Goal: Task Accomplishment & Management: Complete application form

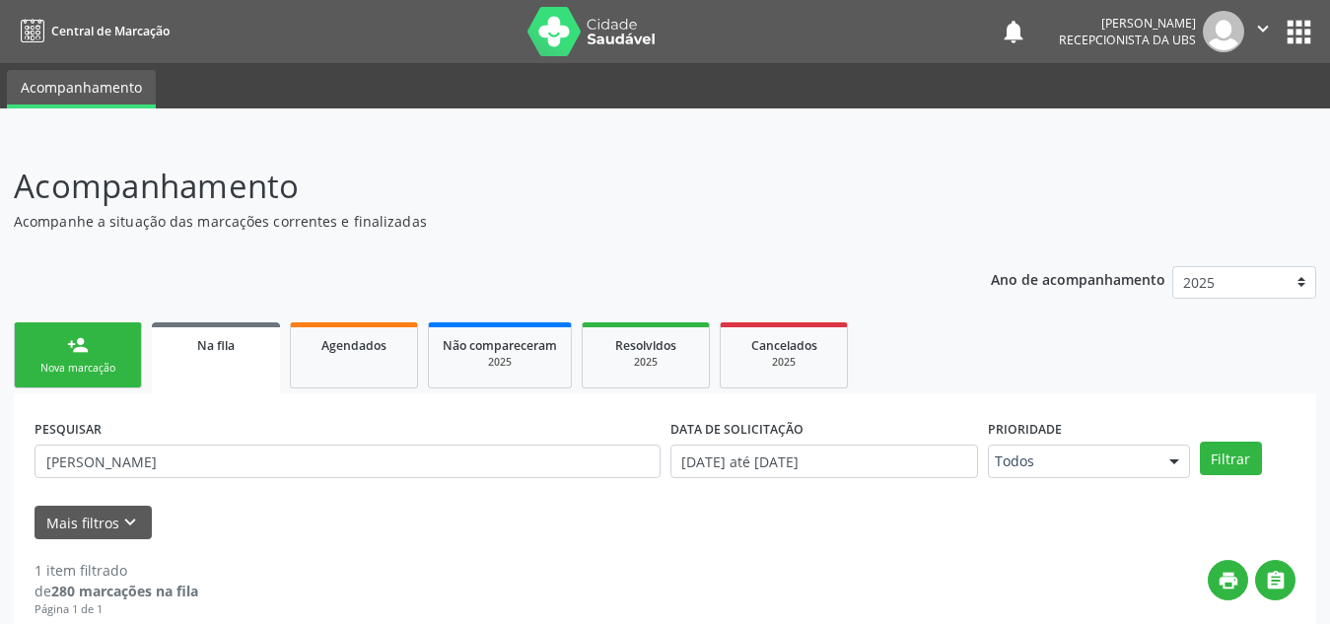
click at [49, 322] on link "person_add Nova marcação" at bounding box center [78, 355] width 128 height 66
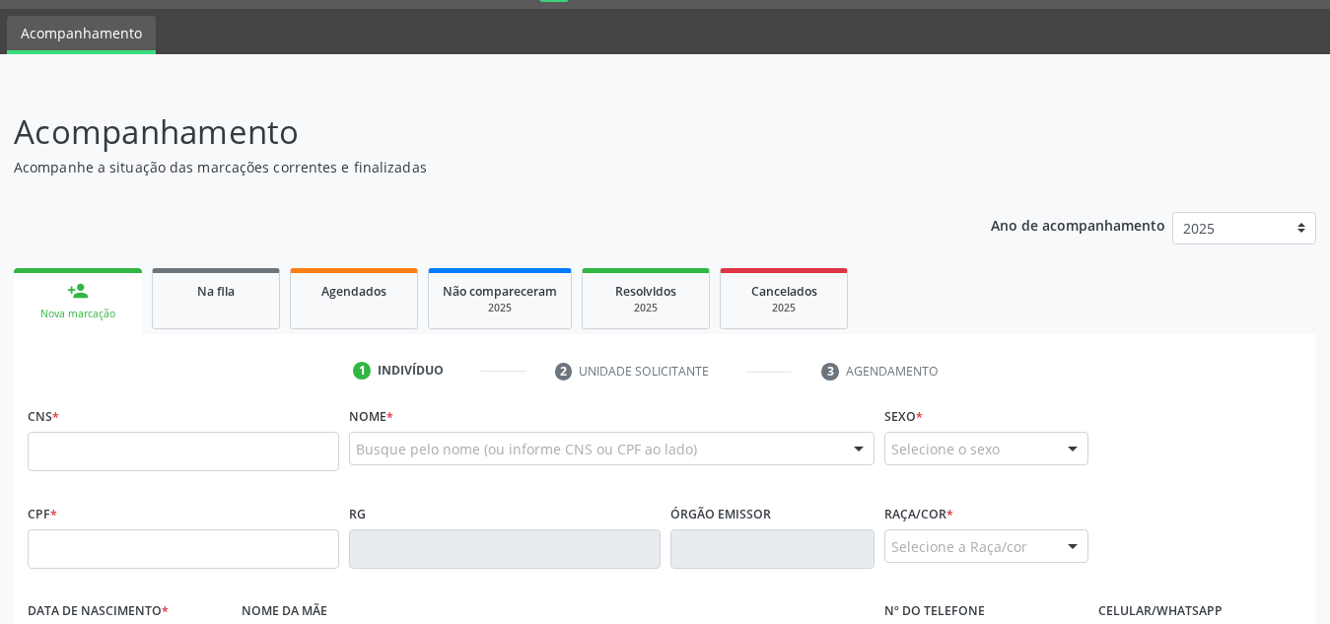
scroll to position [54, 0]
click at [60, 441] on input "text" at bounding box center [183, 451] width 311 height 39
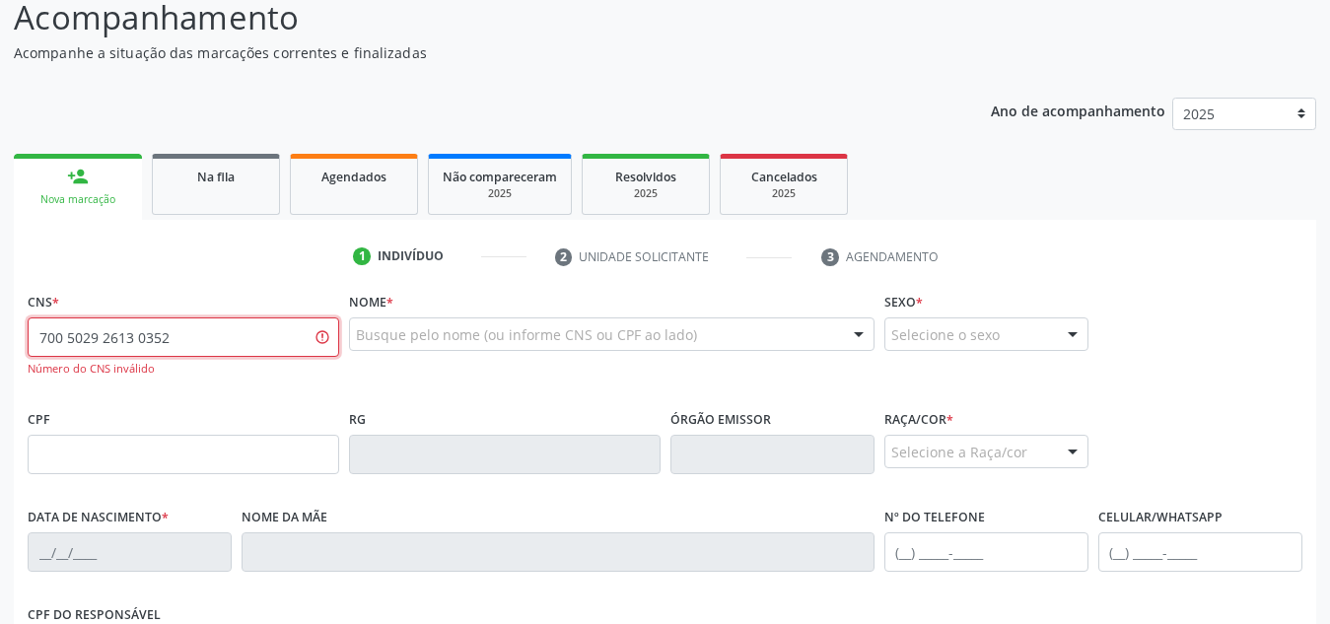
scroll to position [229, 0]
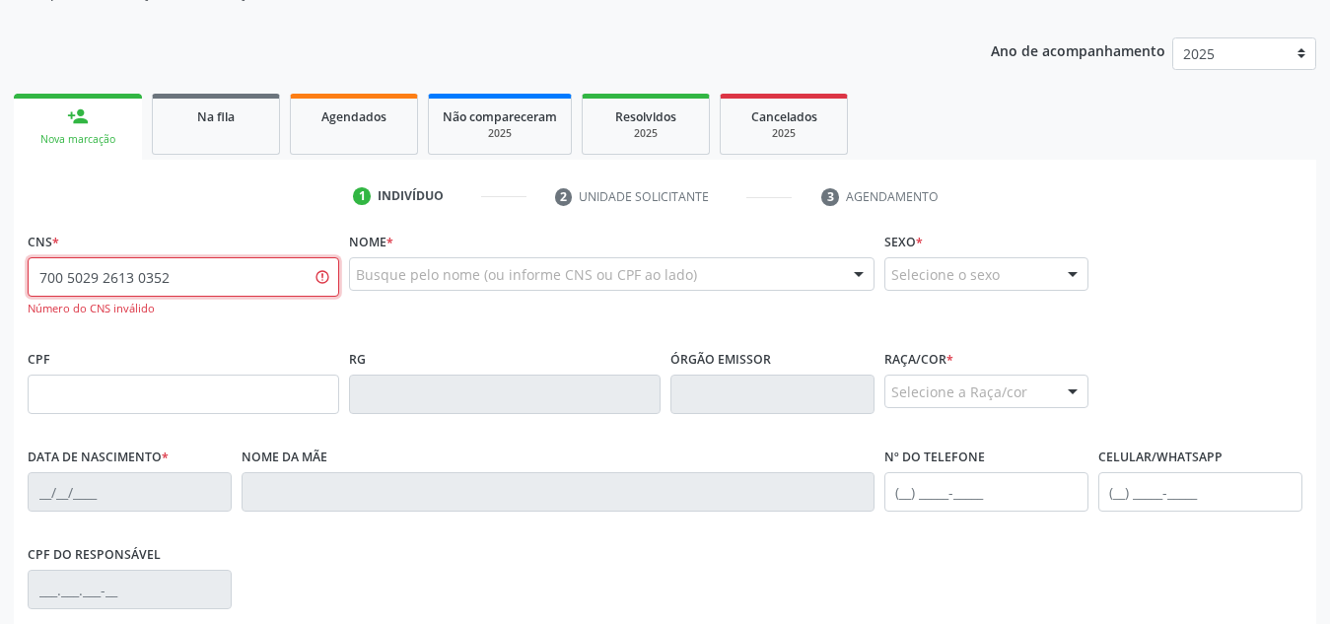
click at [144, 283] on input "700 5029 2613 0352" at bounding box center [183, 276] width 311 height 39
type input "700 5029 2610 3352"
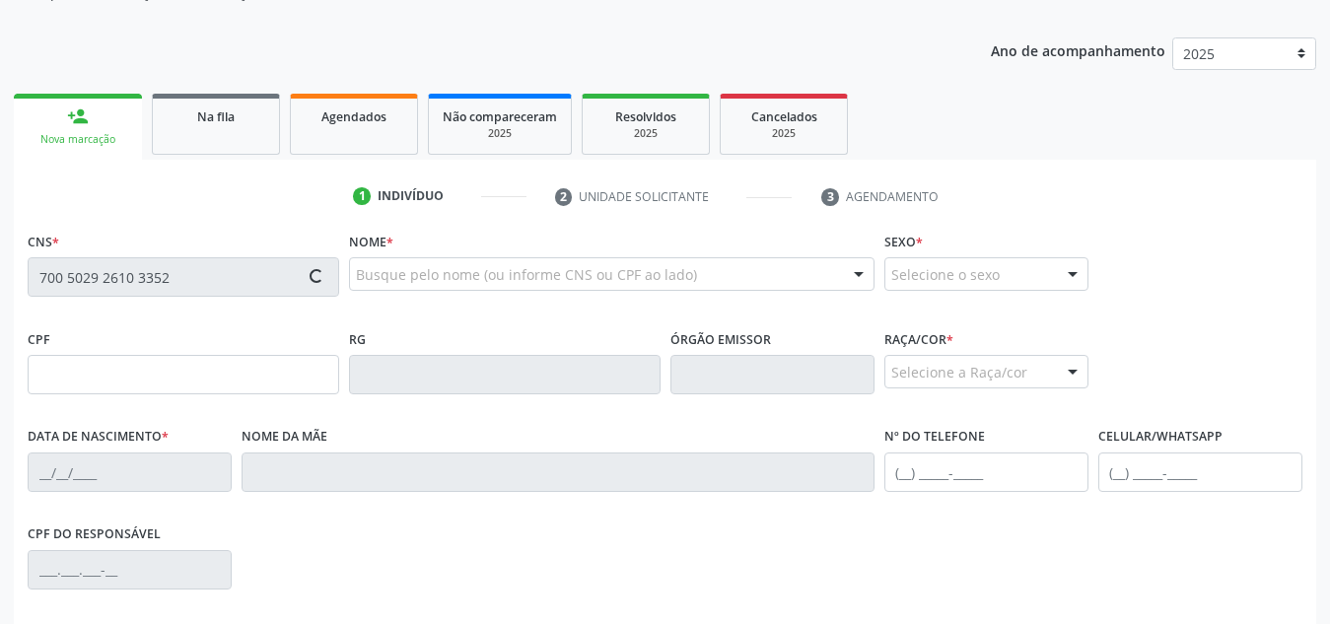
type input "103.759.194-14"
type input "[DATE]"
type input "[PERSON_NAME]"
type input "[PHONE_NUMBER]"
type input "S/N"
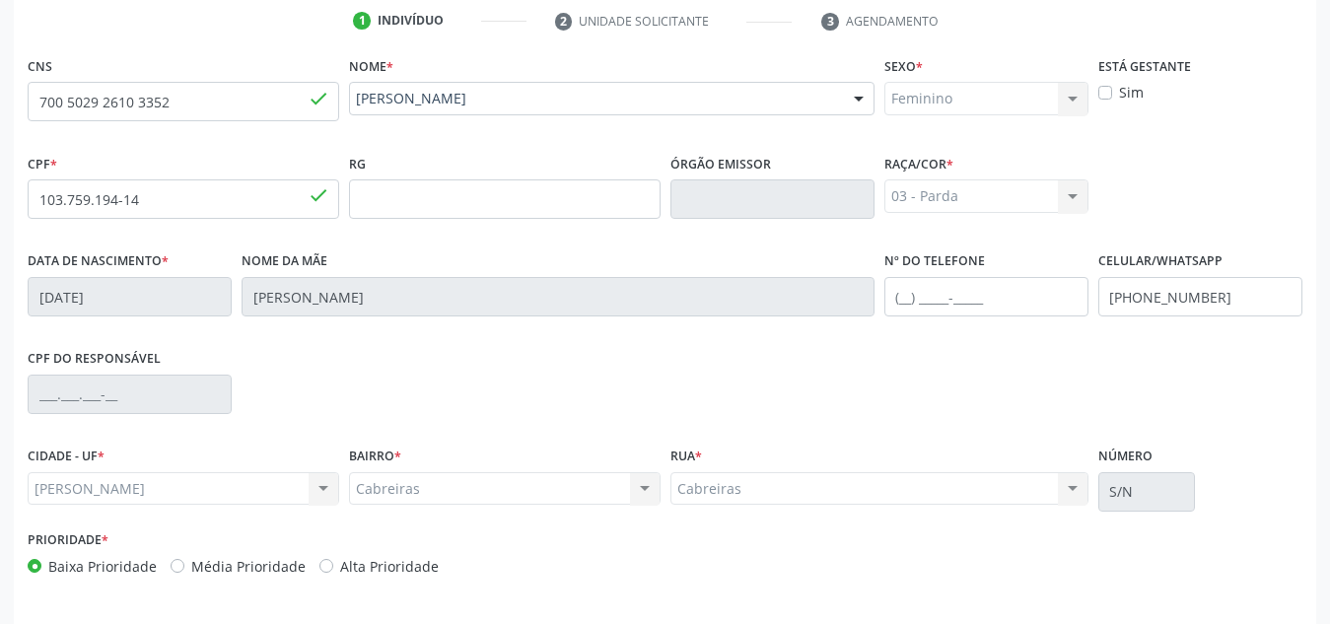
scroll to position [472, 0]
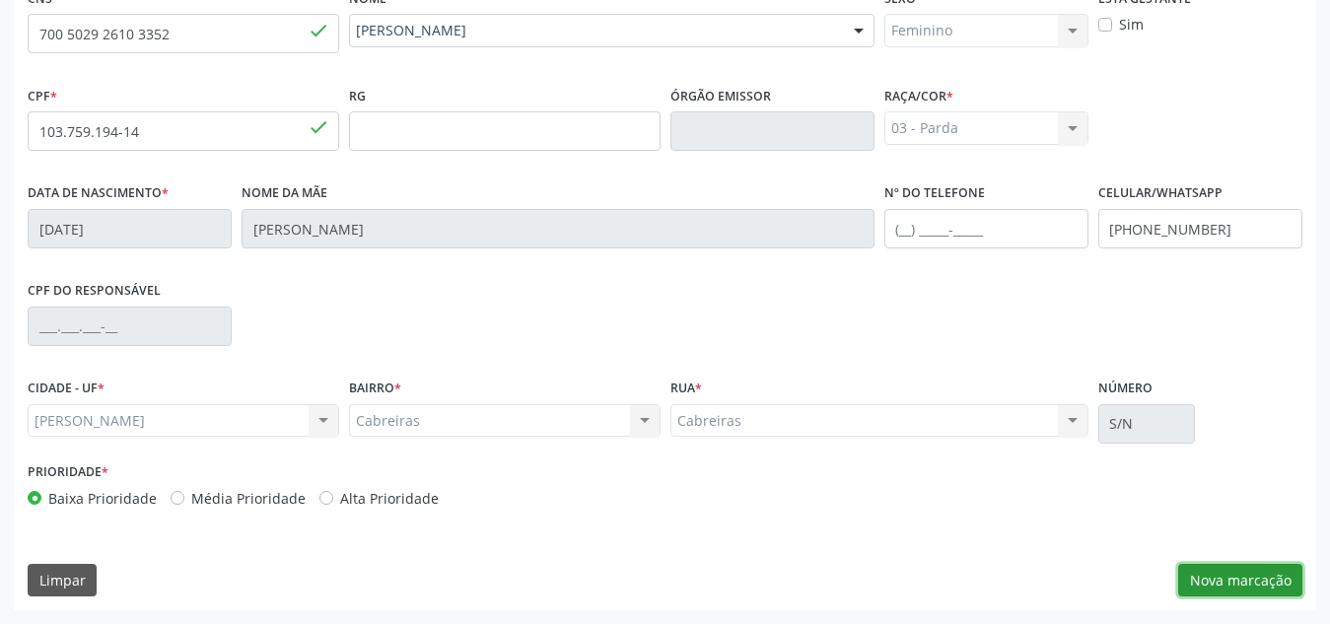
click at [1246, 578] on button "Nova marcação" at bounding box center [1240, 581] width 124 height 34
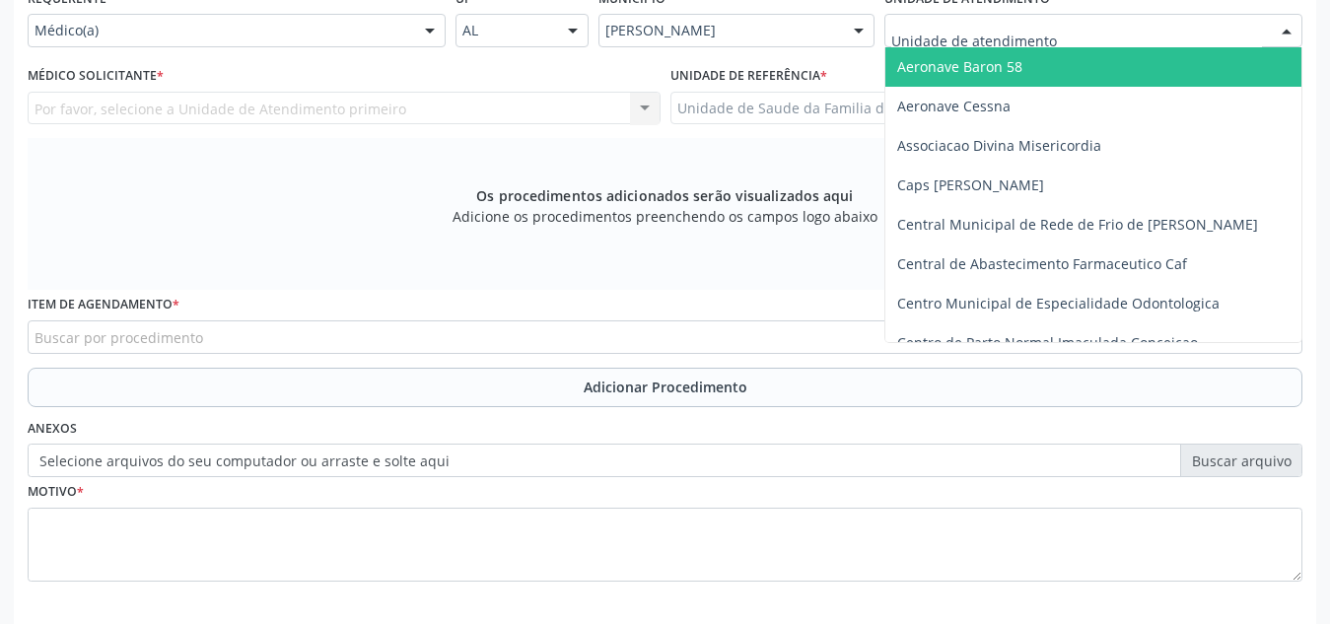
click at [1141, 42] on div at bounding box center [1093, 31] width 418 height 34
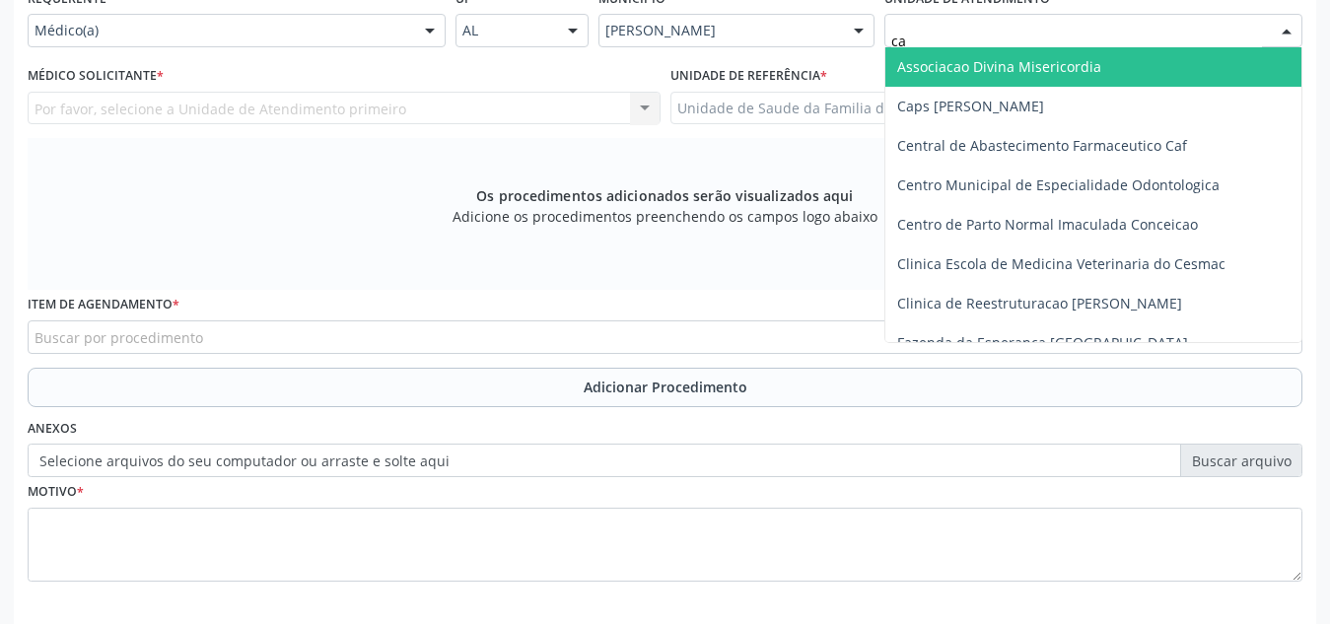
type input "cab"
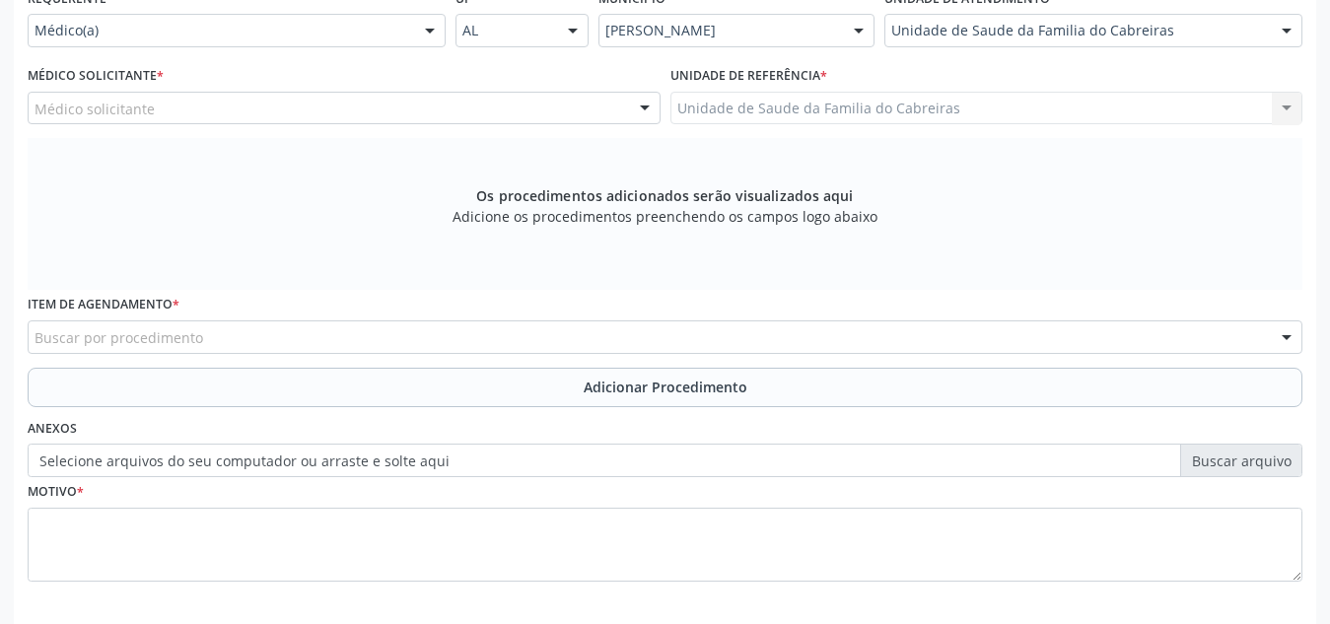
click at [444, 118] on div "Médico solicitante" at bounding box center [344, 109] width 633 height 34
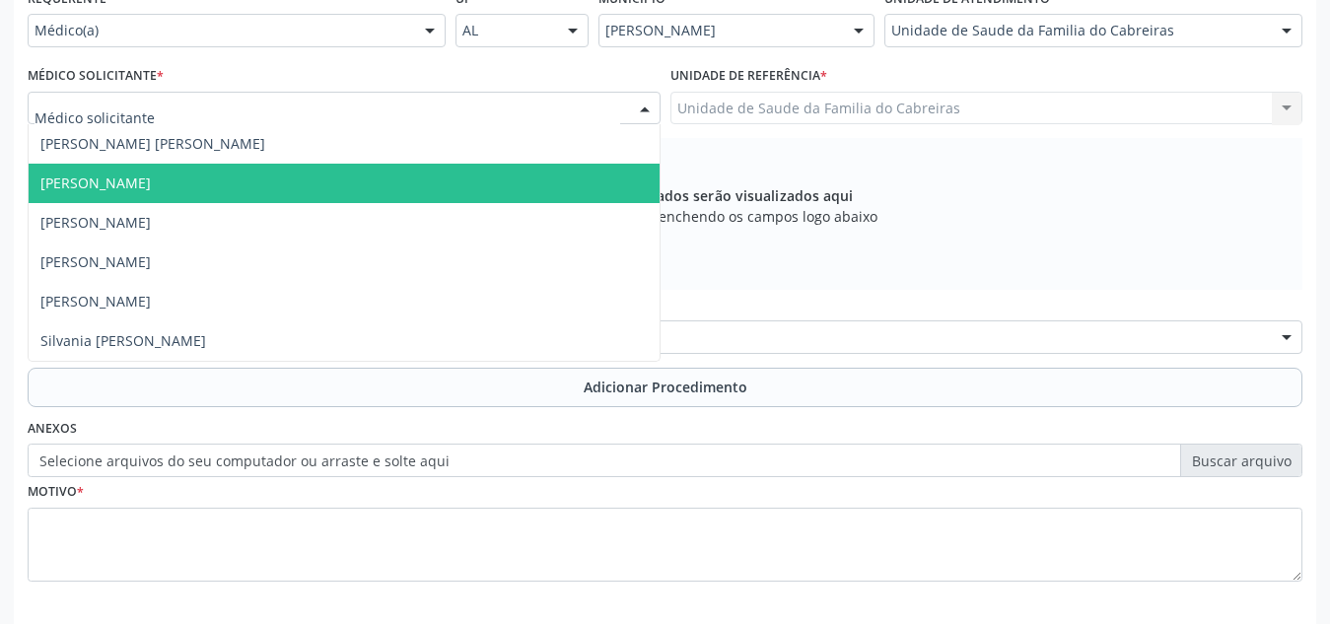
click at [391, 178] on span "[PERSON_NAME]" at bounding box center [344, 183] width 631 height 39
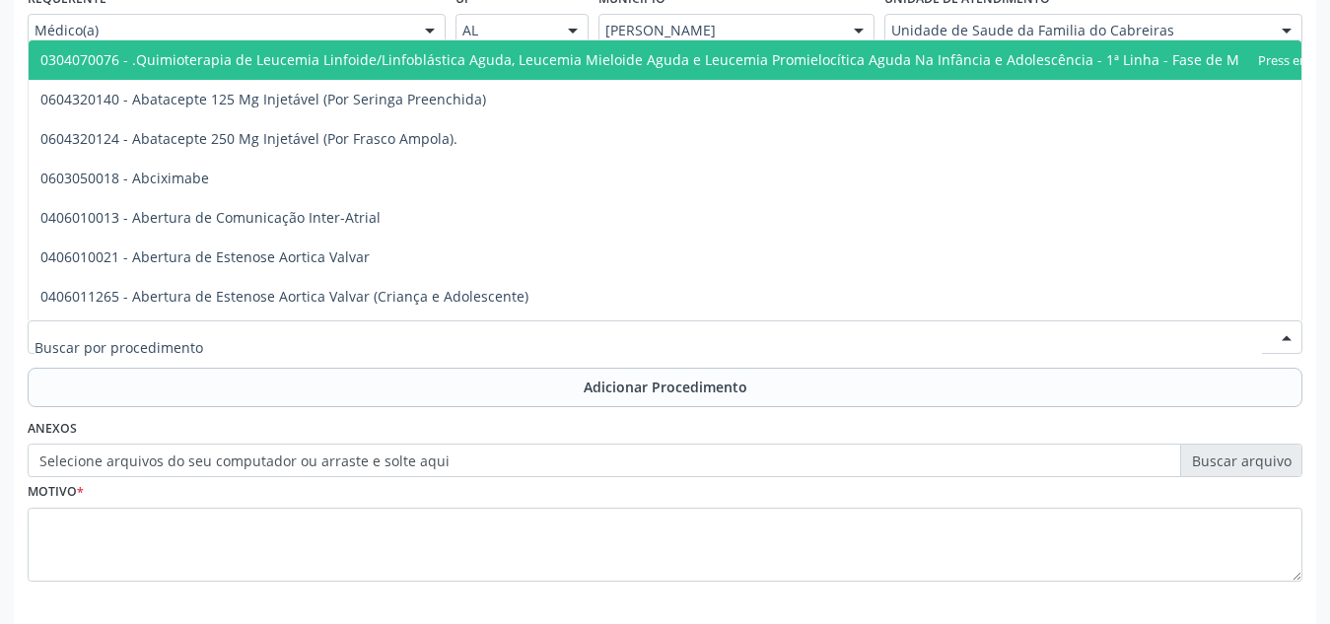
click at [314, 341] on div at bounding box center [665, 337] width 1275 height 34
type input "ortopedis"
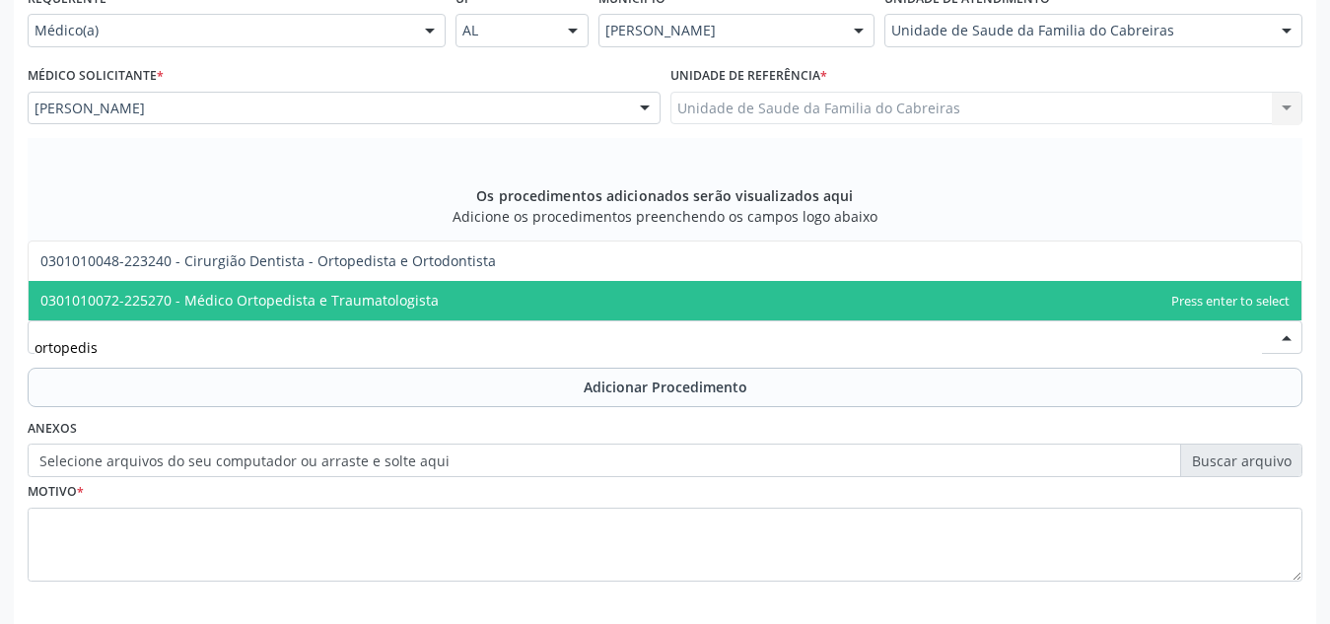
click at [410, 295] on span "0301010072-225270 - Médico Ortopedista e Traumatologista" at bounding box center [239, 300] width 398 height 19
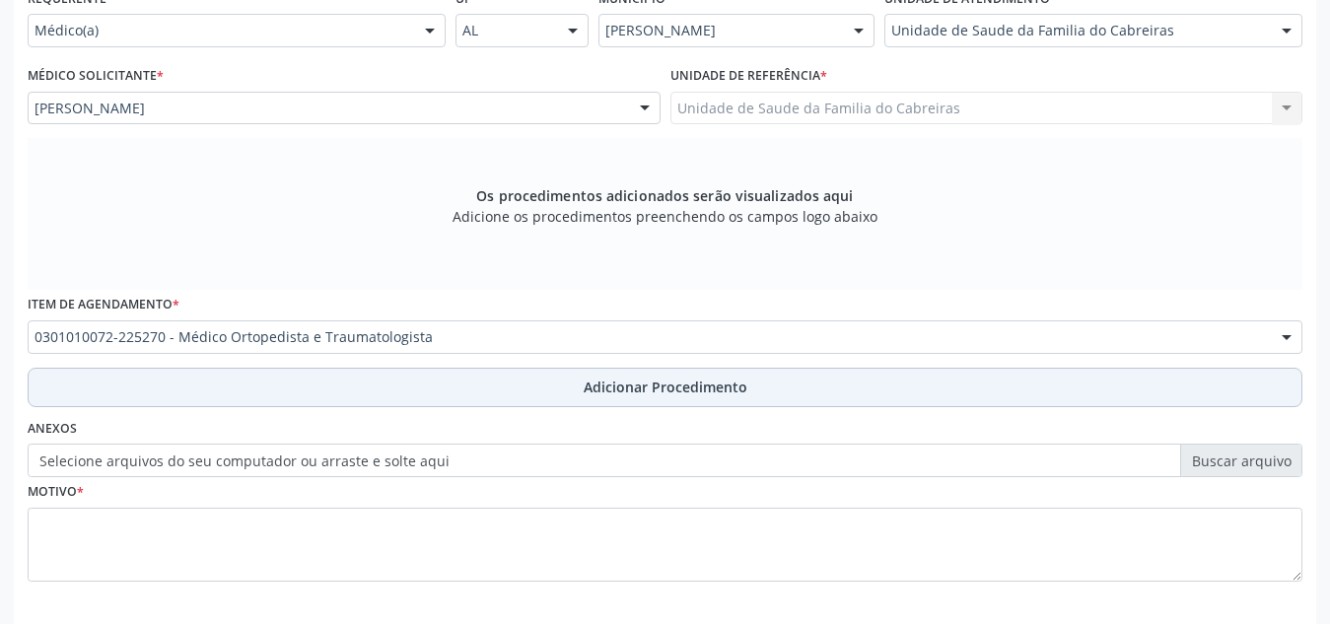
click at [413, 402] on button "Adicionar Procedimento" at bounding box center [665, 387] width 1275 height 39
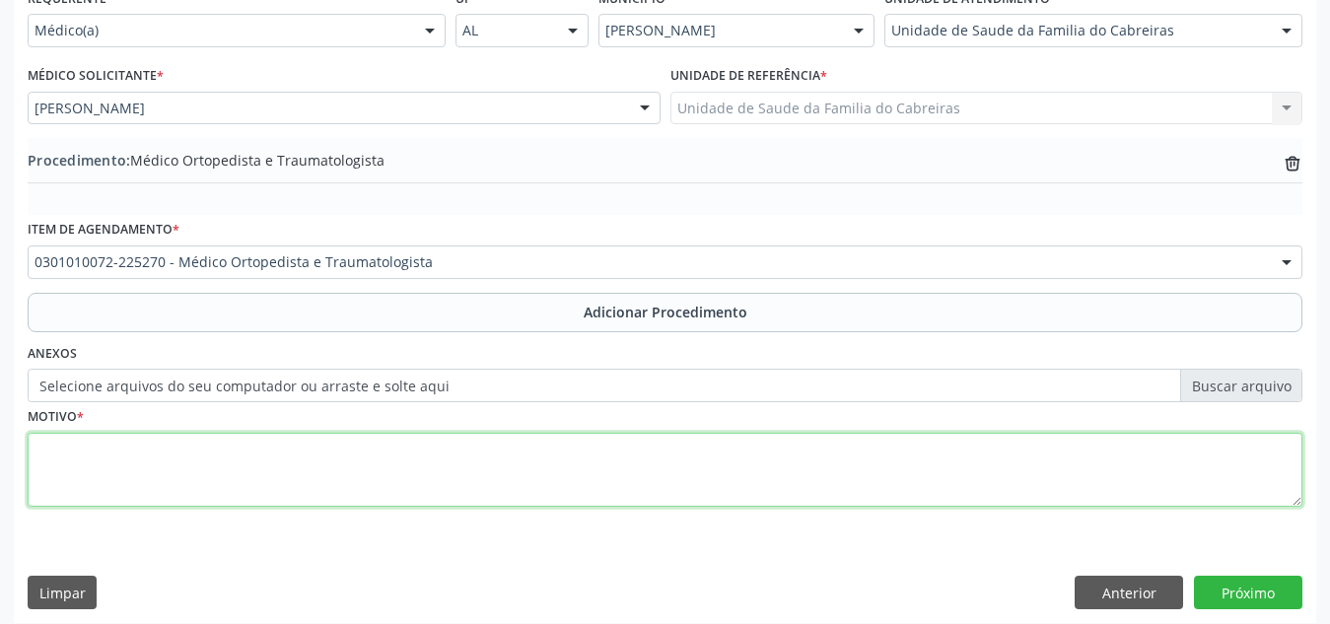
click at [397, 475] on textarea at bounding box center [665, 470] width 1275 height 75
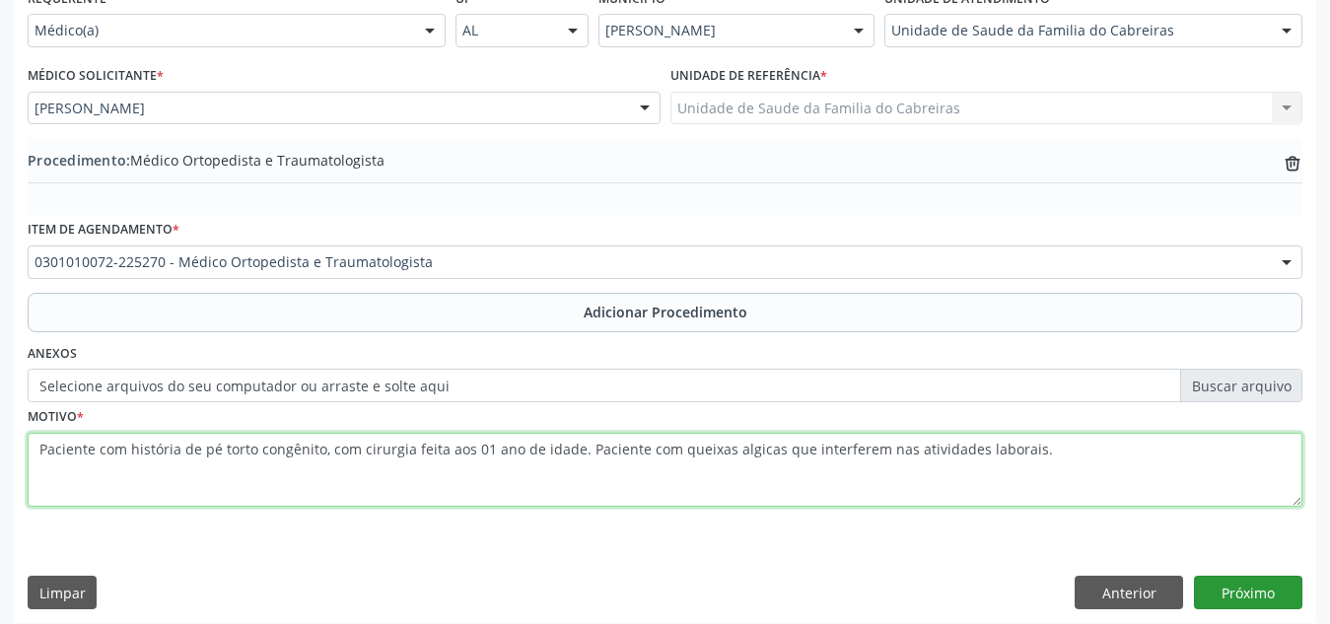
type textarea "Paciente com história de pé torto congênito, com cirurgia feita aos 01 ano de i…"
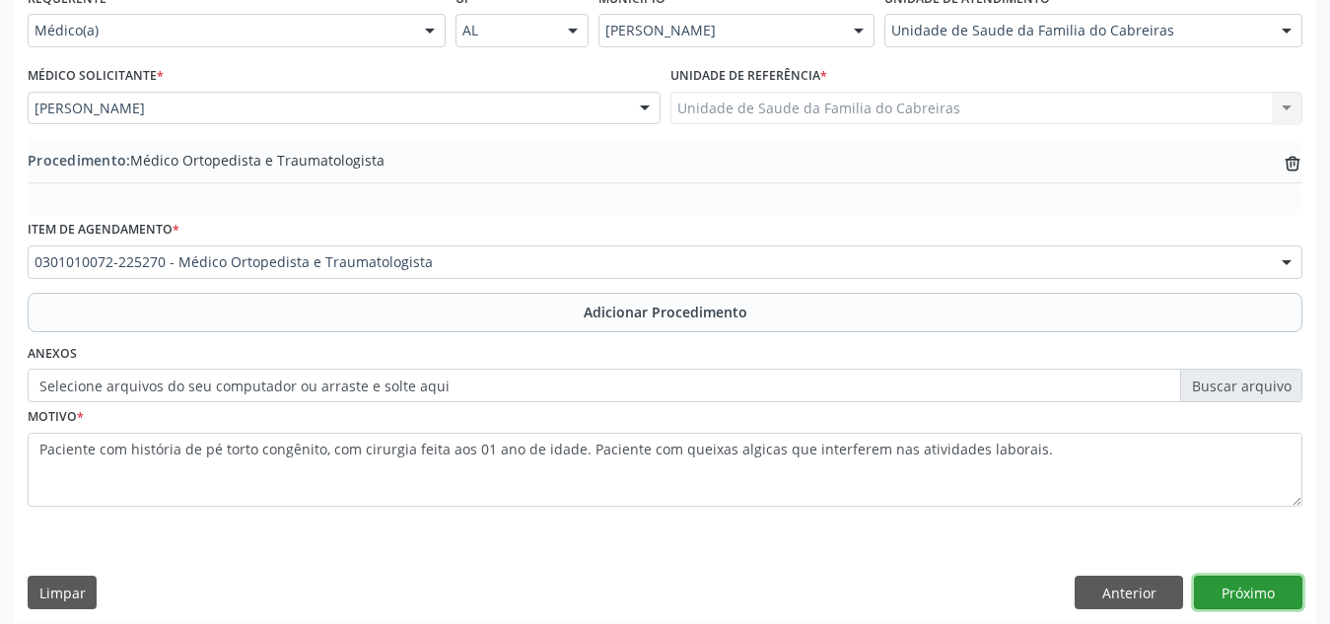
click at [1253, 587] on button "Próximo" at bounding box center [1248, 593] width 108 height 34
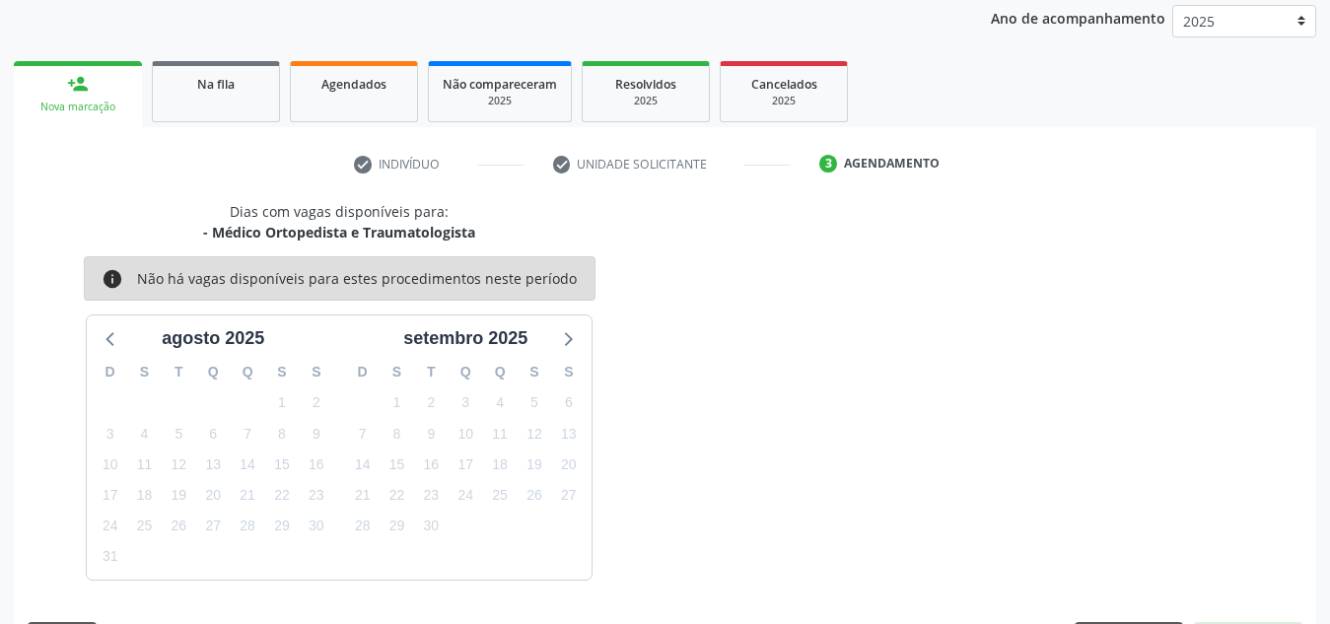
scroll to position [319, 0]
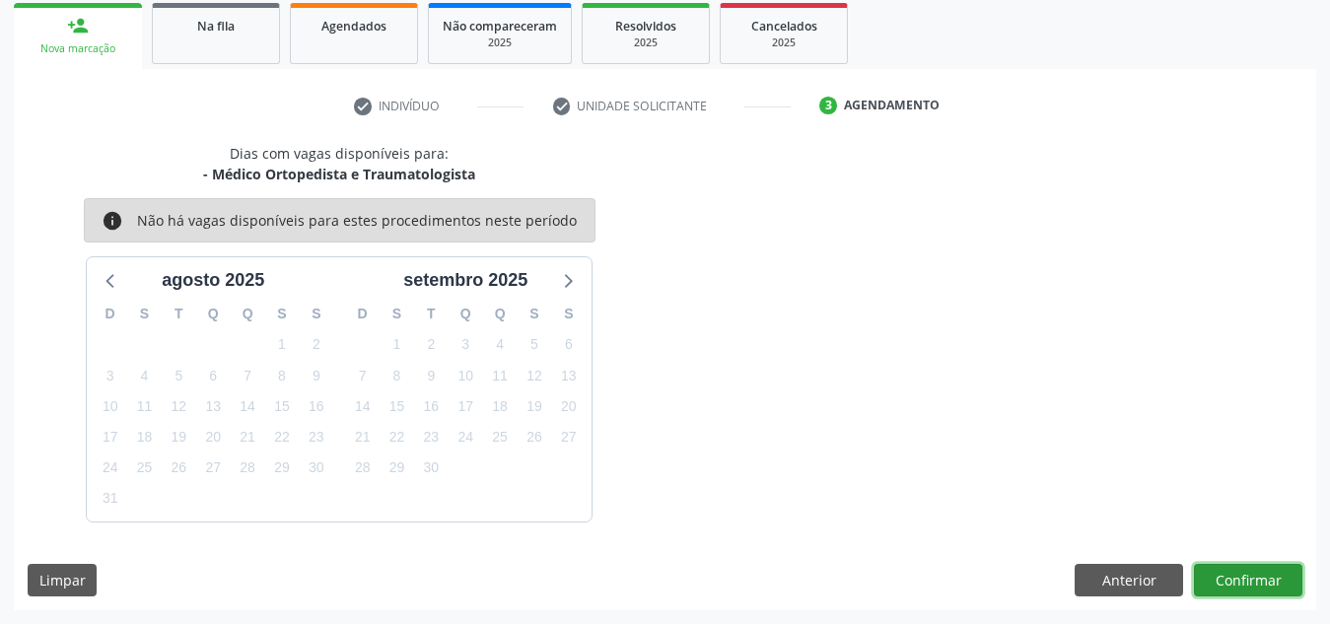
click at [1253, 587] on button "Confirmar" at bounding box center [1248, 581] width 108 height 34
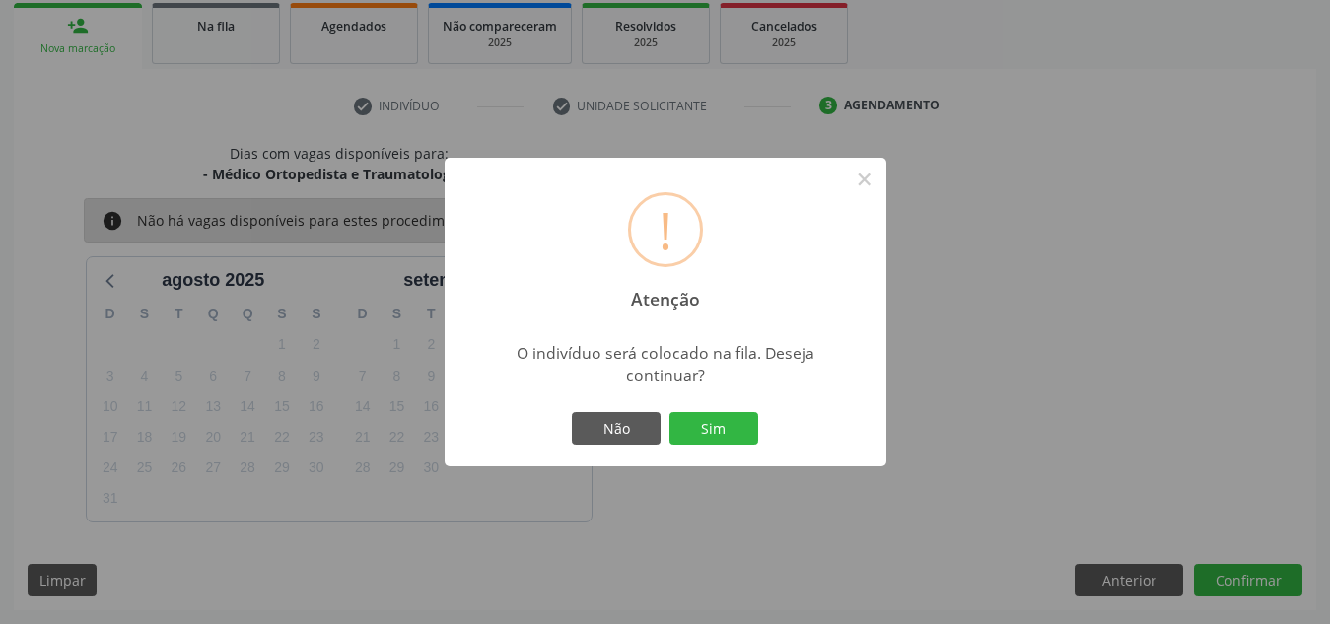
click at [669, 412] on button "Sim" at bounding box center [713, 429] width 89 height 34
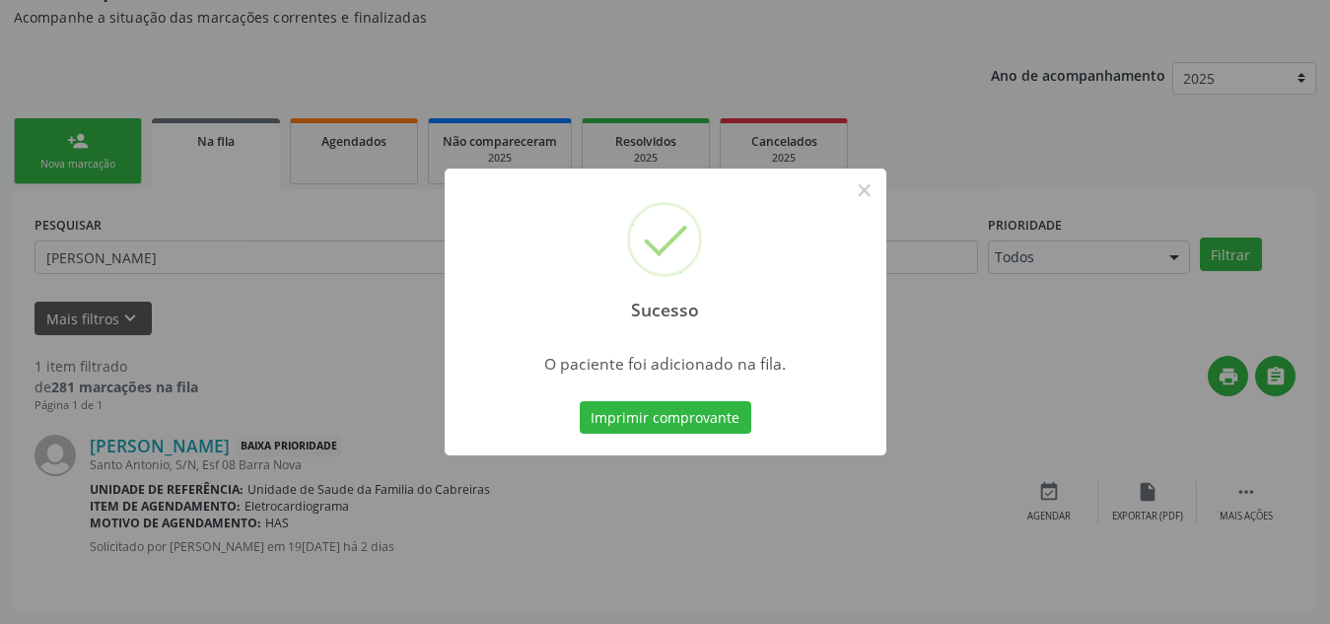
scroll to position [54, 0]
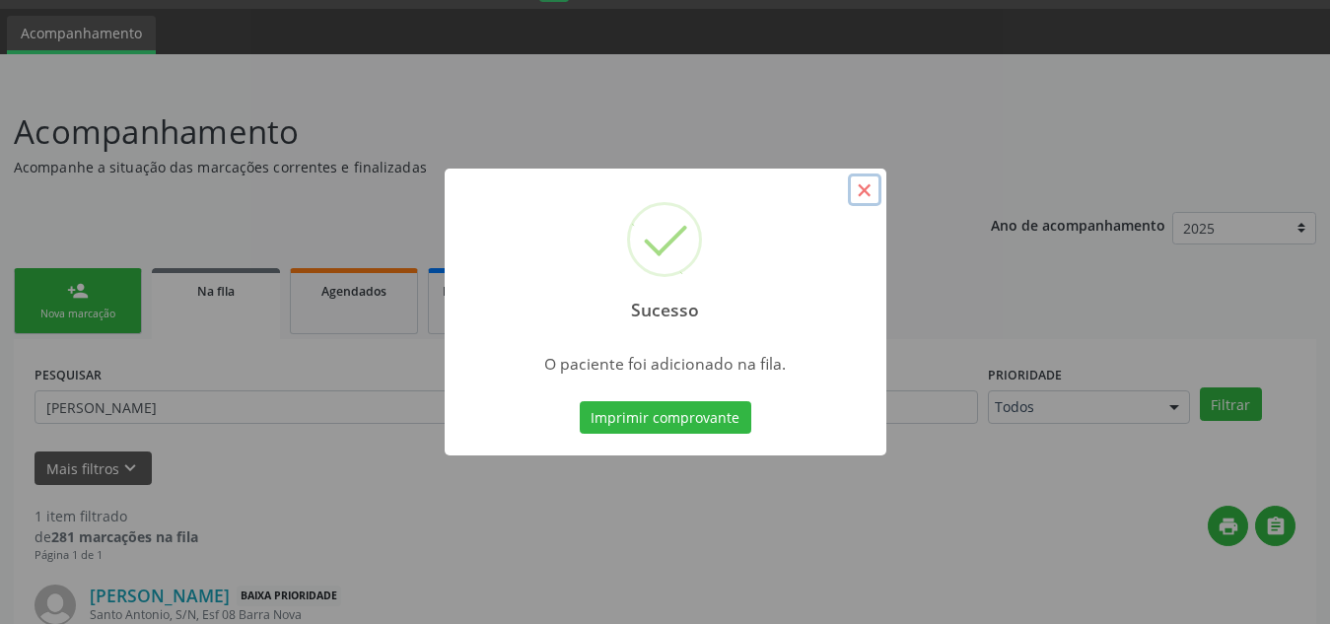
click at [858, 195] on button "×" at bounding box center [865, 190] width 34 height 34
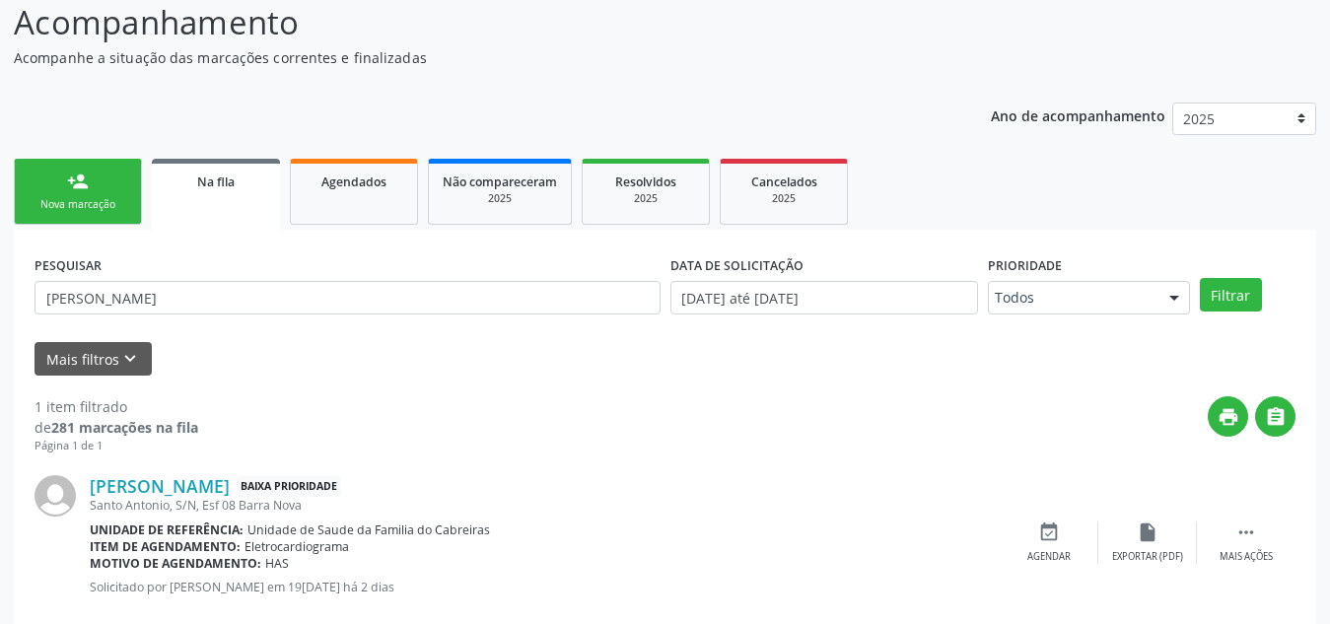
scroll to position [165, 0]
click at [117, 196] on div "Nova marcação" at bounding box center [78, 203] width 99 height 15
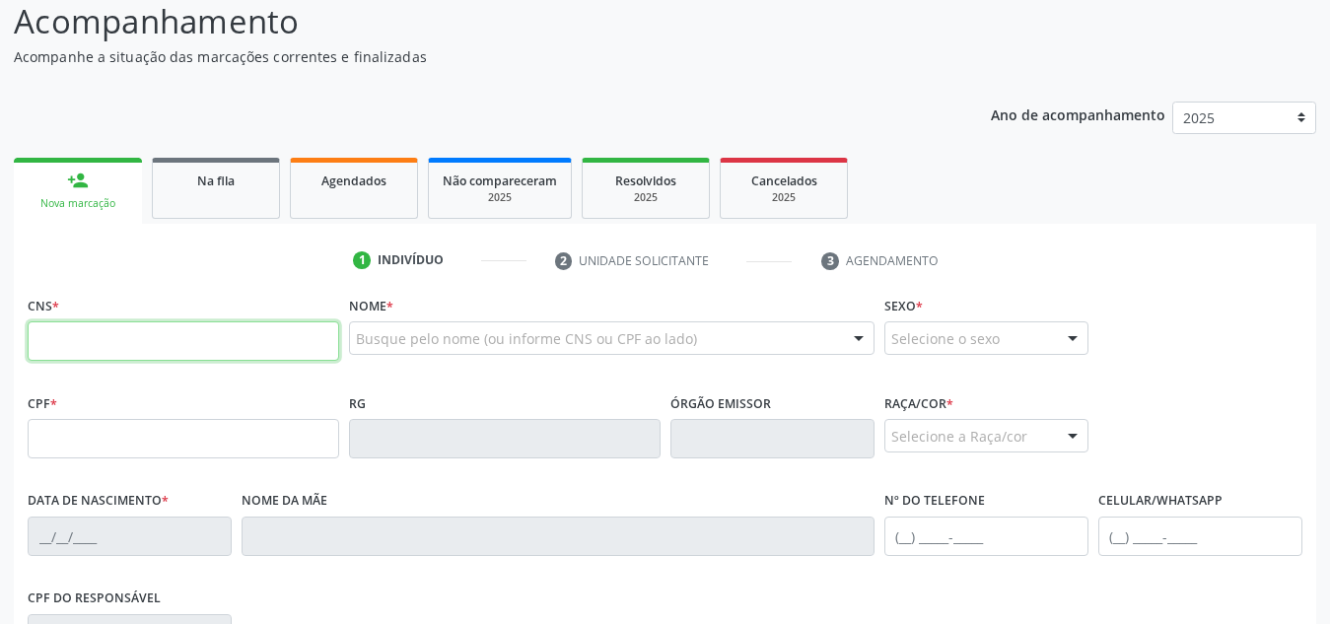
click at [164, 341] on input "text" at bounding box center [183, 340] width 311 height 39
type input "704 5063 5869 4017"
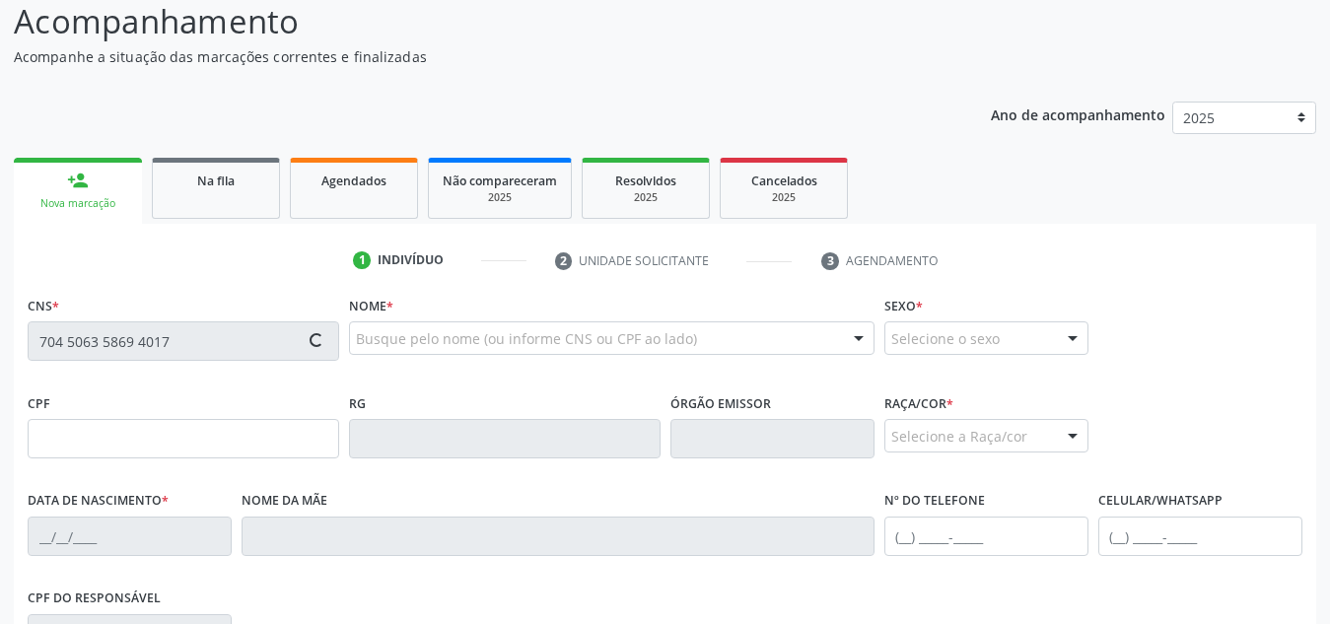
type input "166.549.014-44"
type input "[DATE]"
type input "[PERSON_NAME]"
type input "[PHONE_NUMBER]"
type input "S/N"
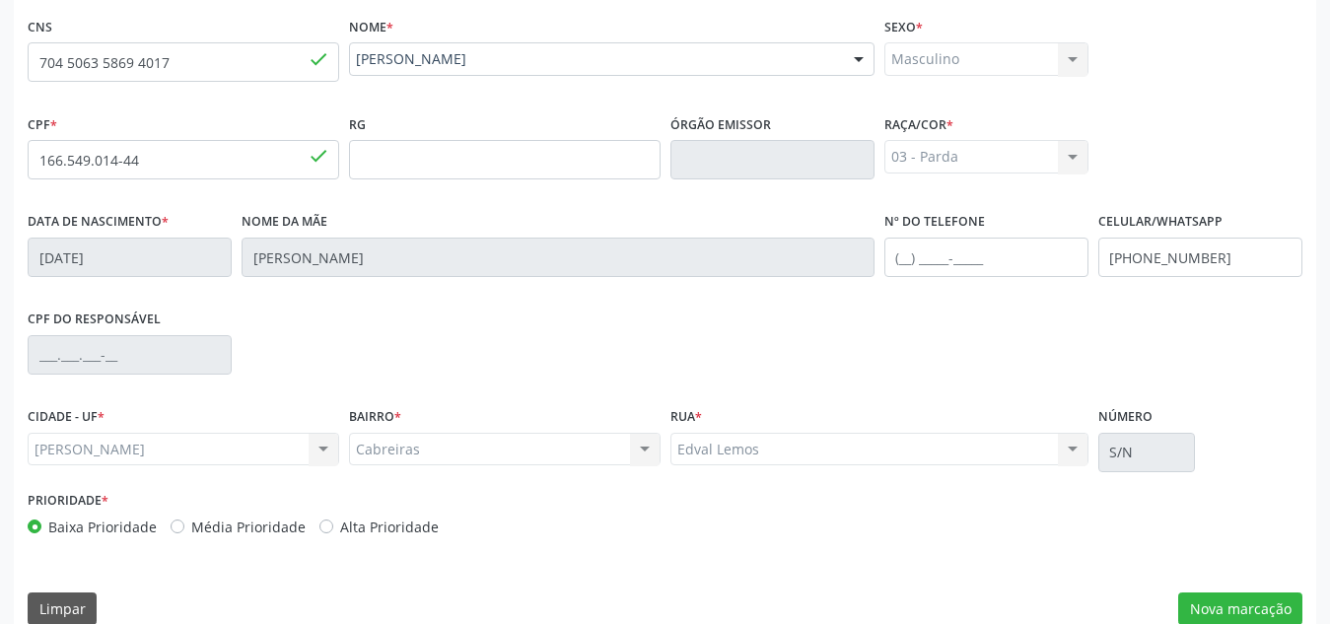
scroll to position [449, 0]
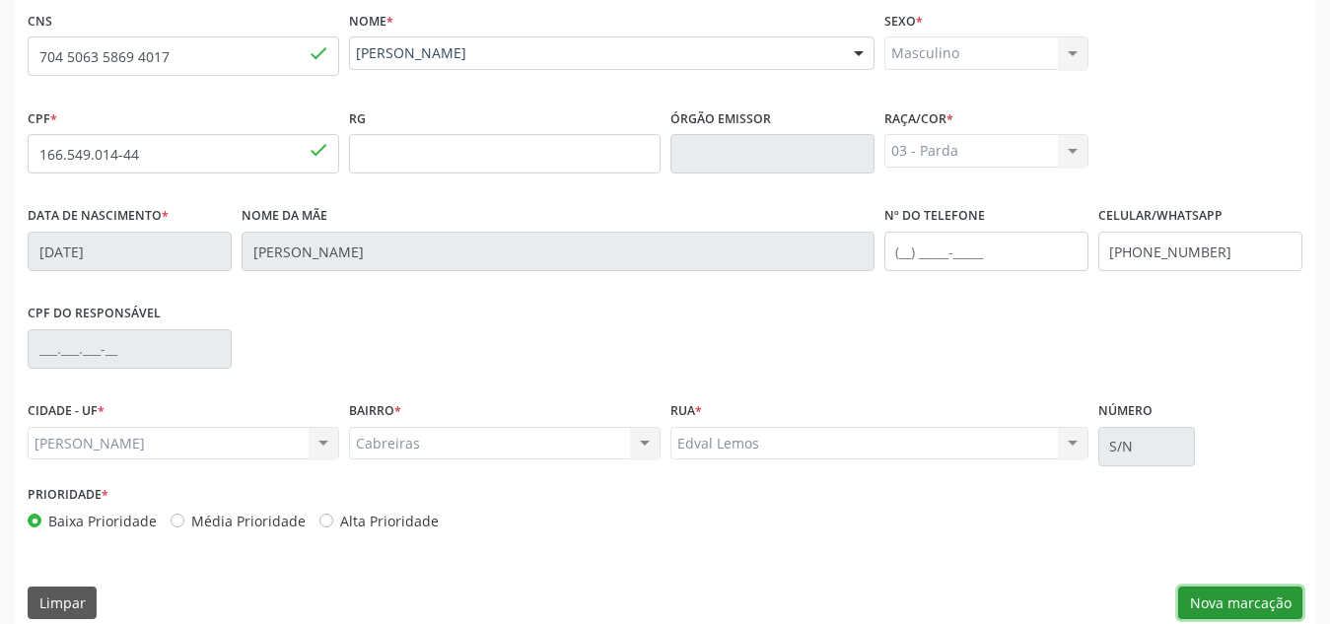
click at [1227, 595] on button "Nova marcação" at bounding box center [1240, 604] width 124 height 34
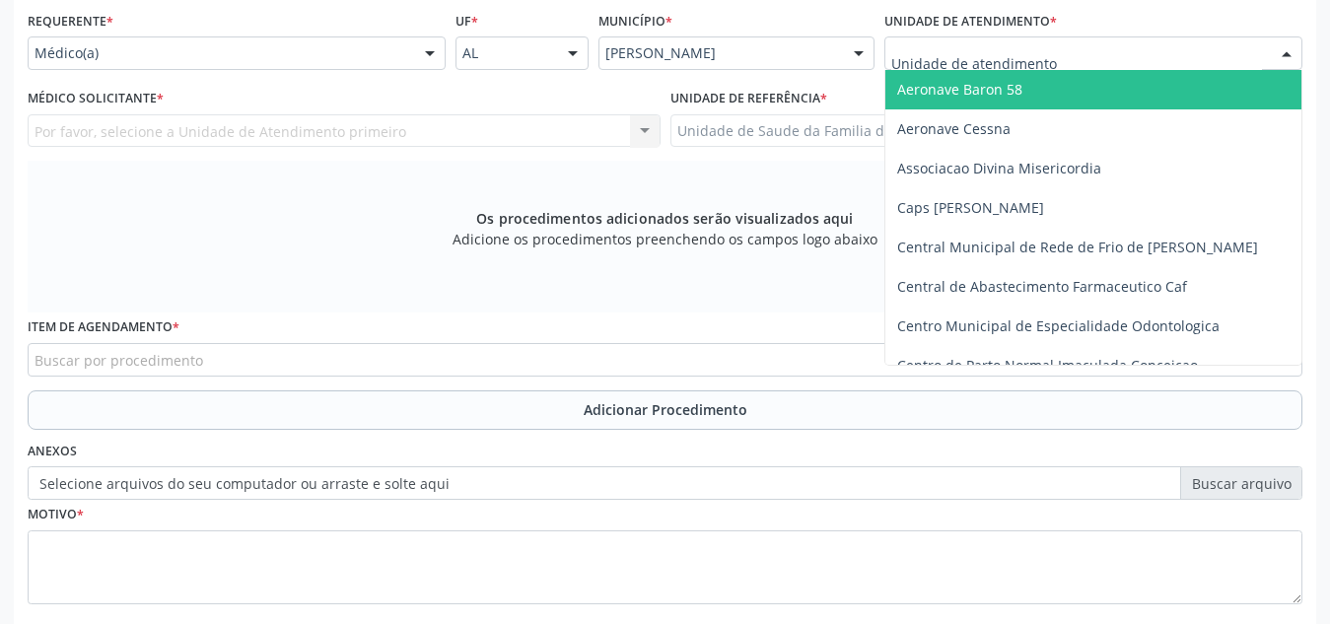
click at [1073, 55] on div at bounding box center [1093, 53] width 418 height 34
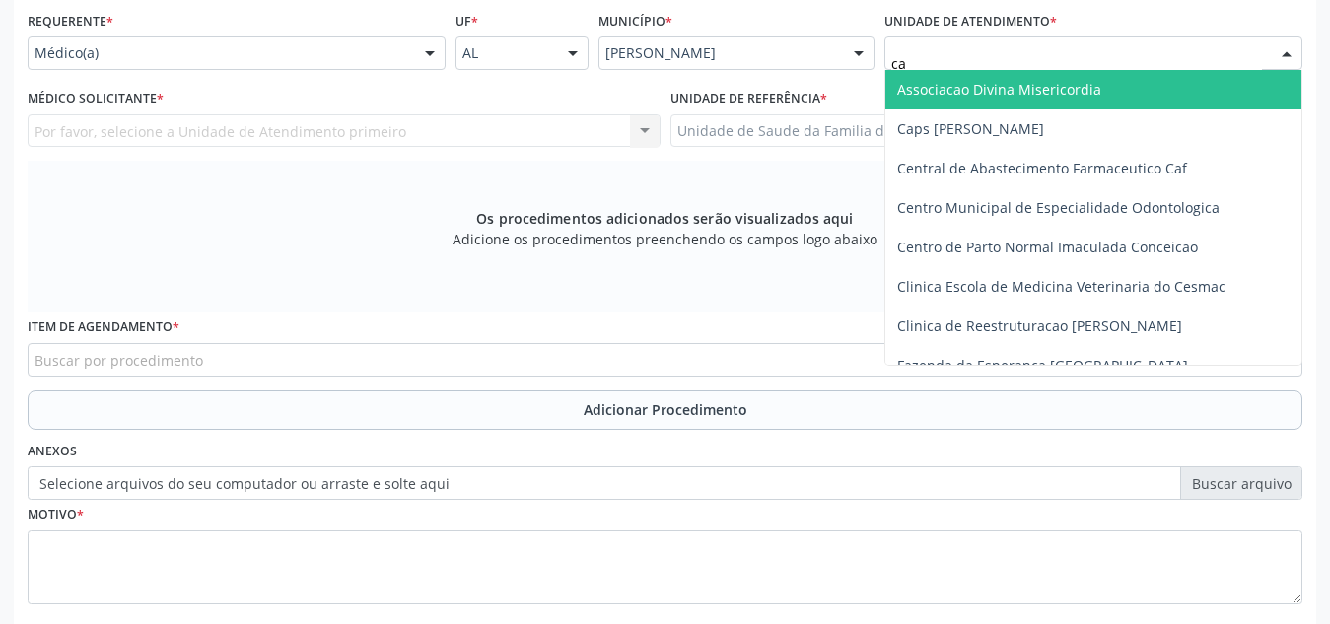
type input "cab"
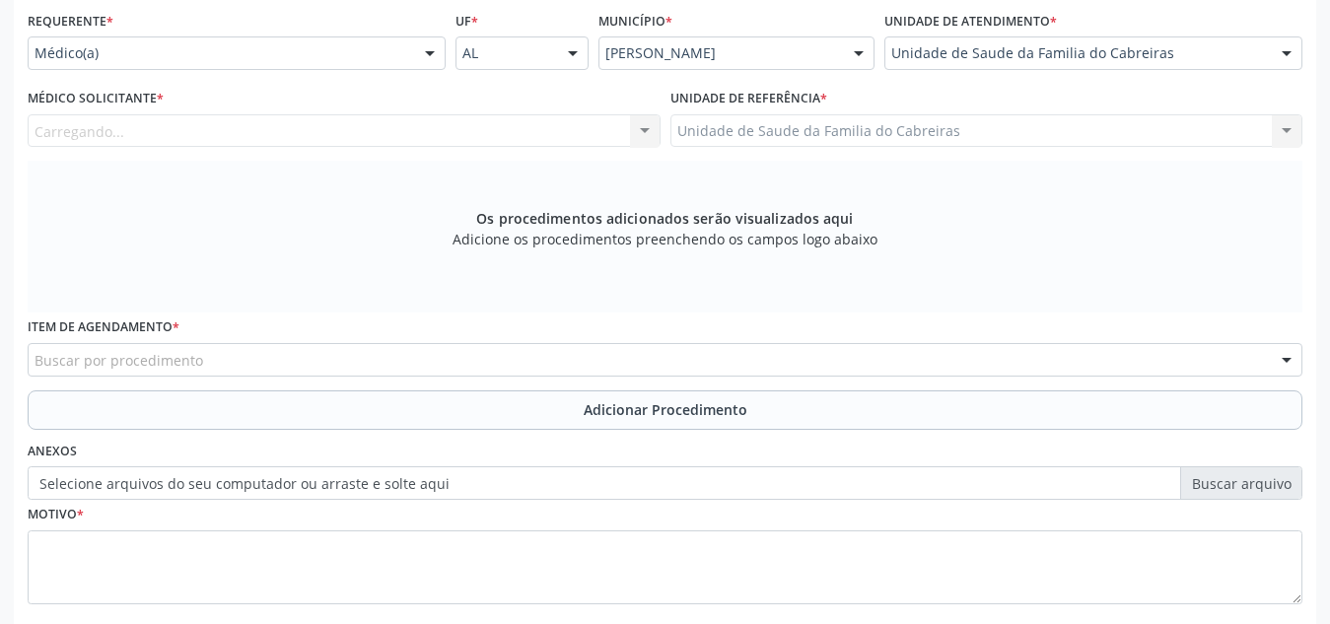
click at [525, 138] on div "Carregando... Nenhum resultado encontrado para: " " Não há nenhuma opção para s…" at bounding box center [344, 131] width 633 height 34
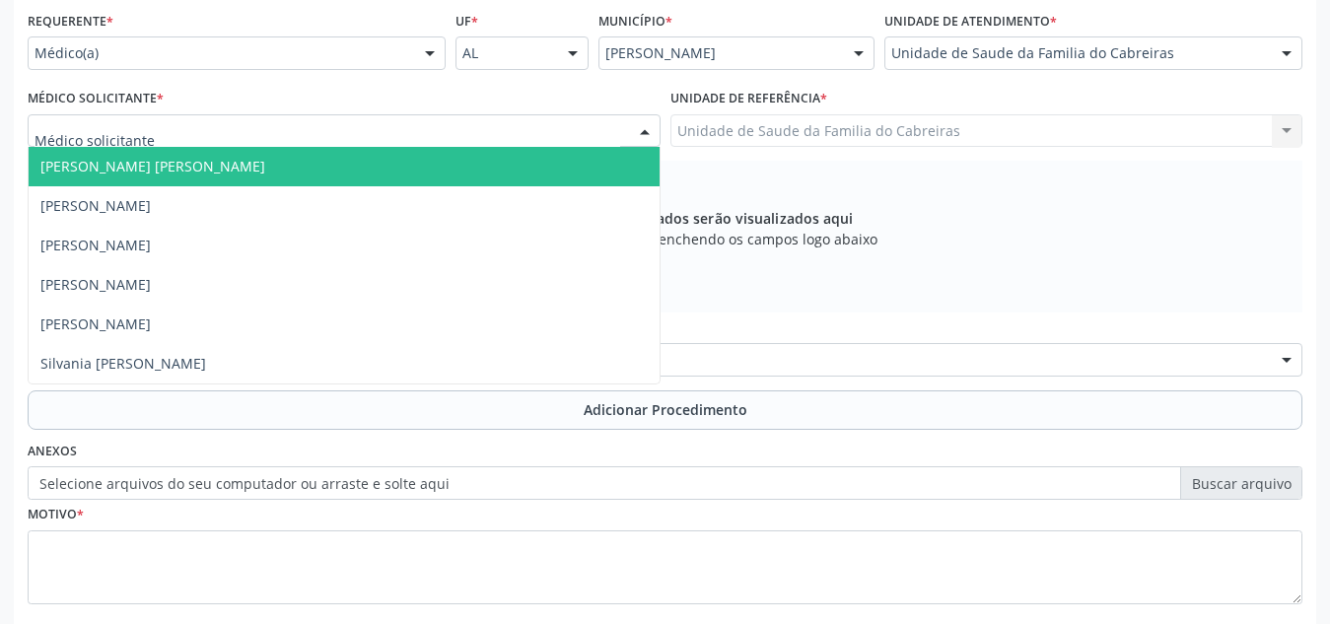
click at [525, 138] on div at bounding box center [344, 131] width 633 height 34
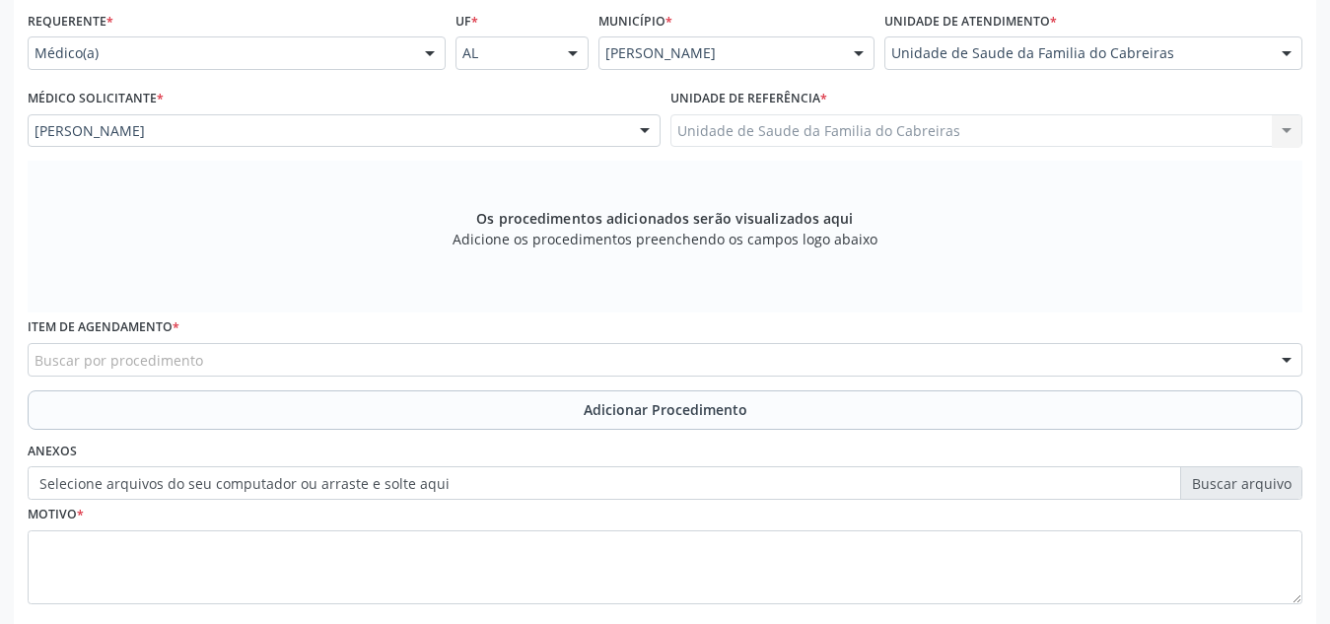
click at [493, 355] on div "Buscar por procedimento" at bounding box center [665, 360] width 1275 height 34
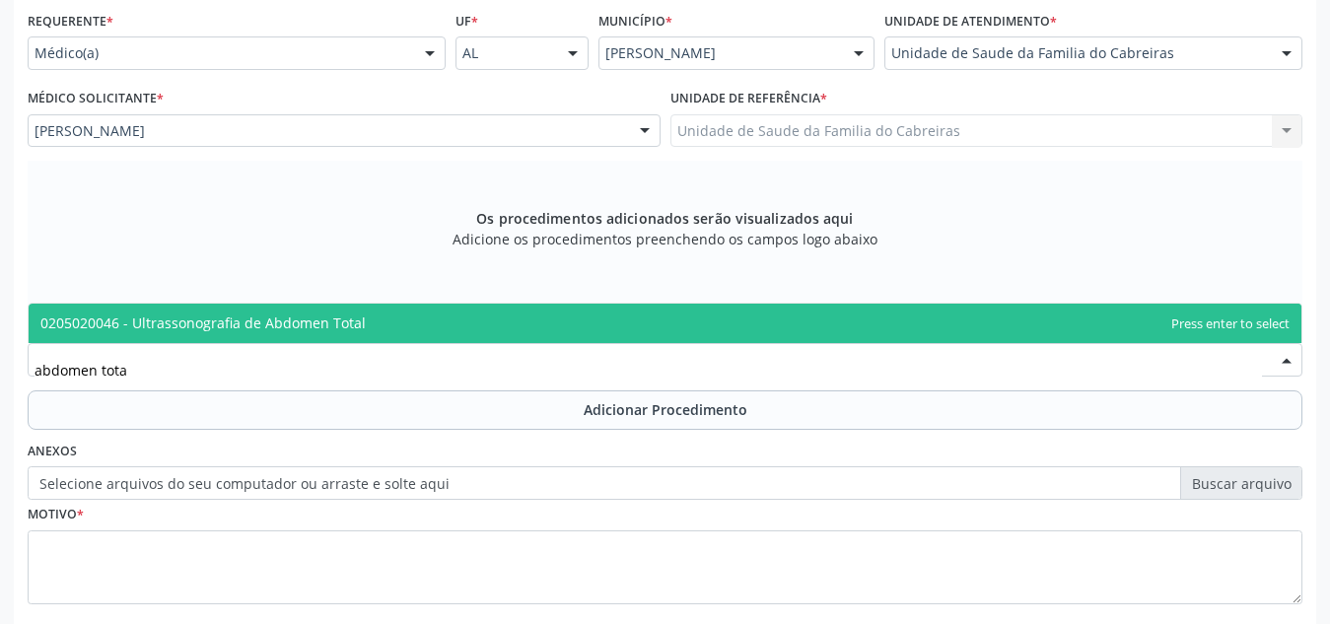
type input "abdomen total"
click at [514, 329] on span "0205020046 - Ultrassonografia de Abdomen Total" at bounding box center [665, 323] width 1273 height 39
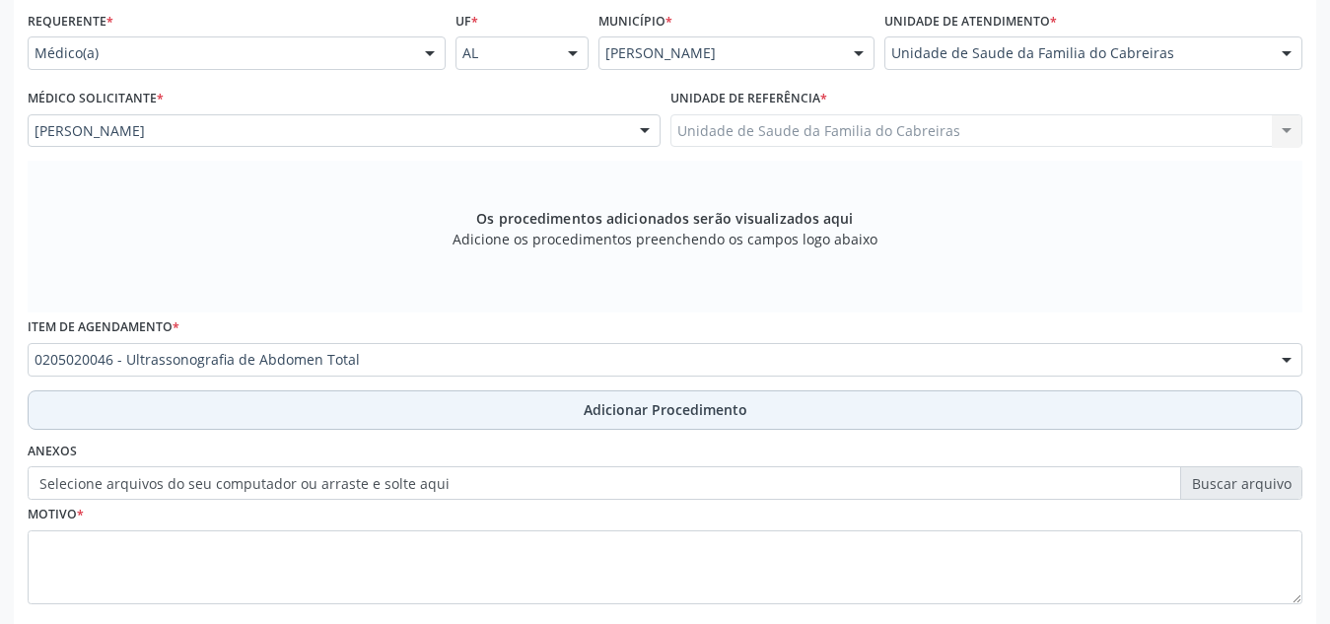
click at [506, 414] on button "Adicionar Procedimento" at bounding box center [665, 409] width 1275 height 39
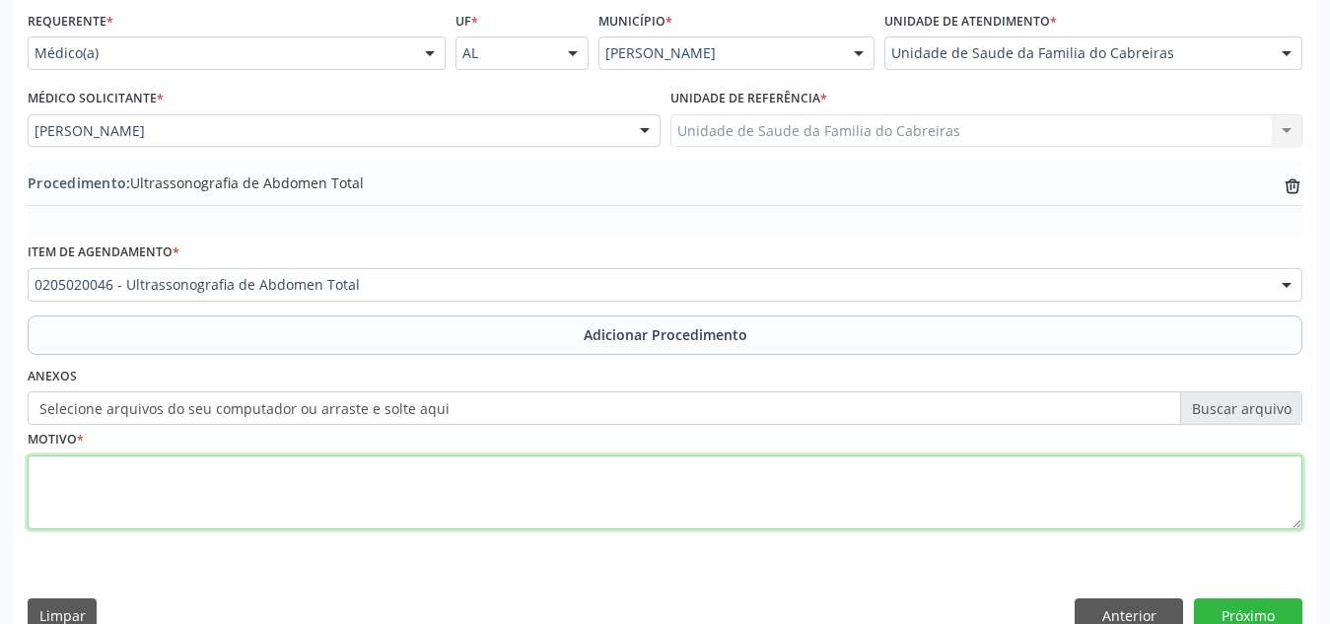
click at [452, 489] on textarea at bounding box center [665, 492] width 1275 height 75
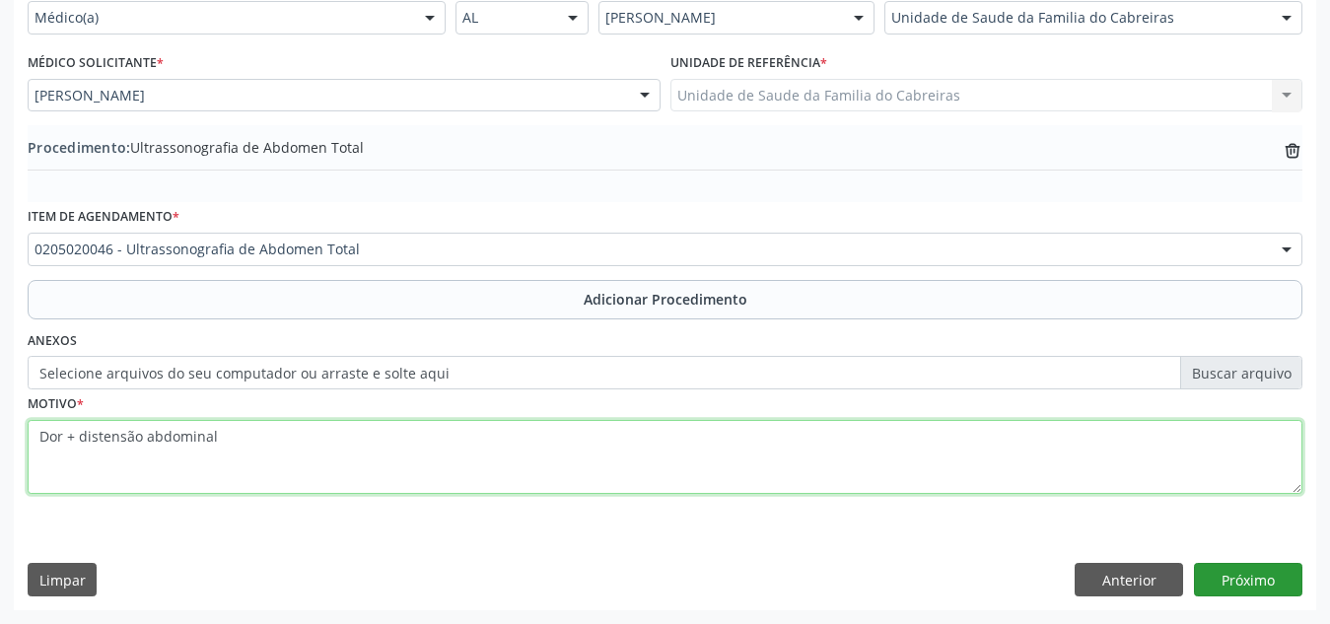
type textarea "Dor + distensão abdominal"
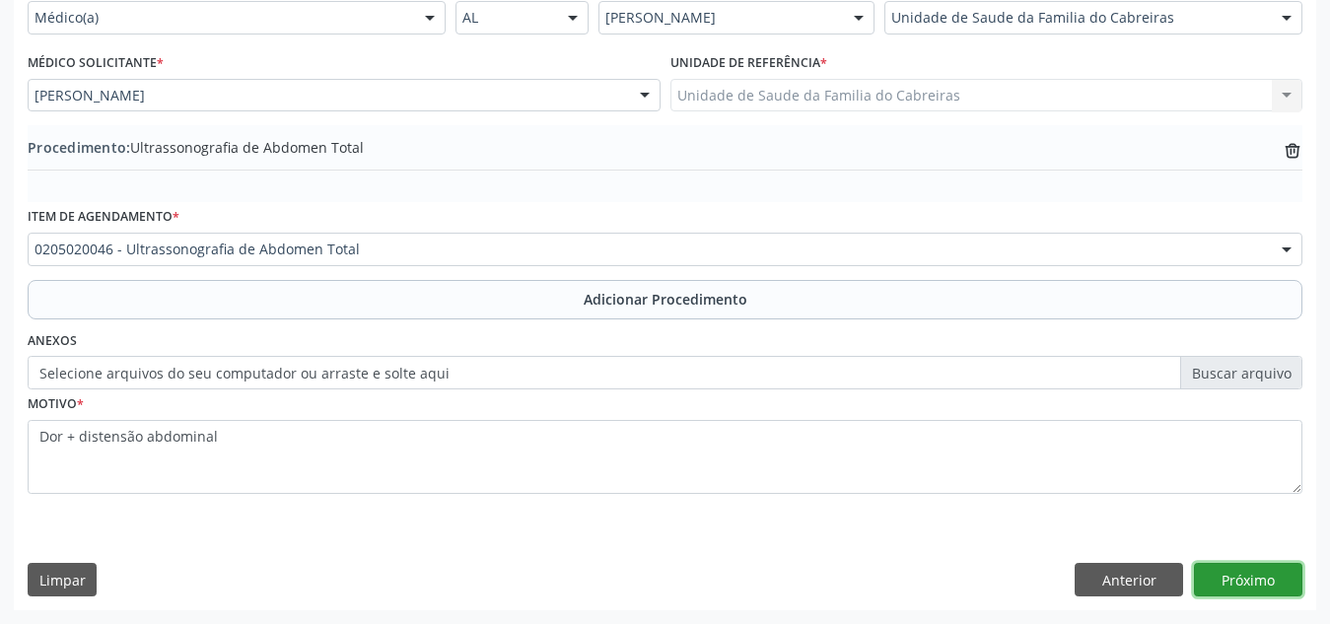
click at [1255, 570] on button "Próximo" at bounding box center [1248, 580] width 108 height 34
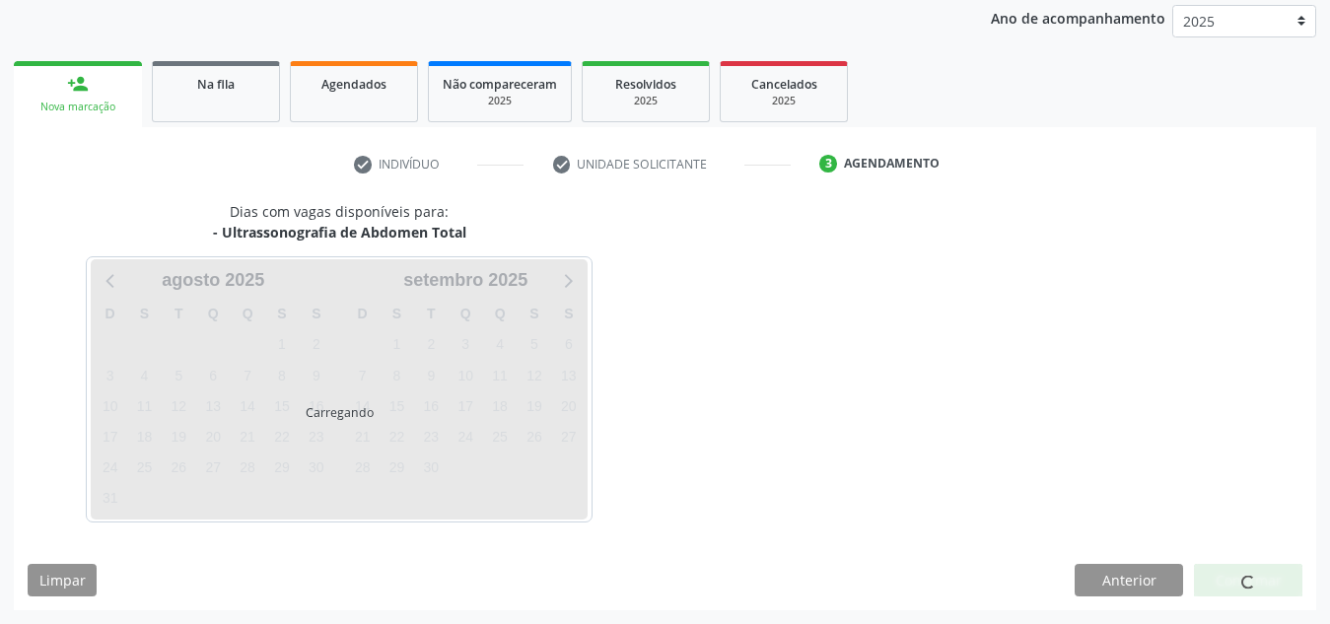
scroll to position [319, 0]
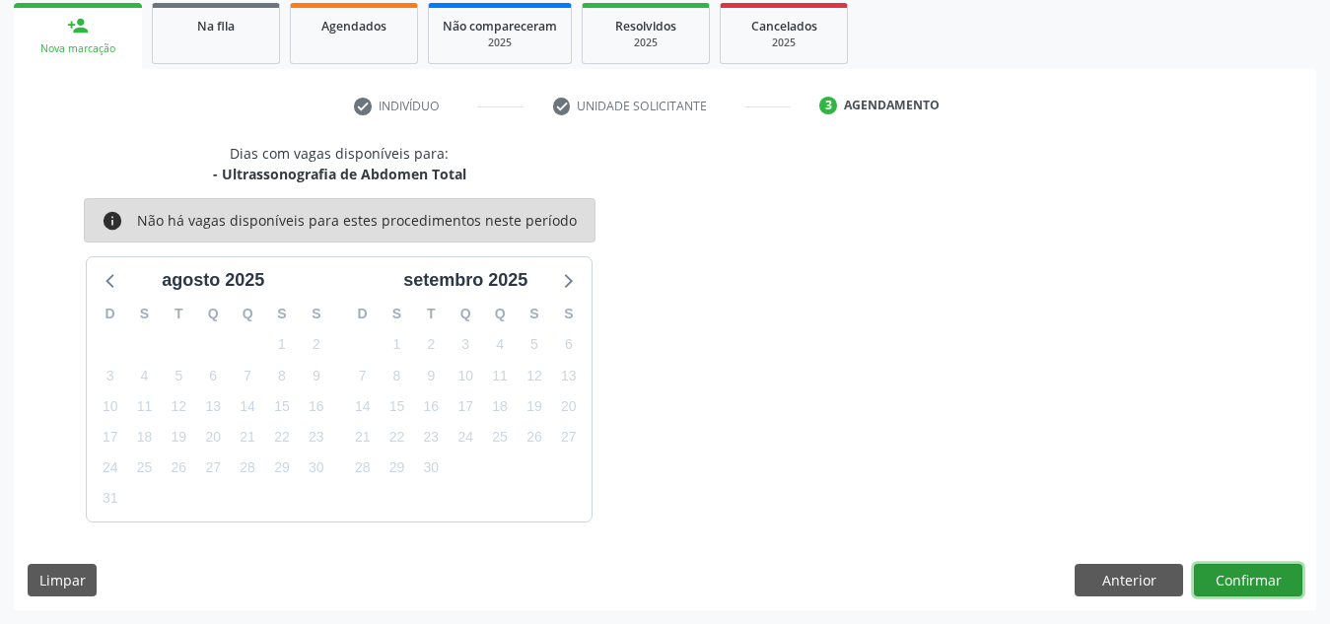
click at [1255, 570] on button "Confirmar" at bounding box center [1248, 581] width 108 height 34
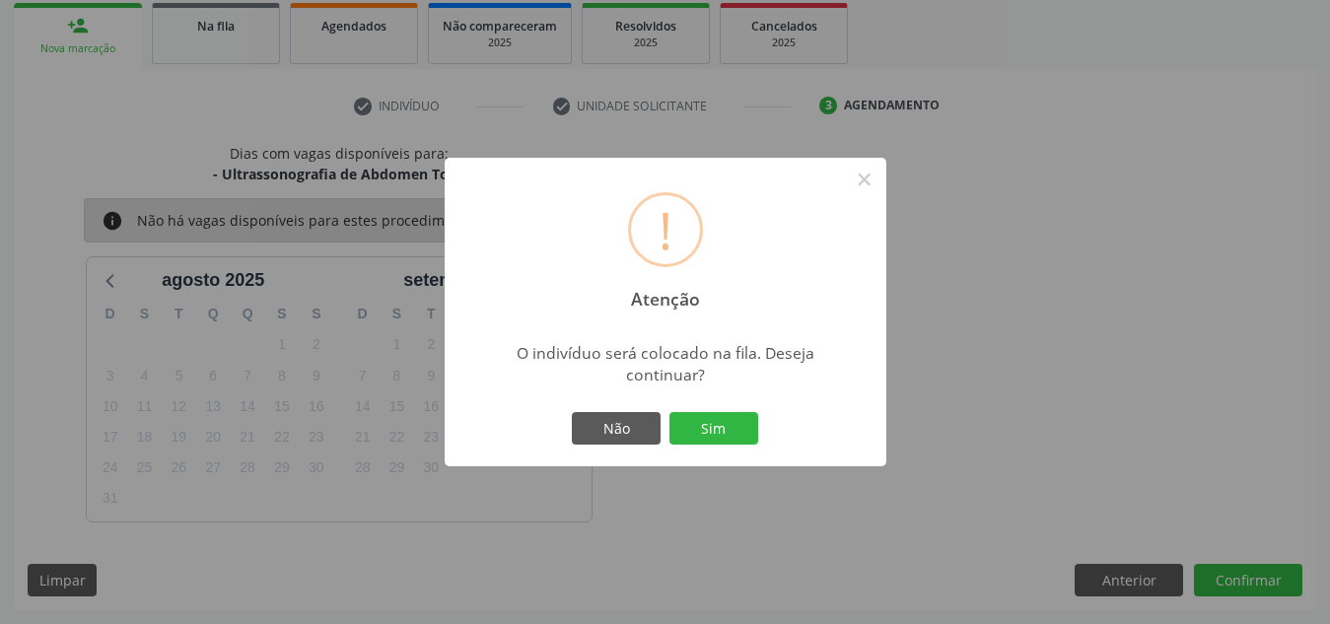
click at [669, 412] on button "Sim" at bounding box center [713, 429] width 89 height 34
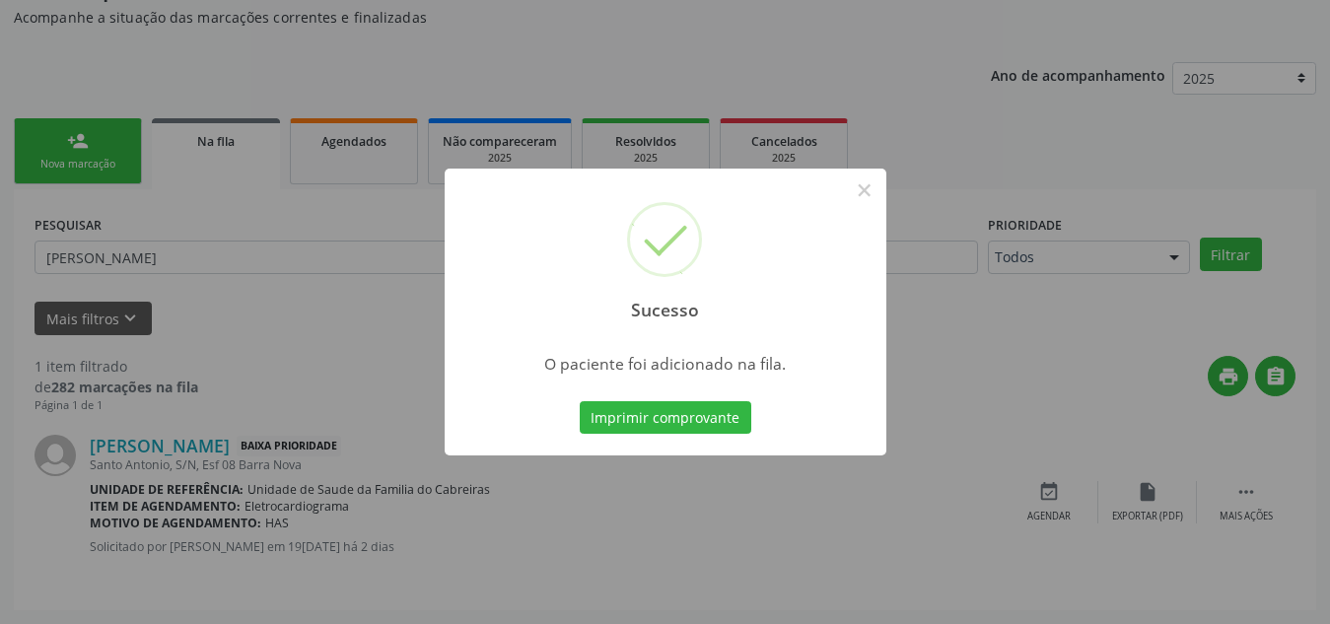
scroll to position [54, 0]
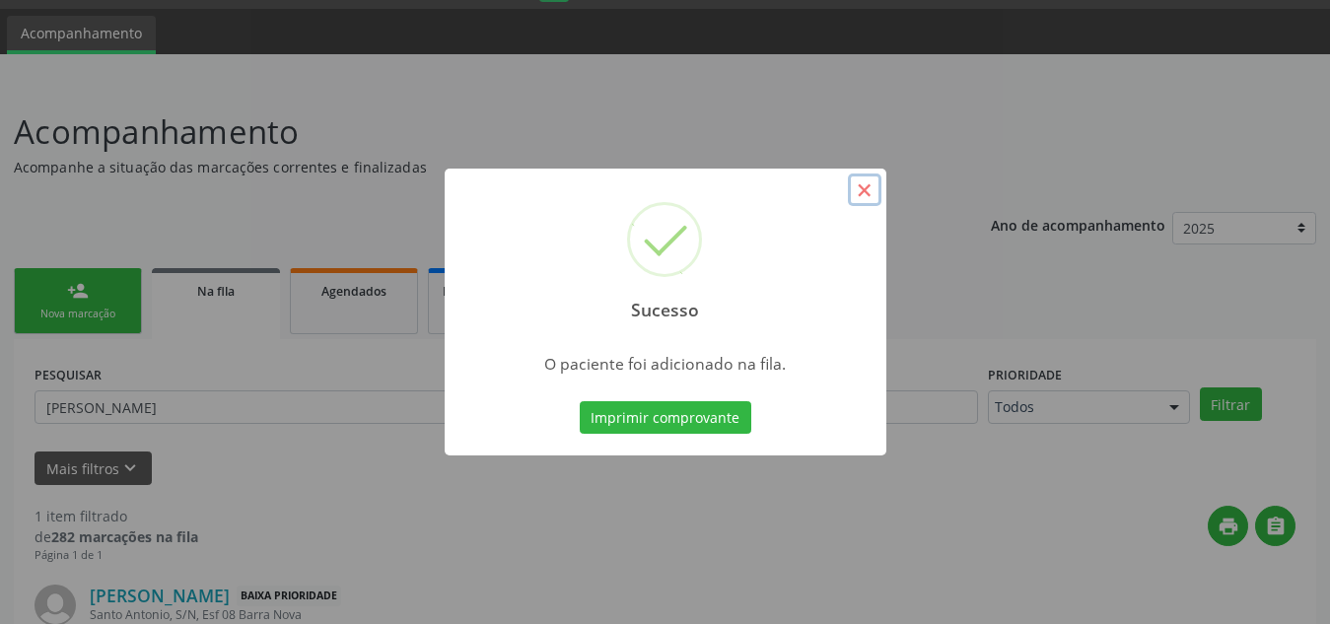
click at [872, 190] on button "×" at bounding box center [865, 190] width 34 height 34
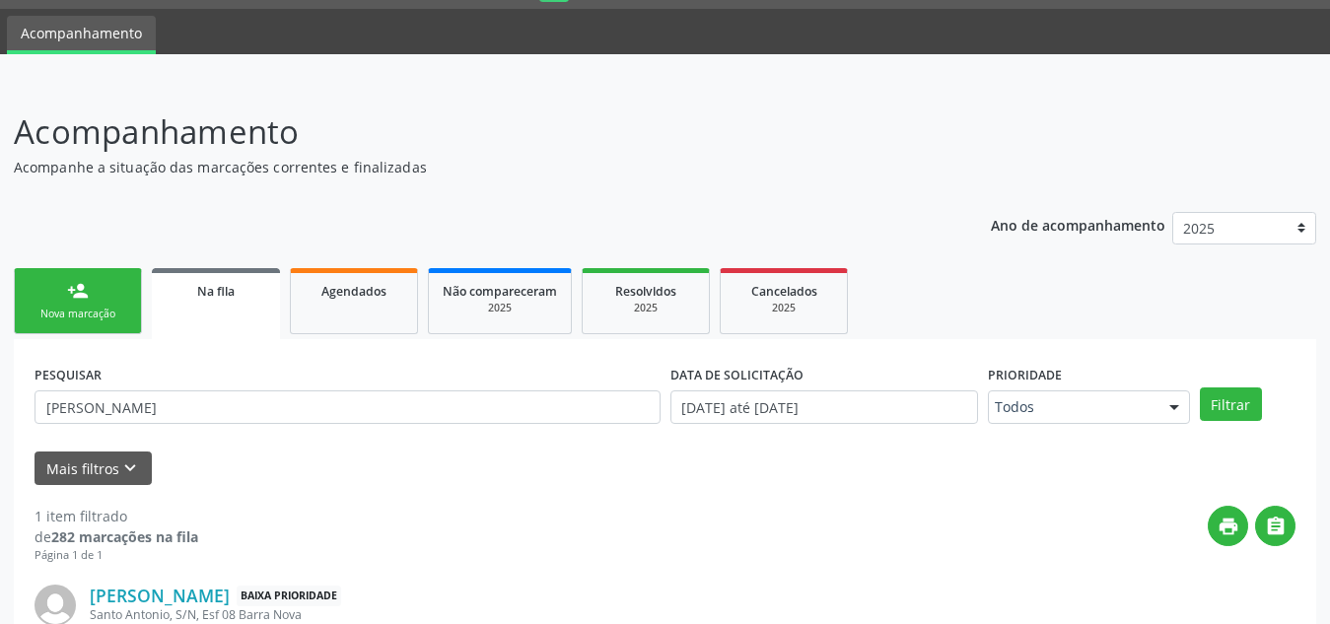
click at [81, 293] on div "person_add" at bounding box center [78, 291] width 22 height 22
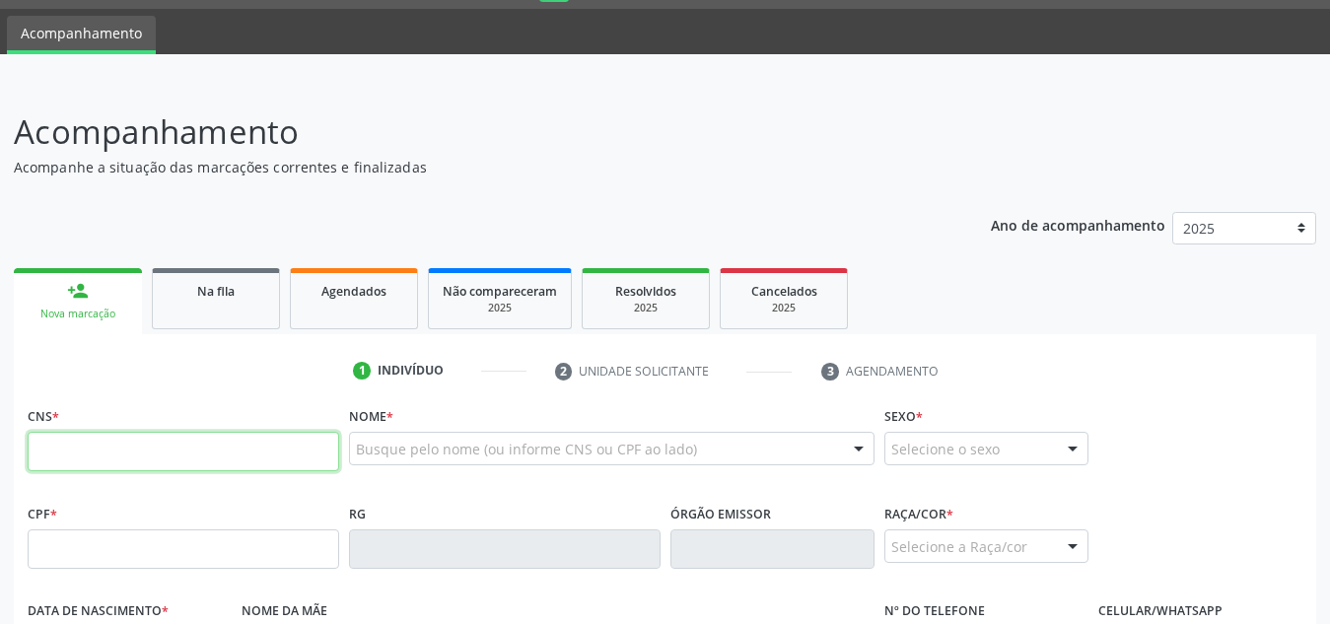
click at [171, 441] on input "text" at bounding box center [183, 451] width 311 height 39
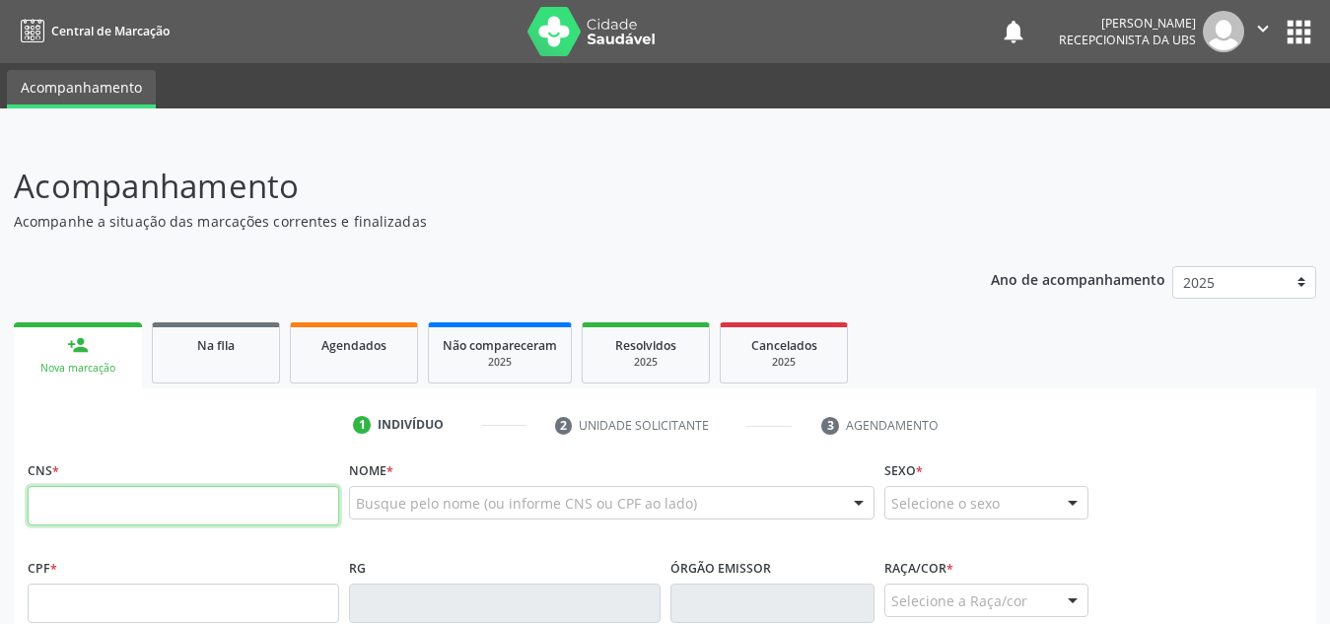
paste input "708 1065 1055 7230"
type input "708 1065 1055 7230"
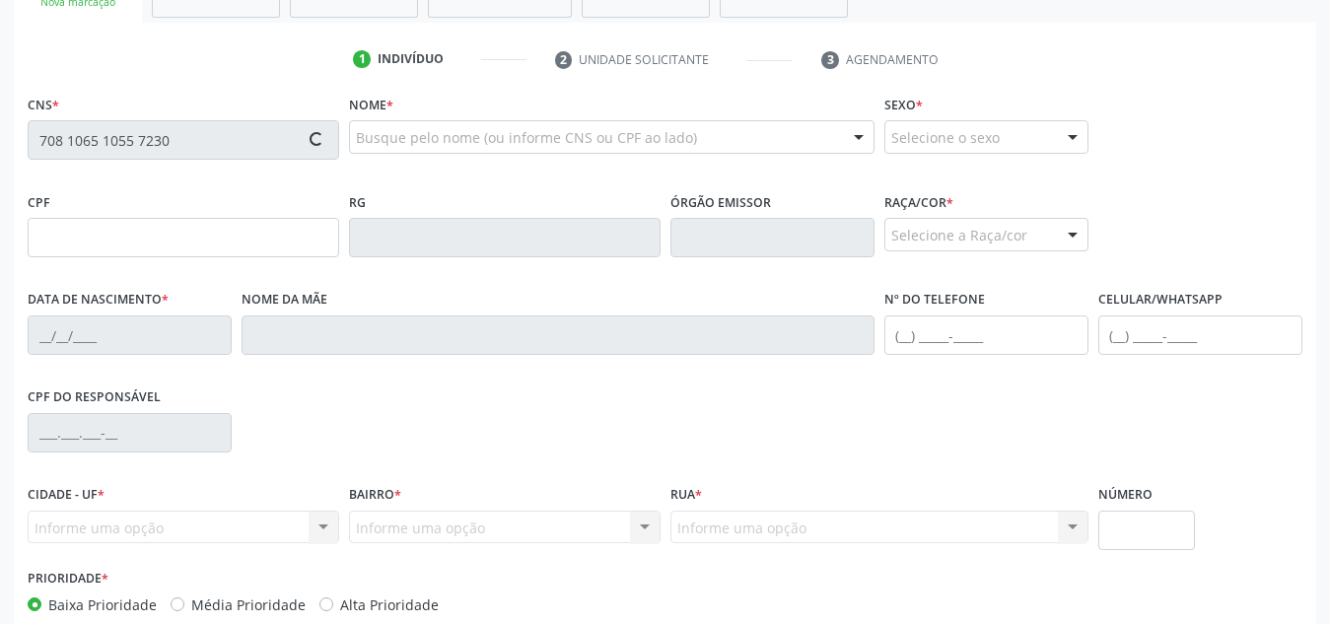
scroll to position [369, 0]
type input "003.876.074-63"
type input "[DATE]"
type input "[PERSON_NAME]"
type input "[PHONE_NUMBER]"
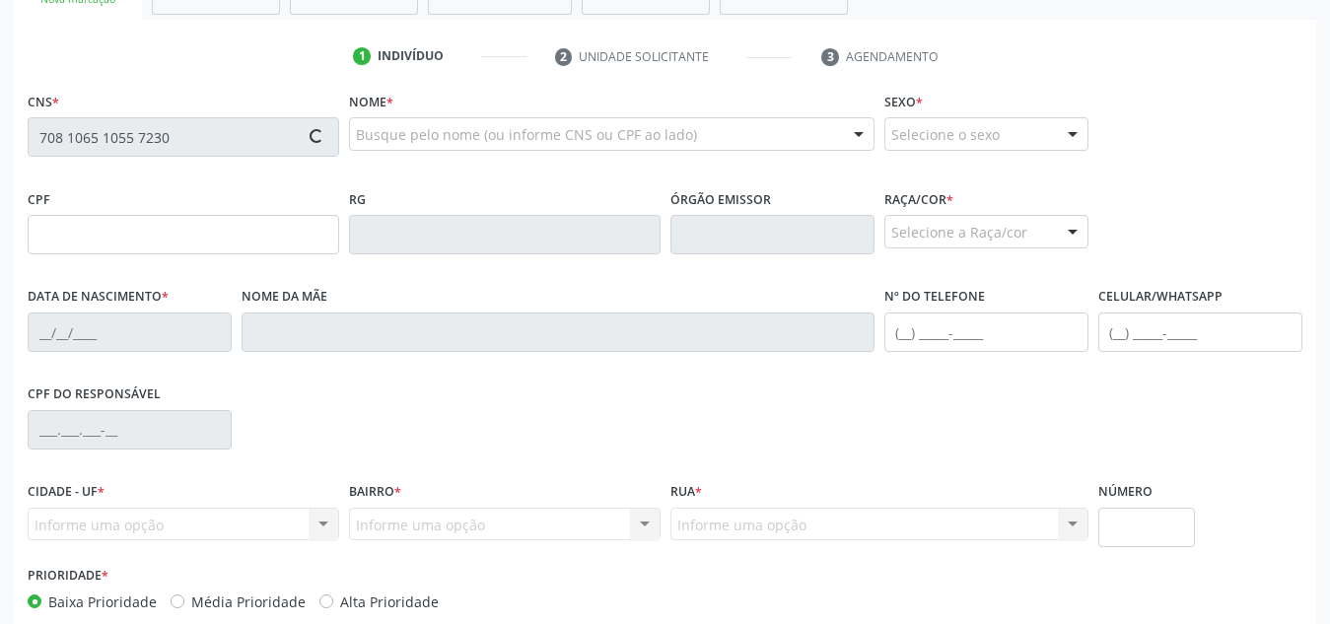
type input "[PHONE_NUMBER]"
type input "S/N"
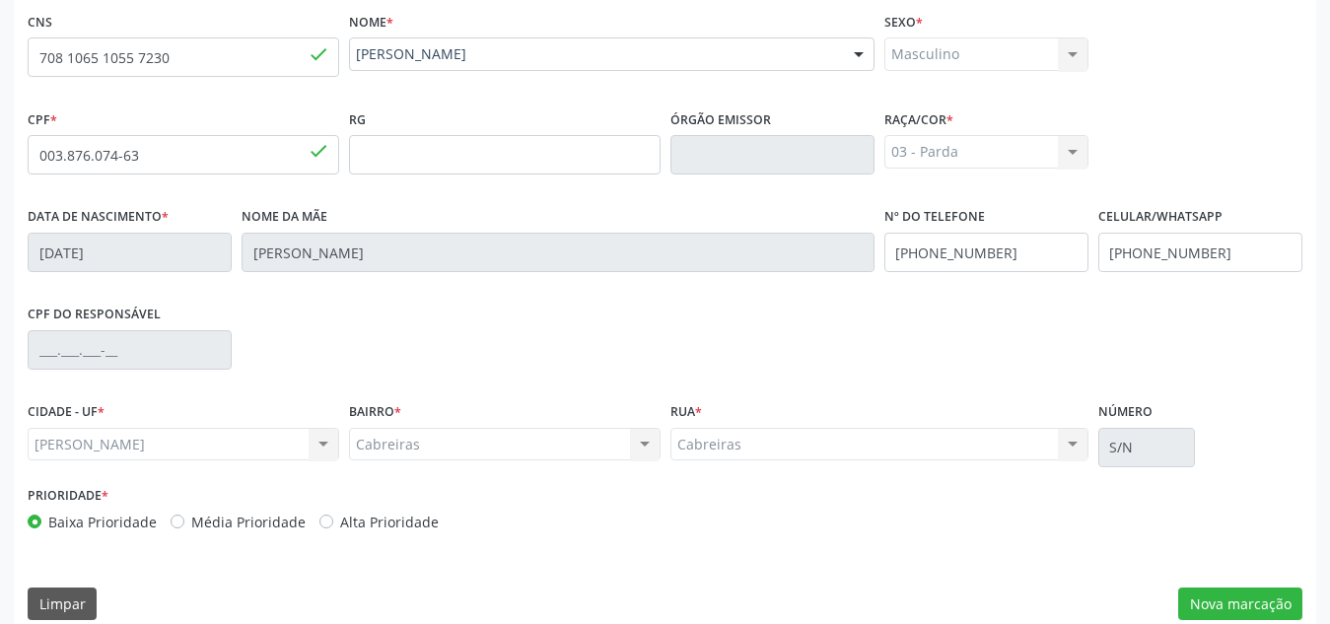
scroll to position [472, 0]
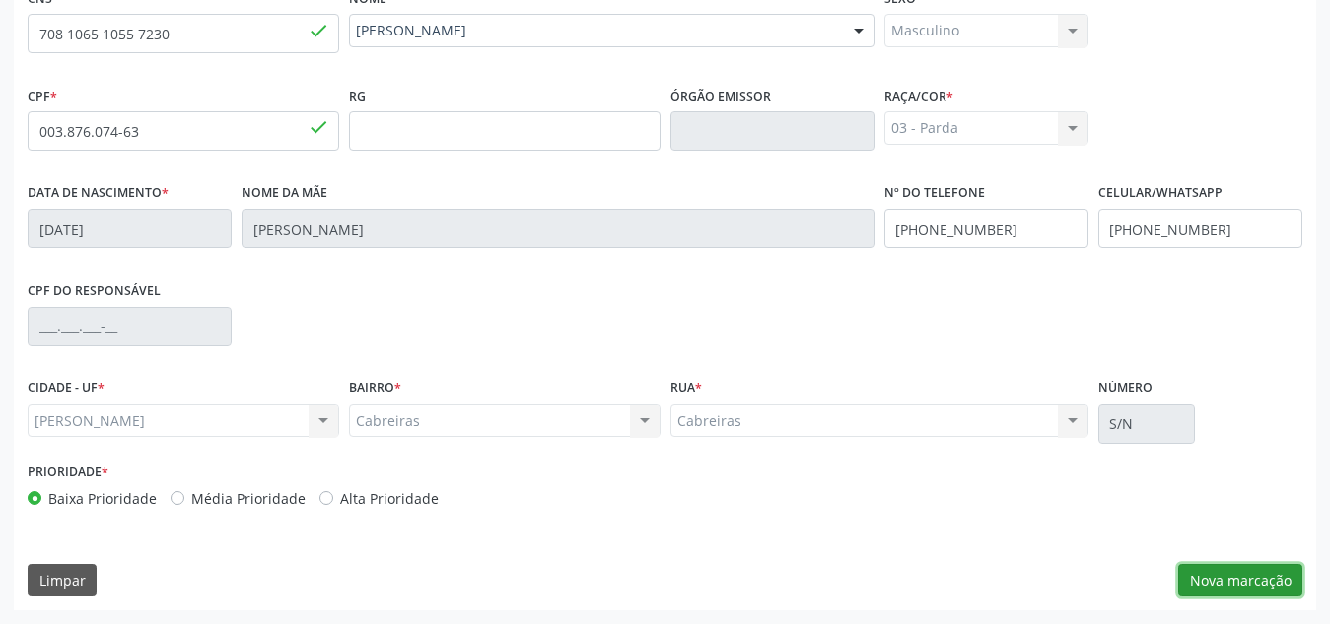
click at [1218, 583] on button "Nova marcação" at bounding box center [1240, 581] width 124 height 34
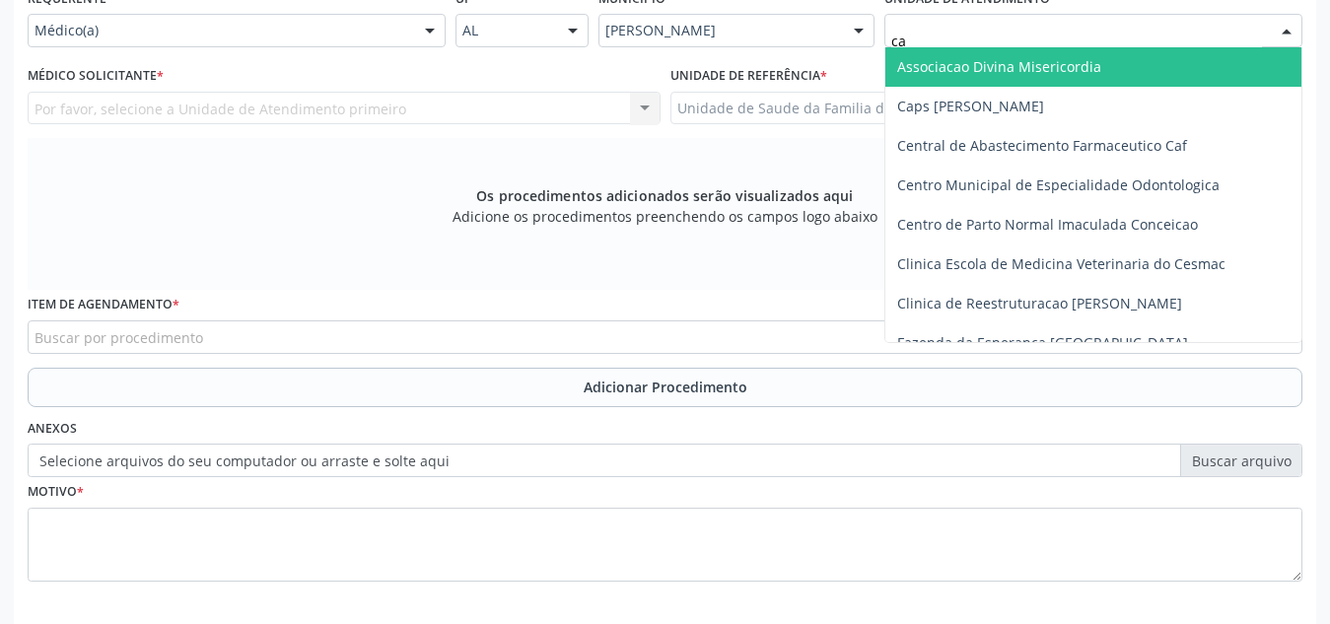
type input "cab"
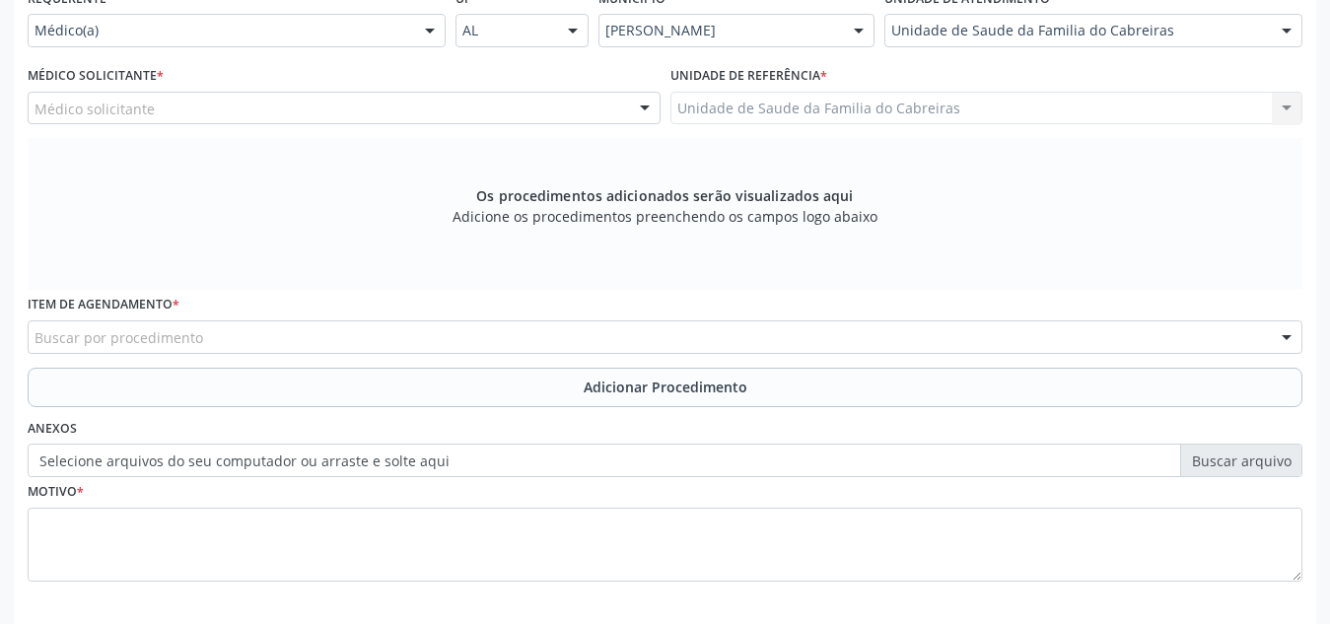
click at [460, 101] on div "Médico solicitante" at bounding box center [344, 109] width 633 height 34
click at [361, 332] on div "Buscar por procedimento" at bounding box center [665, 337] width 1275 height 34
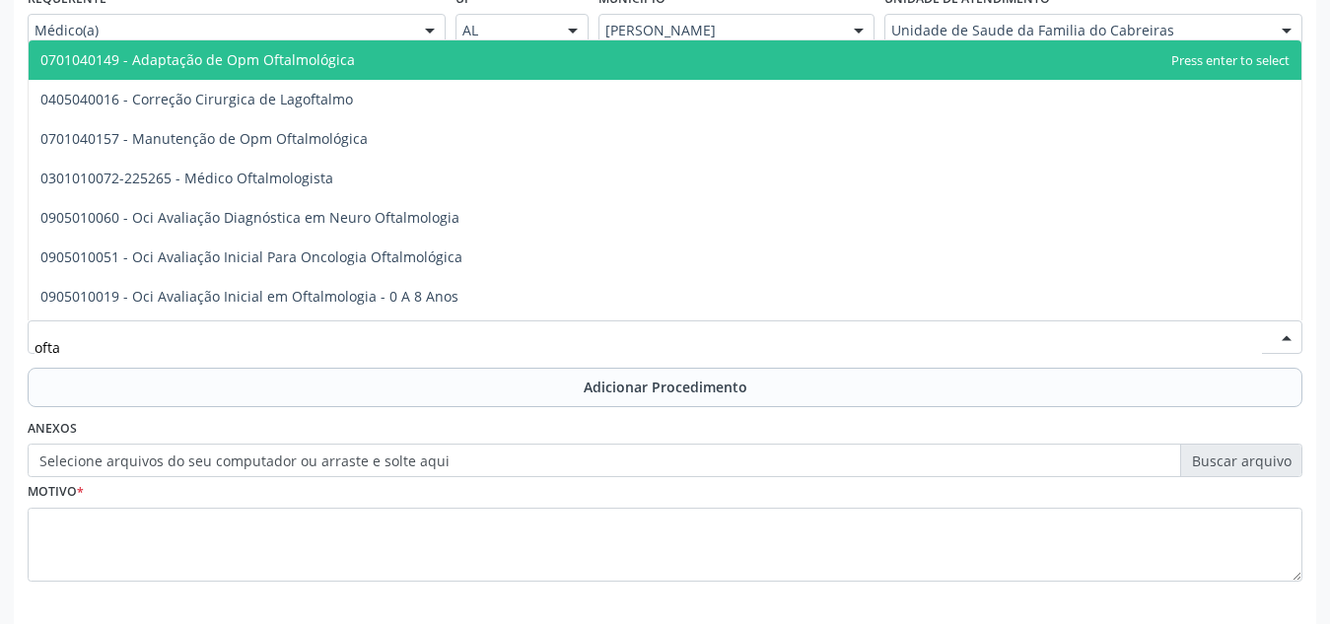
type input "oftal"
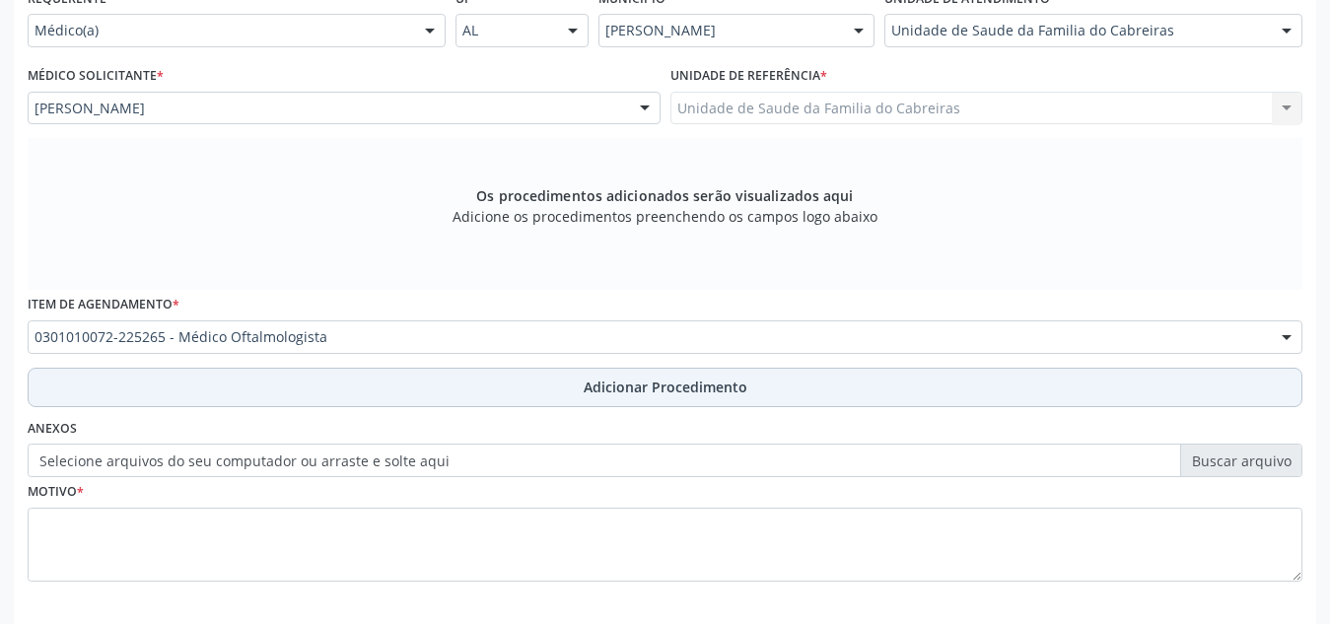
click at [353, 391] on button "Adicionar Procedimento" at bounding box center [665, 387] width 1275 height 39
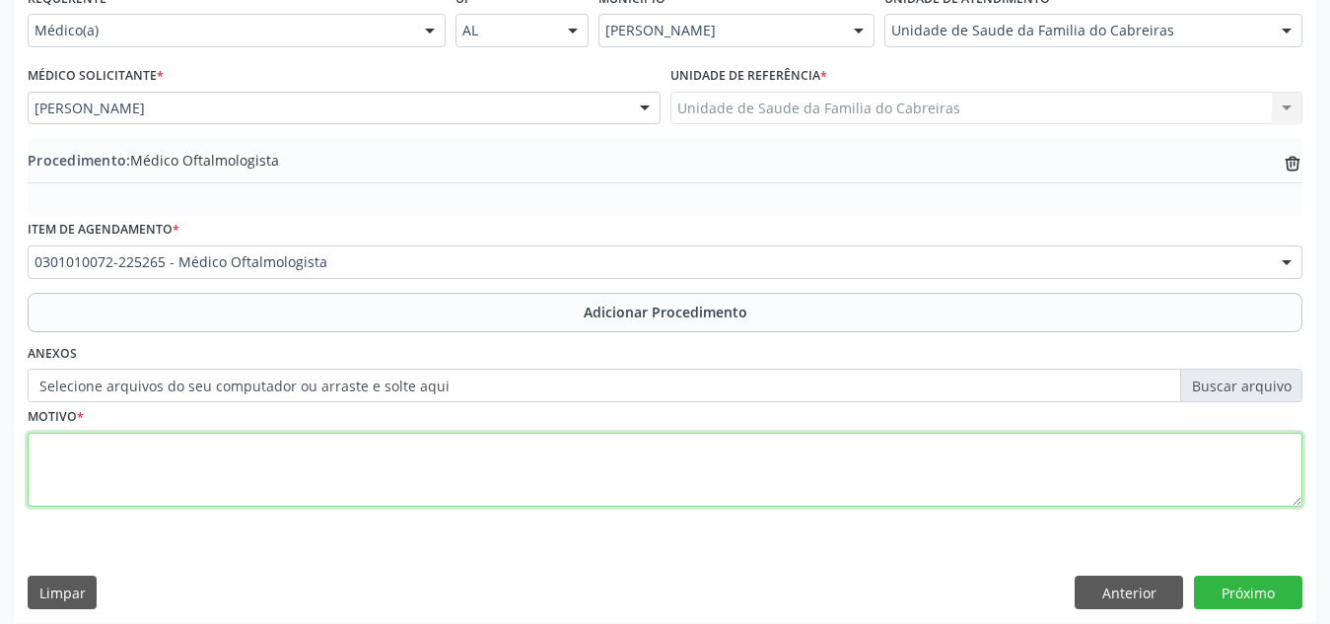
click at [344, 464] on textarea at bounding box center [665, 470] width 1275 height 75
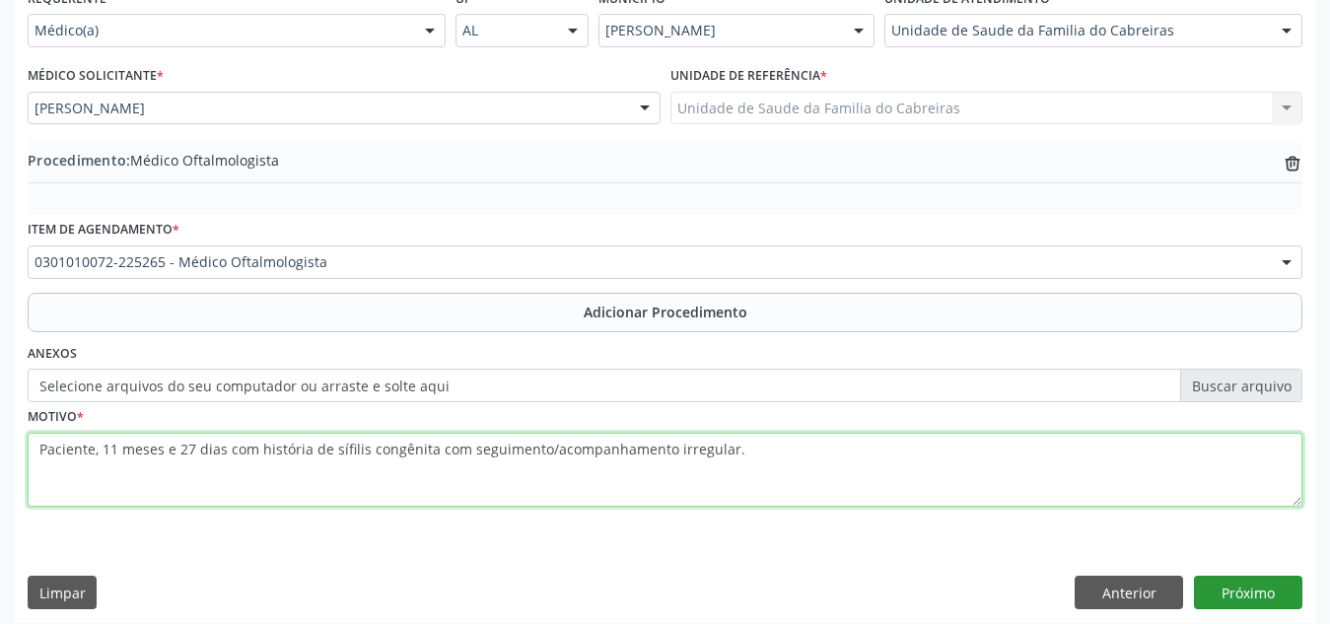
type textarea "Paciente, 11 meses e 27 dias com história de sífilis congênita com seguimento/a…"
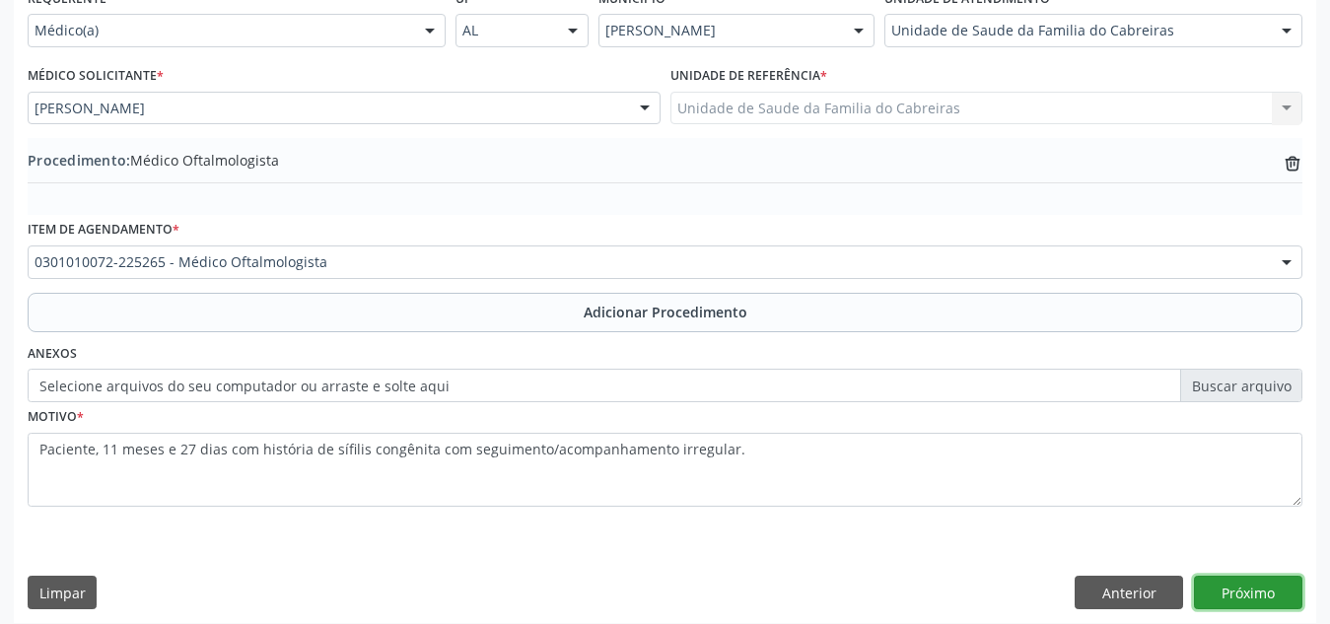
click at [1237, 577] on button "Próximo" at bounding box center [1248, 593] width 108 height 34
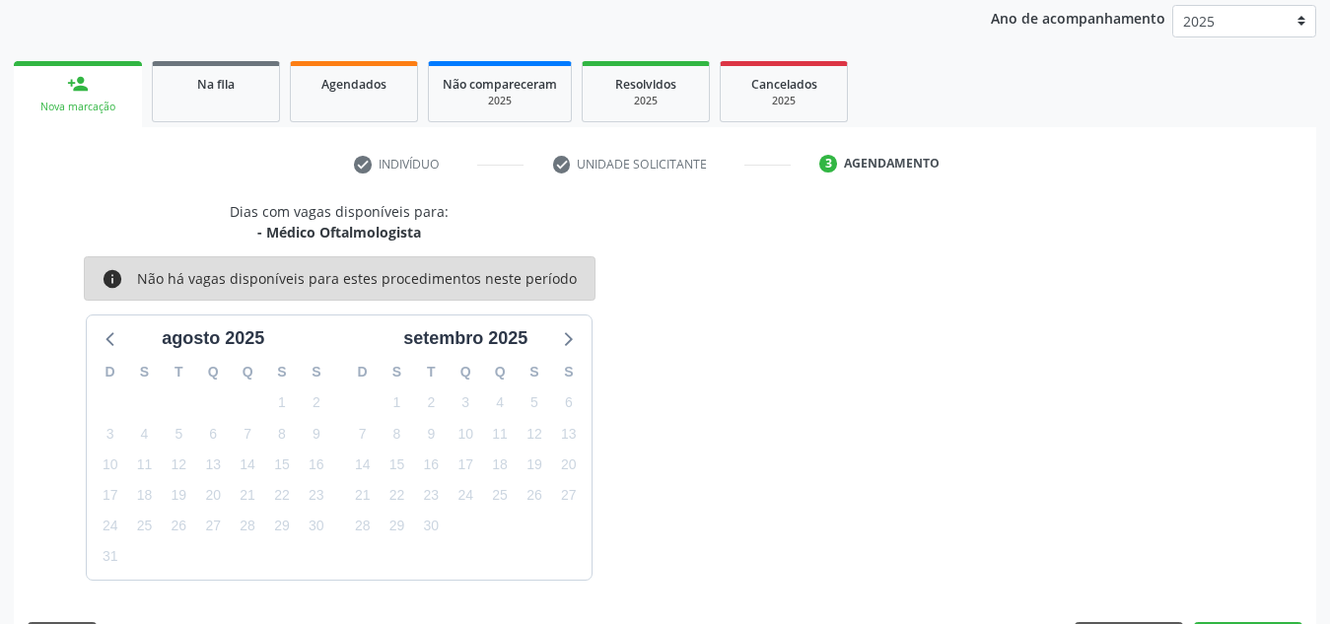
scroll to position [319, 0]
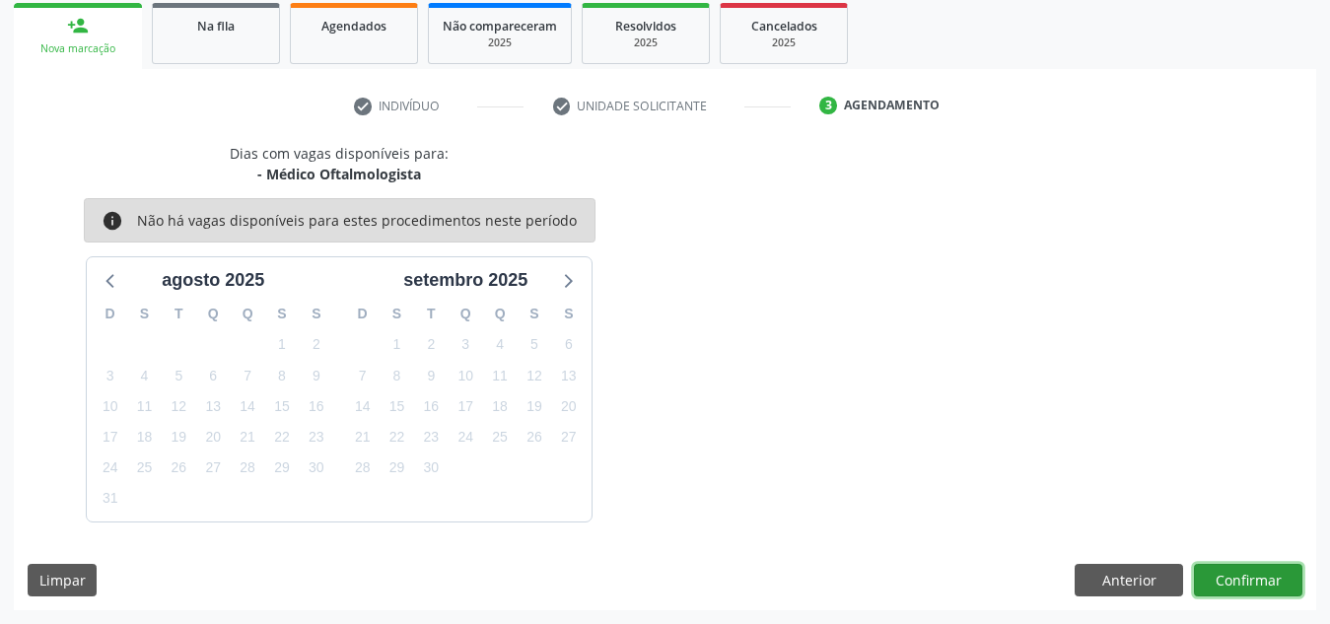
click at [1237, 577] on button "Confirmar" at bounding box center [1248, 581] width 108 height 34
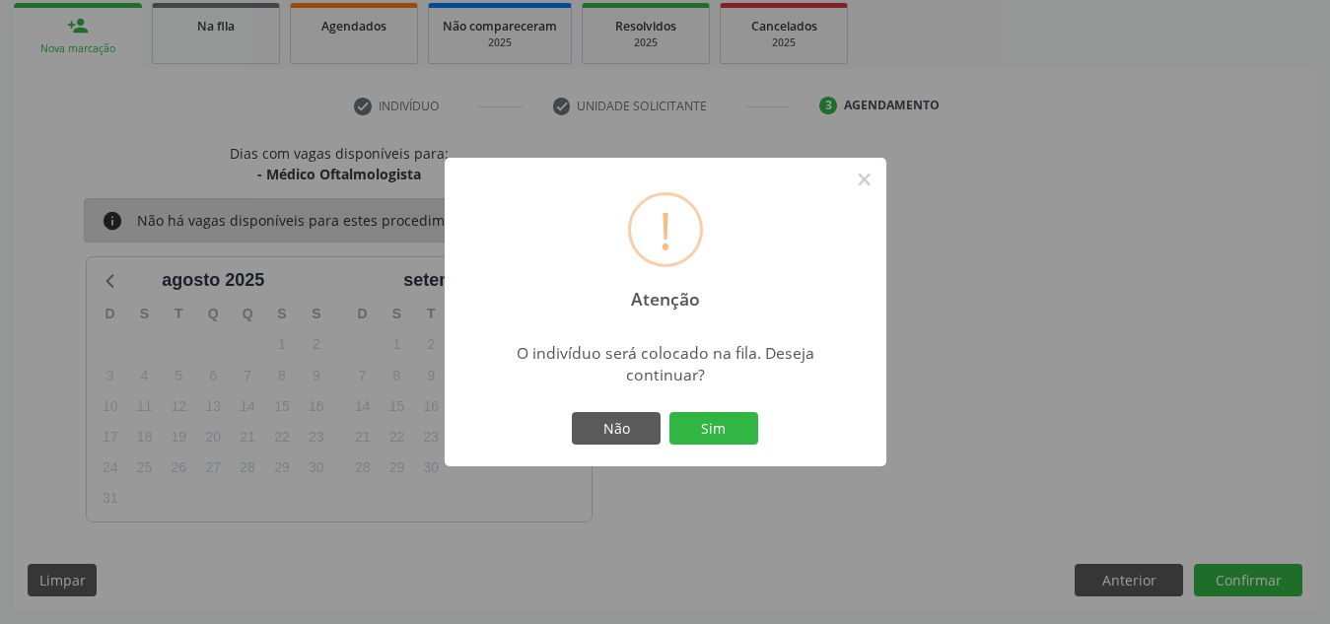
click at [669, 412] on button "Sim" at bounding box center [713, 429] width 89 height 34
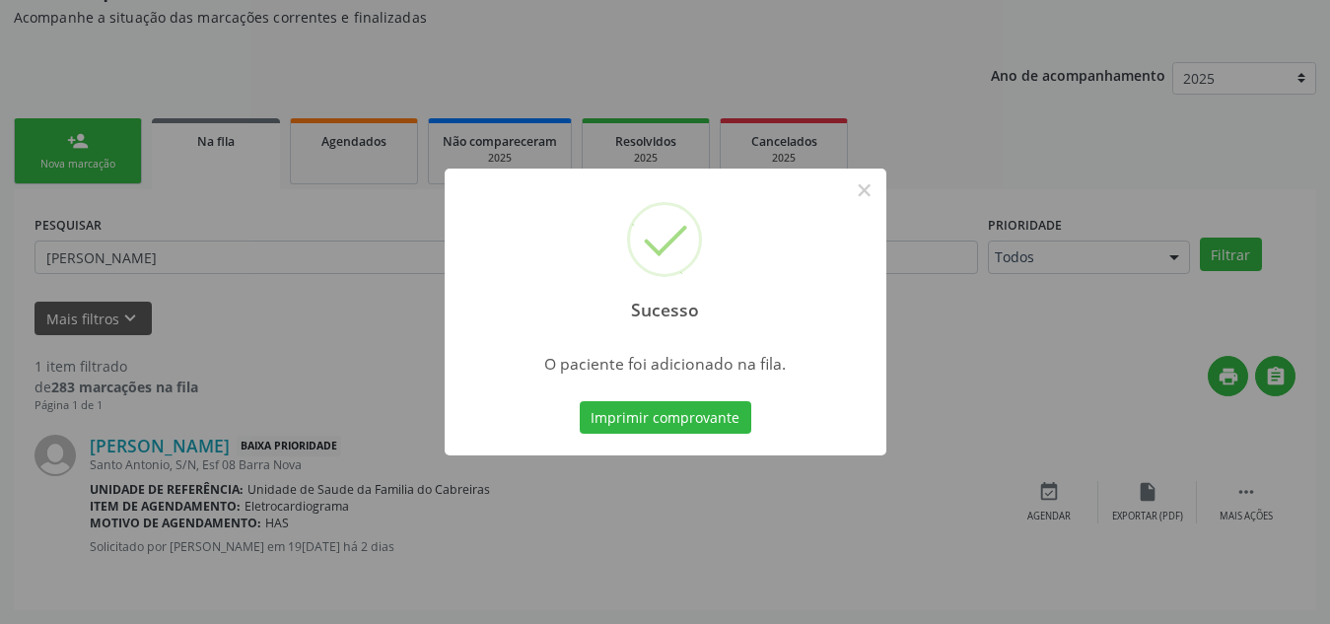
scroll to position [54, 0]
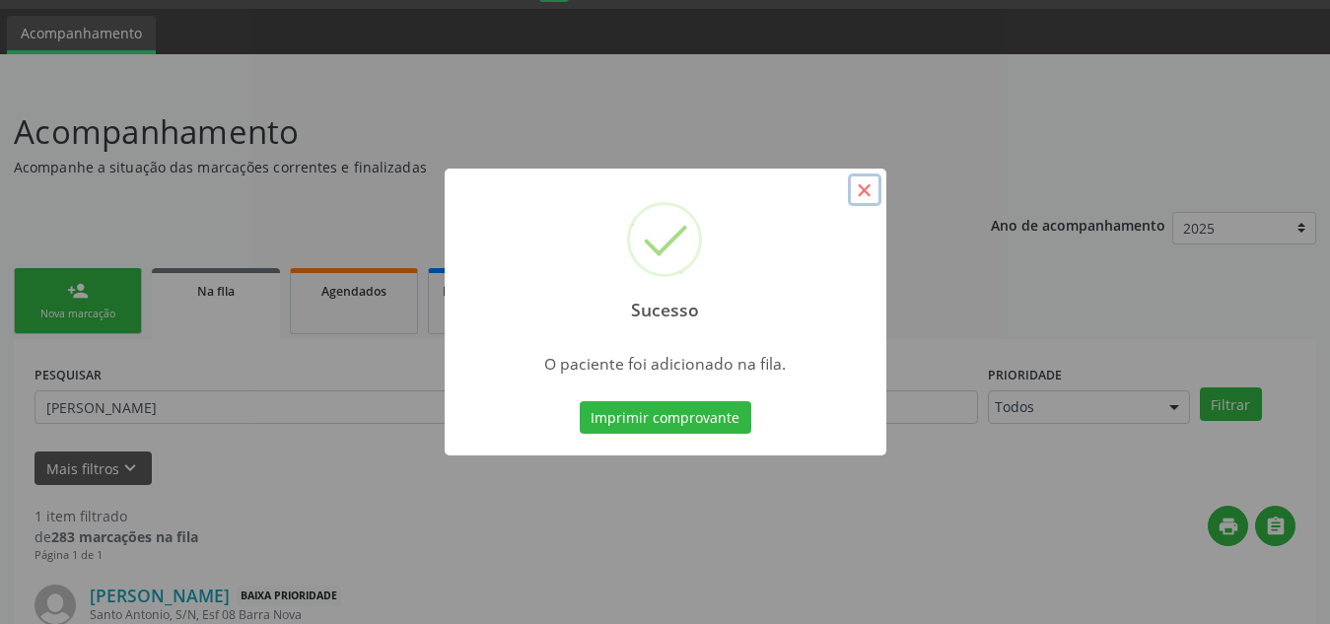
click at [863, 194] on button "×" at bounding box center [865, 190] width 34 height 34
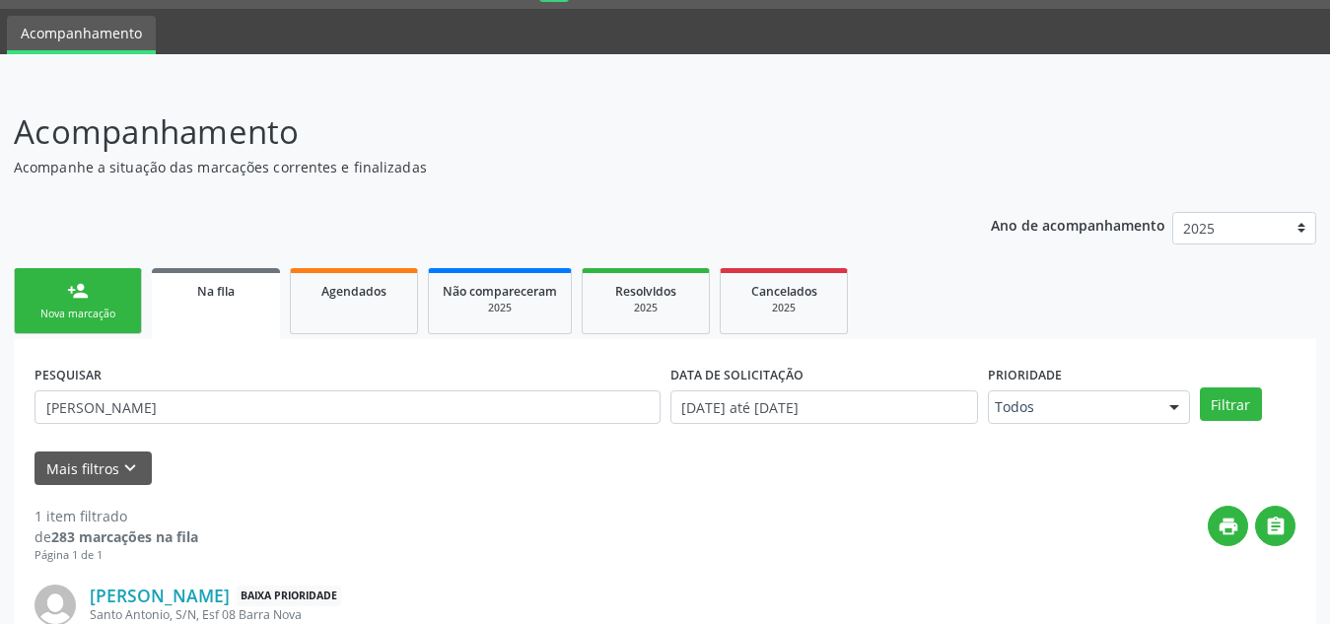
click at [85, 315] on div "Nova marcação" at bounding box center [78, 314] width 99 height 15
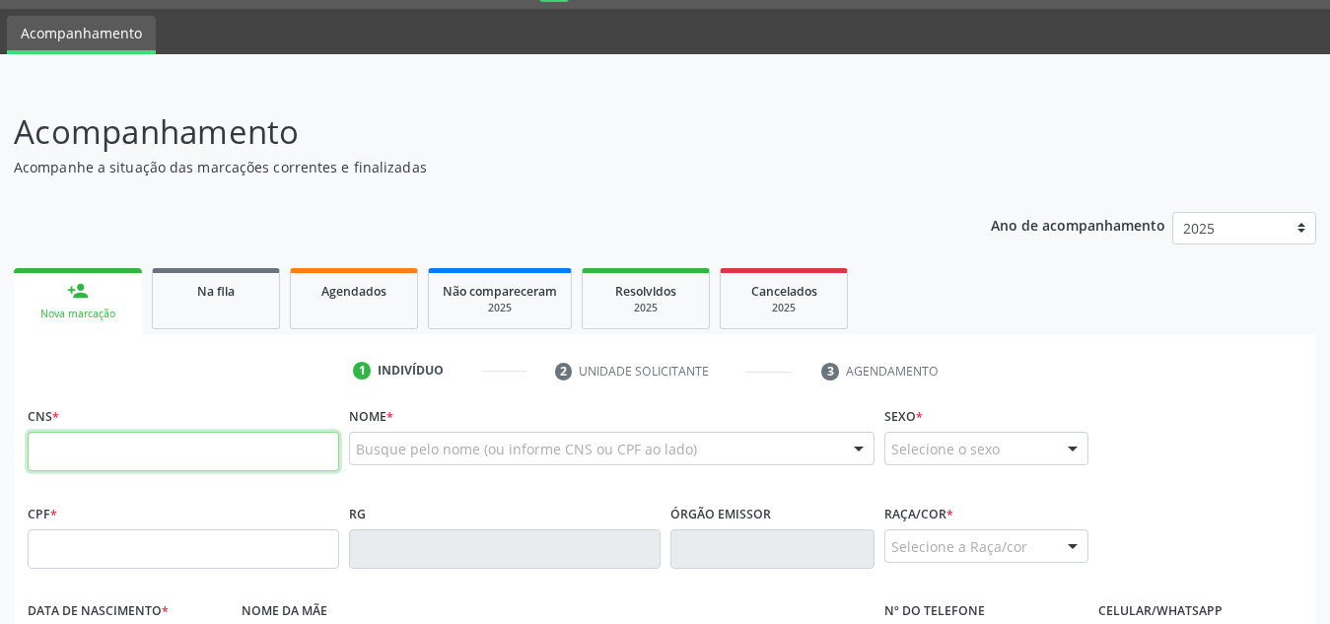
click at [126, 456] on input "text" at bounding box center [183, 451] width 311 height 39
paste input "708 1065 1055 7230"
type input "708 1065 1055 7230"
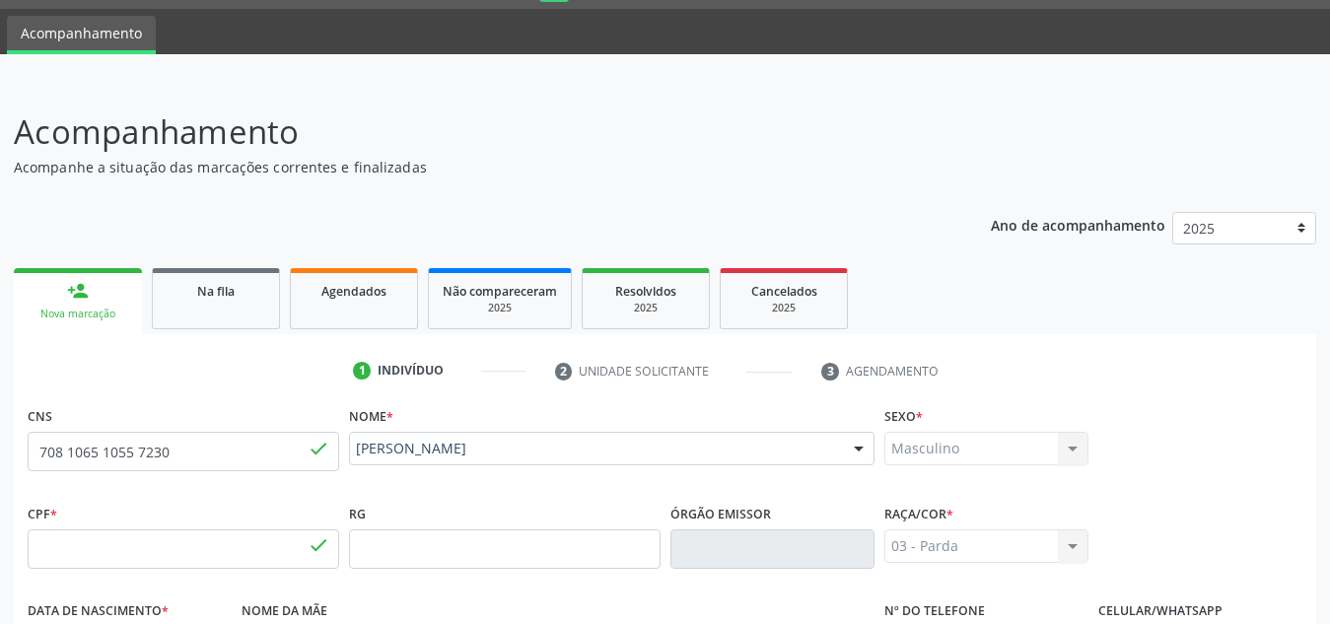
type input "003.876.074-63"
type input "[DATE]"
type input "[PERSON_NAME]"
type input "[PHONE_NUMBER]"
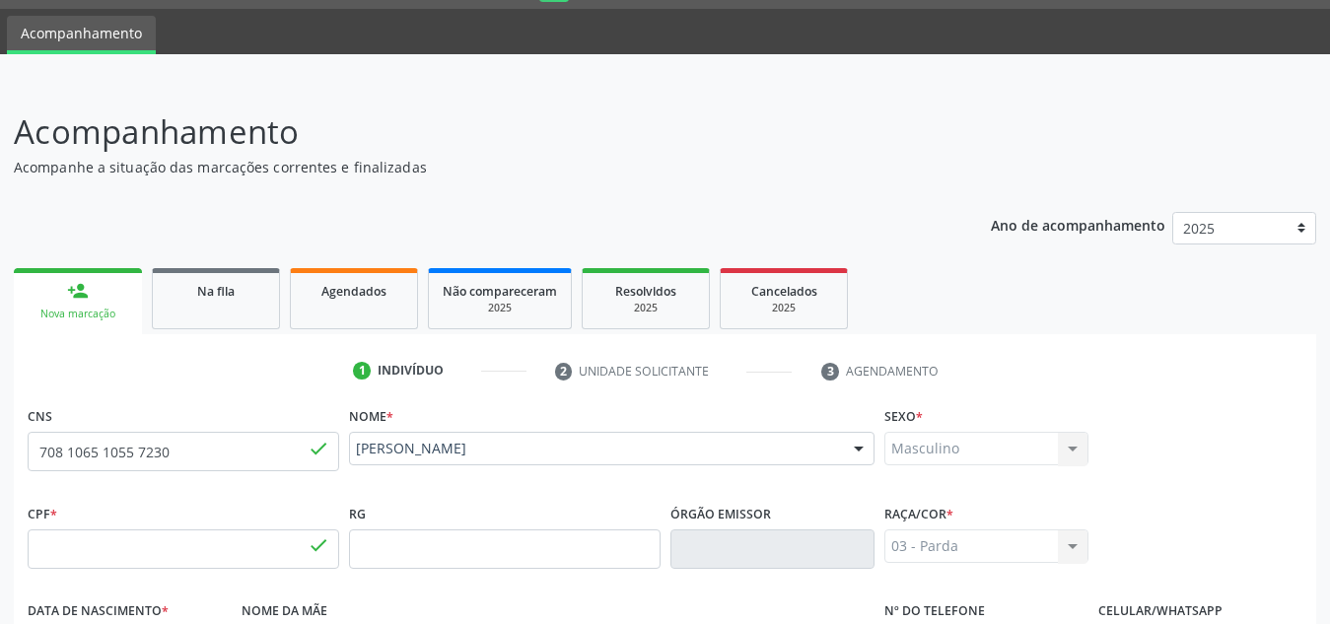
type input "S/N"
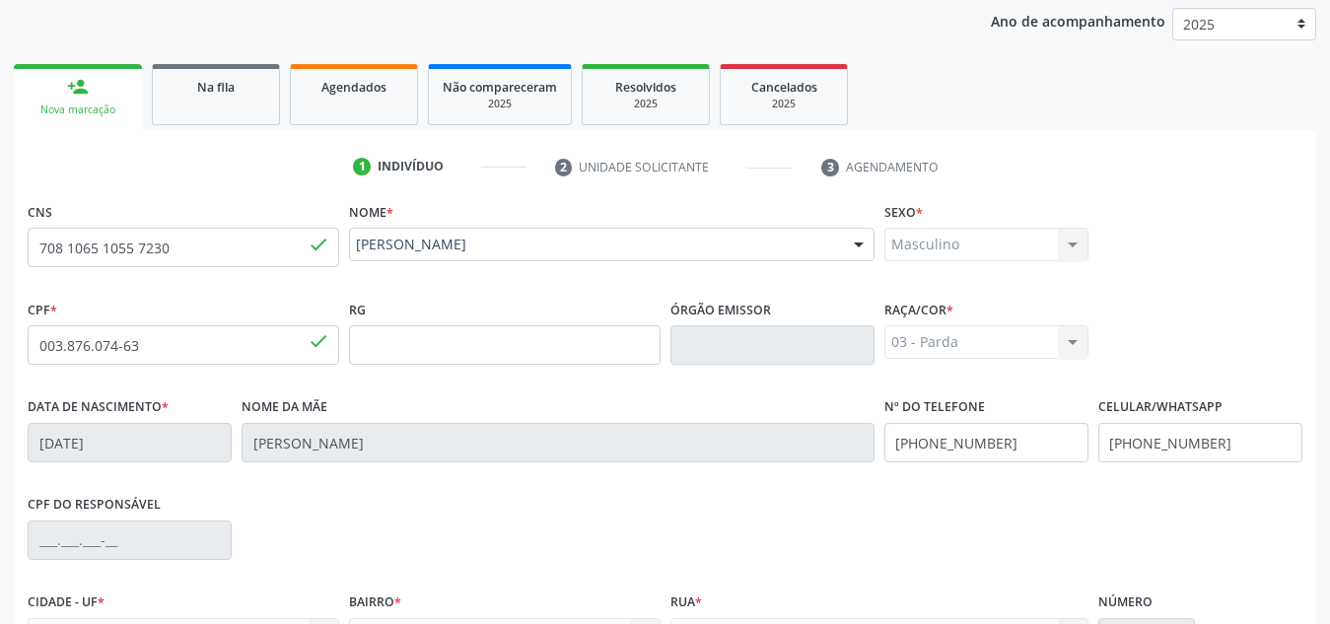
scroll to position [450, 0]
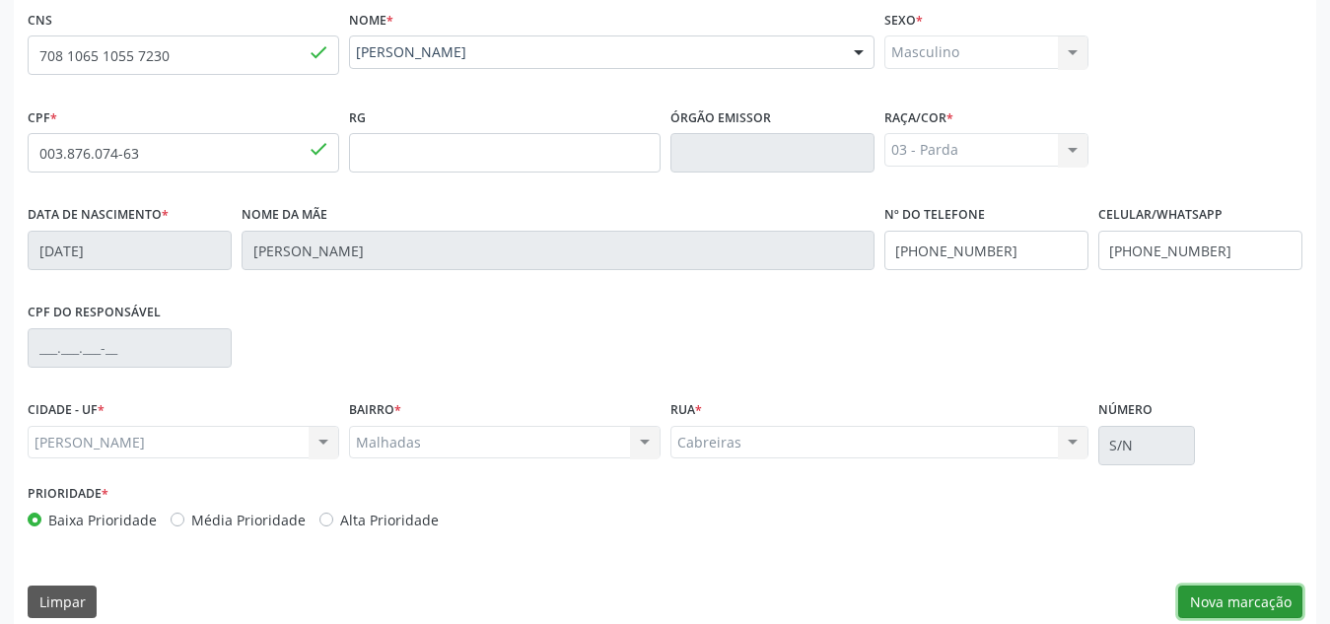
click at [1231, 603] on button "Nova marcação" at bounding box center [1240, 603] width 124 height 34
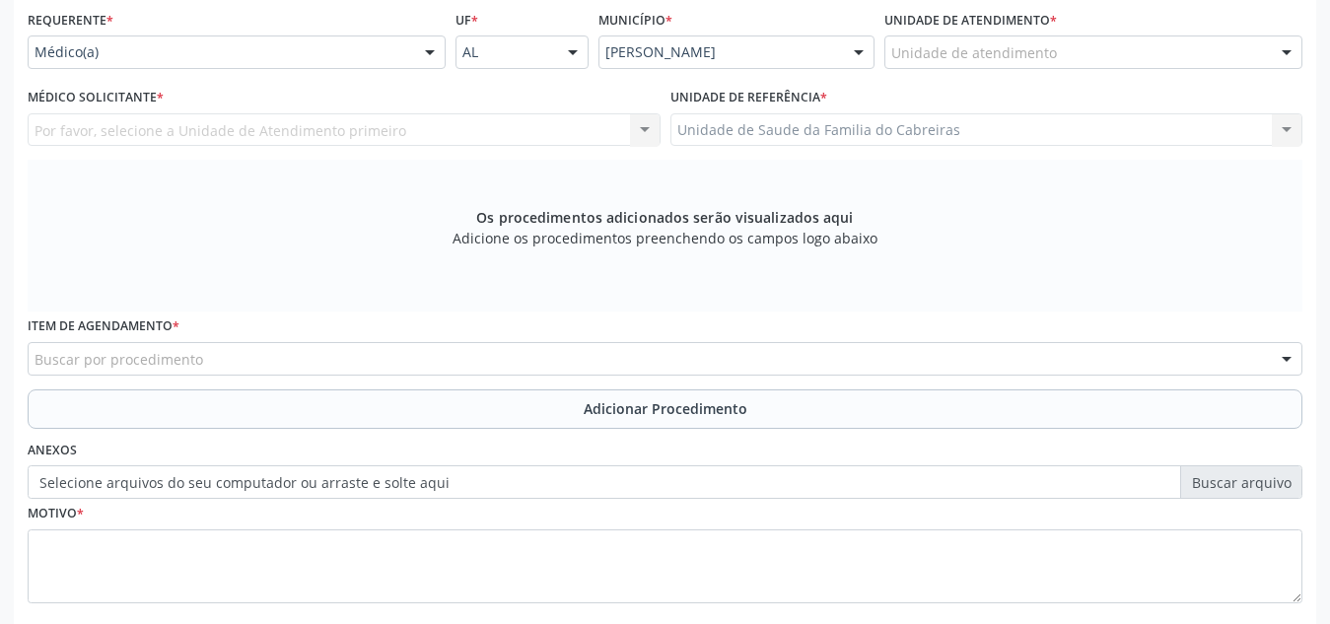
click at [1134, 44] on div "Unidade de atendimento" at bounding box center [1093, 52] width 418 height 34
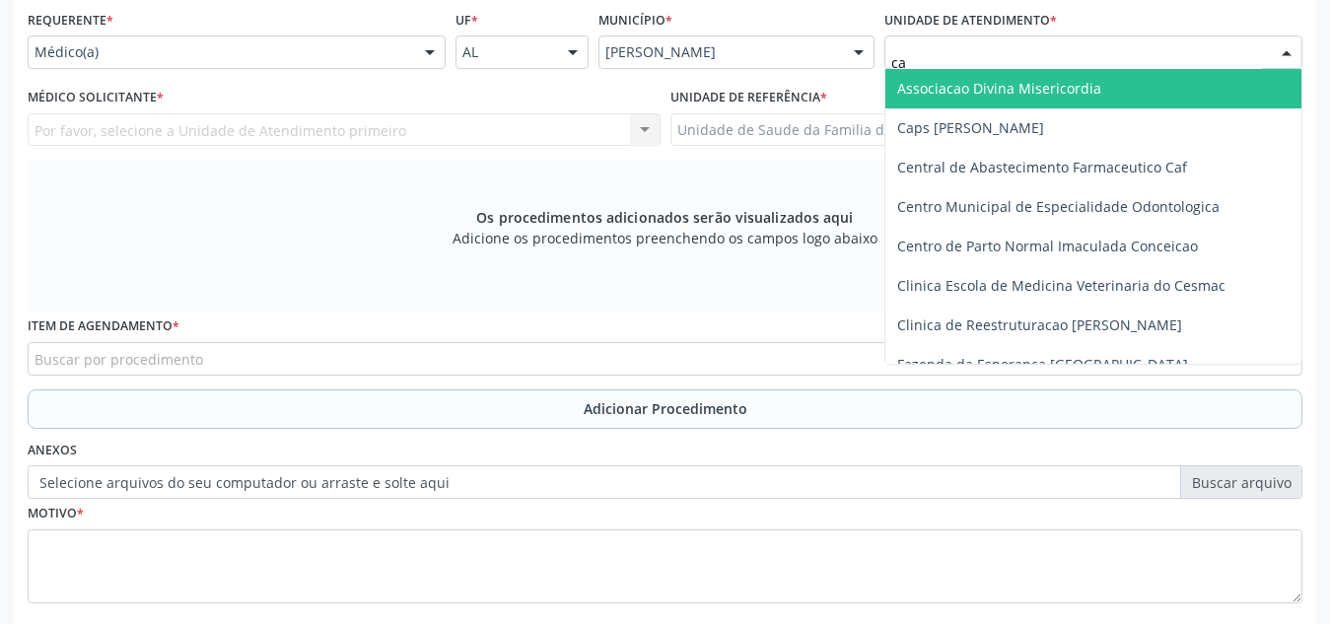
type input "c"
type input "cab"
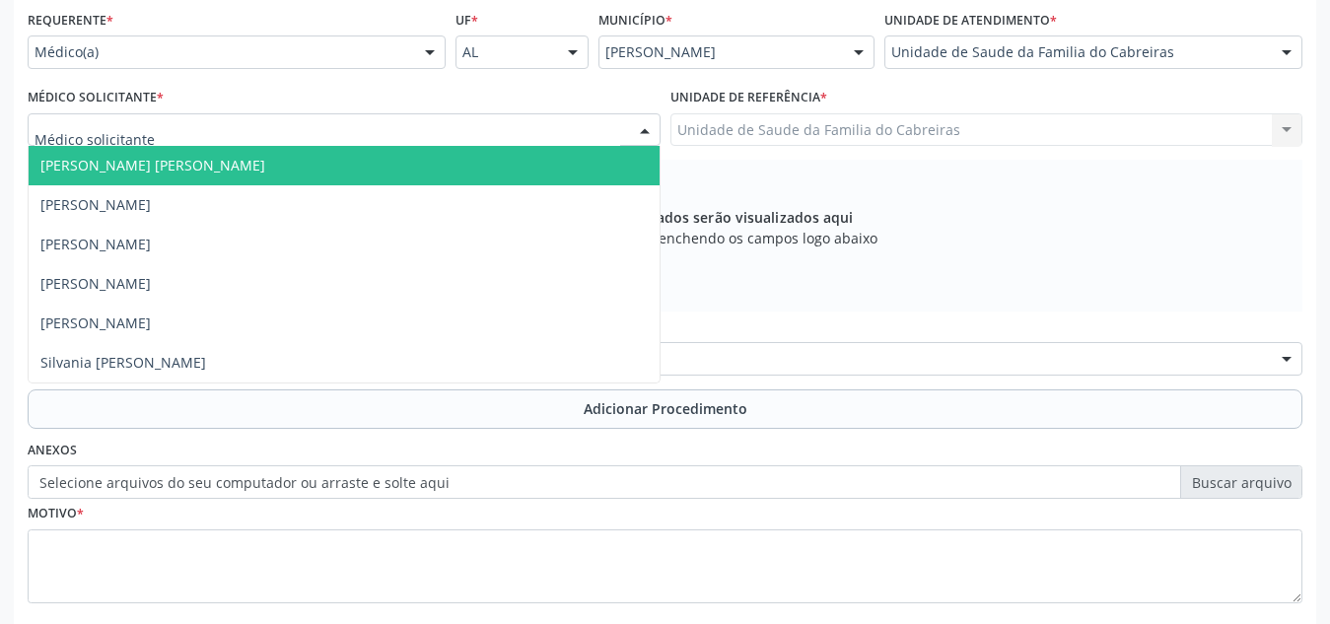
click at [222, 133] on div at bounding box center [344, 130] width 633 height 34
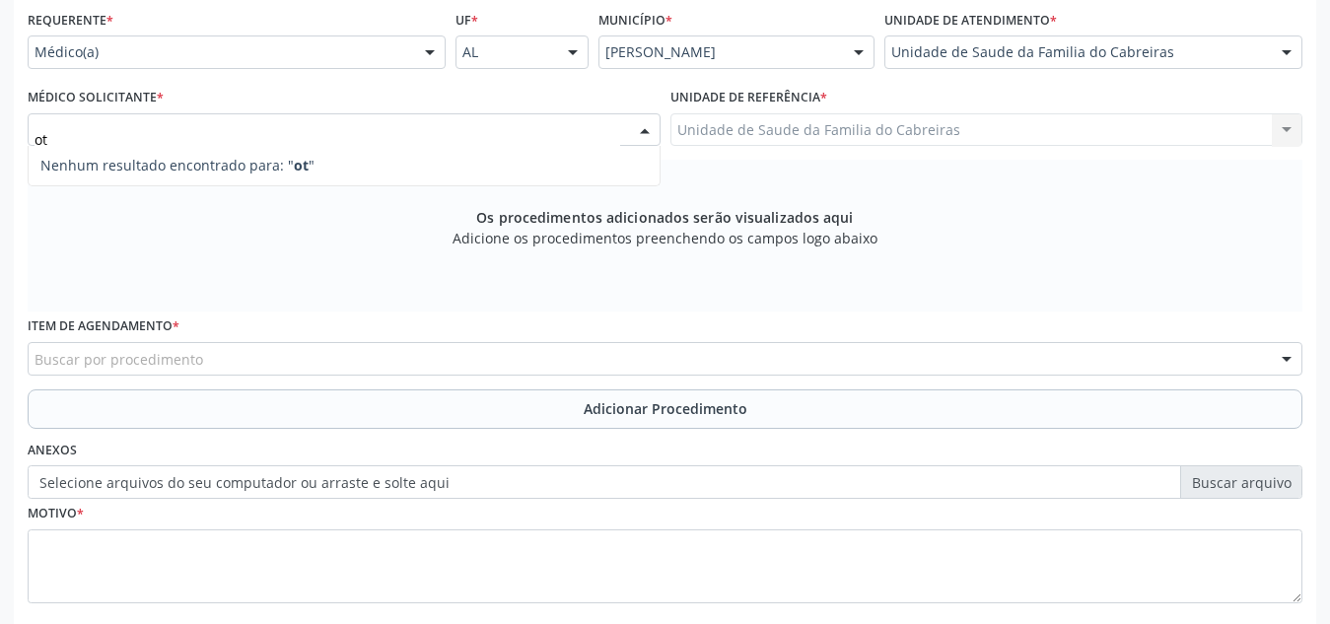
type input "o"
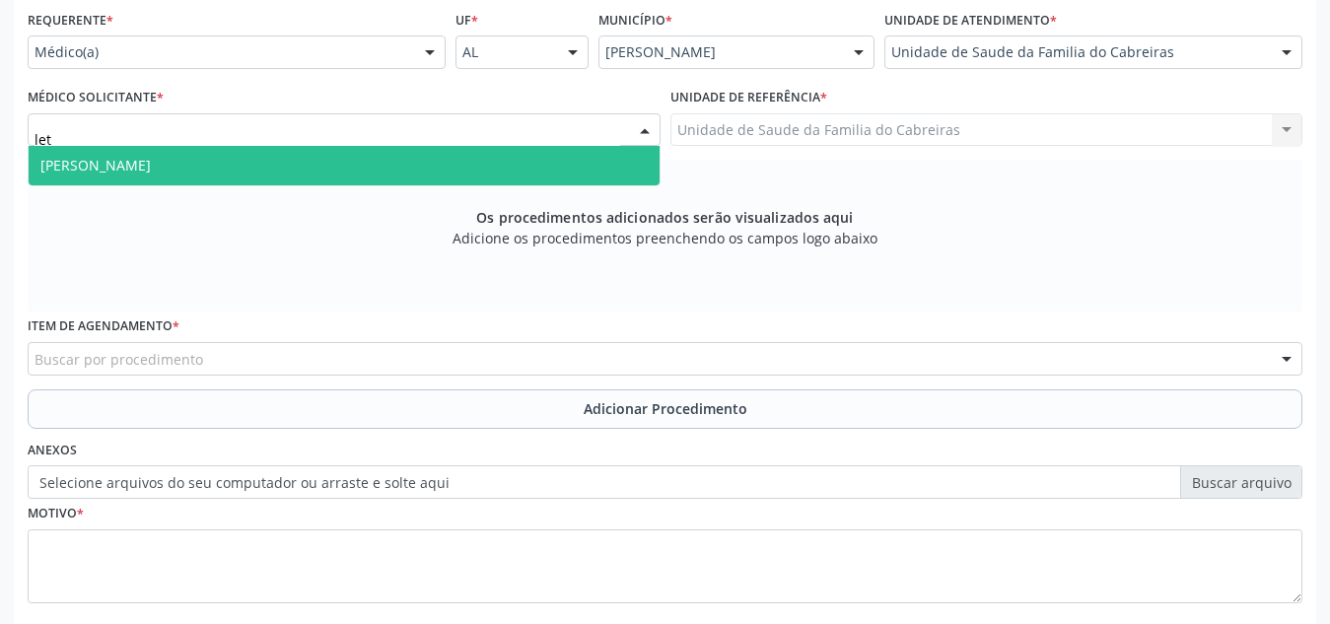
type input "leti"
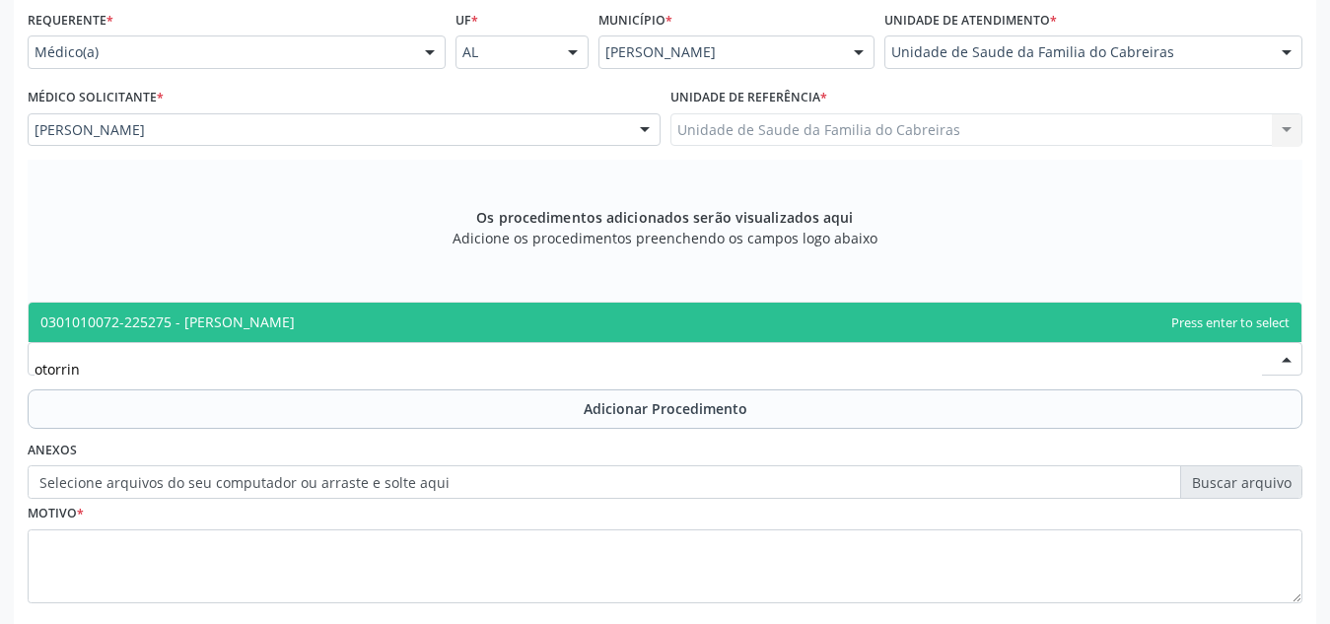
type input "otorrino"
click at [215, 334] on span "0301010072-225275 - [PERSON_NAME]" at bounding box center [665, 322] width 1273 height 39
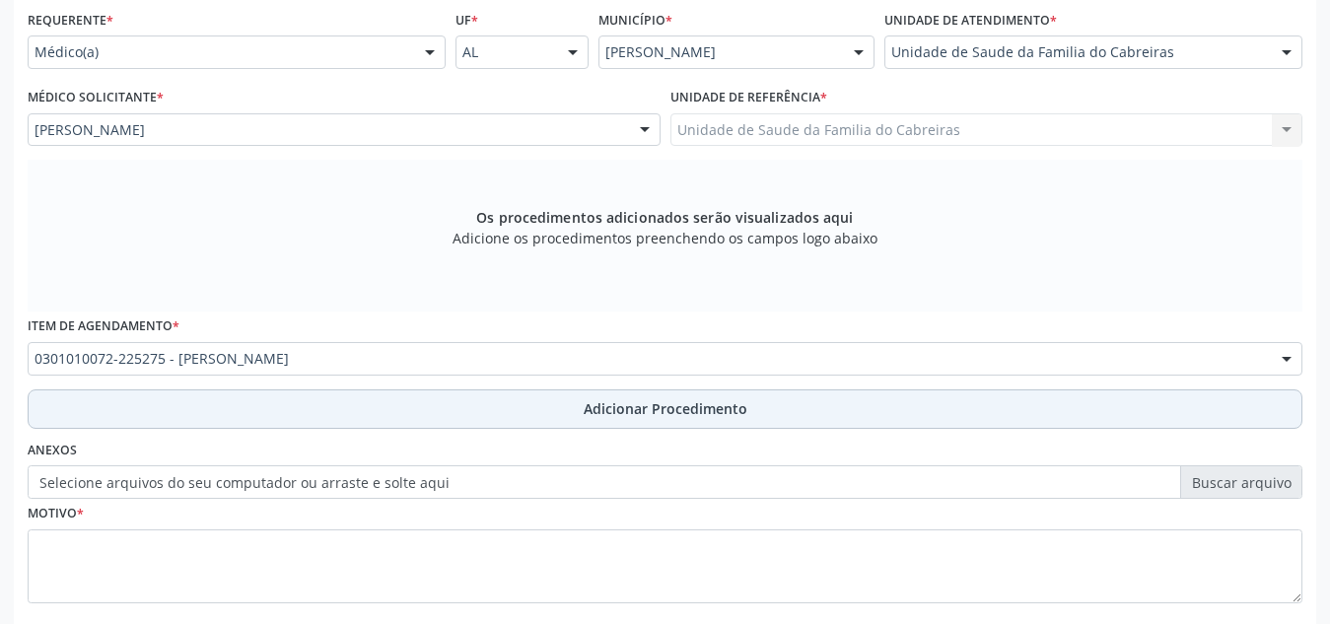
click at [409, 402] on button "Adicionar Procedimento" at bounding box center [665, 408] width 1275 height 39
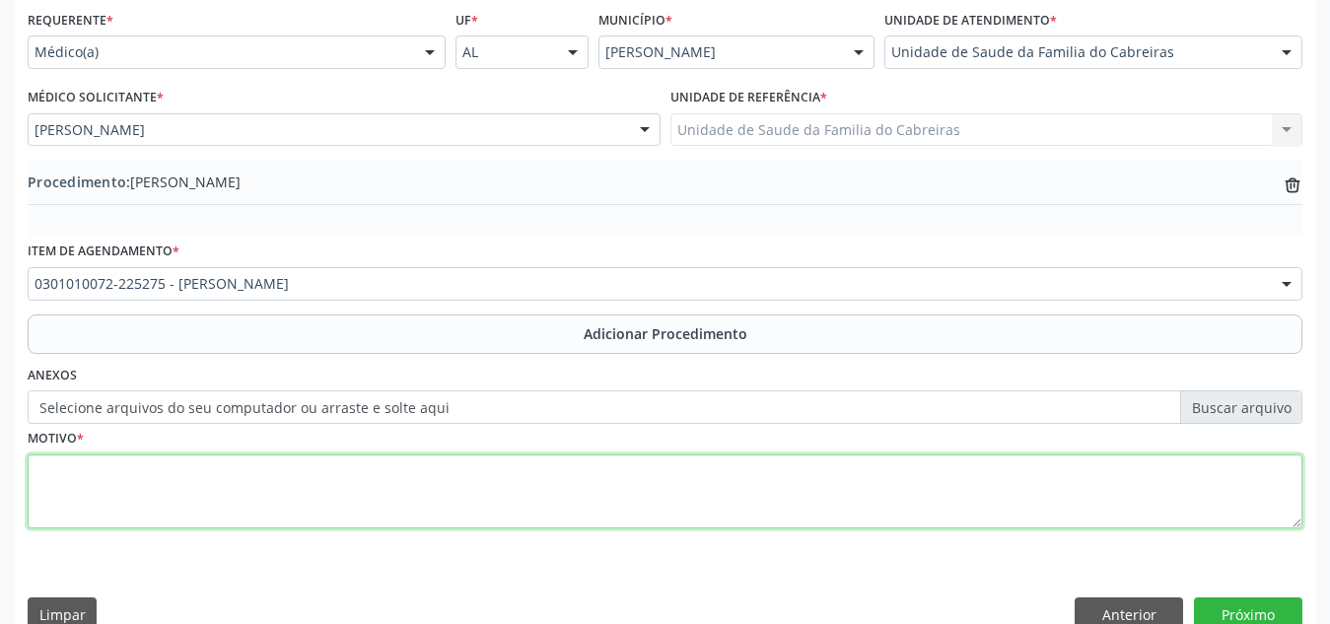
click at [381, 502] on textarea at bounding box center [665, 491] width 1275 height 75
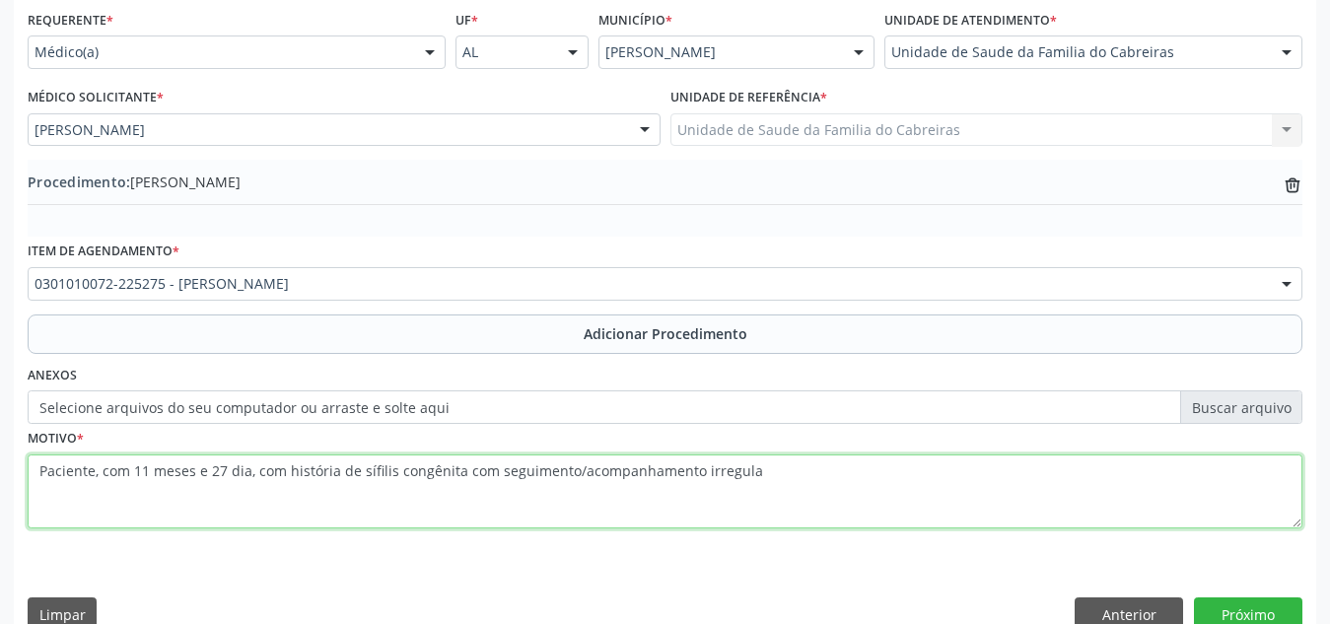
type textarea "Paciente, com 11 meses e 27 dia, com história de sífilis congênita com seguimen…"
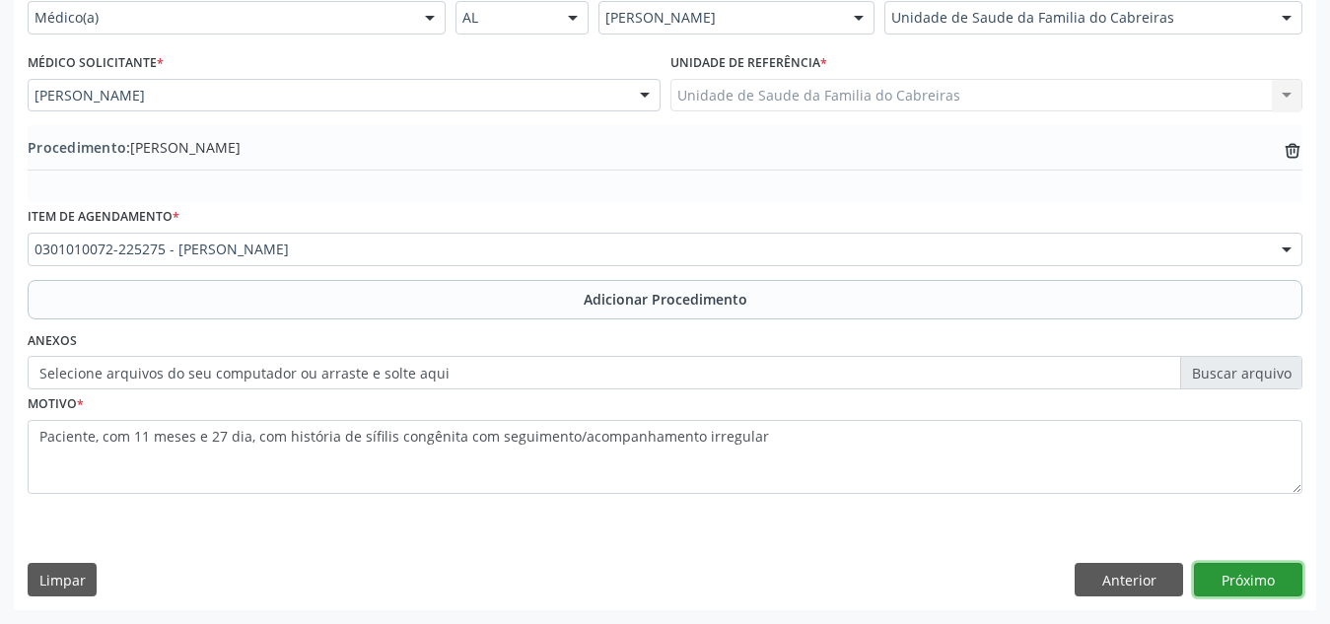
click at [1239, 573] on button "Próximo" at bounding box center [1248, 580] width 108 height 34
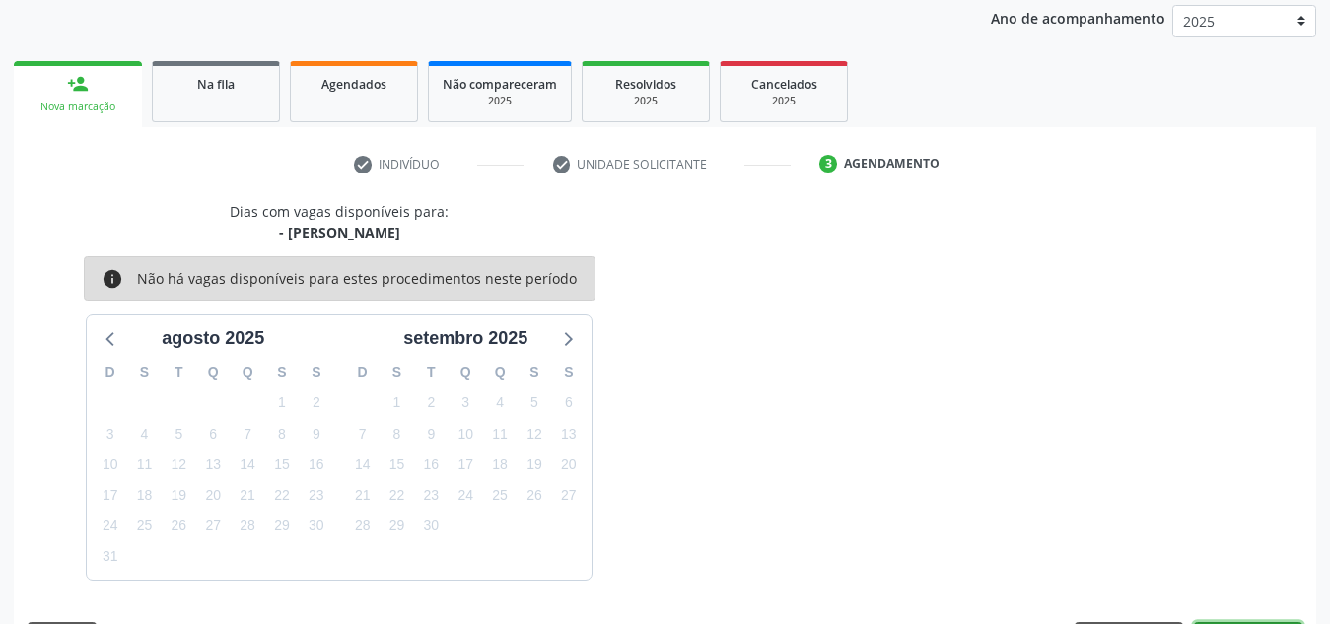
scroll to position [319, 0]
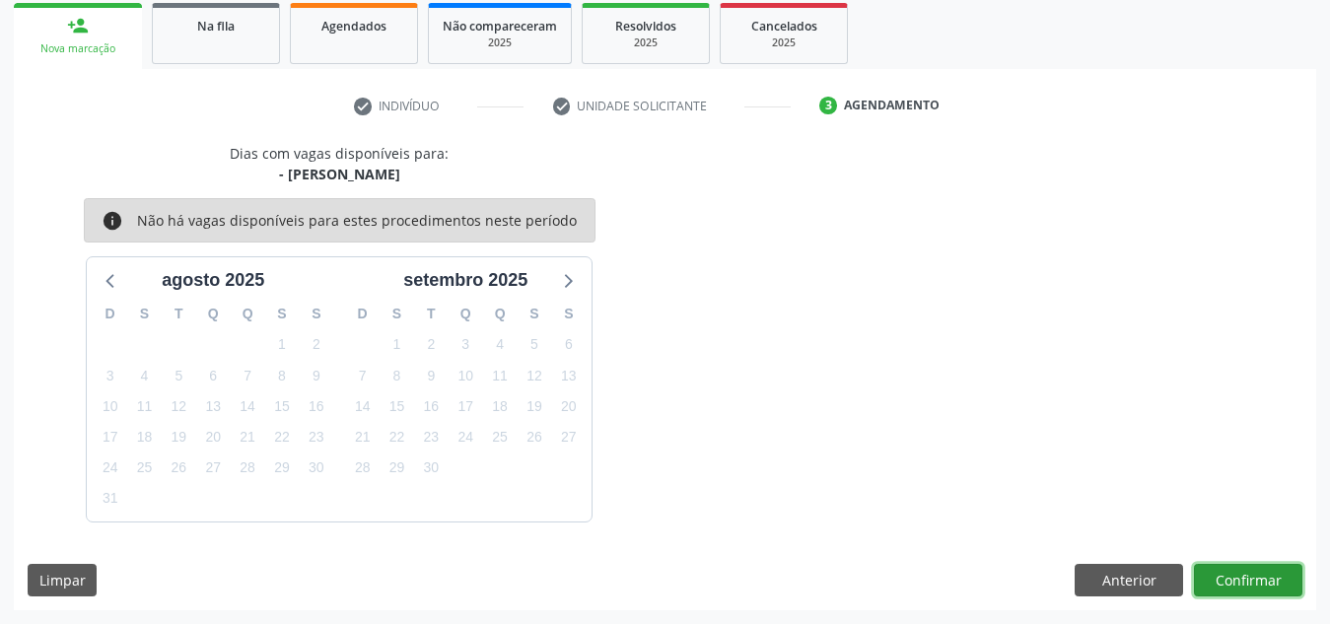
click at [1239, 573] on button "Confirmar" at bounding box center [1248, 581] width 108 height 34
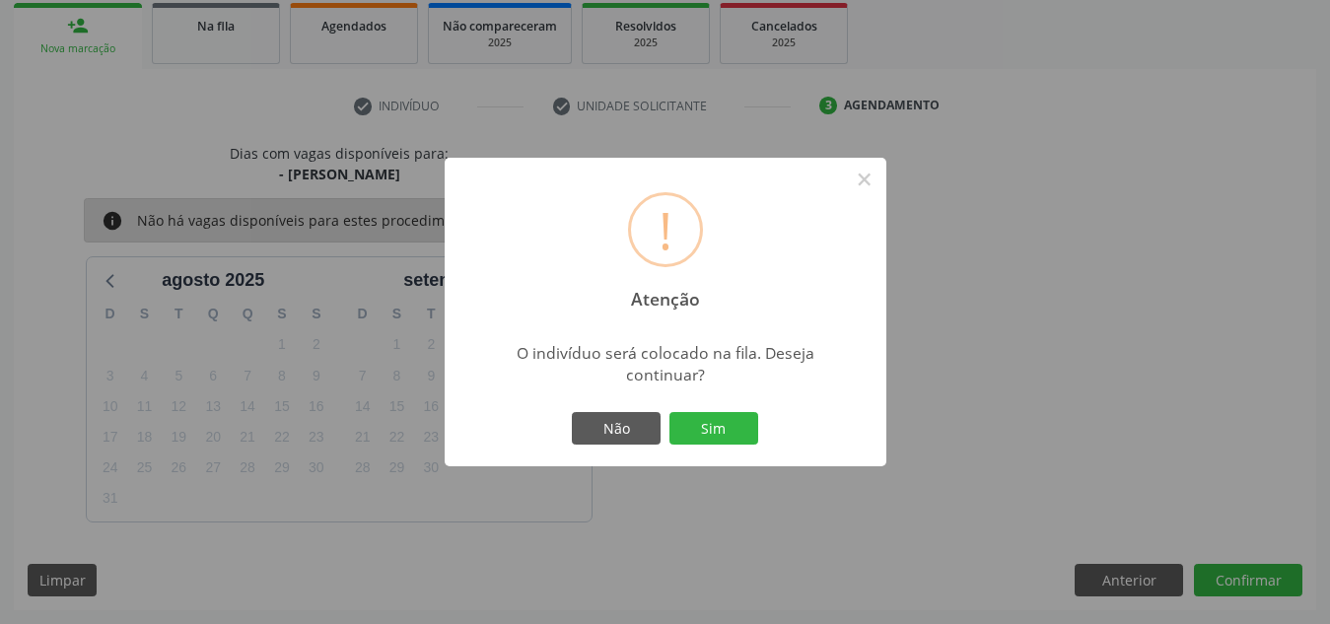
click at [669, 412] on button "Sim" at bounding box center [713, 429] width 89 height 34
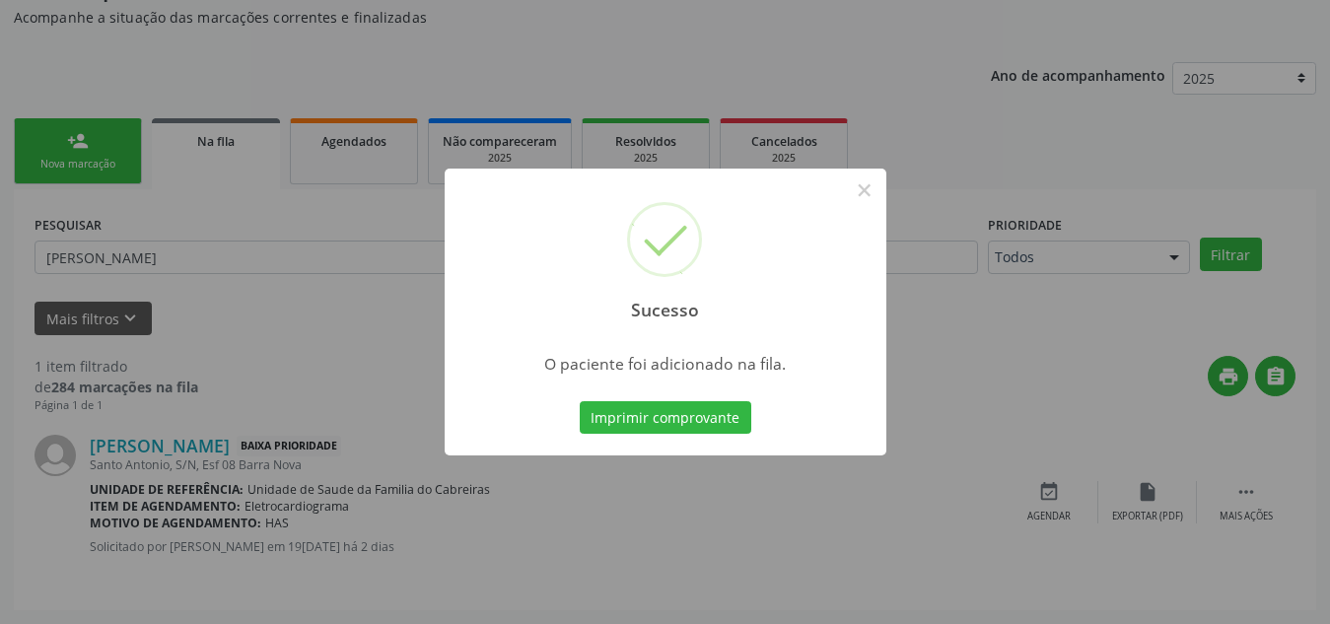
scroll to position [54, 0]
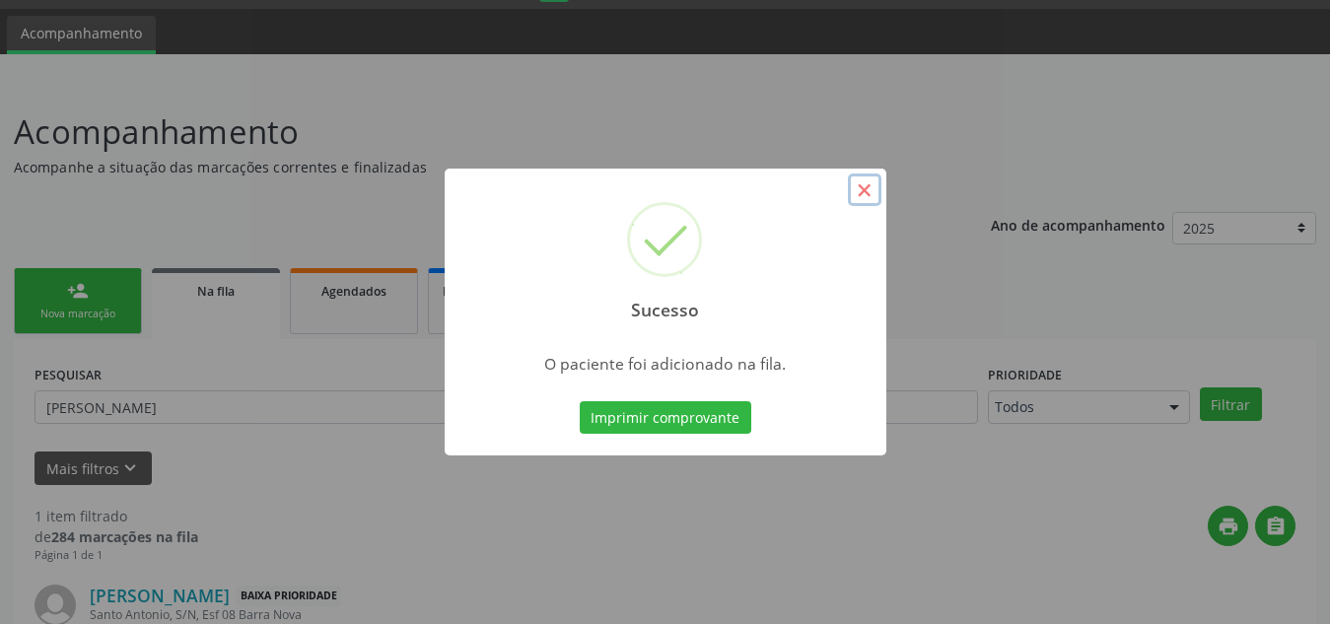
click at [863, 190] on button "×" at bounding box center [865, 190] width 34 height 34
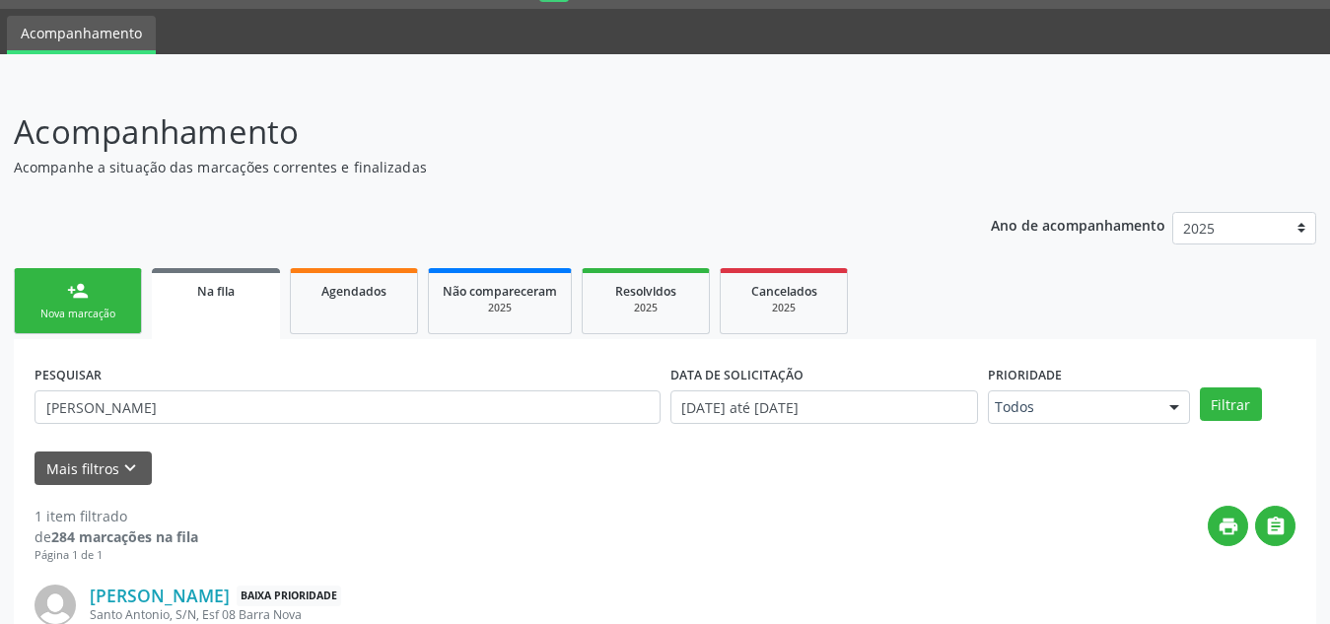
click at [108, 285] on link "person_add Nova marcação" at bounding box center [78, 301] width 128 height 66
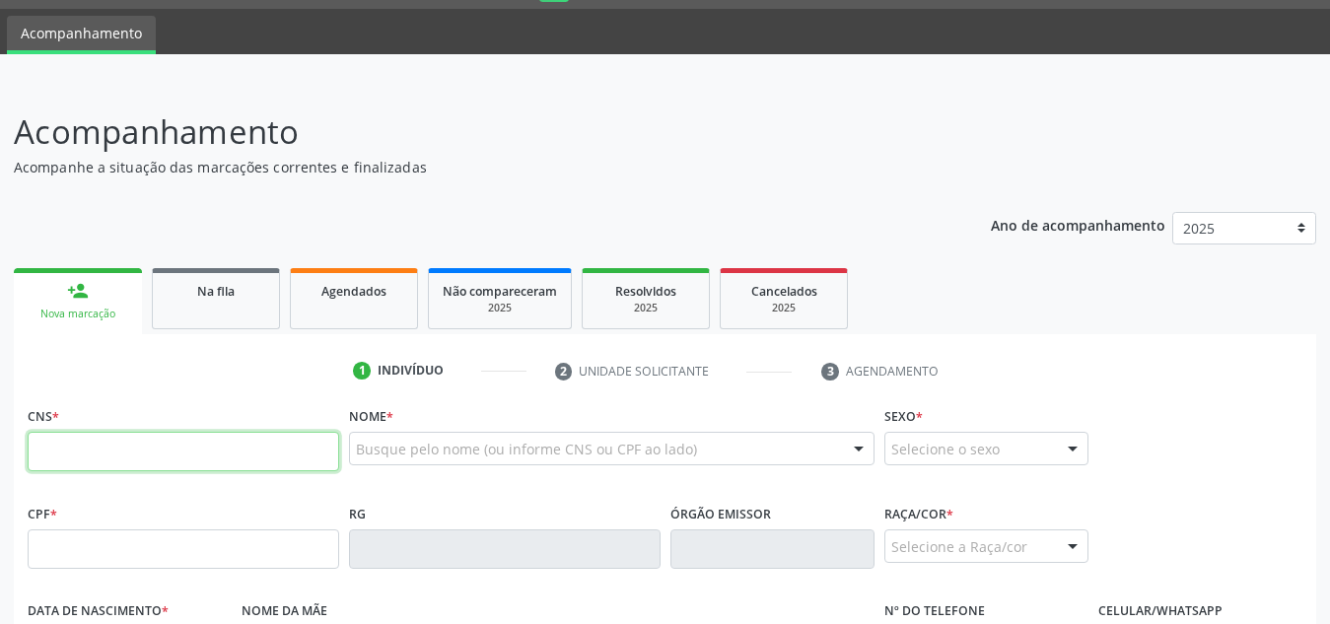
click at [107, 437] on input "text" at bounding box center [183, 451] width 311 height 39
type input "709 8010 3979 3291"
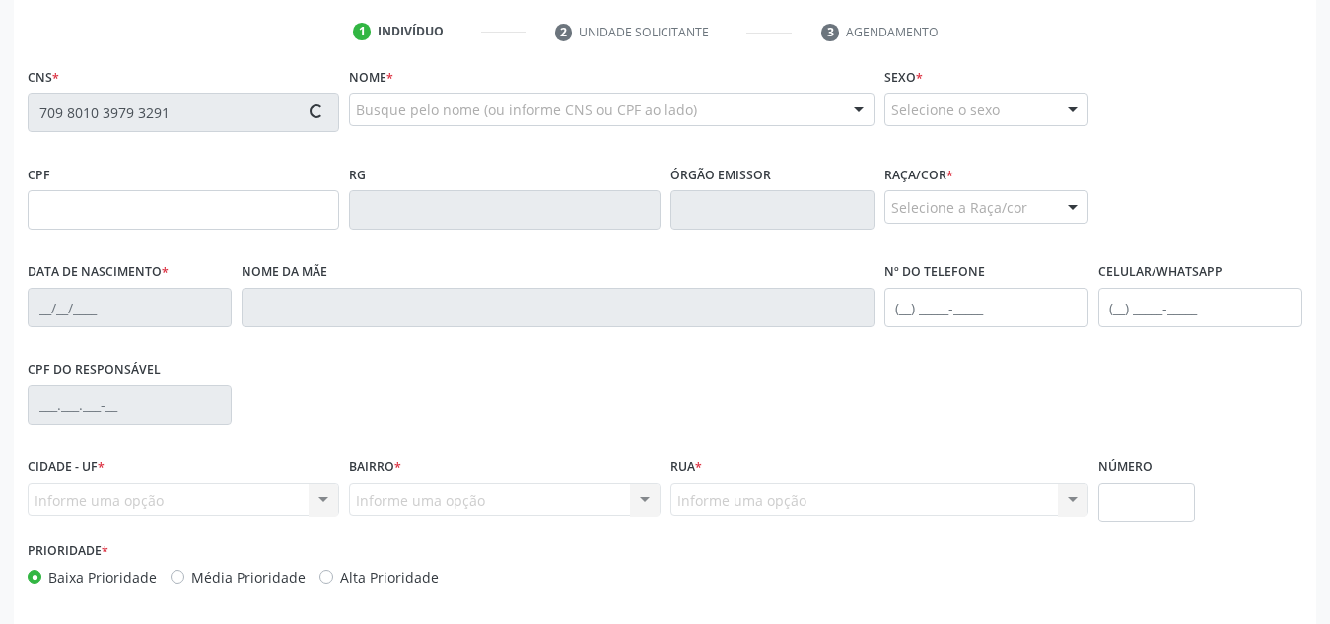
scroll to position [395, 0]
type input "079.570.234-52"
type input "[DATE]"
type input "[PERSON_NAME] das [PERSON_NAME]"
type input "[PHONE_NUMBER]"
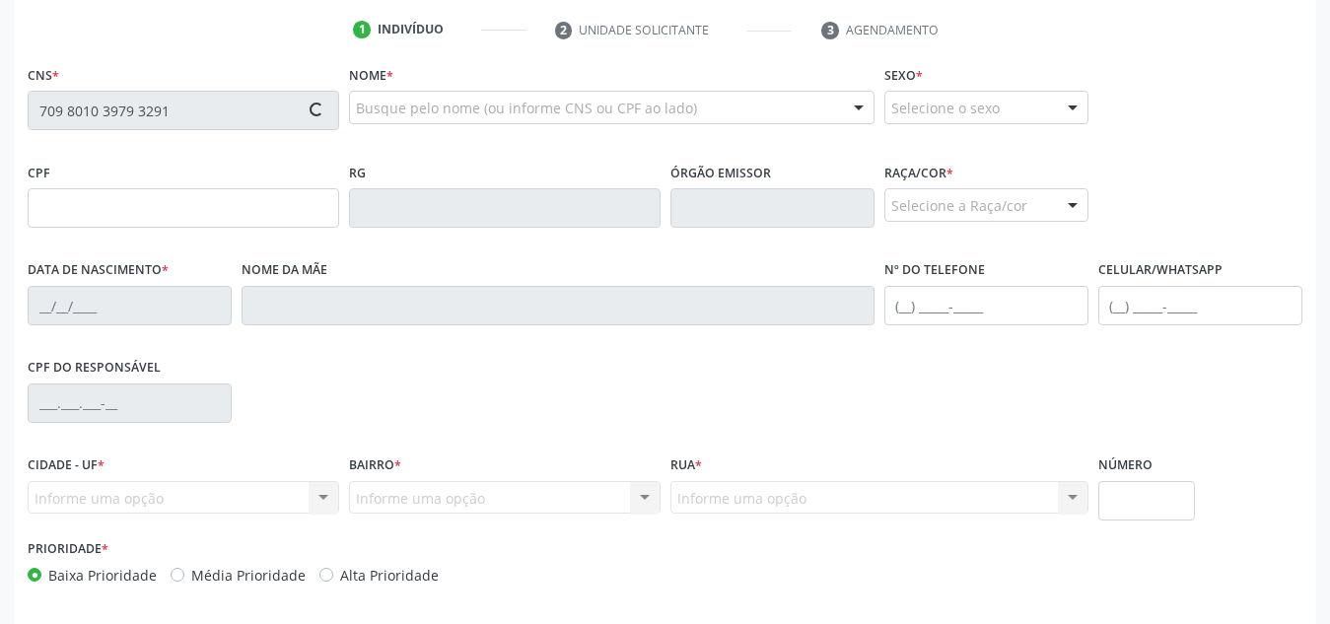
type input "S/N"
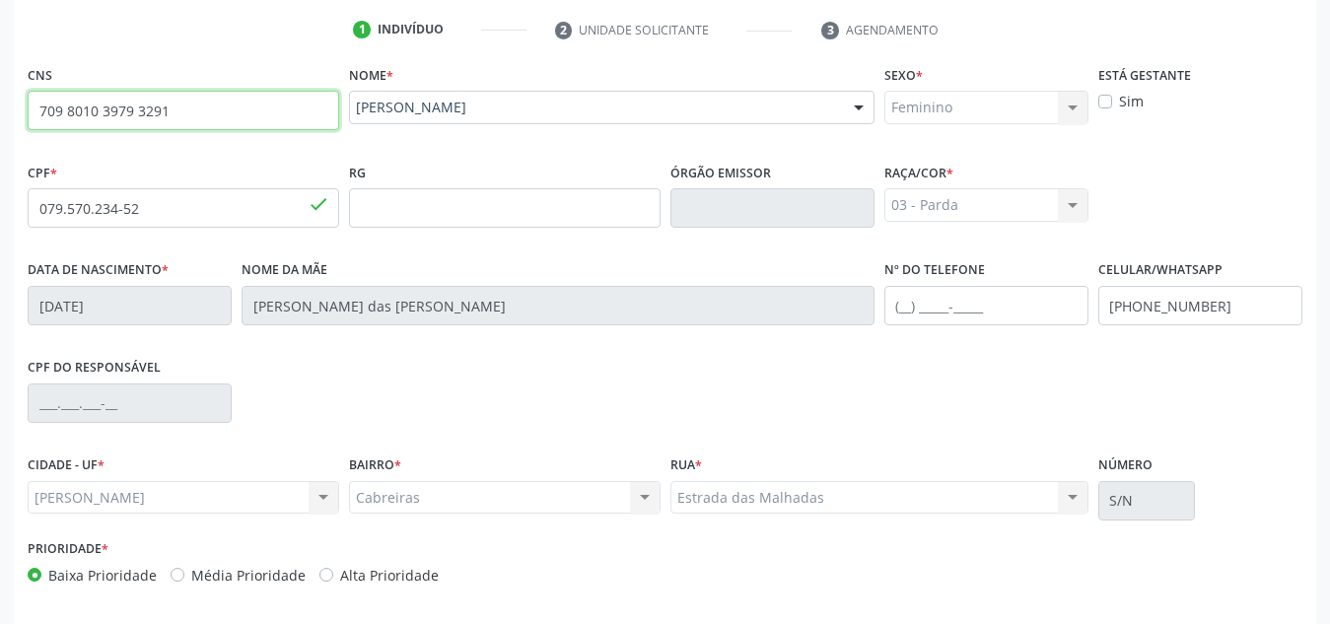
drag, startPoint x: 211, startPoint y: 111, endPoint x: 23, endPoint y: 104, distance: 188.4
click at [23, 104] on div "CNS 709 8010 3979 3291 done" at bounding box center [183, 109] width 321 height 98
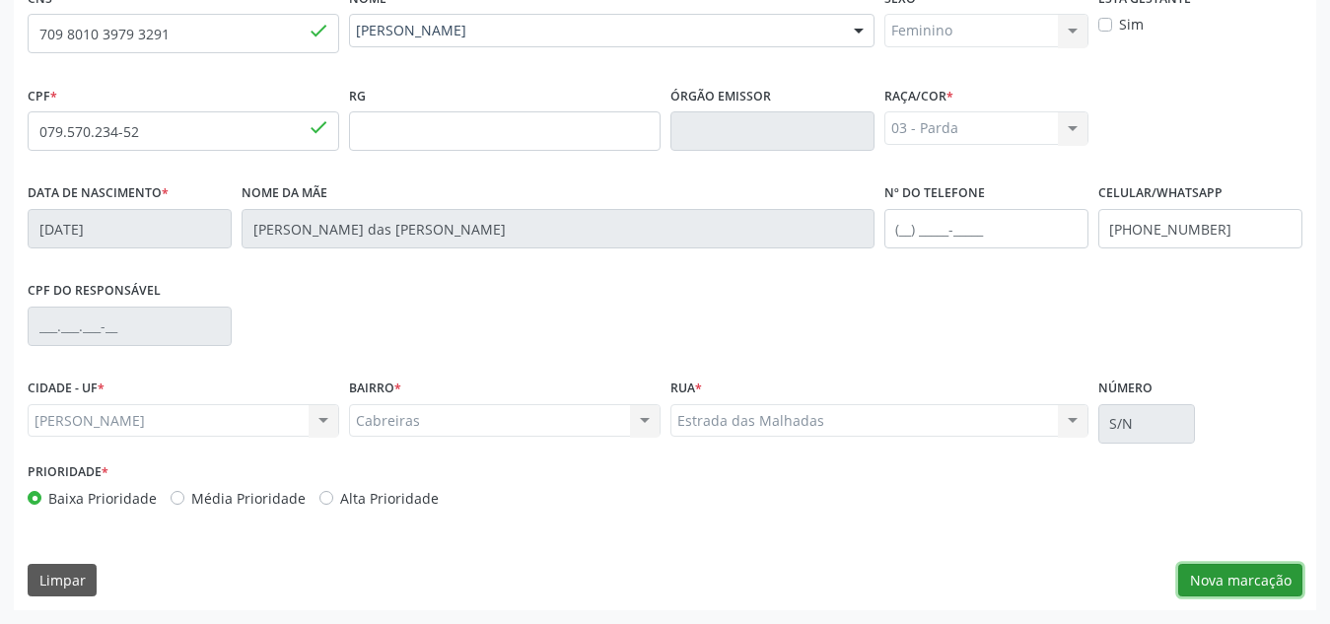
click at [1229, 590] on button "Nova marcação" at bounding box center [1240, 581] width 124 height 34
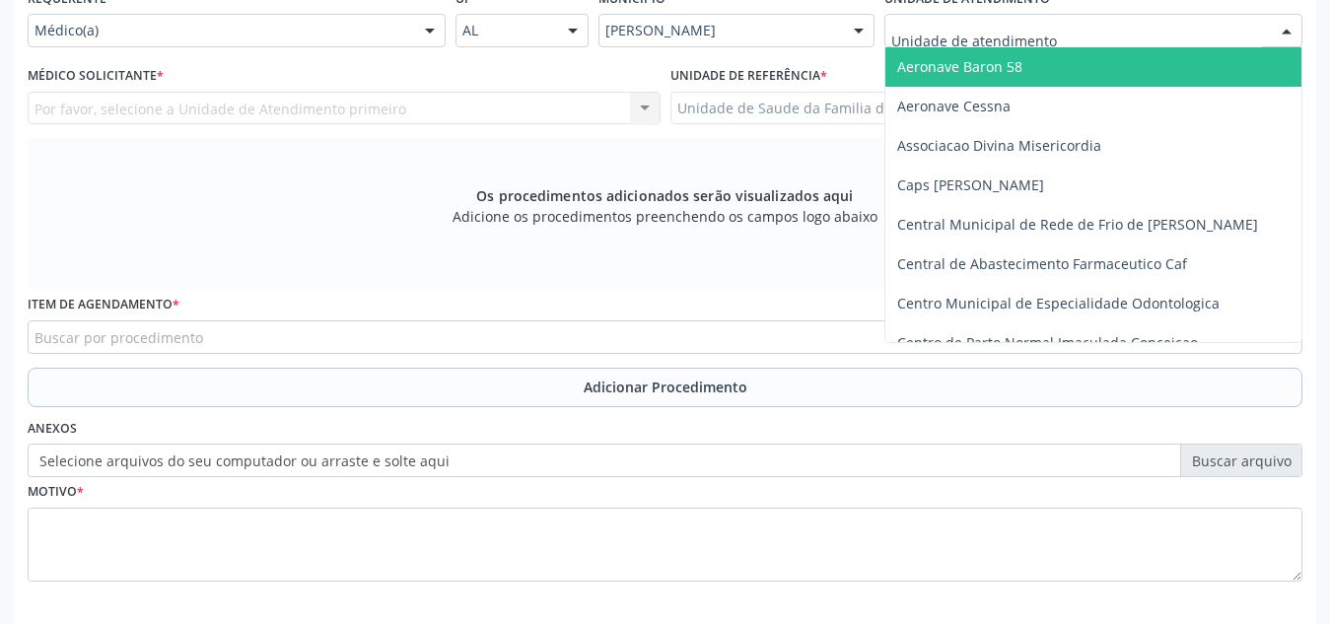
click at [1096, 31] on div at bounding box center [1093, 31] width 418 height 34
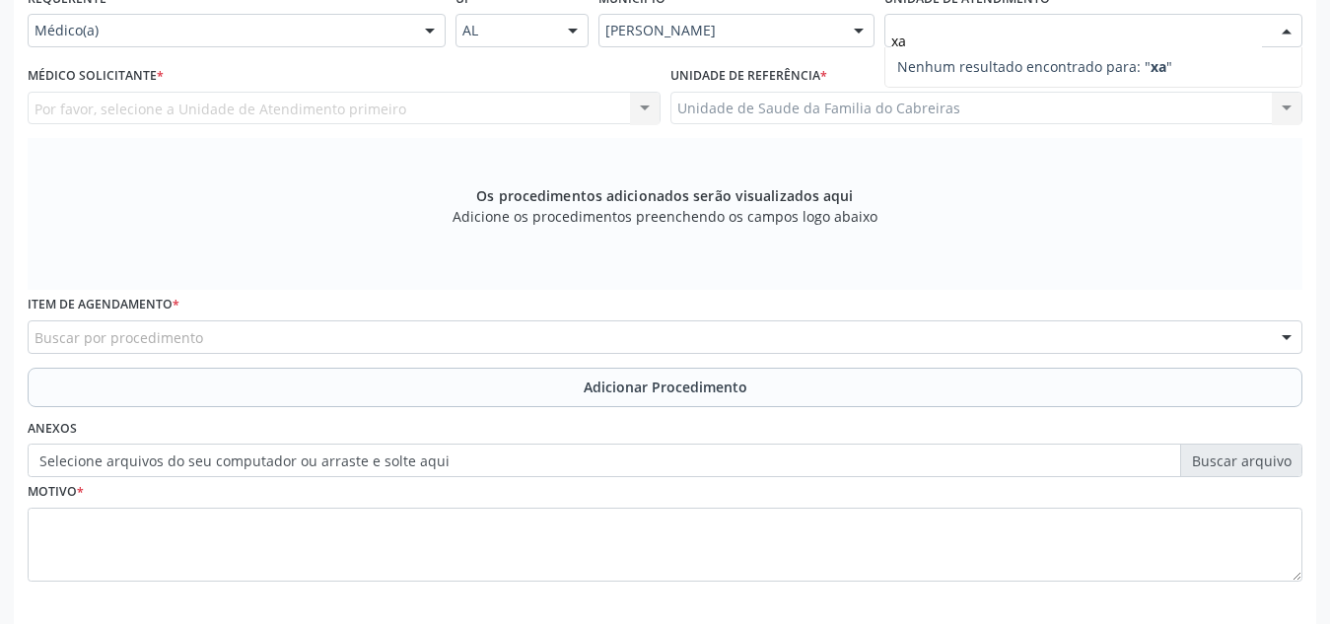
type input "x"
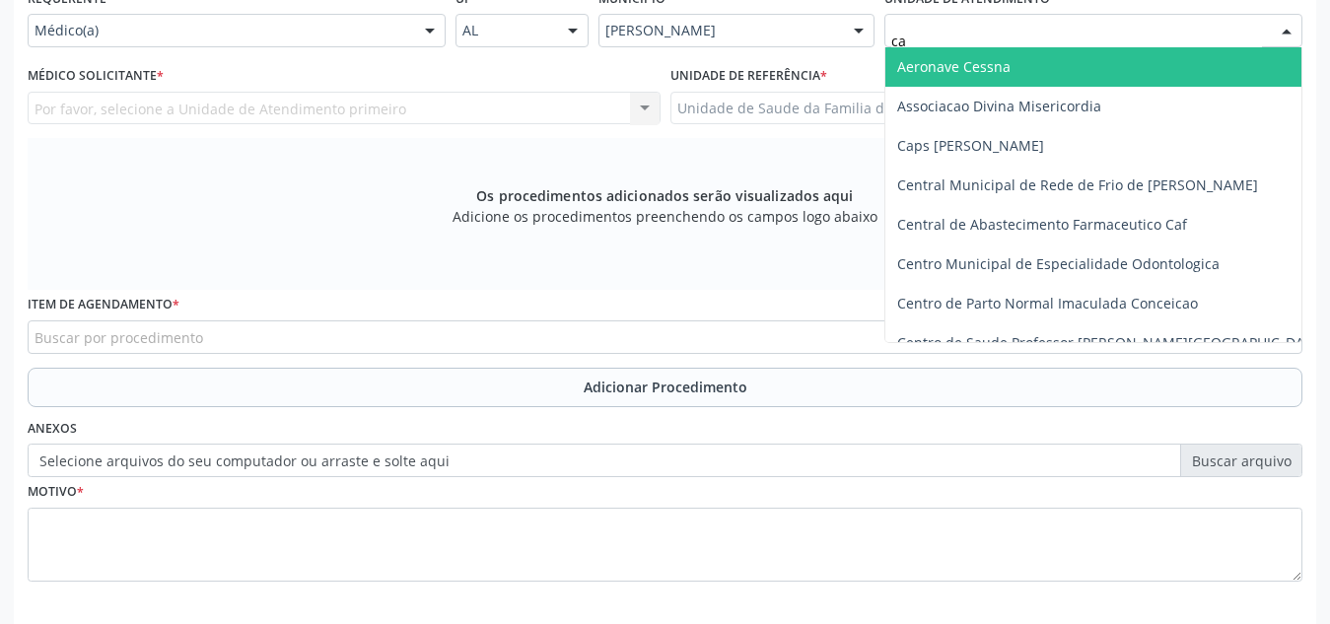
type input "cab"
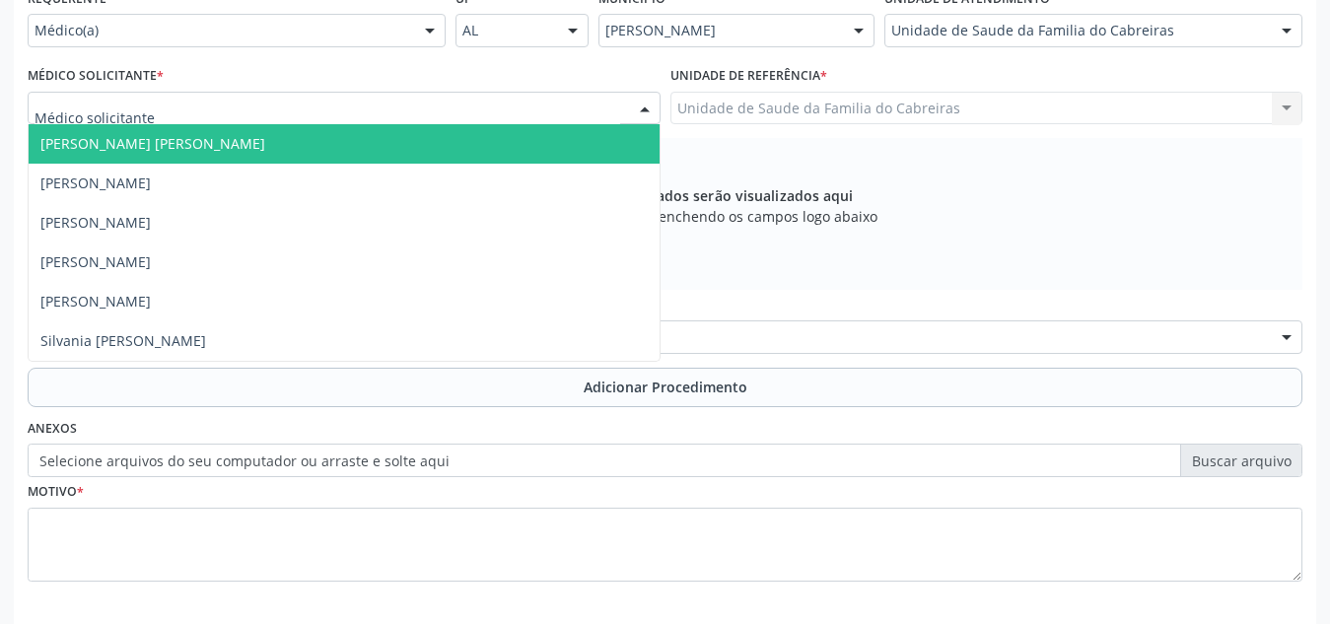
click at [482, 107] on div at bounding box center [344, 109] width 633 height 34
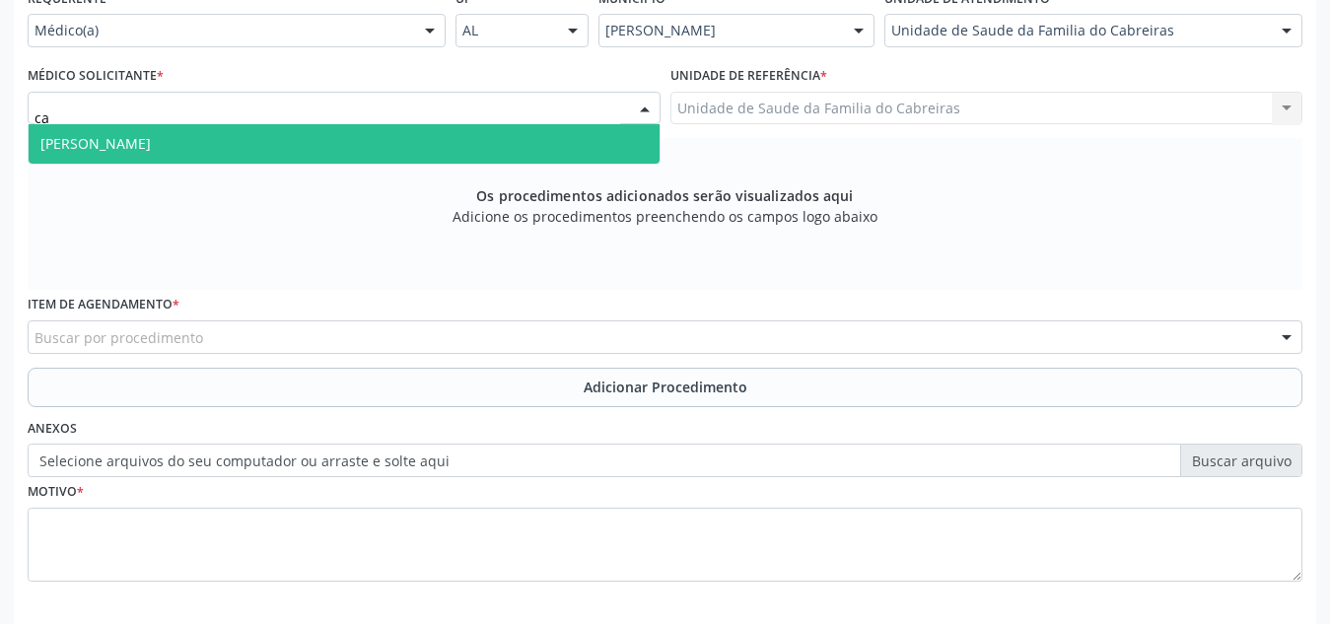
type input "c"
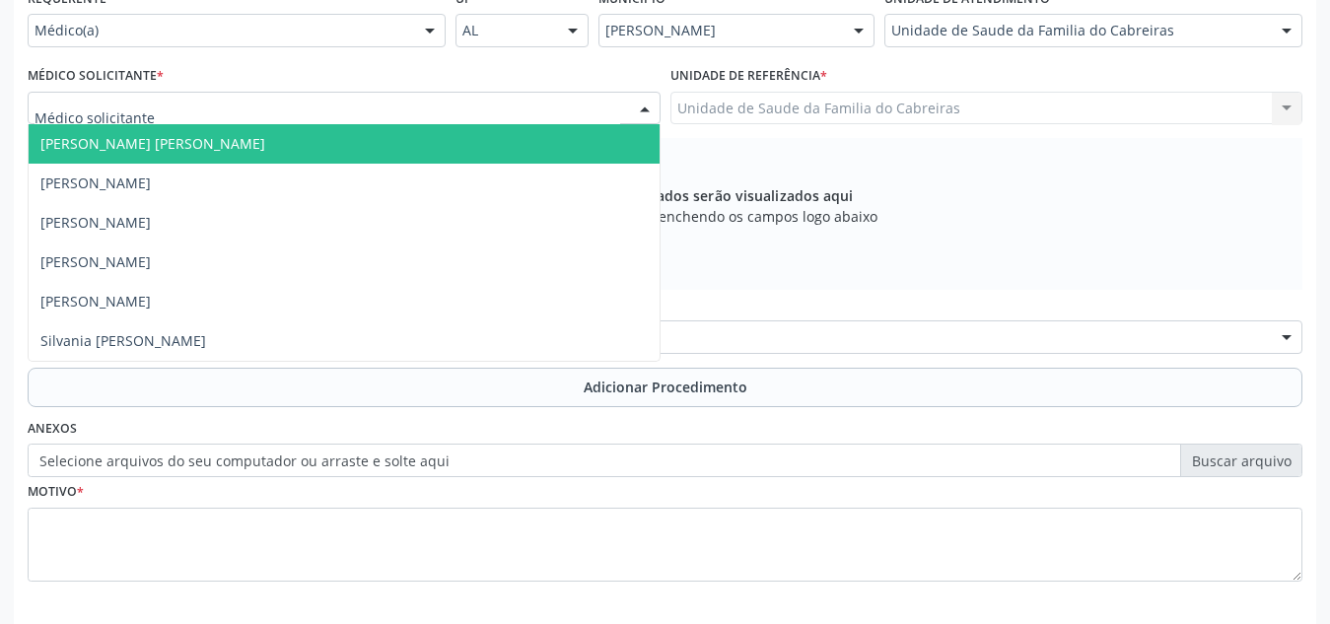
type input "l"
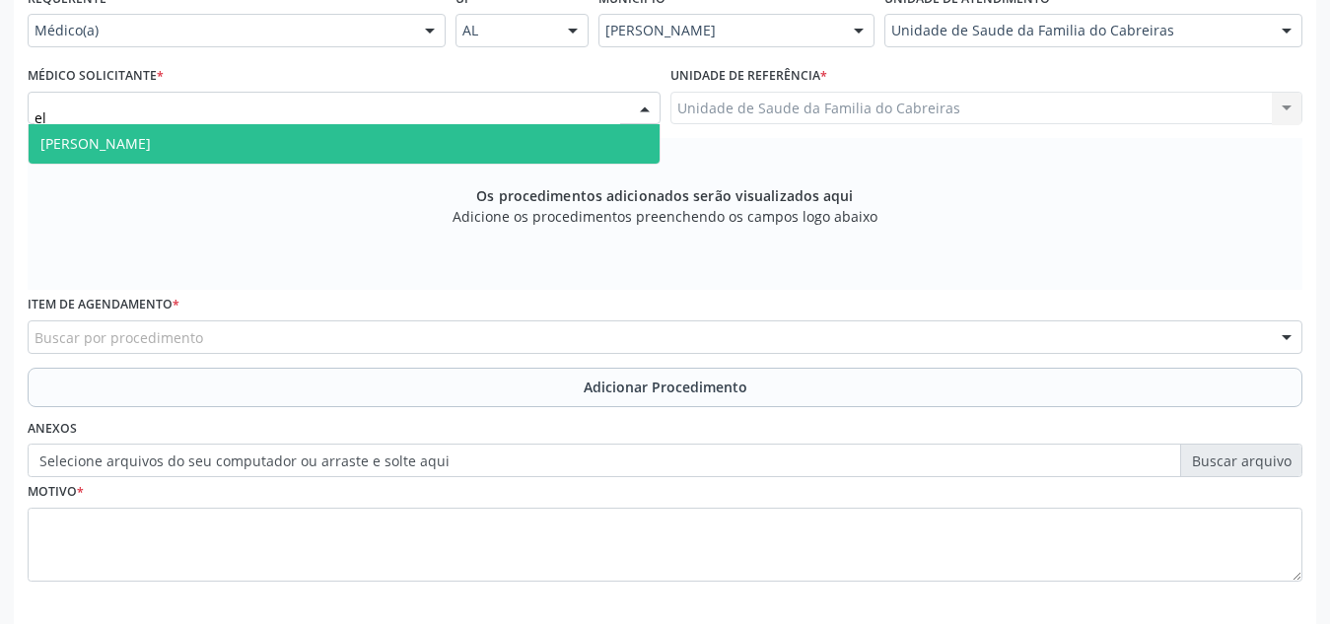
type input "e"
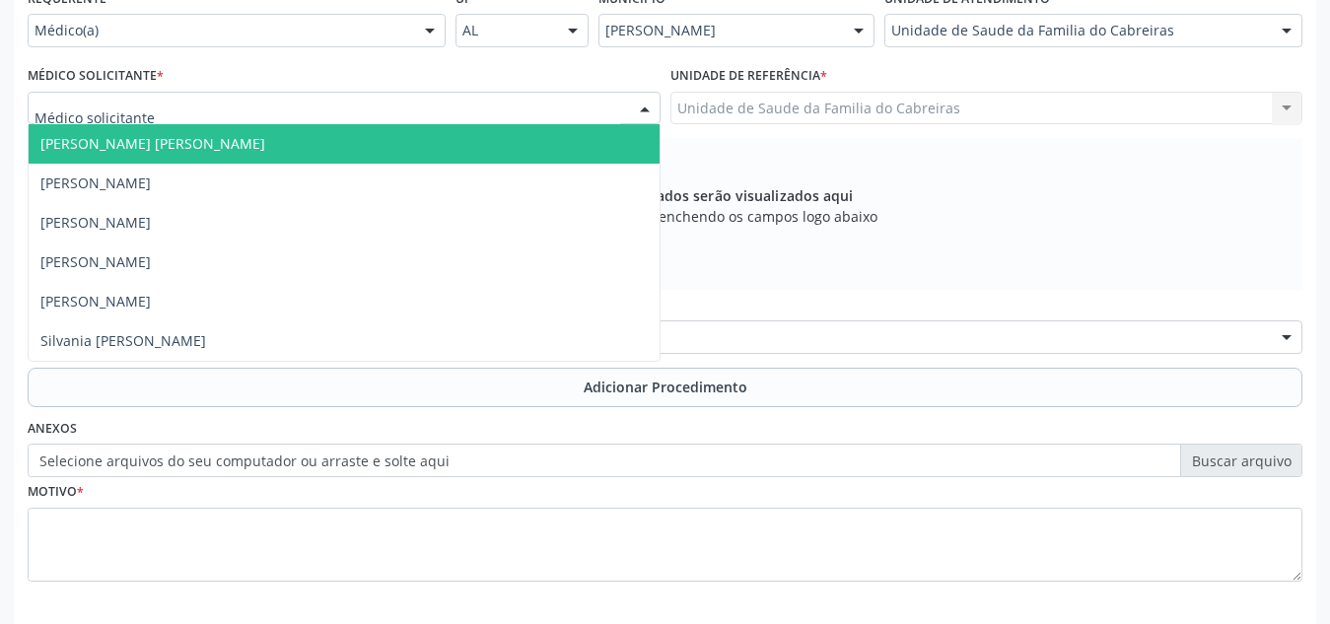
type input "m"
type input "le"
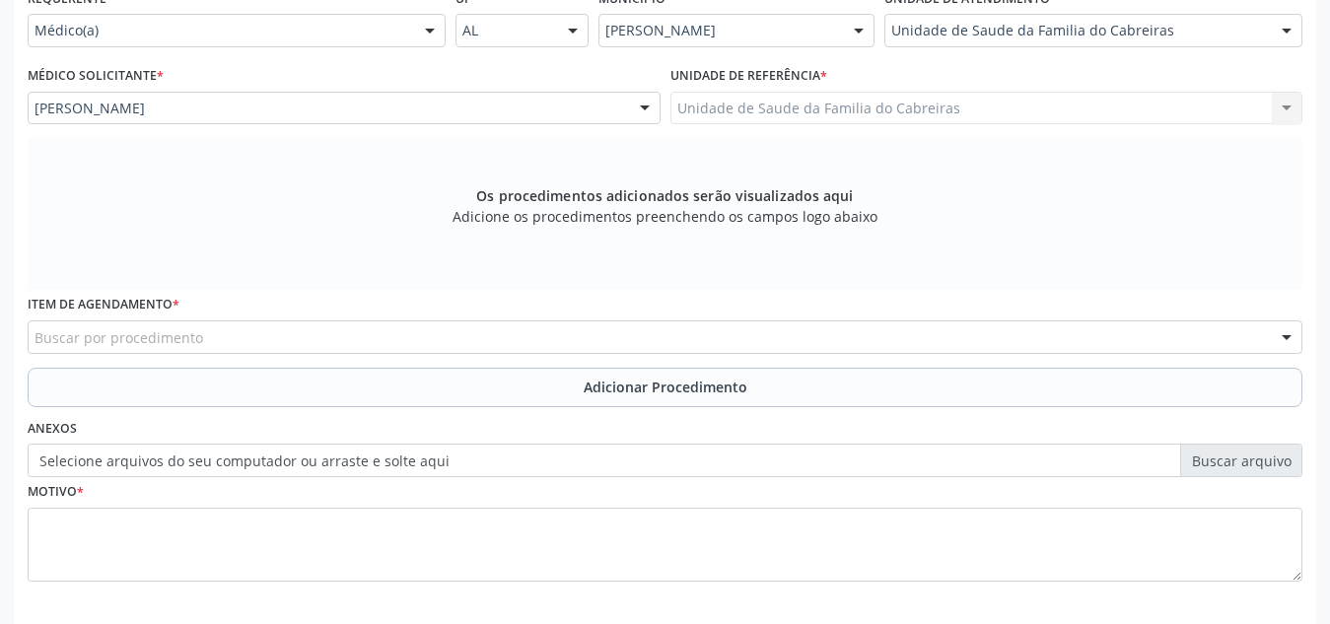
click at [354, 333] on div "Buscar por procedimento" at bounding box center [665, 337] width 1275 height 34
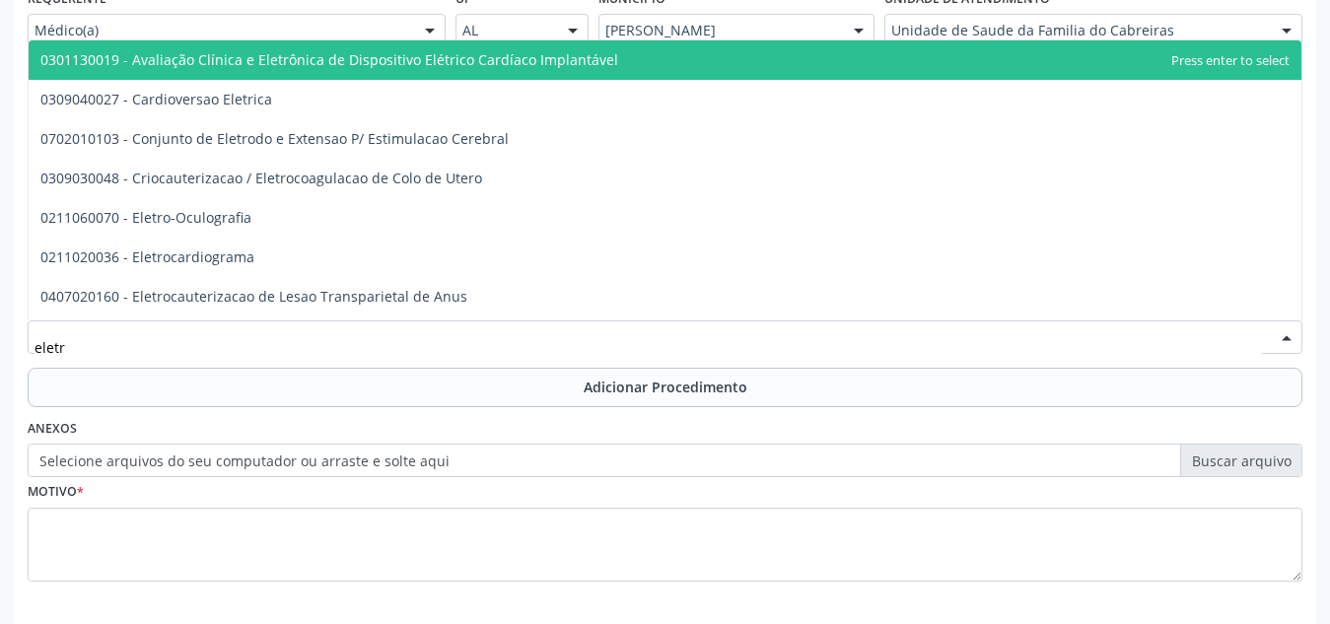
type input "eletro"
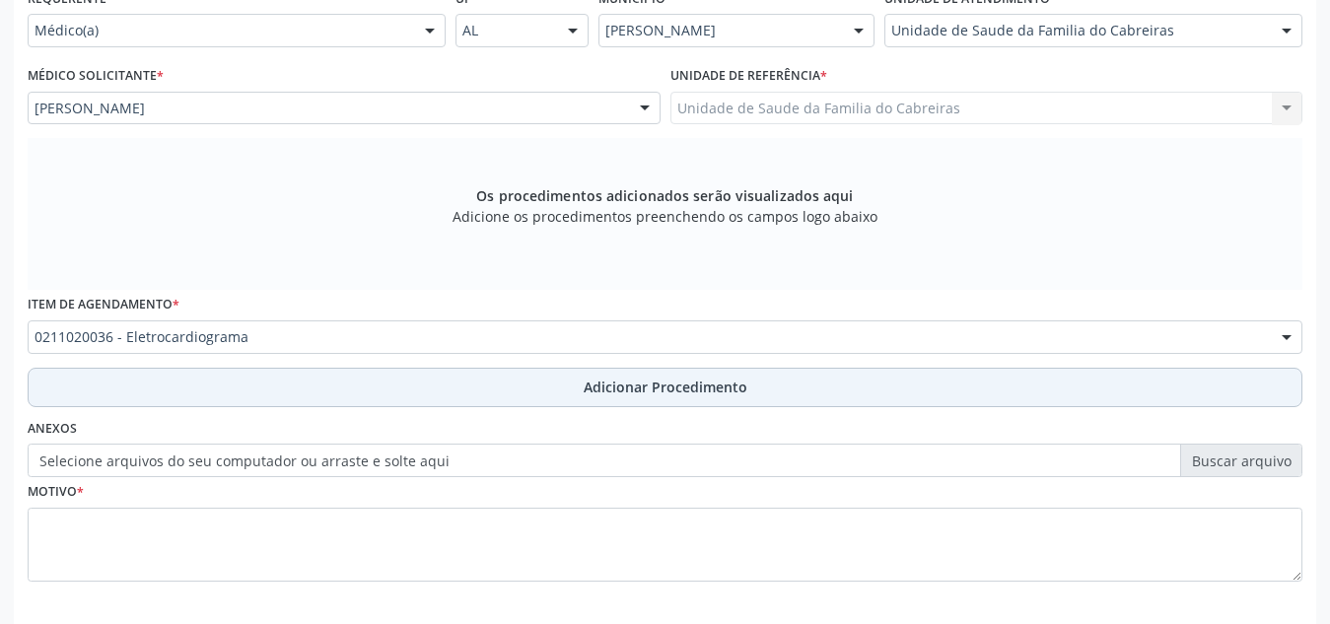
click at [357, 376] on button "Adicionar Procedimento" at bounding box center [665, 387] width 1275 height 39
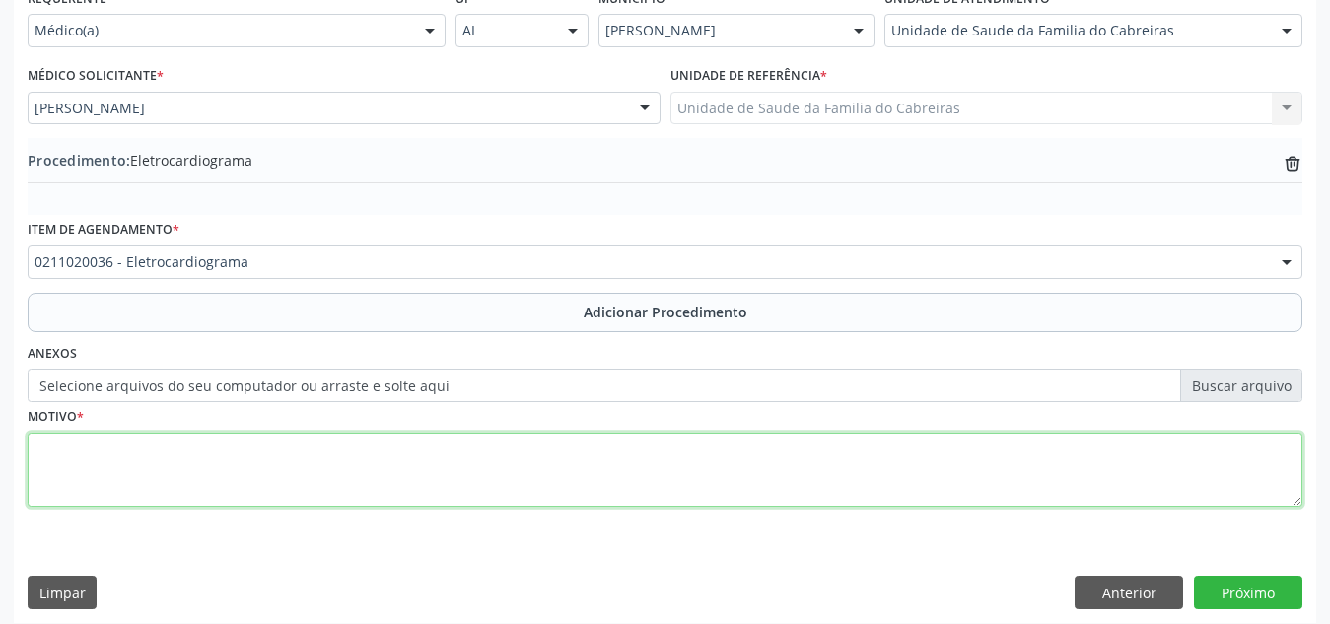
click at [327, 472] on textarea at bounding box center [665, 470] width 1275 height 75
type textarea "Pré - operatório - risco cirurgico."
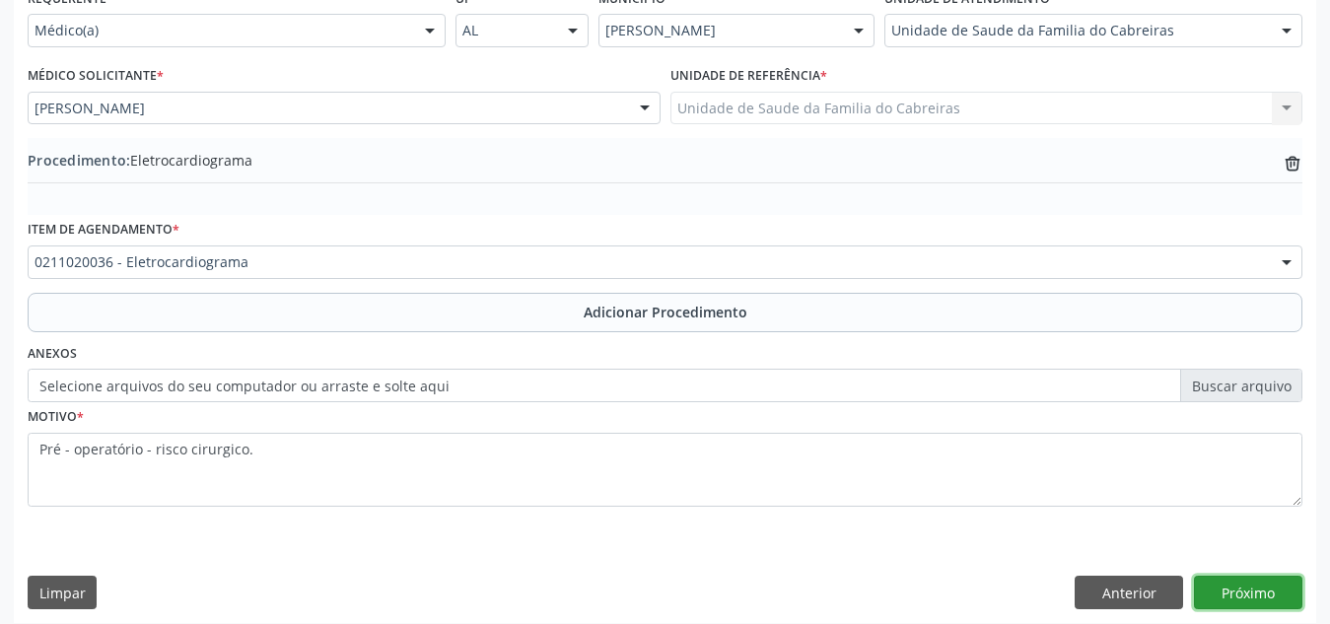
click at [1254, 598] on button "Próximo" at bounding box center [1248, 593] width 108 height 34
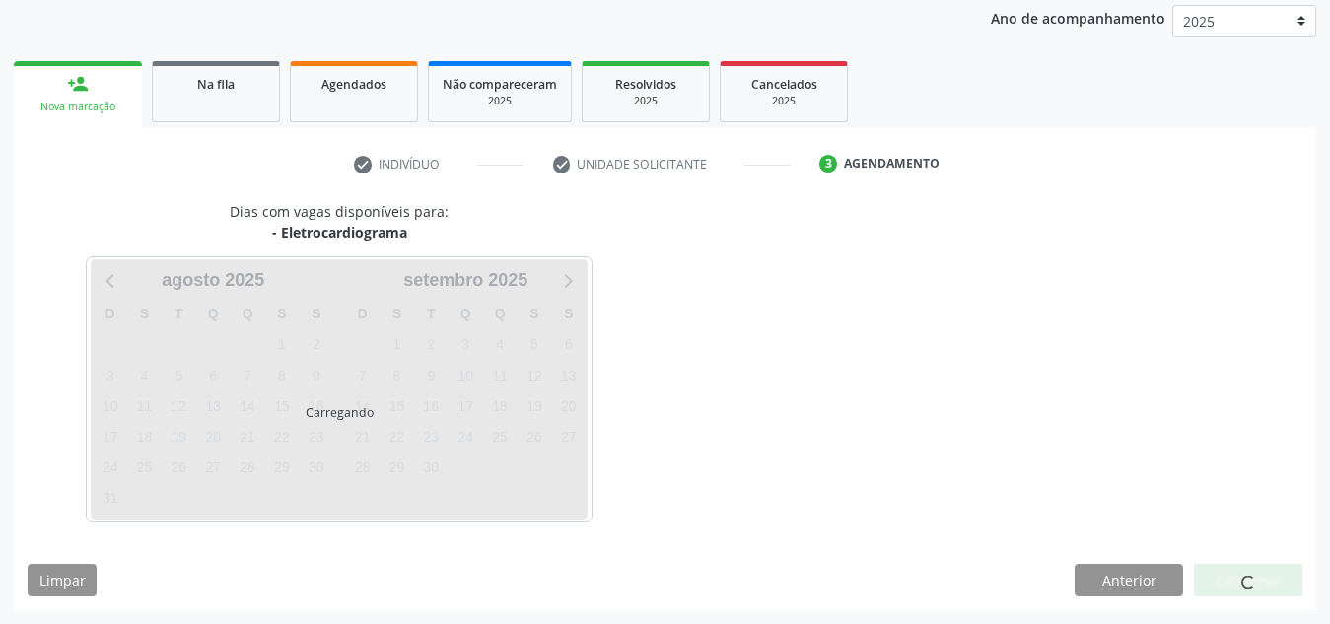
scroll to position [319, 0]
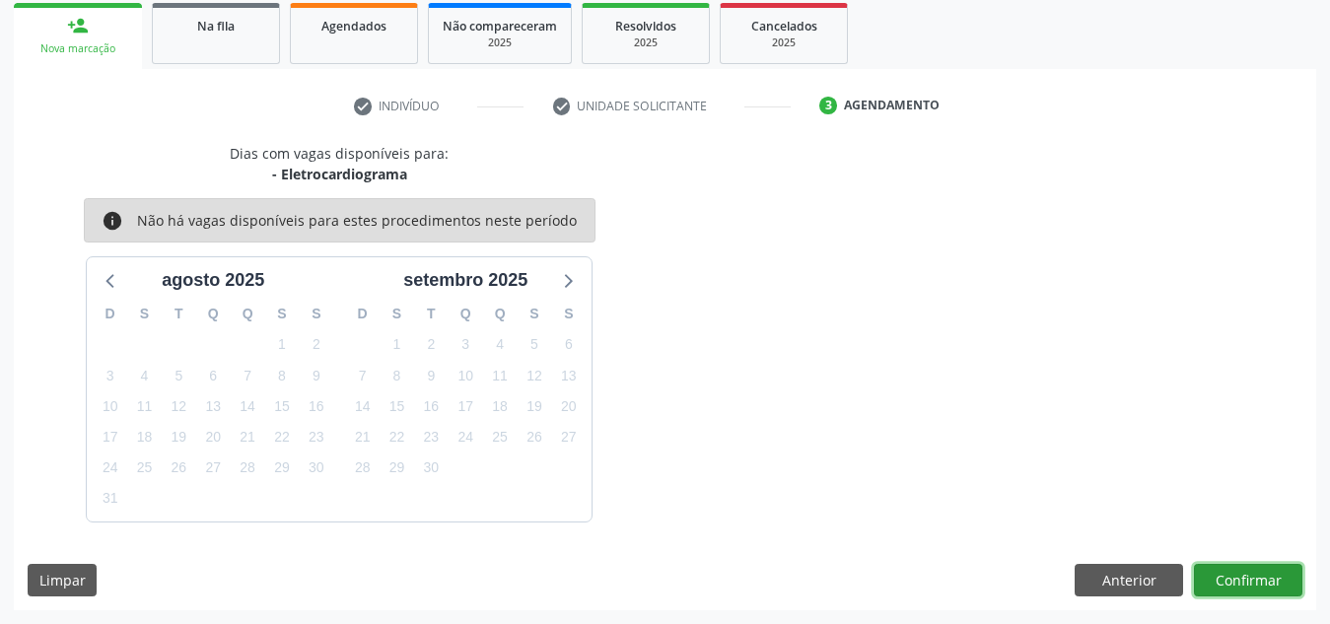
click at [1253, 587] on button "Confirmar" at bounding box center [1248, 581] width 108 height 34
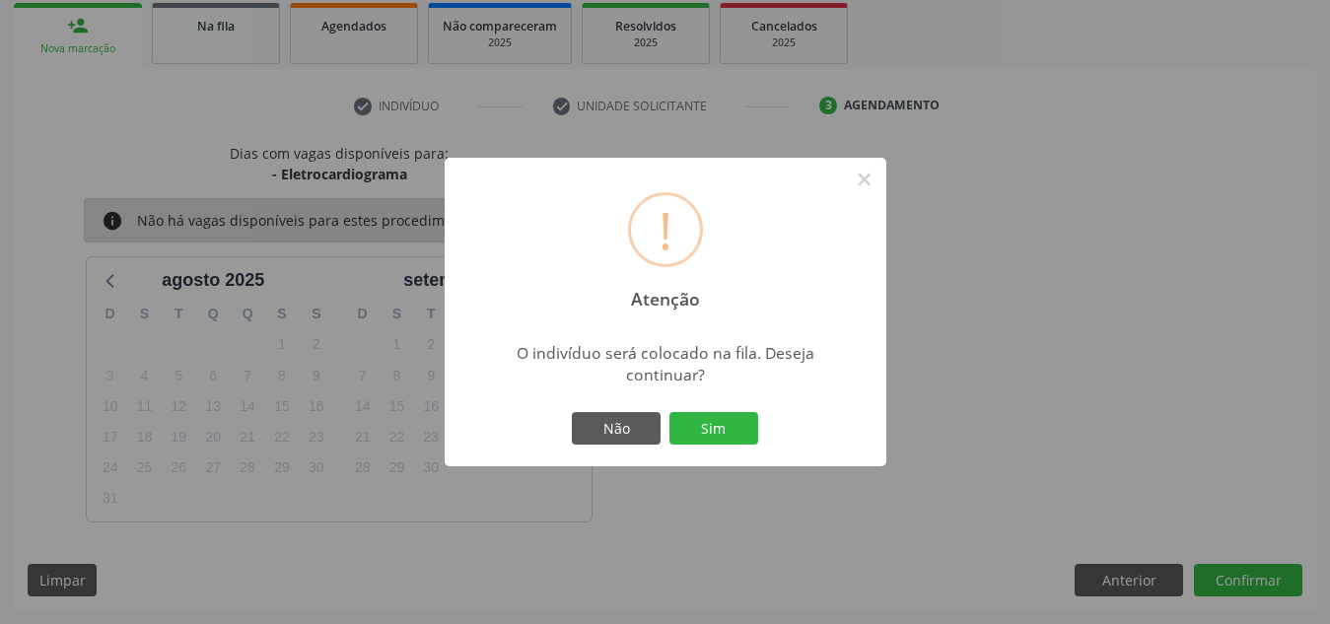
click at [669, 412] on button "Sim" at bounding box center [713, 429] width 89 height 34
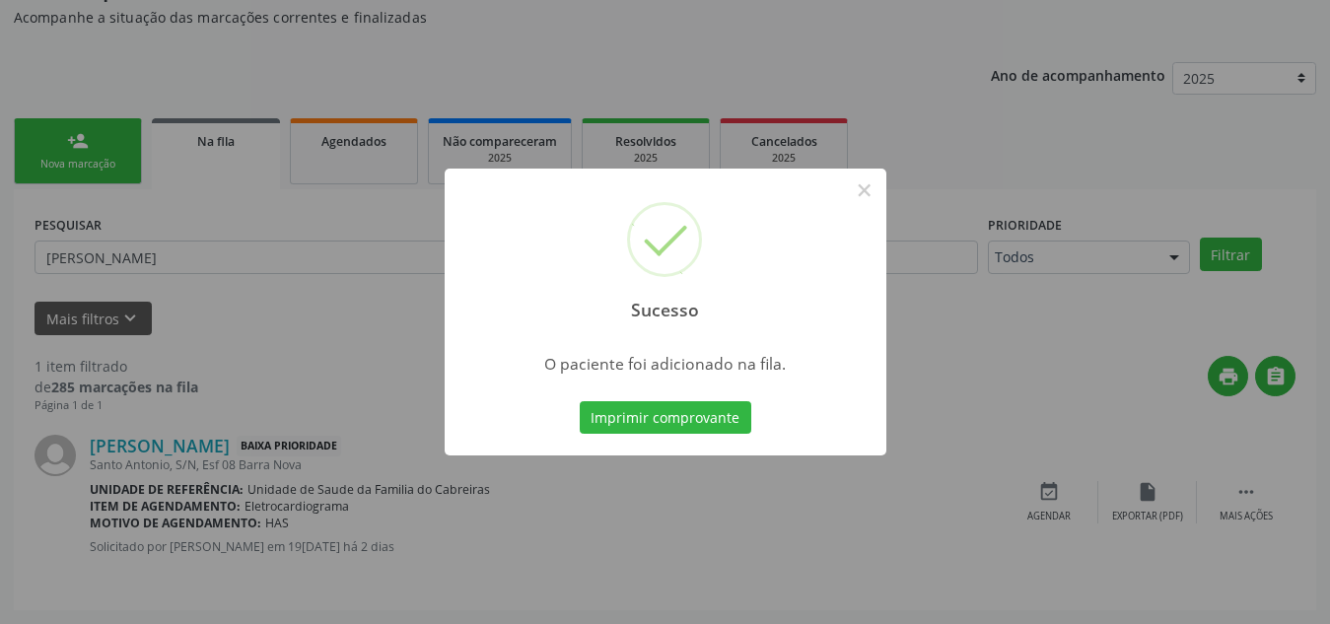
scroll to position [54, 0]
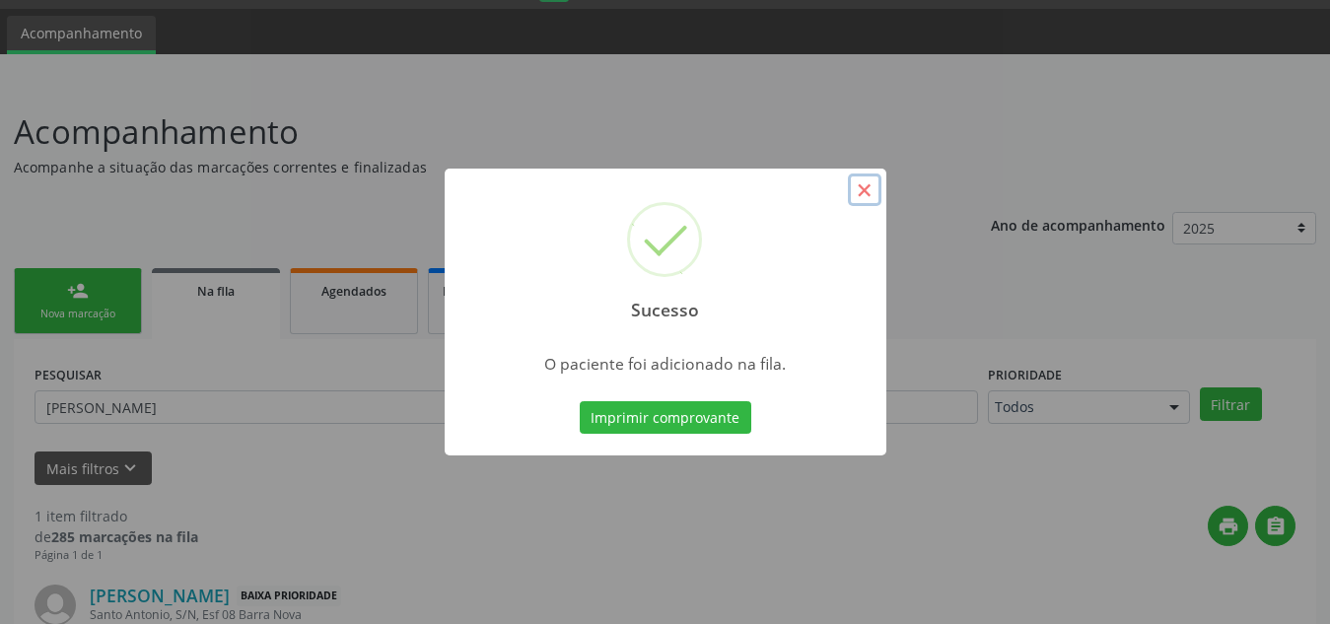
click at [856, 184] on button "×" at bounding box center [865, 190] width 34 height 34
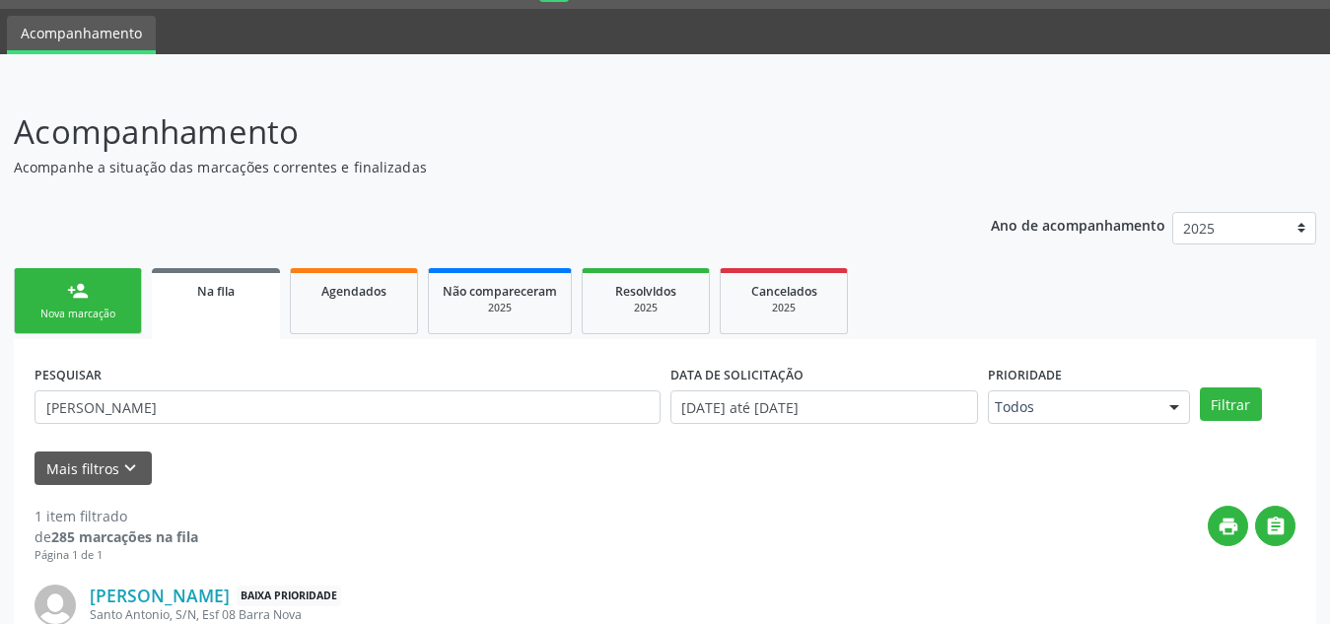
click at [58, 319] on div "Nova marcação" at bounding box center [78, 314] width 99 height 15
click at [104, 311] on div "Nova marcação" at bounding box center [78, 314] width 99 height 15
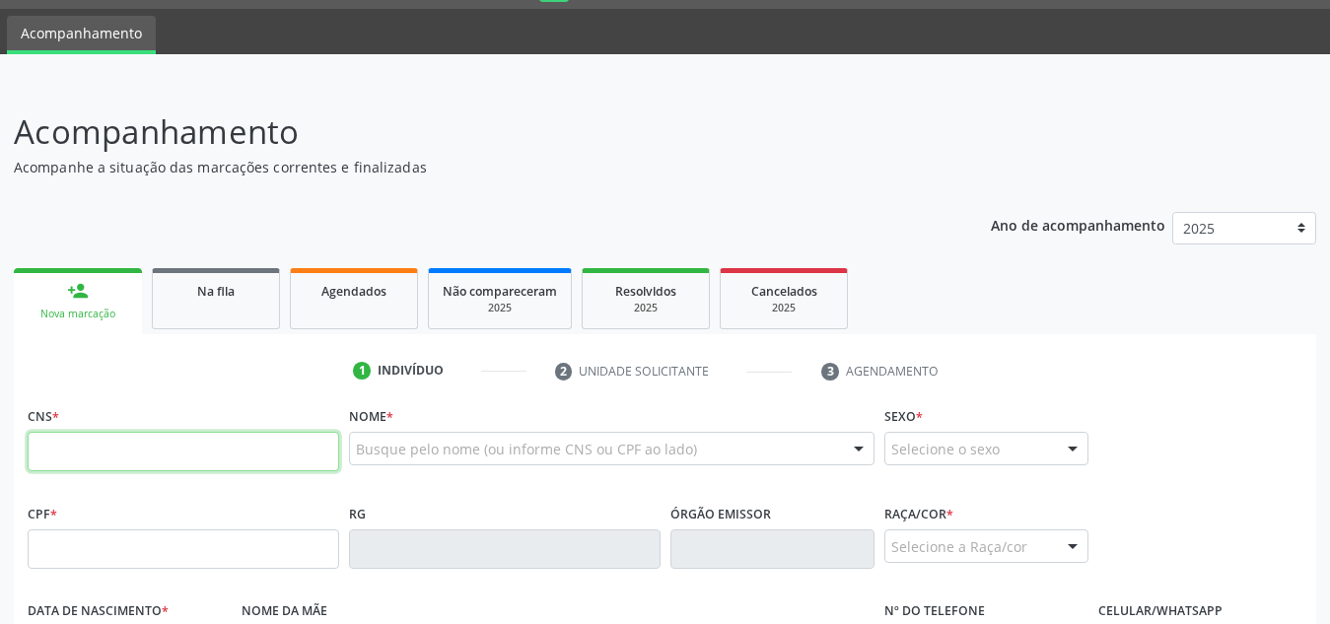
click at [102, 445] on input "text" at bounding box center [183, 451] width 311 height 39
type input "709 8010 3979 3291"
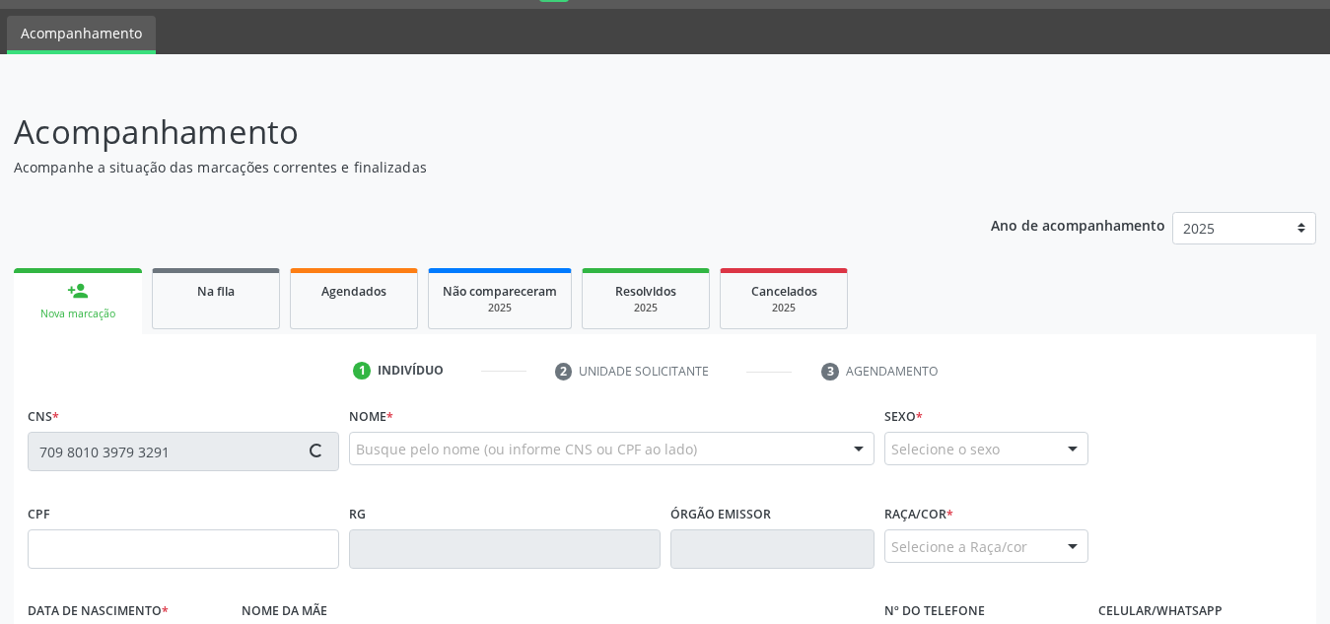
type input "079.570.234-52"
type input "[DATE]"
type input "[PERSON_NAME] das [PERSON_NAME]"
type input "[PHONE_NUMBER]"
type input "S/N"
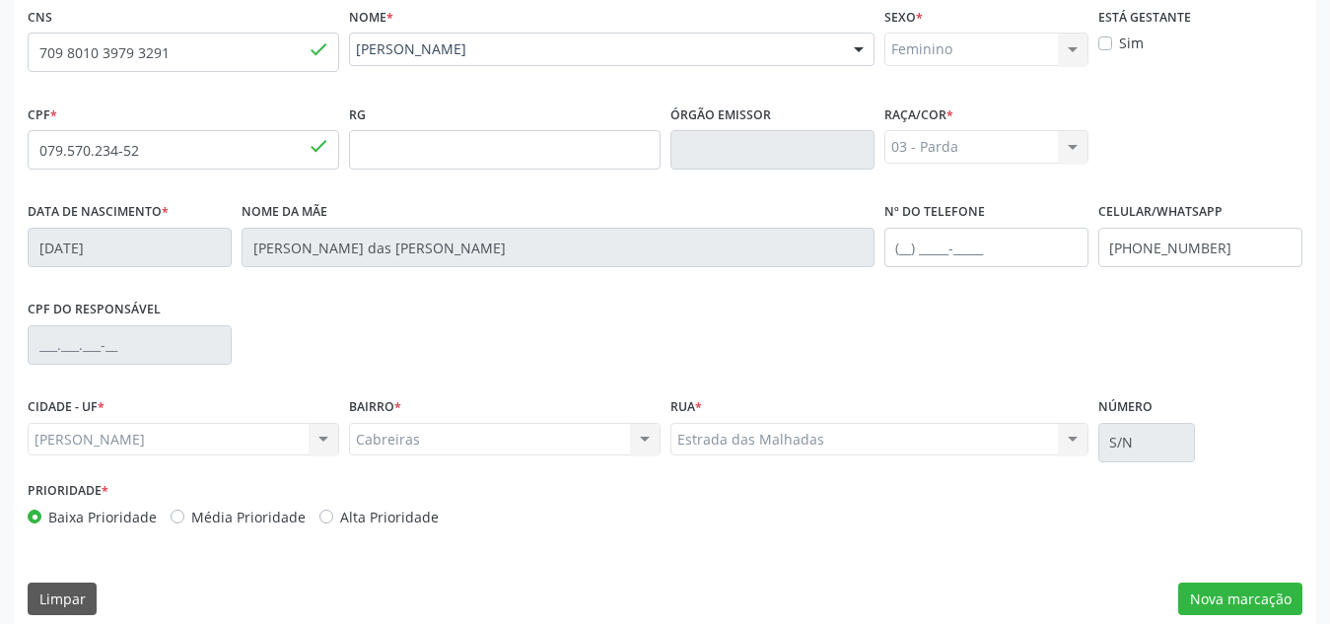
scroll to position [472, 0]
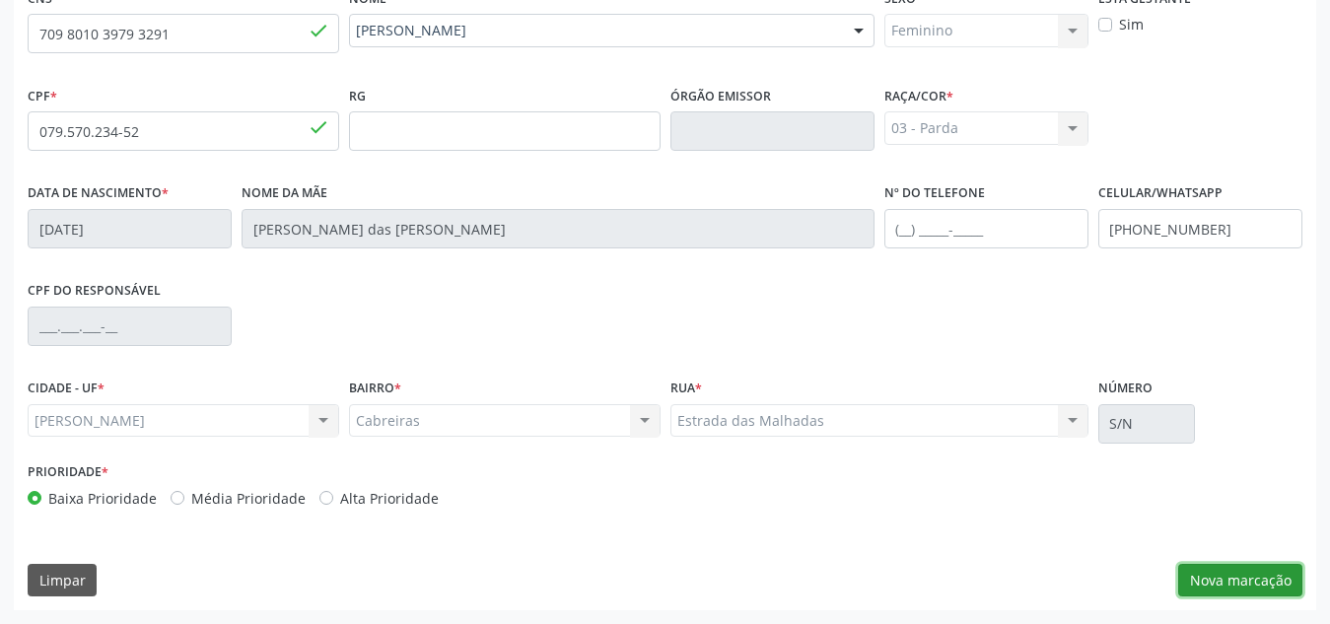
click at [1218, 571] on button "Nova marcação" at bounding box center [1240, 581] width 124 height 34
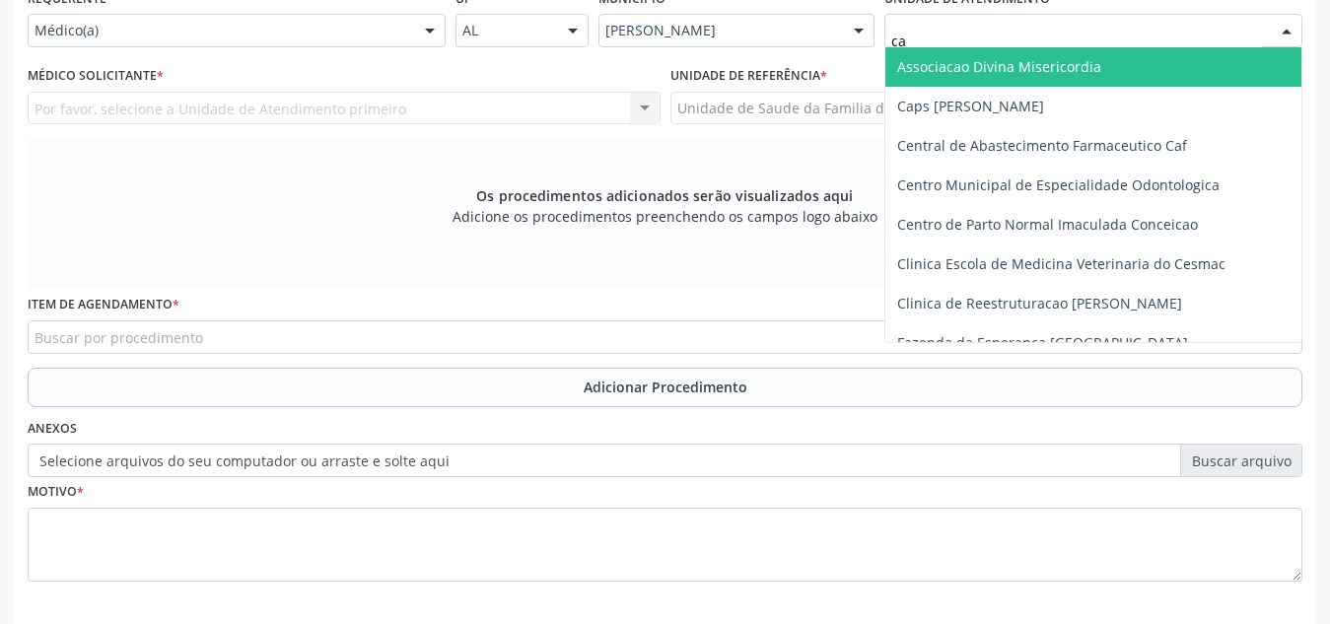
type input "cab"
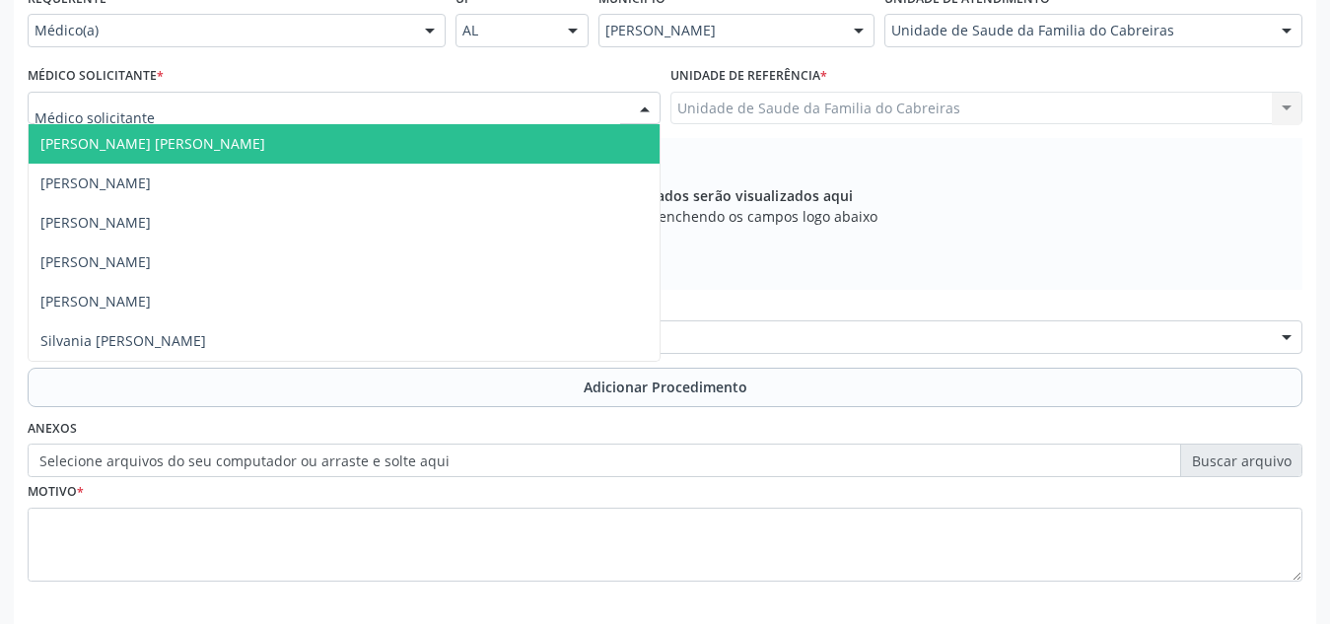
click at [417, 100] on div at bounding box center [344, 109] width 633 height 34
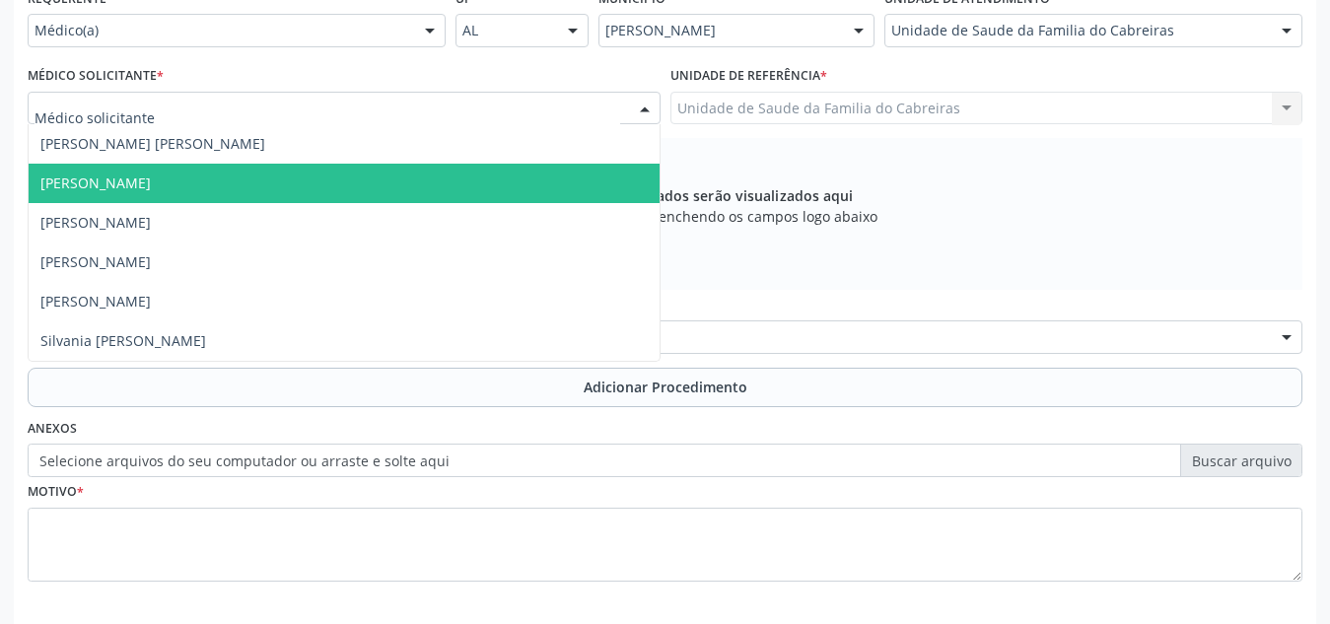
click at [382, 171] on span "[PERSON_NAME]" at bounding box center [344, 183] width 631 height 39
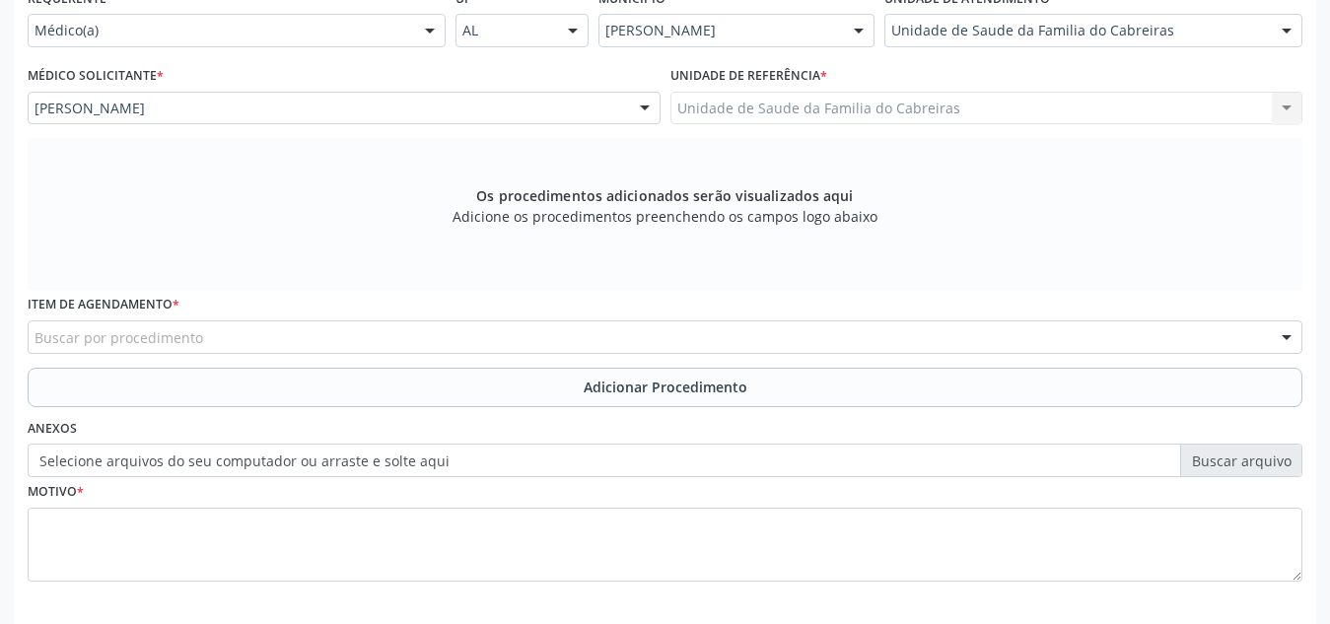
click at [345, 341] on div "Buscar por procedimento" at bounding box center [665, 337] width 1275 height 34
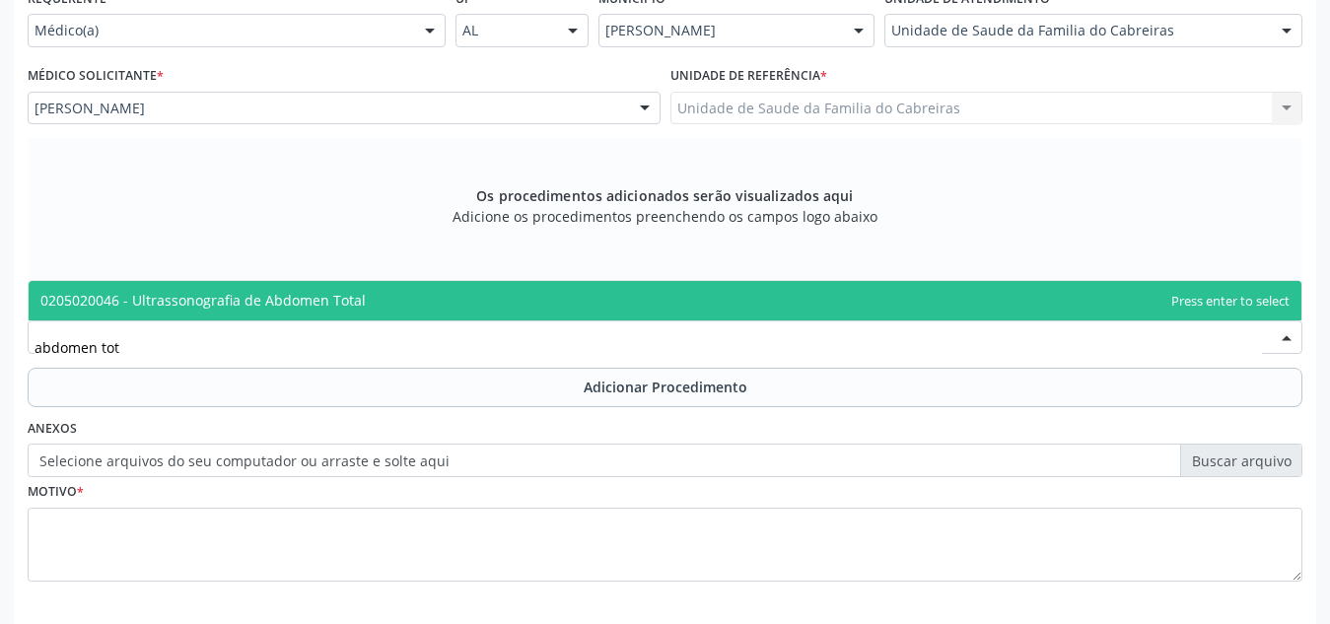
type input "abdomen tot"
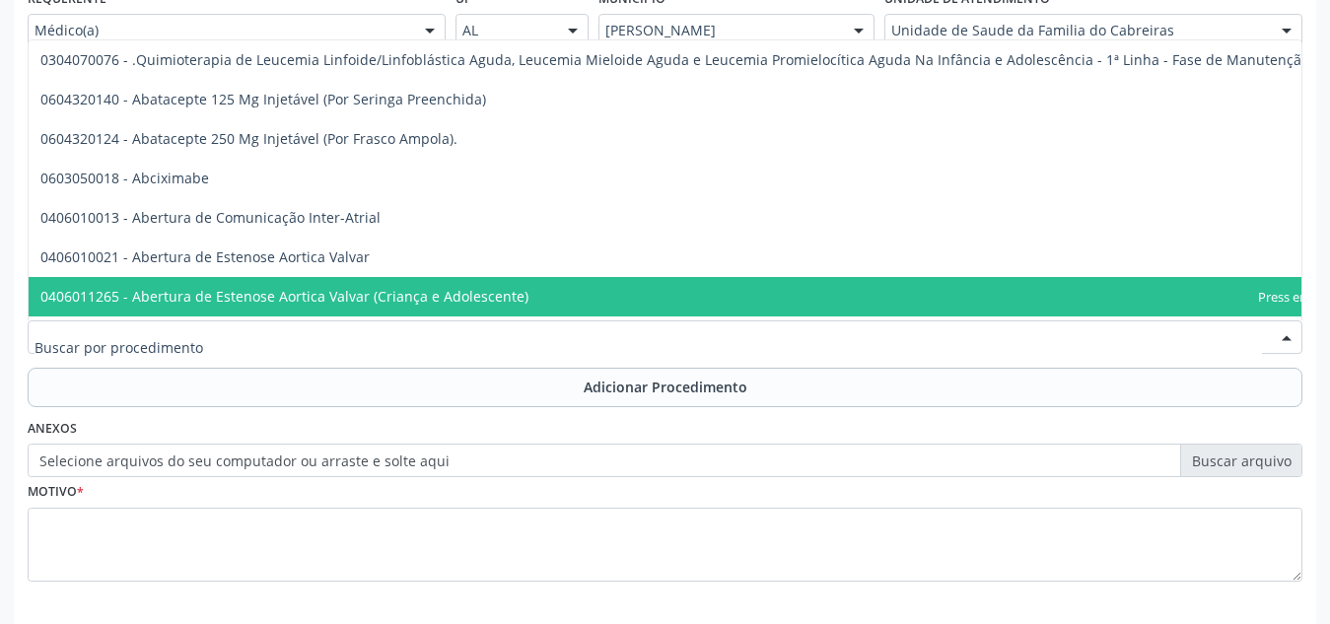
drag, startPoint x: 382, startPoint y: 323, endPoint x: 393, endPoint y: 352, distance: 30.6
click at [393, 352] on div at bounding box center [665, 337] width 1275 height 34
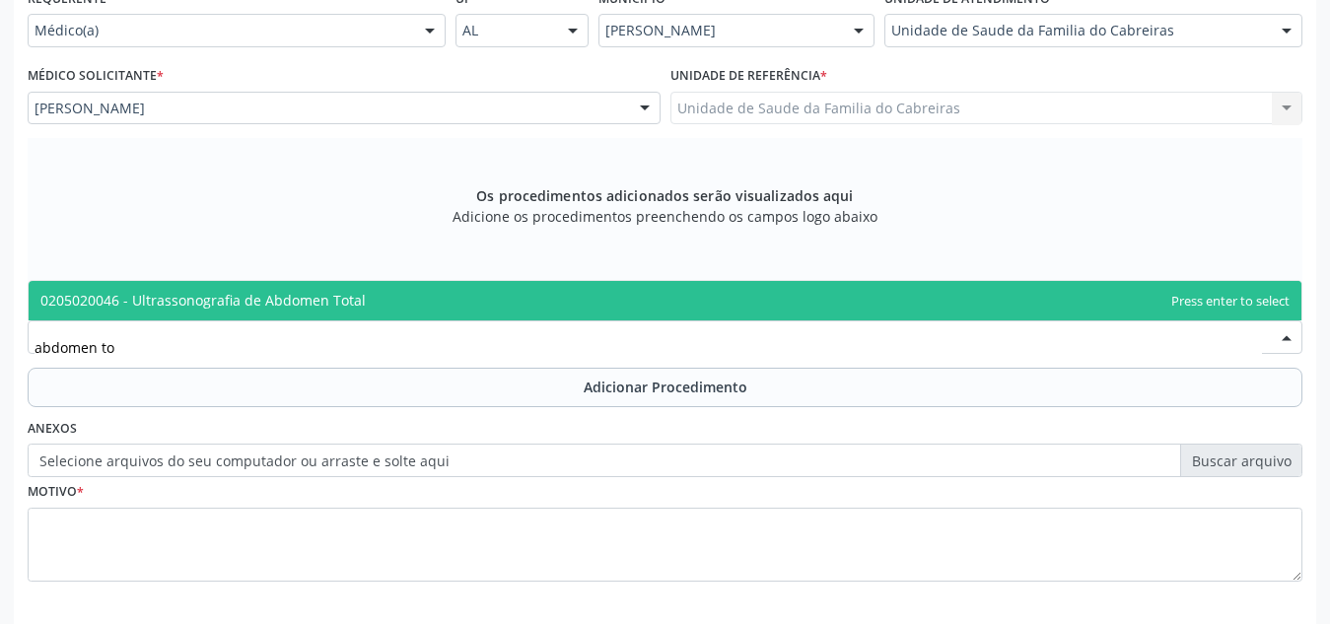
type input "abdomen tot"
click at [439, 299] on span "0205020046 - Ultrassonografia de Abdomen Total" at bounding box center [665, 300] width 1273 height 39
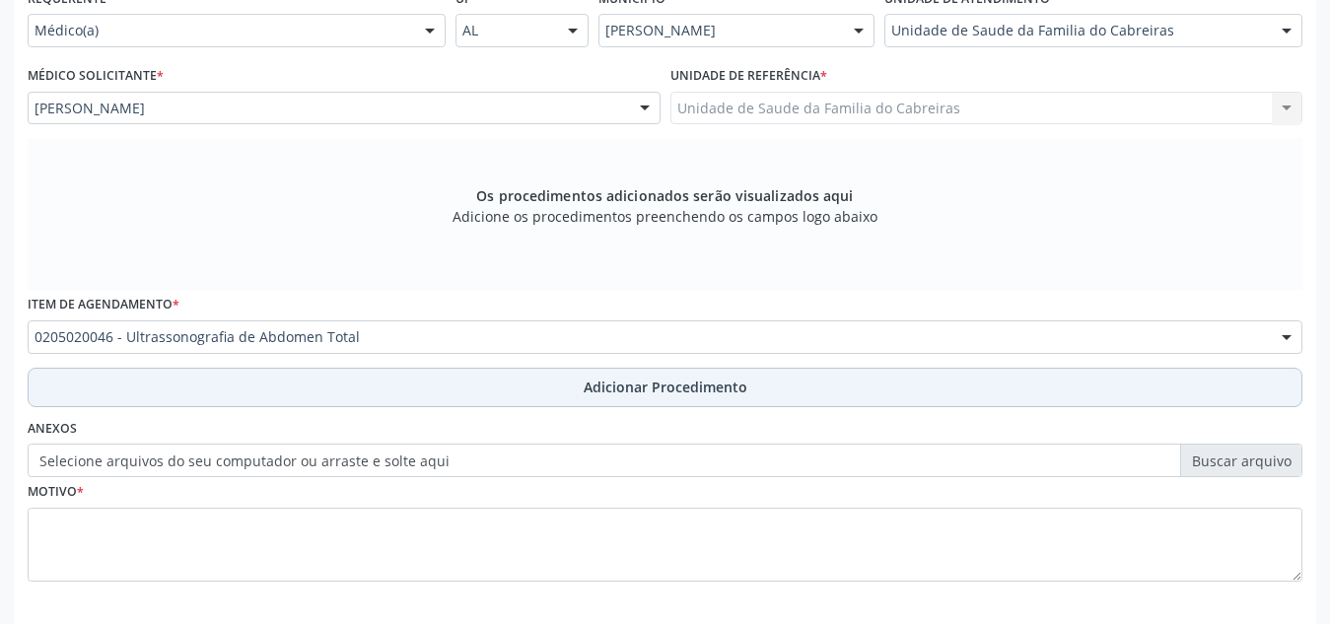
click at [447, 386] on button "Adicionar Procedimento" at bounding box center [665, 387] width 1275 height 39
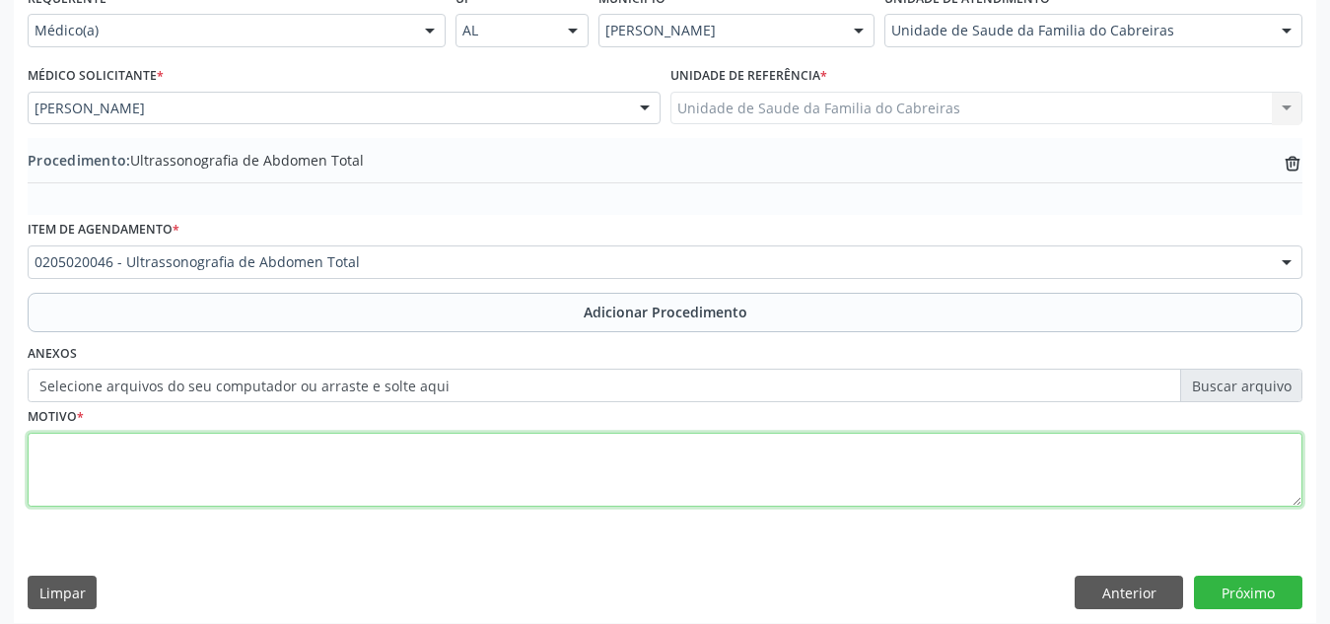
click at [398, 485] on textarea at bounding box center [665, 470] width 1275 height 75
type textarea "Dor abdominal"
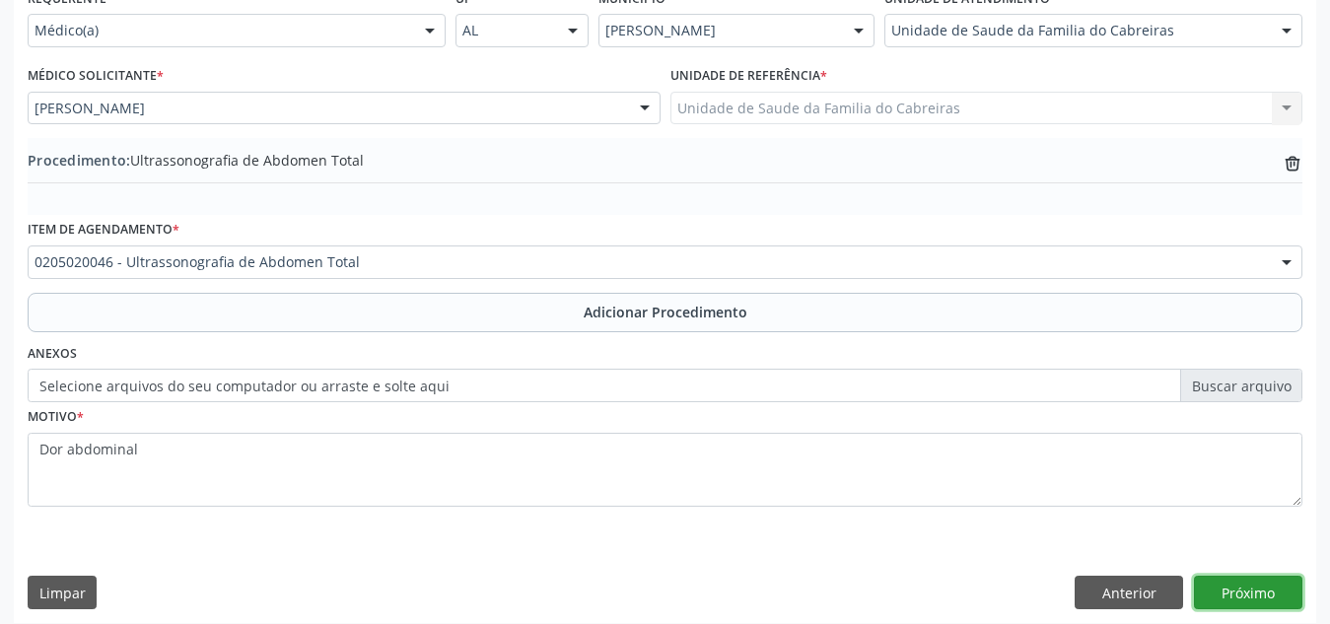
click at [1233, 583] on button "Próximo" at bounding box center [1248, 593] width 108 height 34
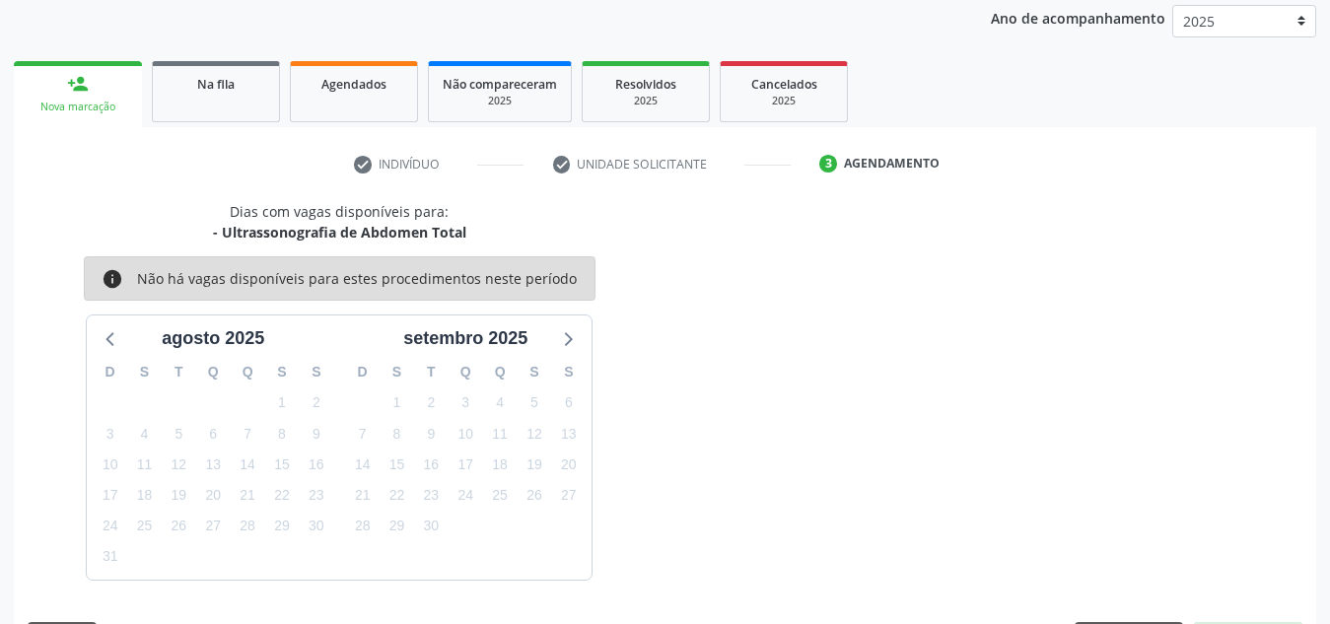
scroll to position [319, 0]
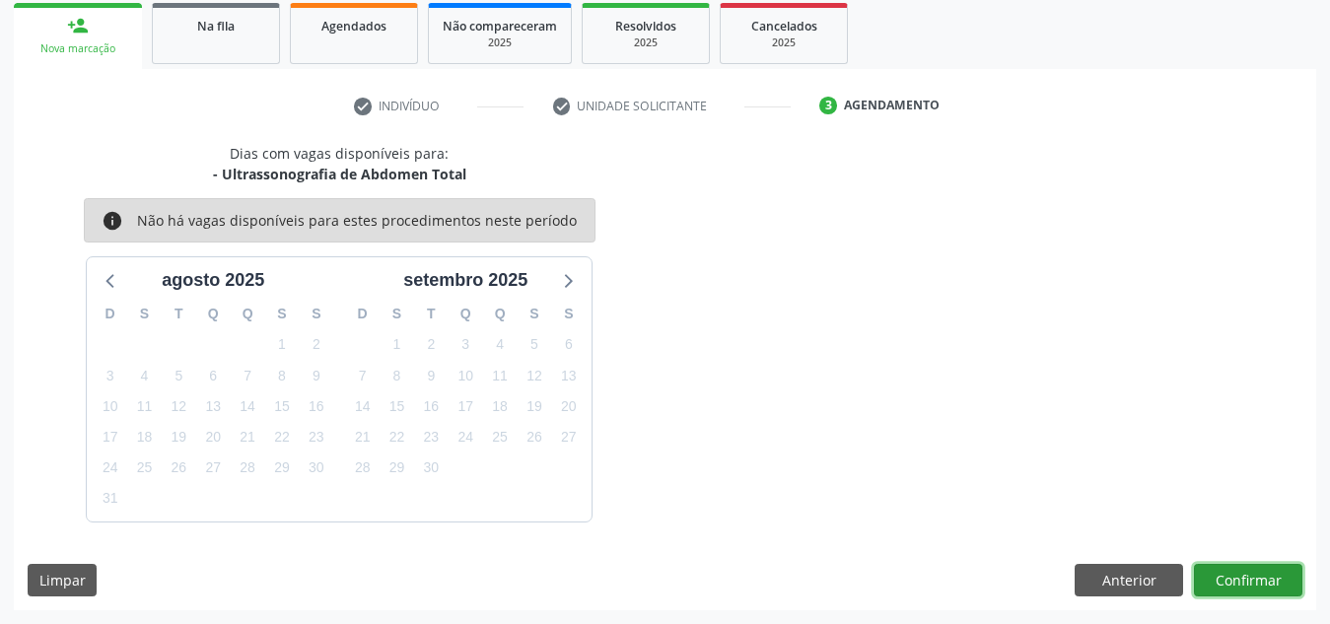
click at [1233, 583] on button "Confirmar" at bounding box center [1248, 581] width 108 height 34
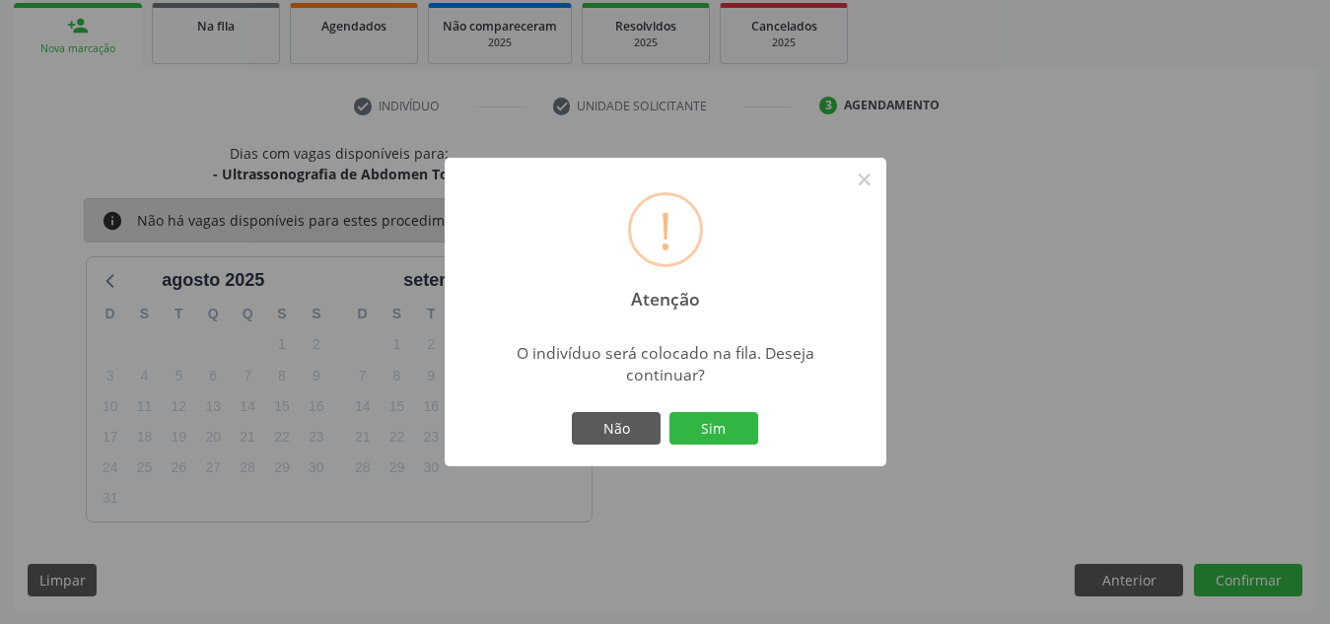
click at [669, 412] on button "Sim" at bounding box center [713, 429] width 89 height 34
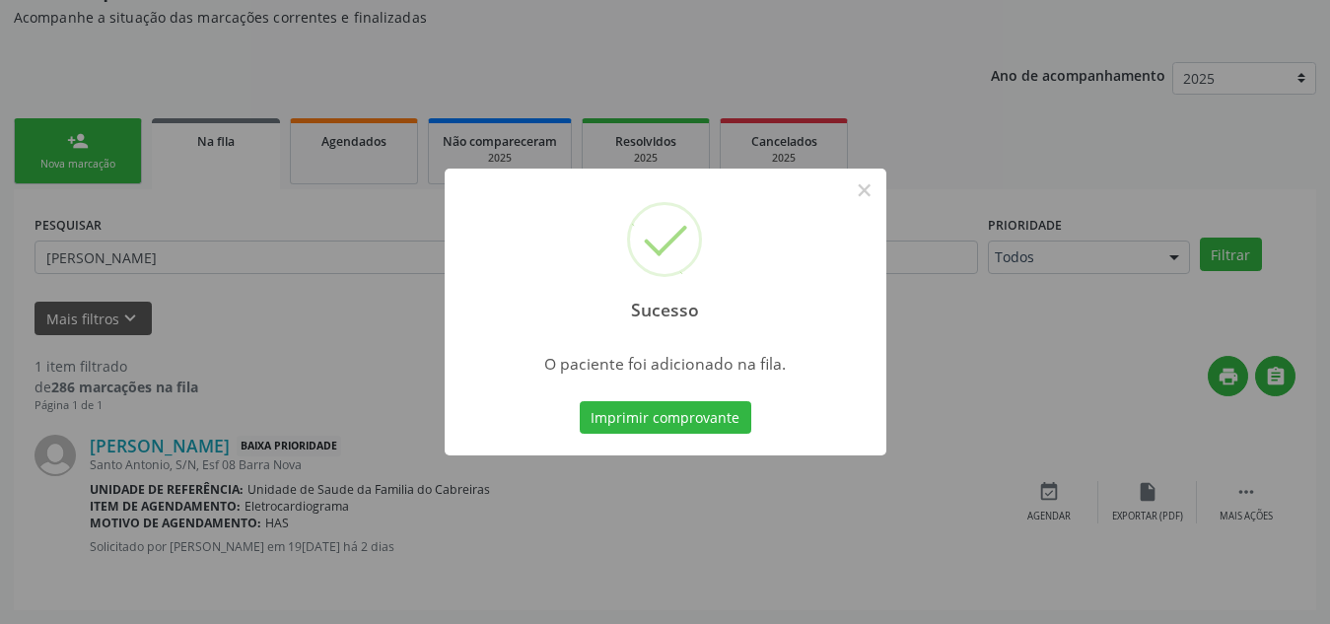
scroll to position [54, 0]
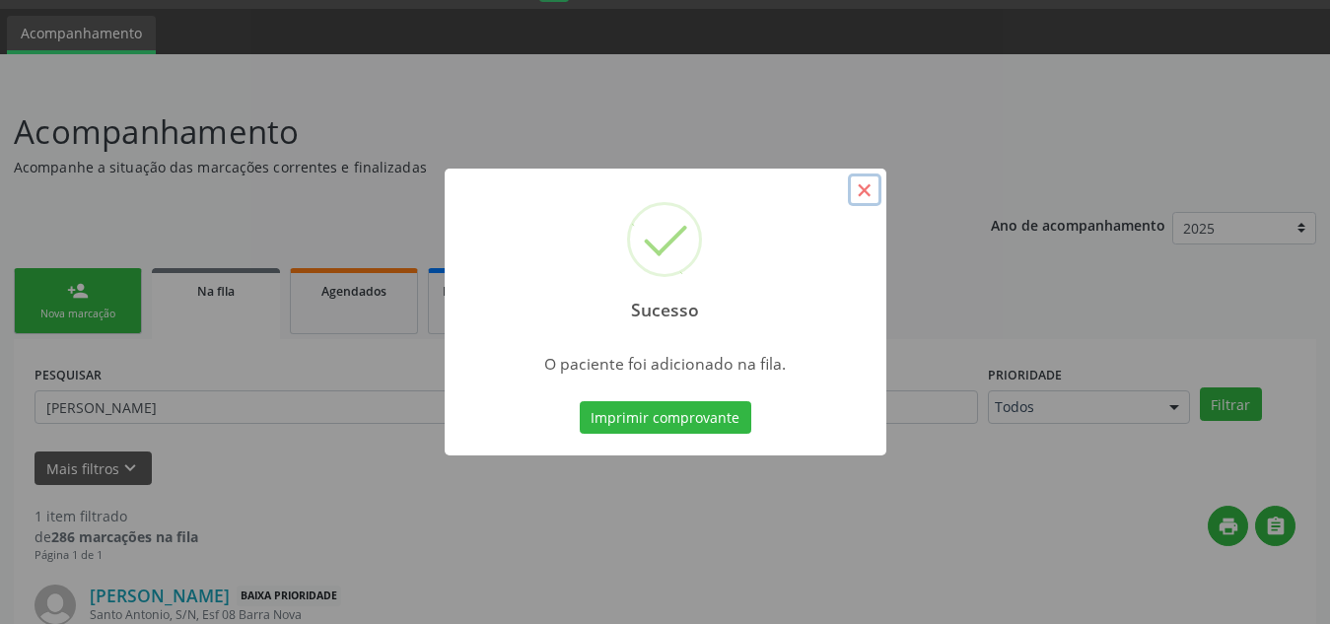
click at [864, 187] on button "×" at bounding box center [865, 190] width 34 height 34
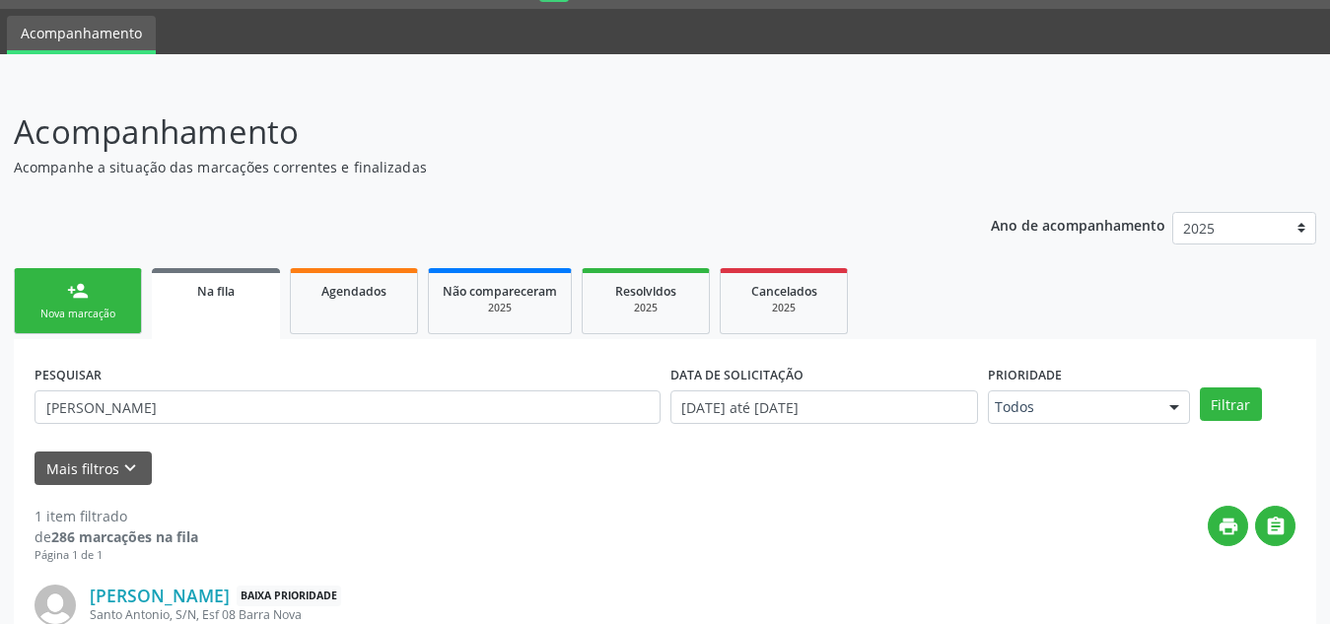
click at [87, 298] on div "person_add" at bounding box center [78, 291] width 22 height 22
click at [59, 299] on link "person_add Nova marcação" at bounding box center [78, 301] width 128 height 66
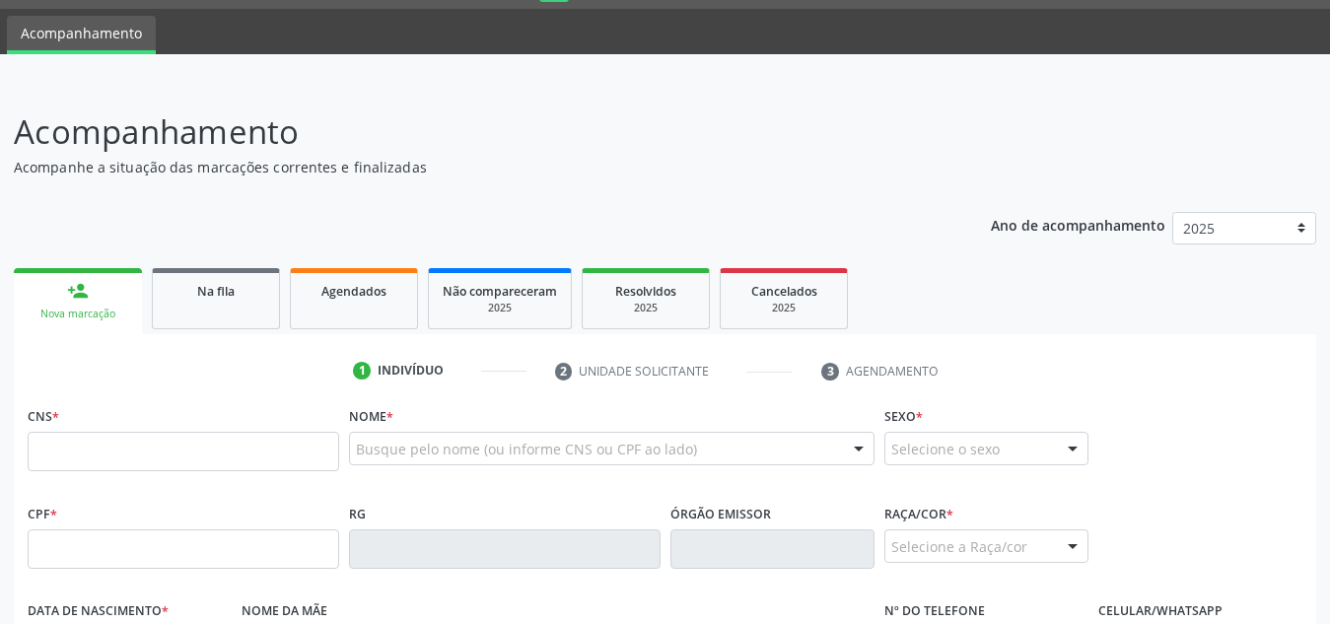
scroll to position [220, 0]
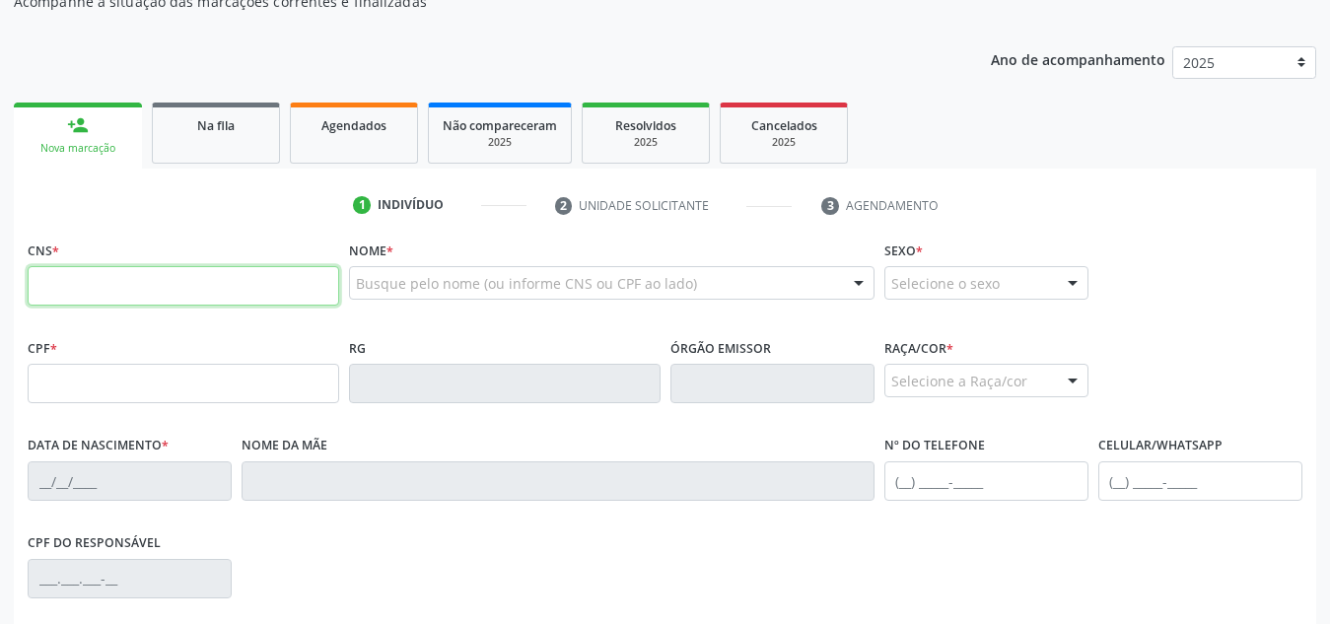
click at [207, 277] on input "text" at bounding box center [183, 285] width 311 height 39
paste input "709 8010 3979 3291"
type input "709 8010 3979 3291"
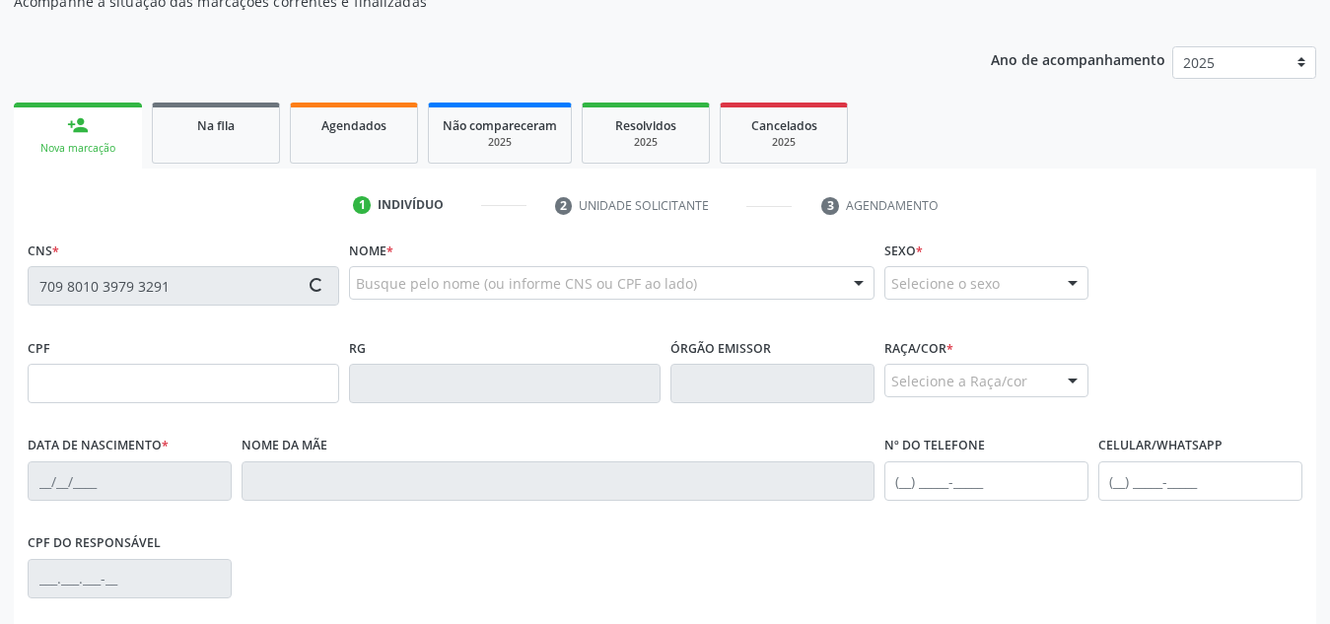
scroll to position [365, 0]
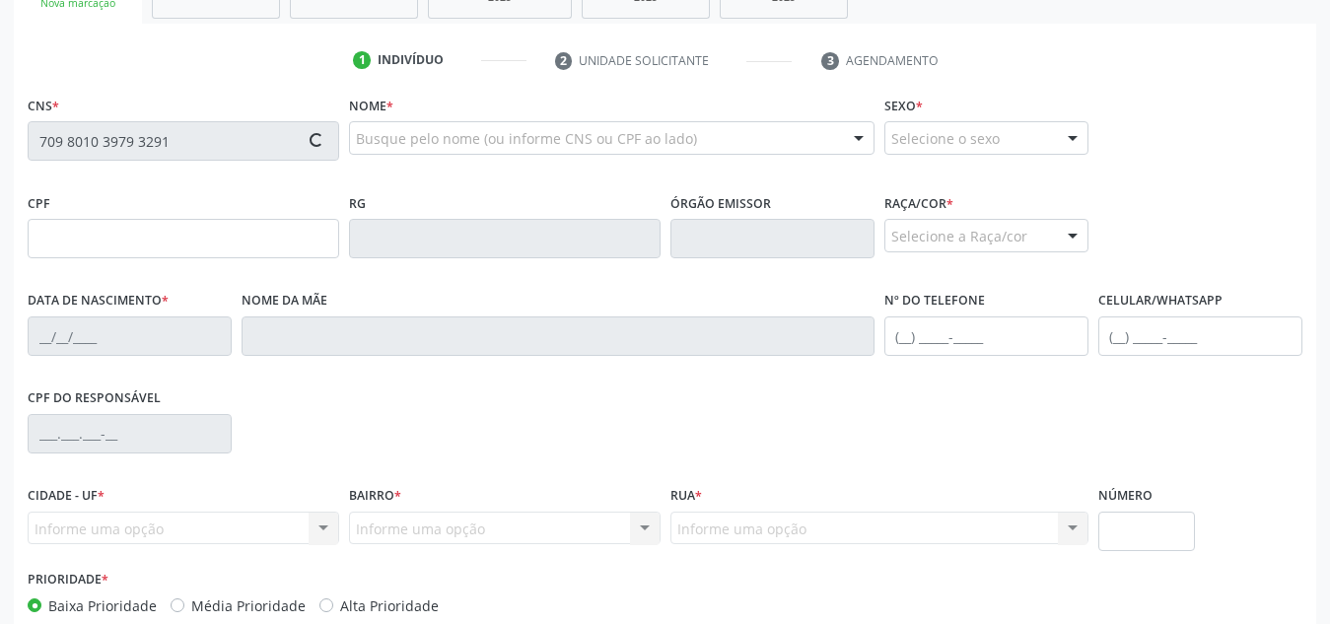
type input "079.570.234-52"
type input "[DATE]"
type input "[PERSON_NAME] das [PERSON_NAME]"
type input "[PHONE_NUMBER]"
type input "S/N"
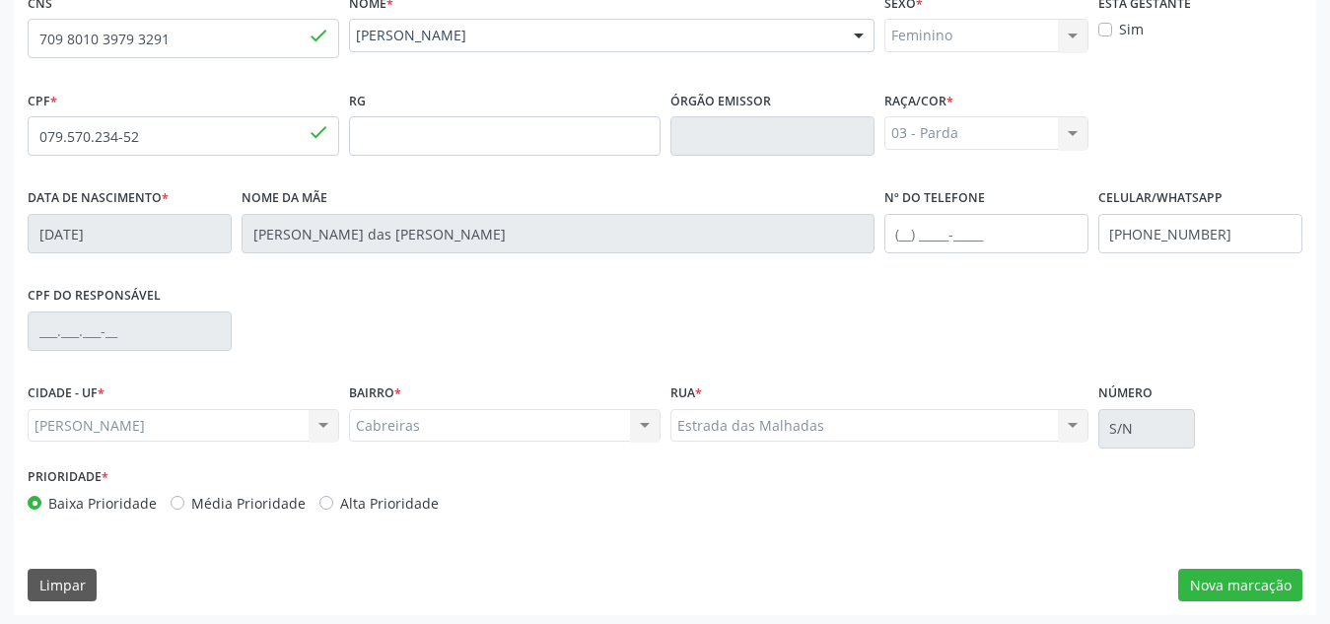
scroll to position [472, 0]
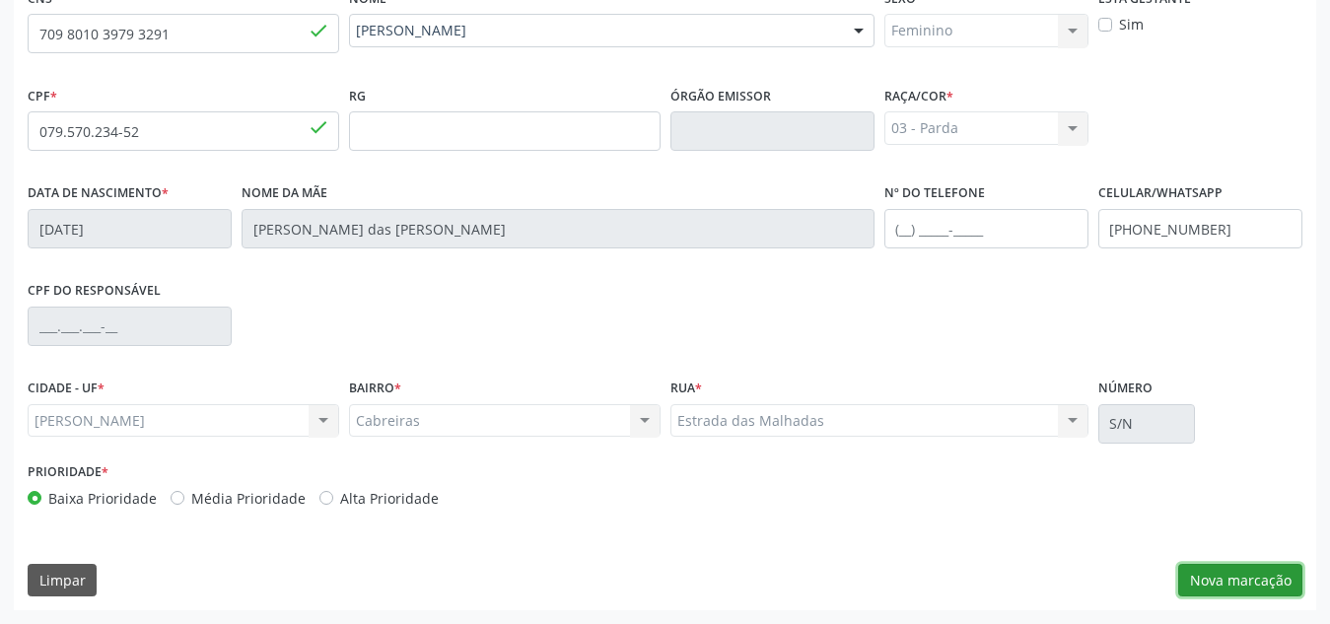
click at [1204, 582] on button "Nova marcação" at bounding box center [1240, 581] width 124 height 34
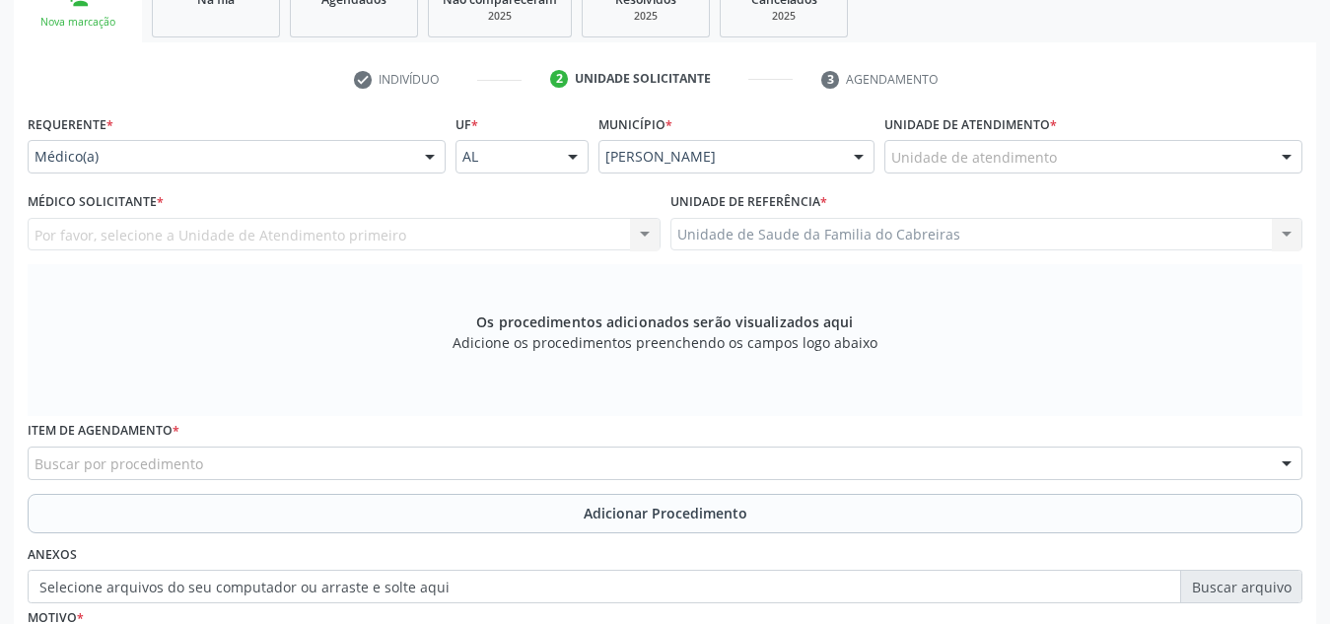
scroll to position [345, 0]
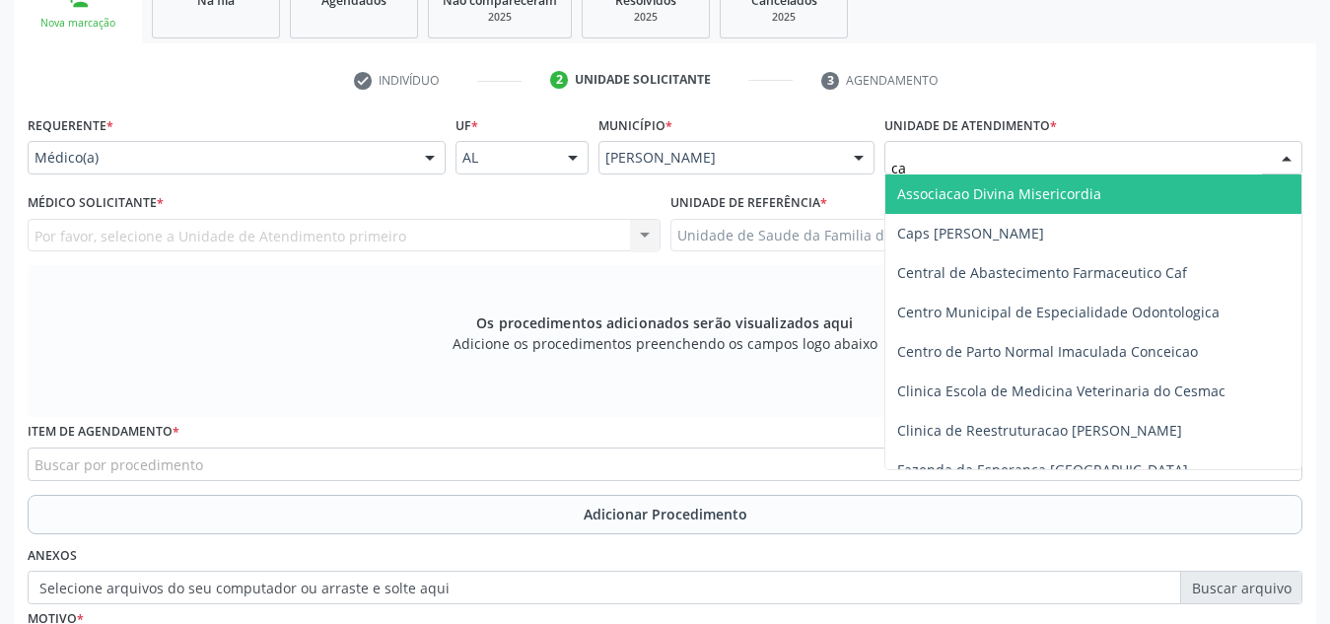
type input "cab"
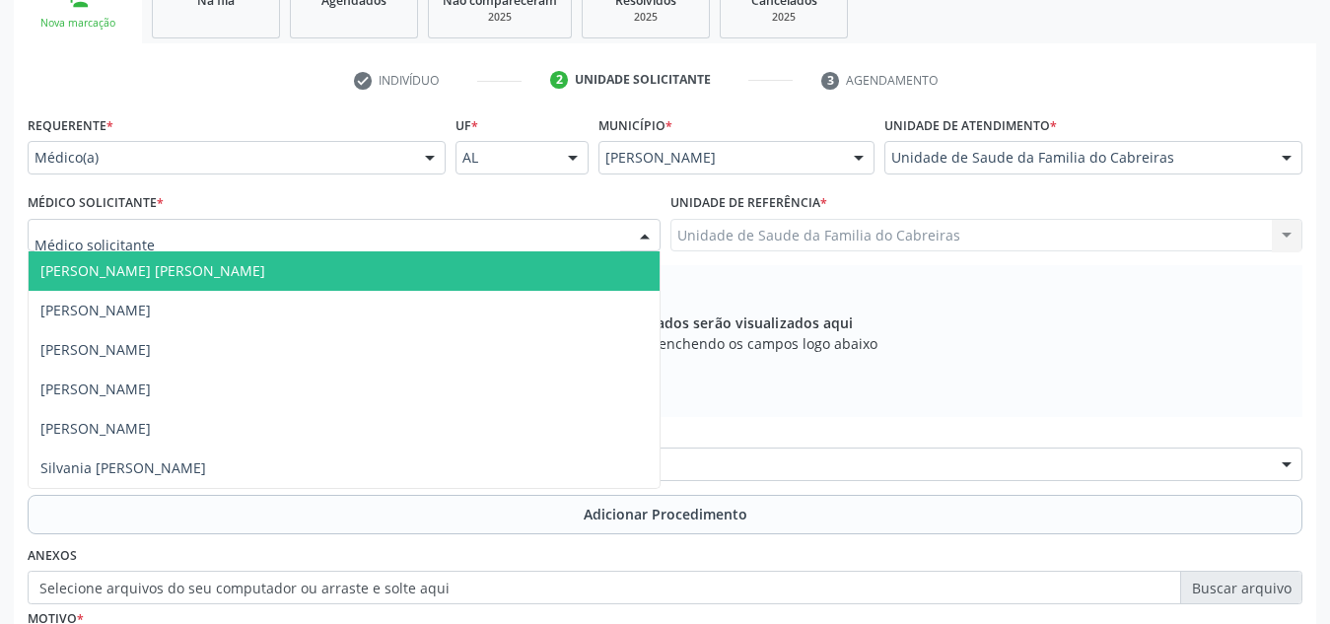
click at [376, 235] on div at bounding box center [344, 236] width 633 height 34
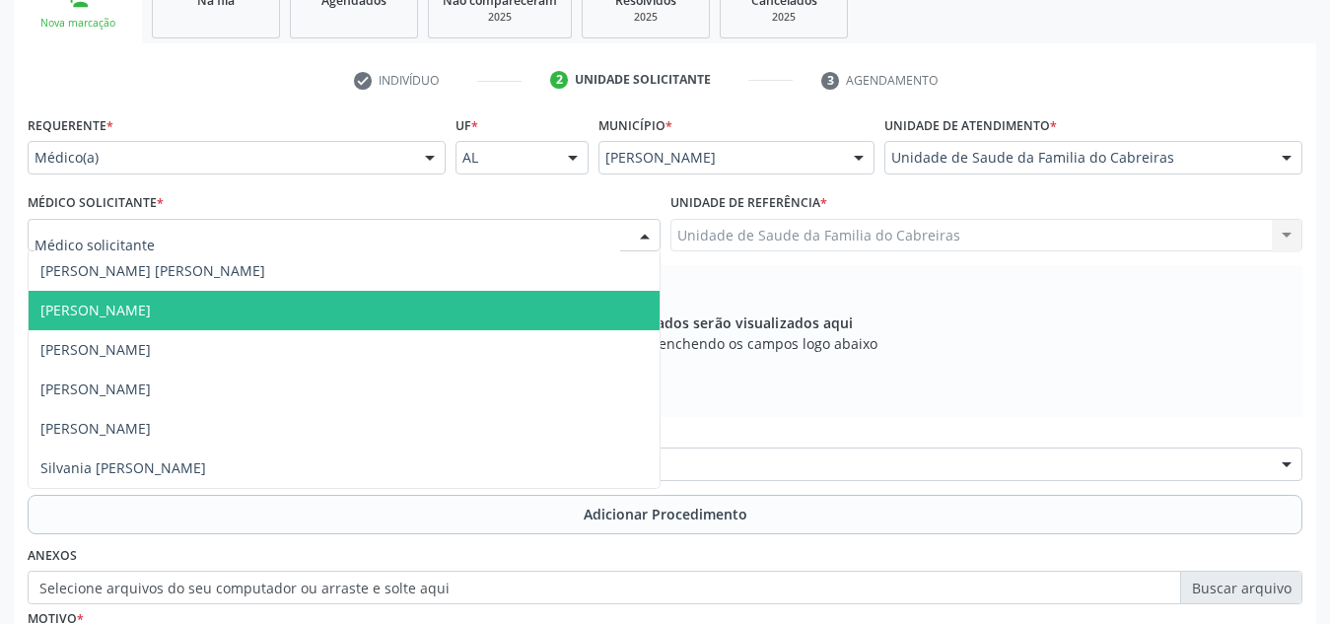
click at [308, 321] on span "[PERSON_NAME]" at bounding box center [344, 310] width 631 height 39
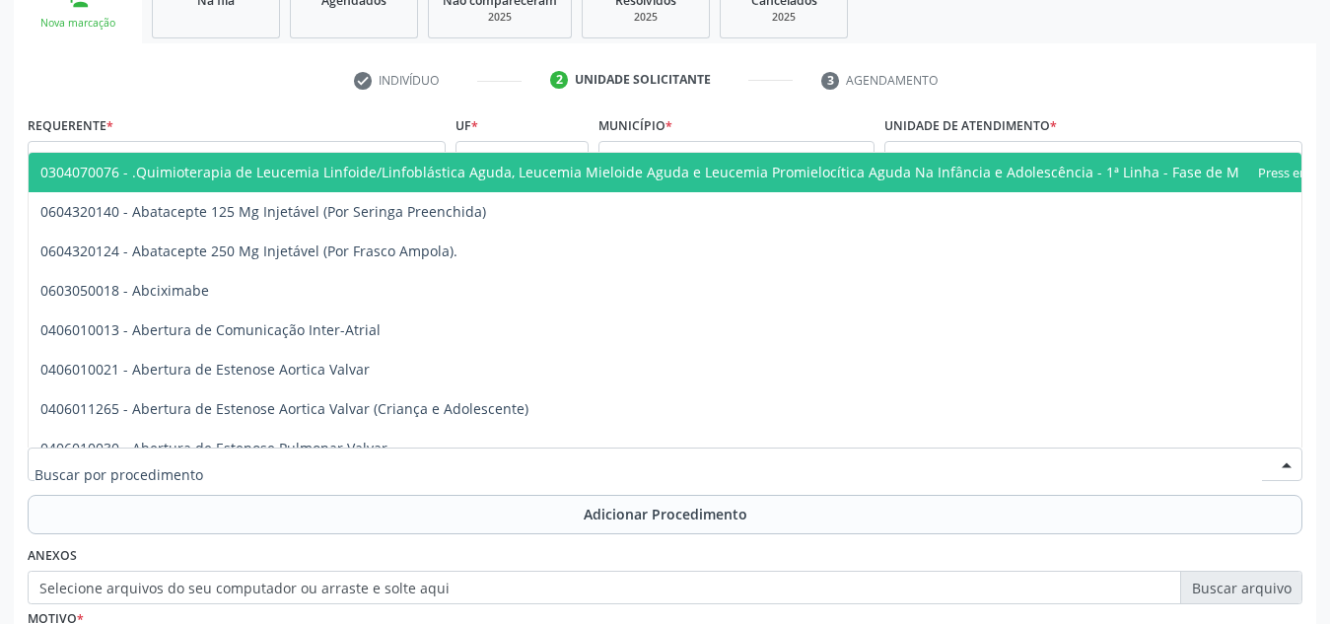
click at [296, 457] on div at bounding box center [665, 465] width 1275 height 34
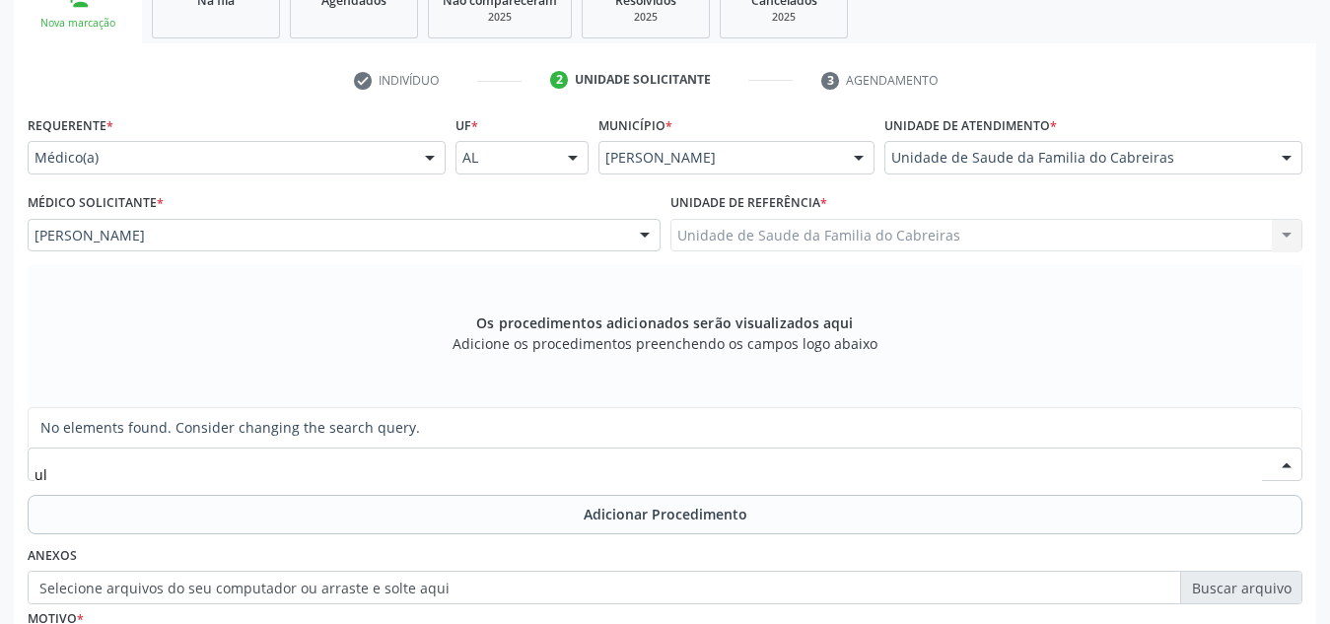
type input "u"
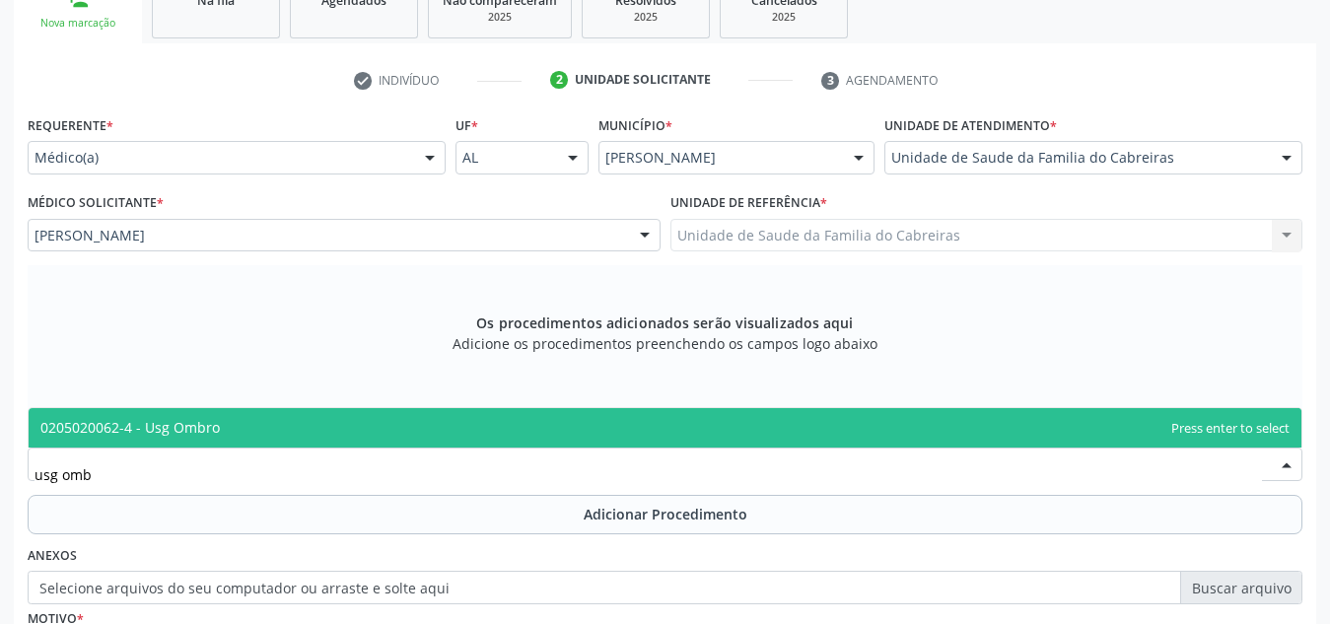
type input "usg ombr"
click at [331, 431] on span "0205020062-4 - Usg Ombro" at bounding box center [665, 427] width 1273 height 39
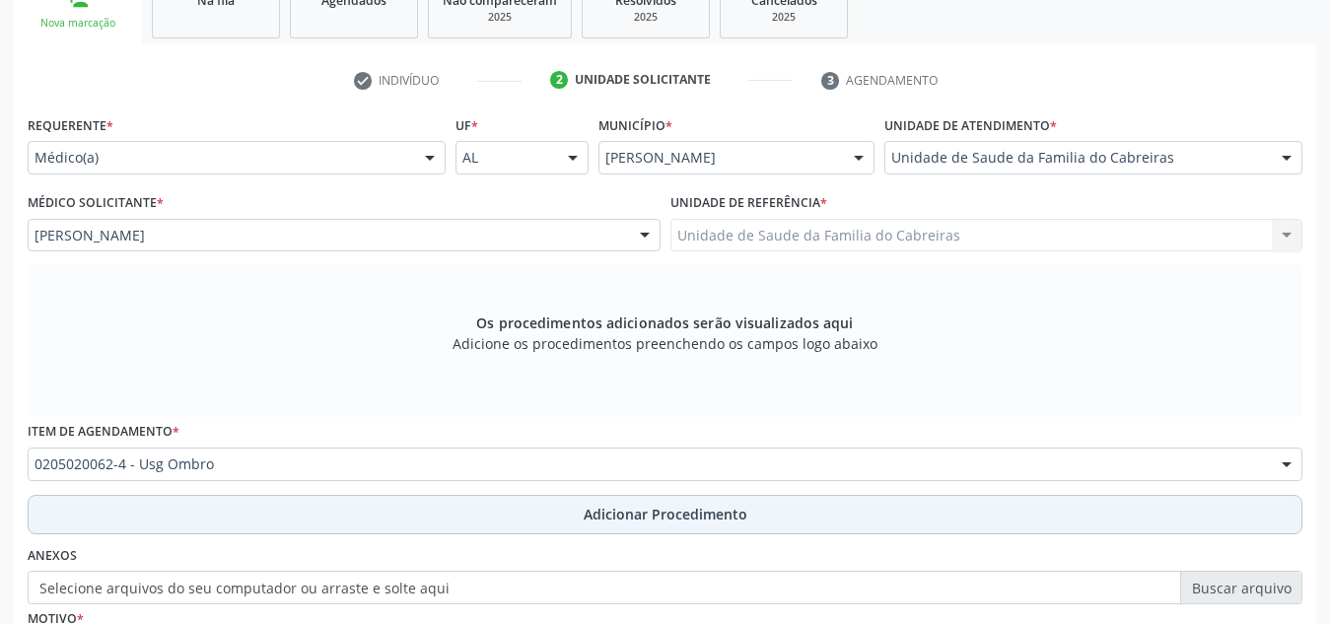
click at [337, 518] on button "Adicionar Procedimento" at bounding box center [665, 514] width 1275 height 39
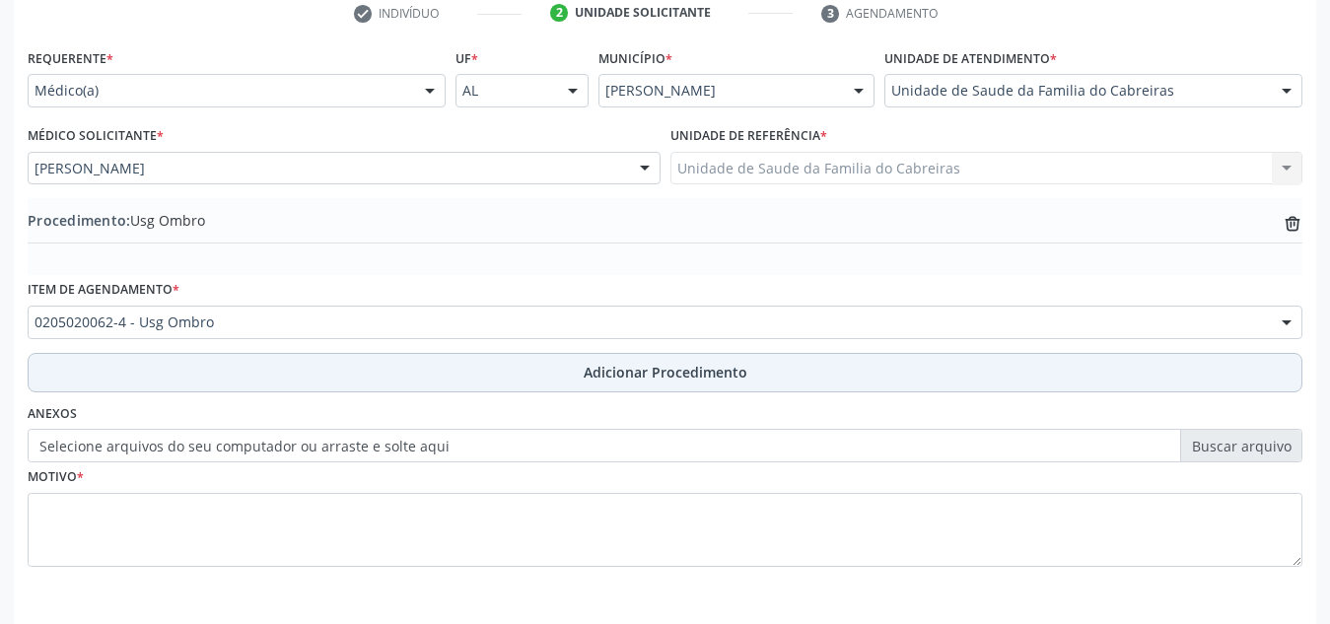
scroll to position [420, 0]
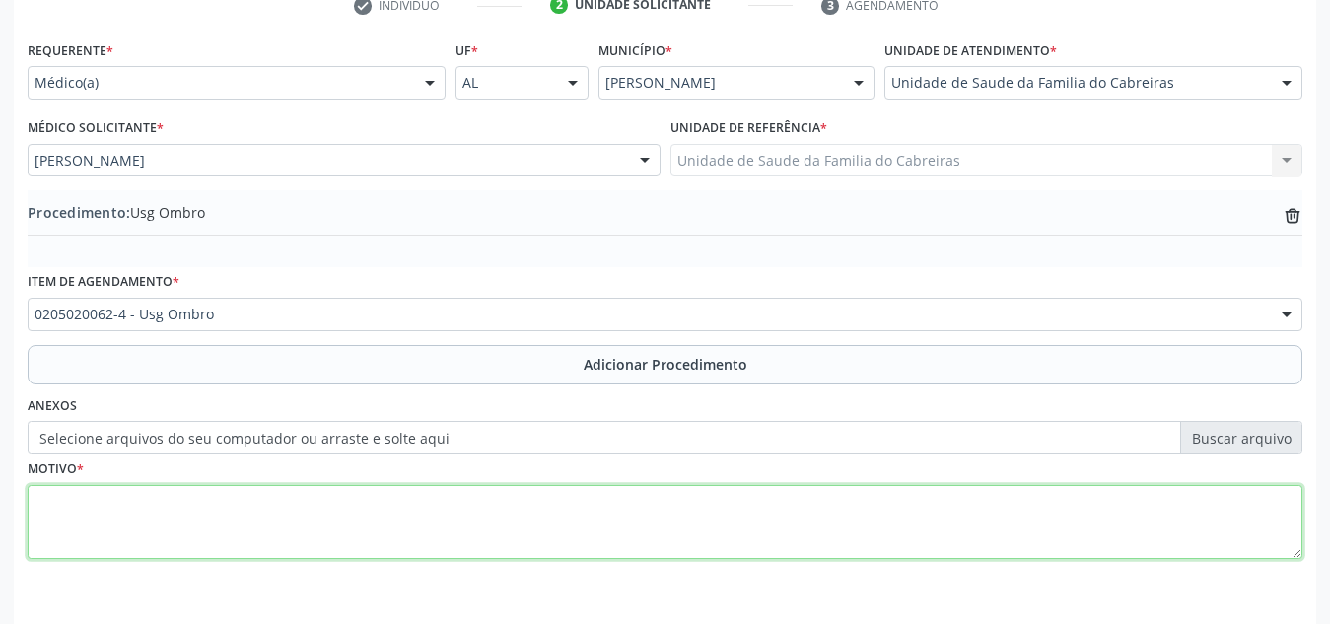
click at [340, 518] on textarea at bounding box center [665, 522] width 1275 height 75
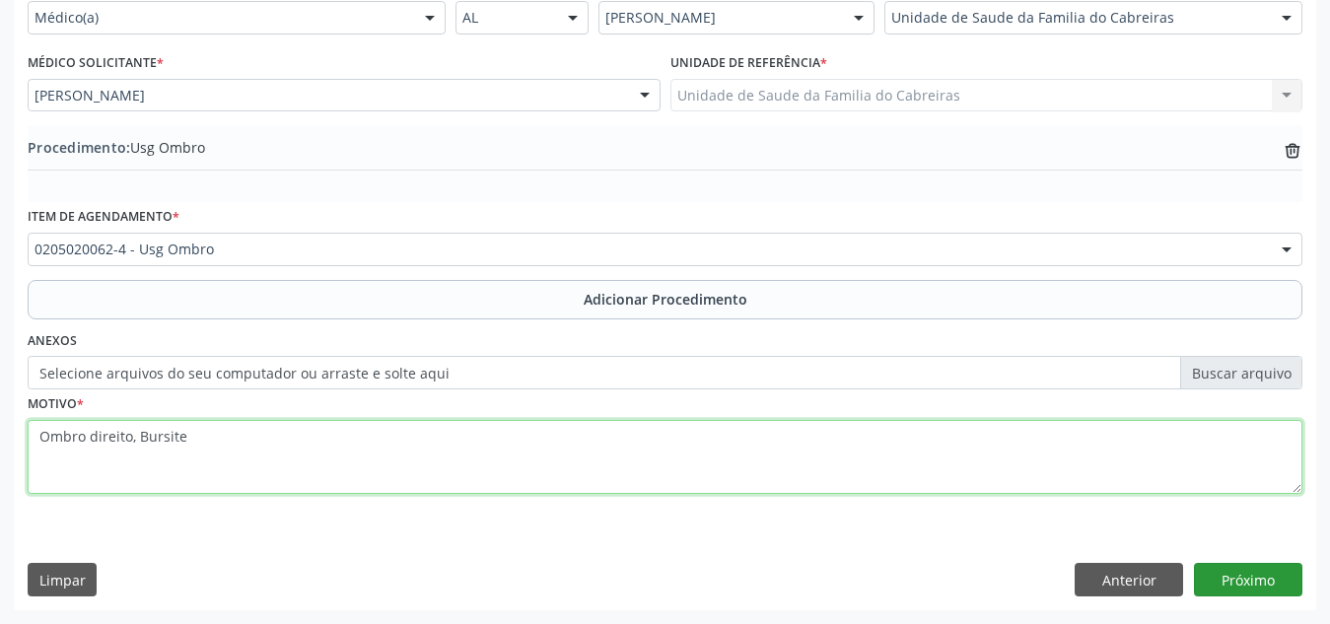
type textarea "Ombro direito, Bursite"
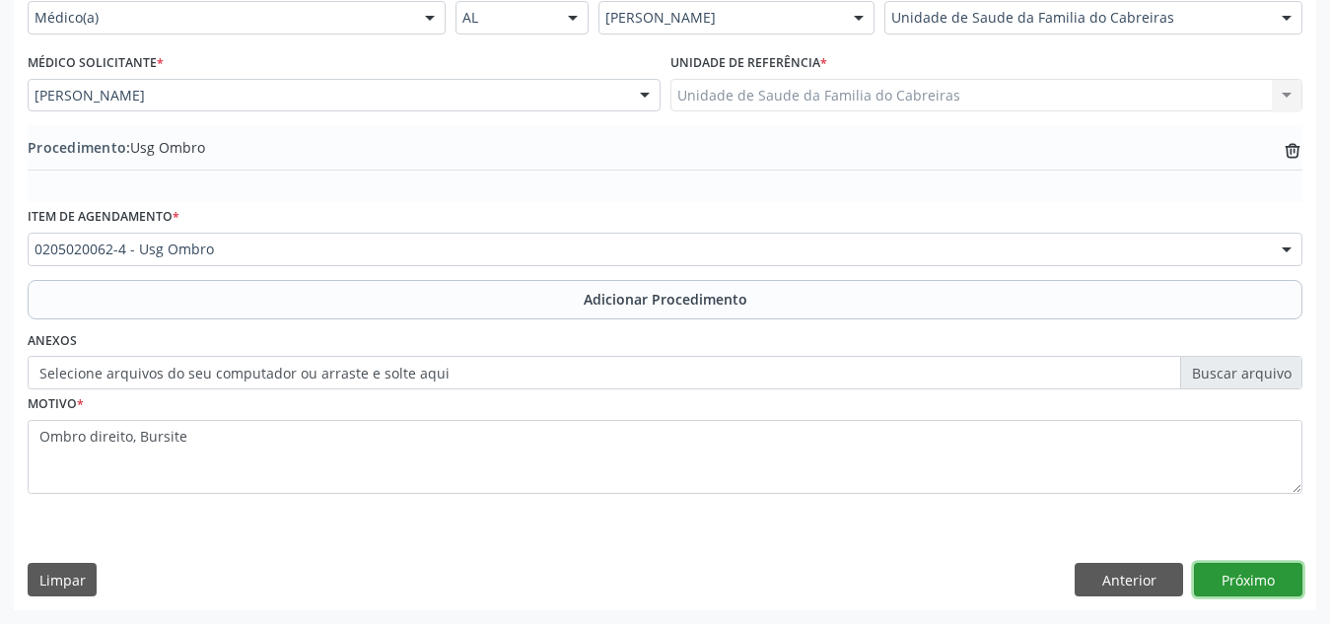
click at [1214, 577] on button "Próximo" at bounding box center [1248, 580] width 108 height 34
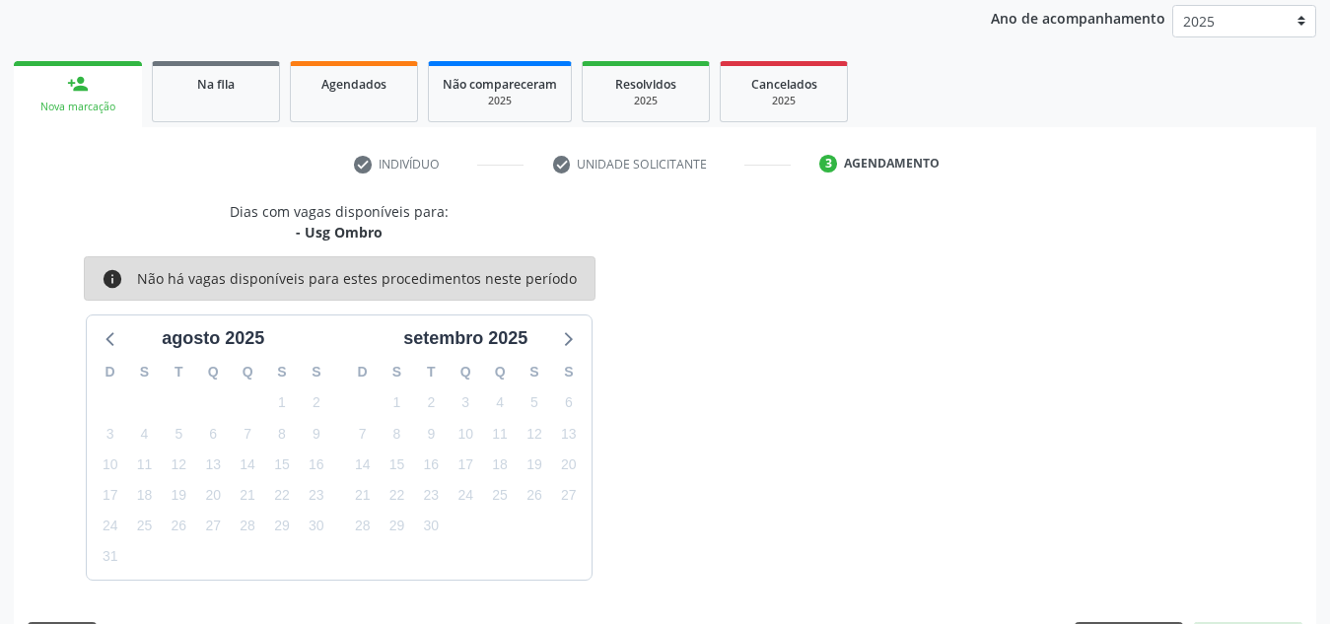
scroll to position [319, 0]
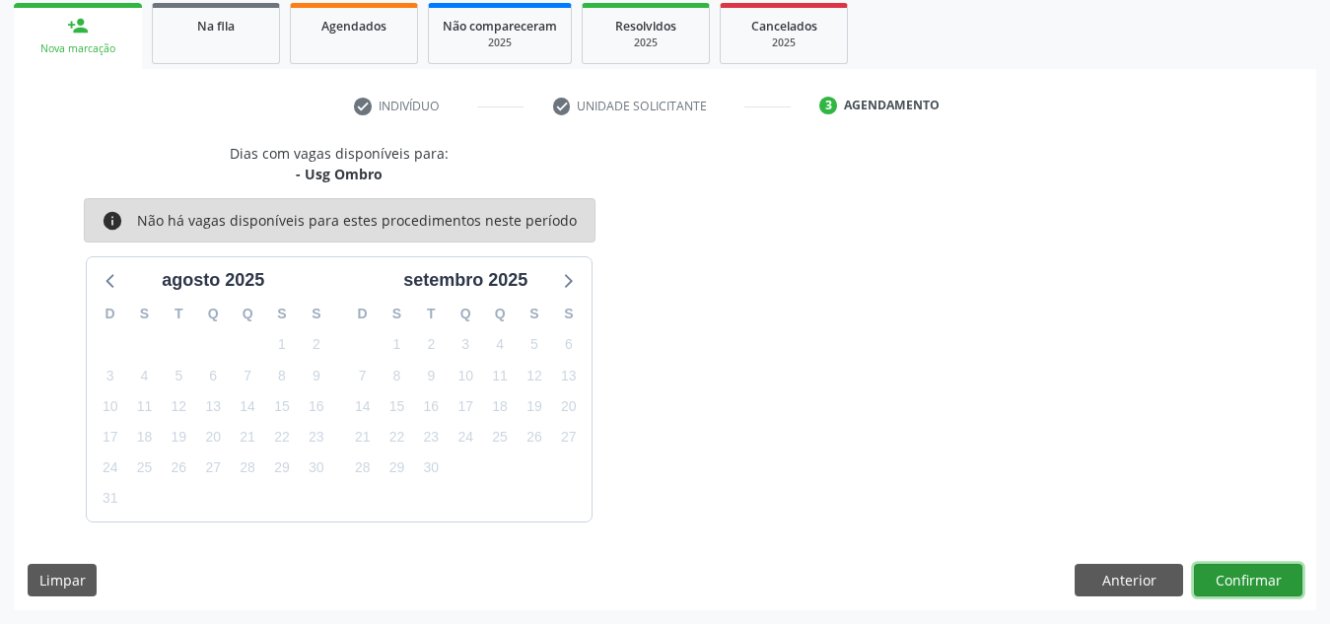
click at [1214, 577] on button "Confirmar" at bounding box center [1248, 581] width 108 height 34
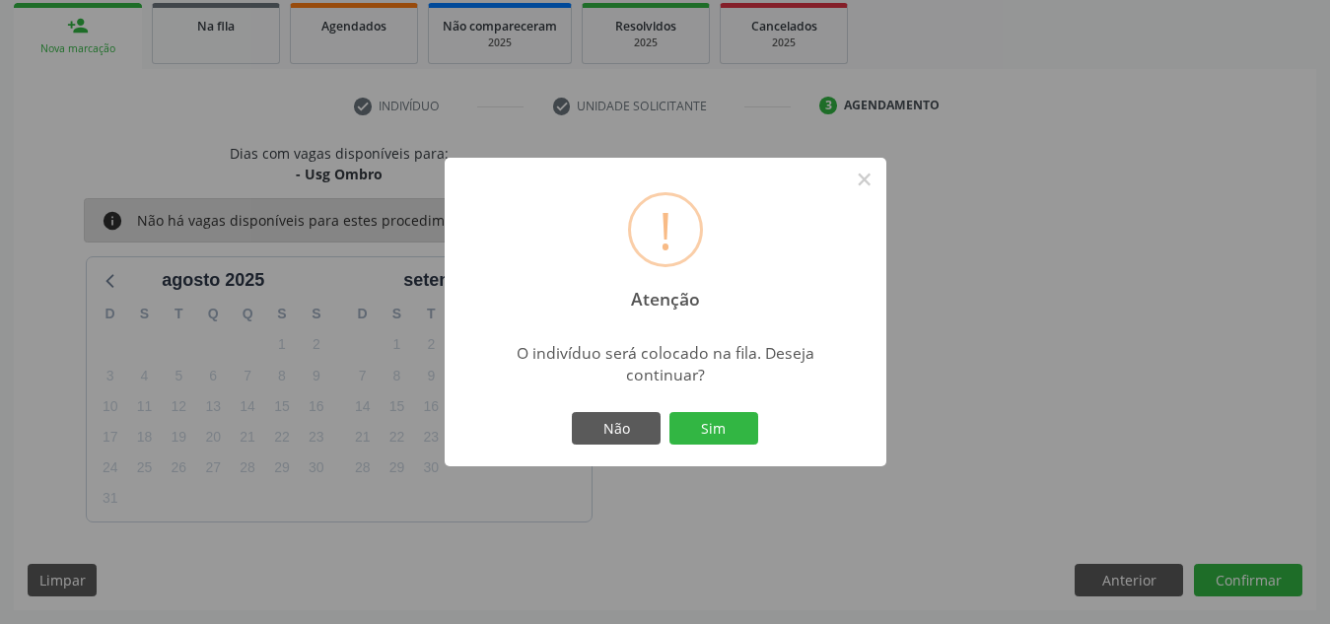
click at [669, 412] on button "Sim" at bounding box center [713, 429] width 89 height 34
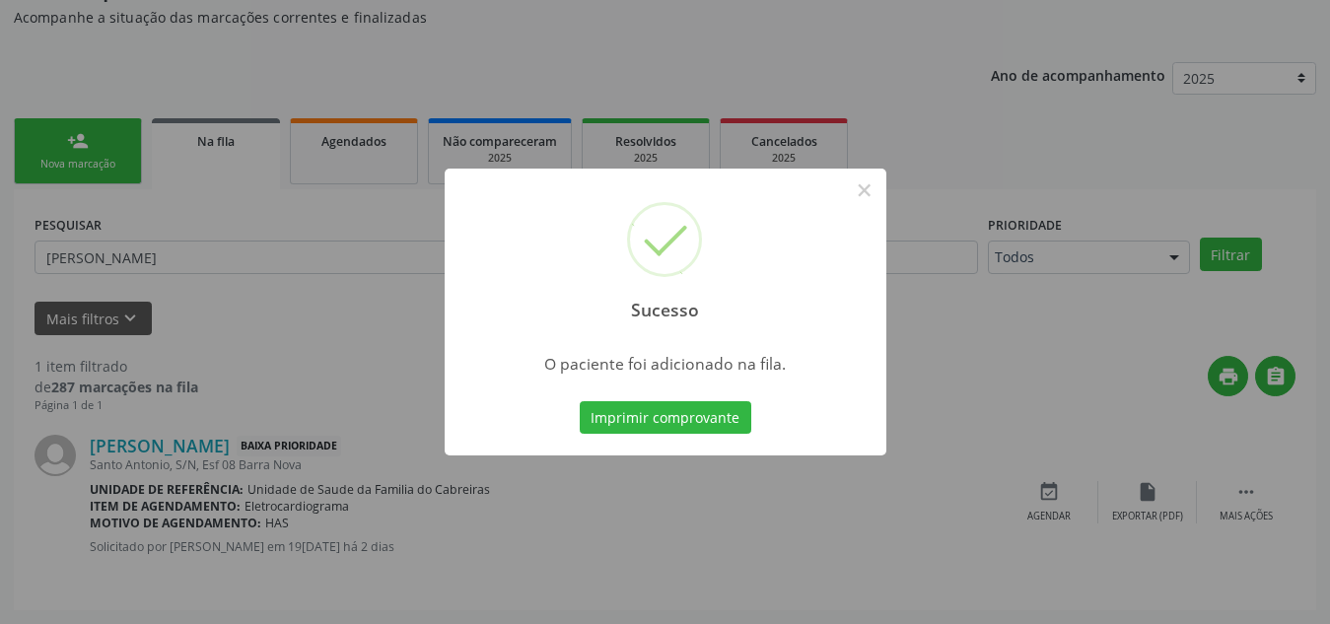
scroll to position [54, 0]
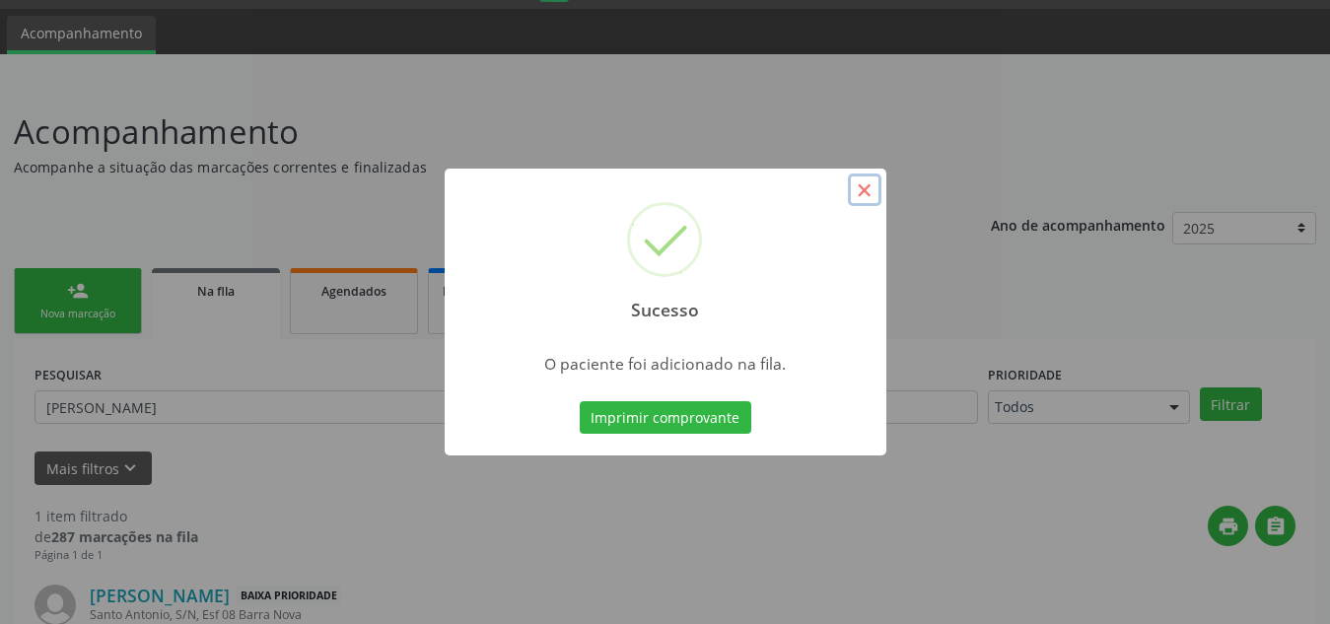
click at [870, 188] on button "×" at bounding box center [865, 190] width 34 height 34
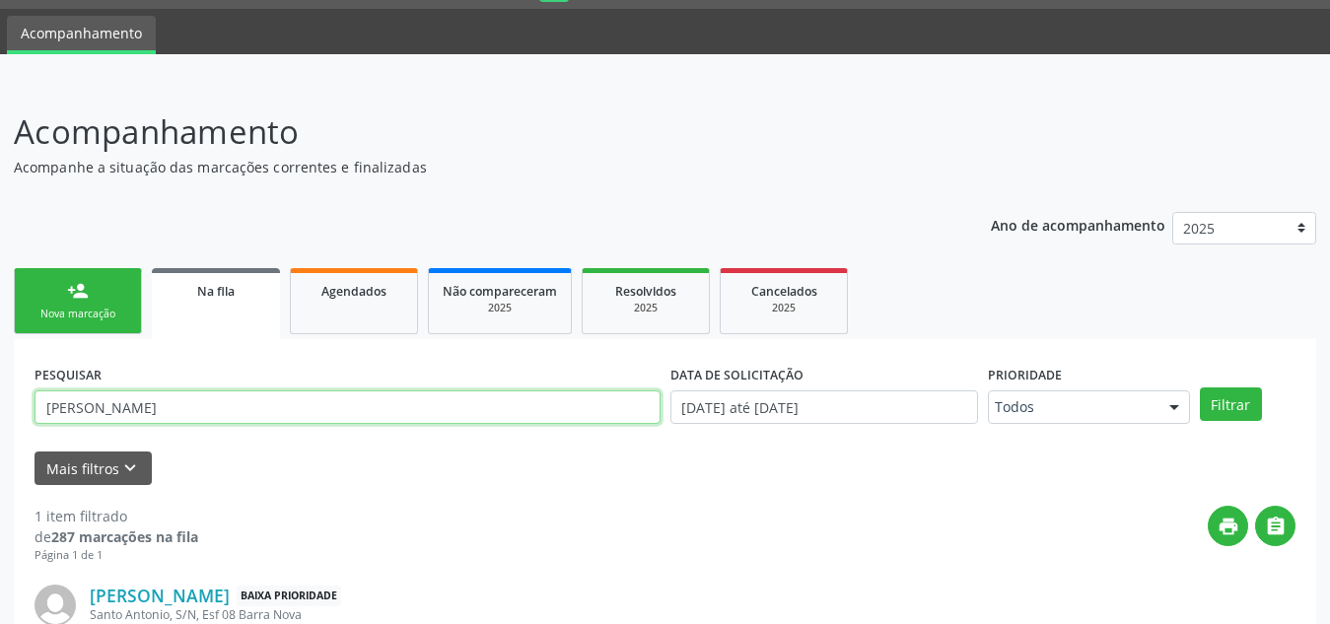
drag, startPoint x: 140, startPoint y: 393, endPoint x: 0, endPoint y: 398, distance: 140.1
click at [0, 398] on div "Acompanhamento Acompanhe a situação das marcações correntes e finalizadas Relat…" at bounding box center [665, 428] width 1330 height 692
type input "[PERSON_NAME]"
click at [1200, 387] on button "Filtrar" at bounding box center [1231, 404] width 62 height 34
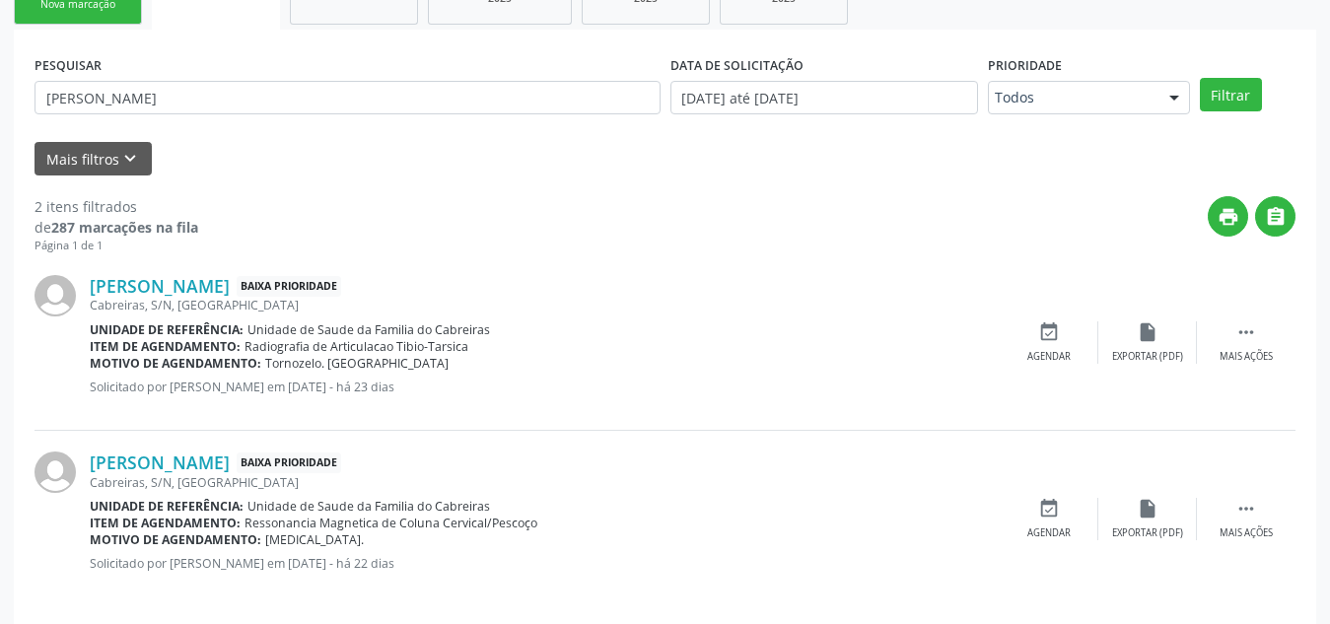
scroll to position [380, 0]
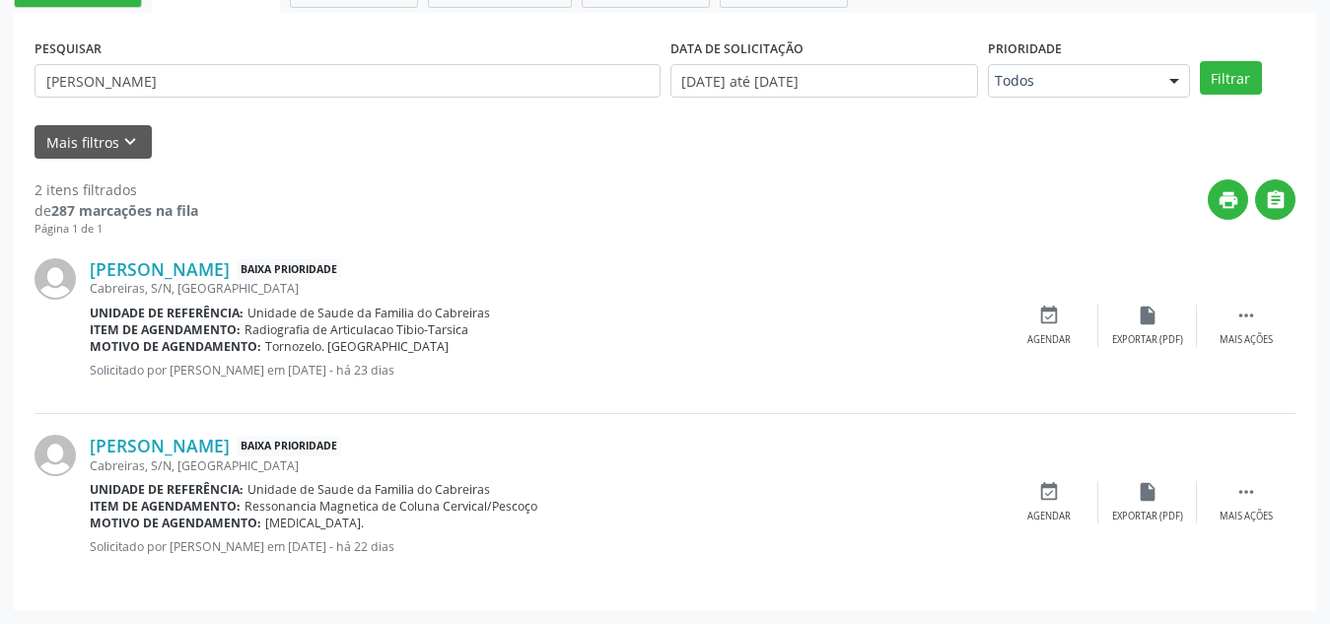
drag, startPoint x: 394, startPoint y: 373, endPoint x: 455, endPoint y: 374, distance: 61.1
click at [455, 374] on p "Solicitado por [PERSON_NAME] em [DATE] - há 23 dias" at bounding box center [545, 370] width 910 height 17
click at [617, 354] on div "Motivo de agendamento: [GEOGRAPHIC_DATA]. [GEOGRAPHIC_DATA]" at bounding box center [545, 346] width 910 height 17
click at [394, 367] on p "Solicitado por [PERSON_NAME] em [DATE] - há 23 dias" at bounding box center [545, 370] width 910 height 17
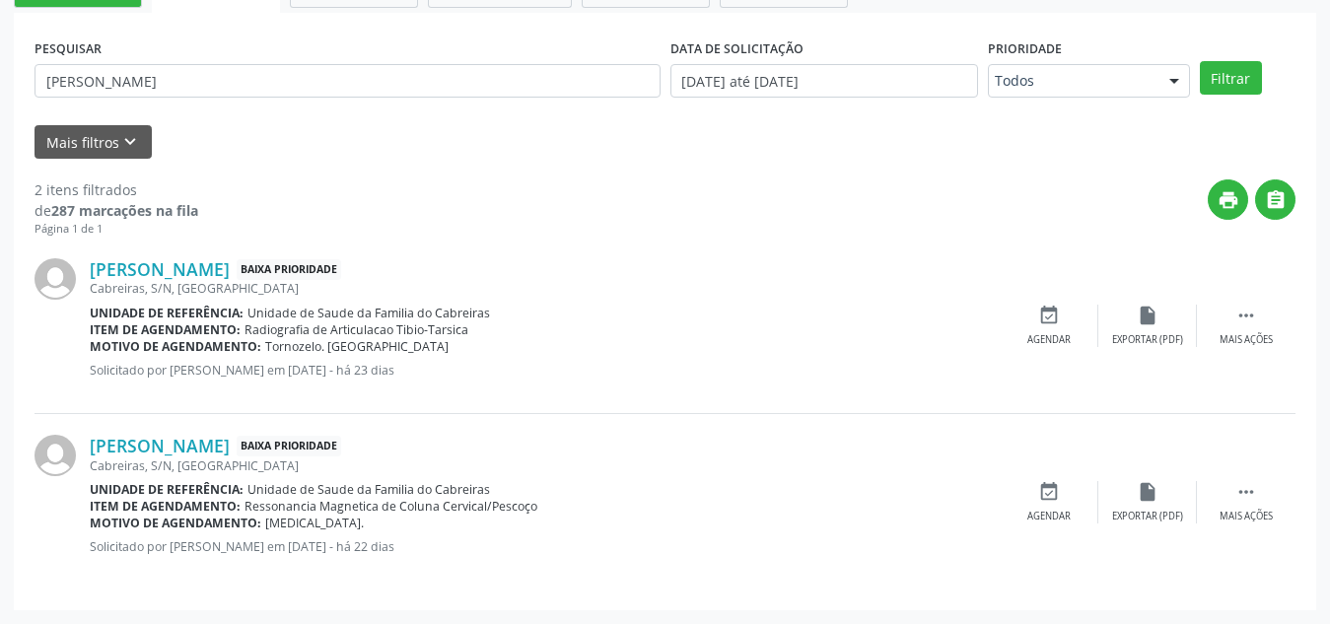
drag, startPoint x: 394, startPoint y: 367, endPoint x: 451, endPoint y: 371, distance: 57.3
click at [451, 371] on p "Solicitado por [PERSON_NAME] em [DATE] - há 23 dias" at bounding box center [545, 370] width 910 height 17
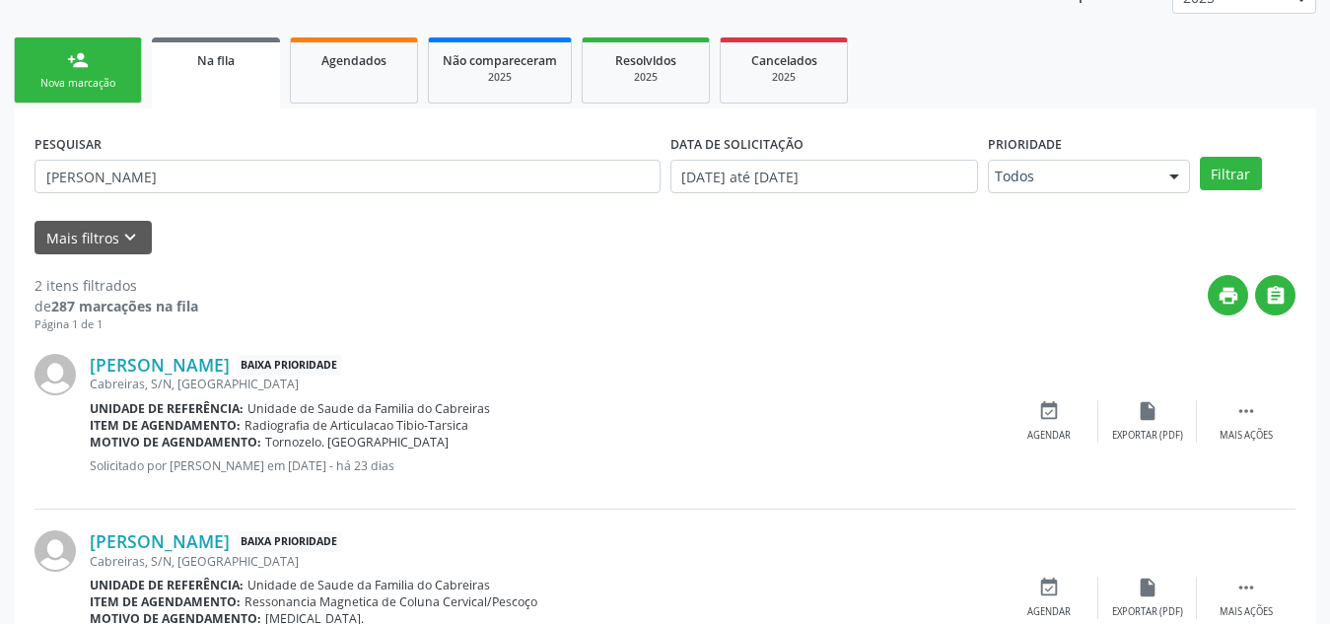
scroll to position [283, 0]
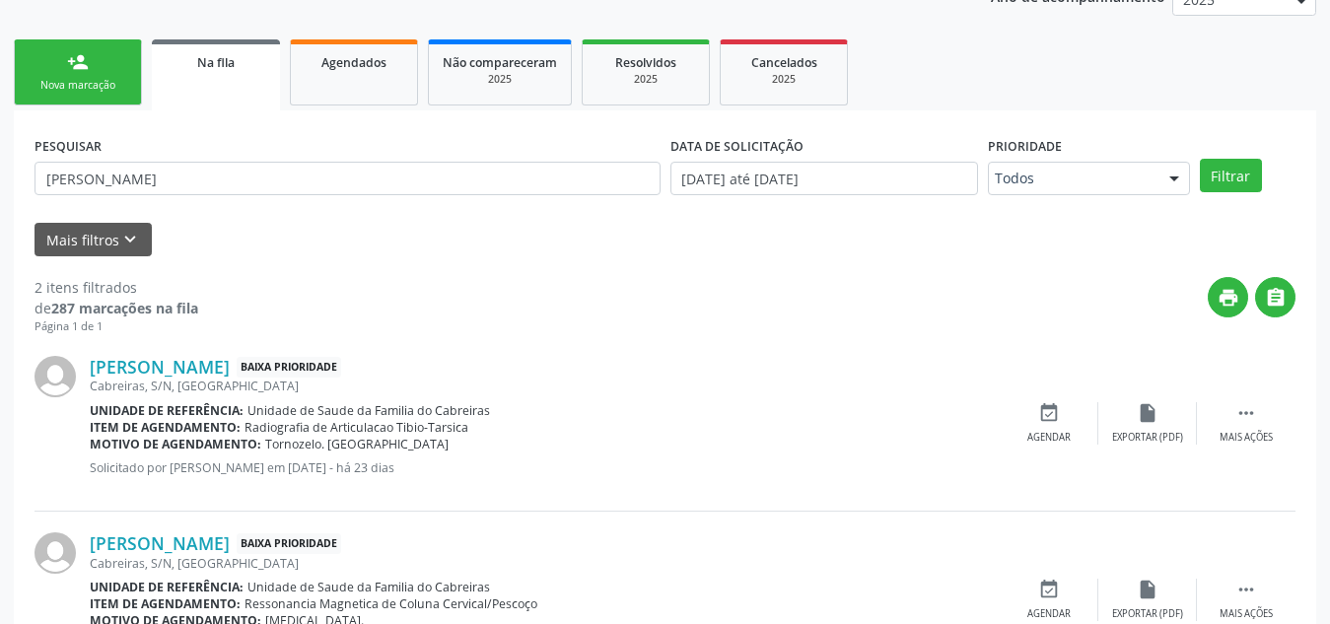
click at [98, 86] on div "Nova marcação" at bounding box center [78, 85] width 99 height 15
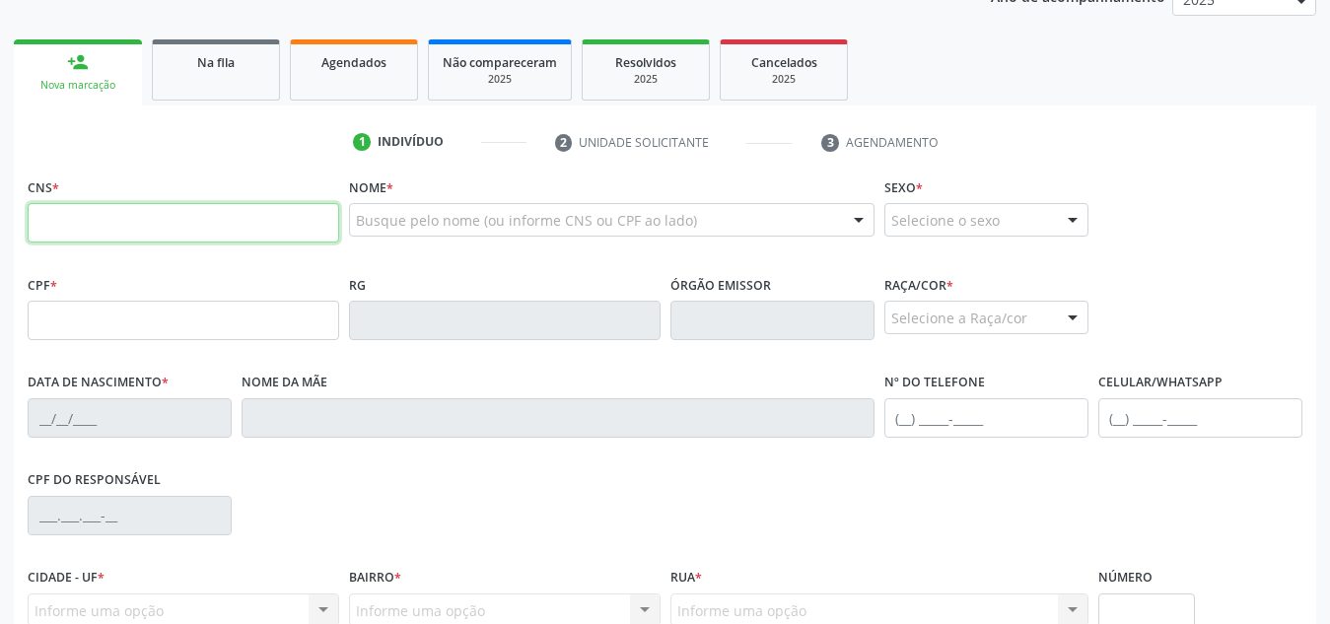
click at [266, 222] on input "text" at bounding box center [183, 222] width 311 height 39
type input "700 5033 2538 7950"
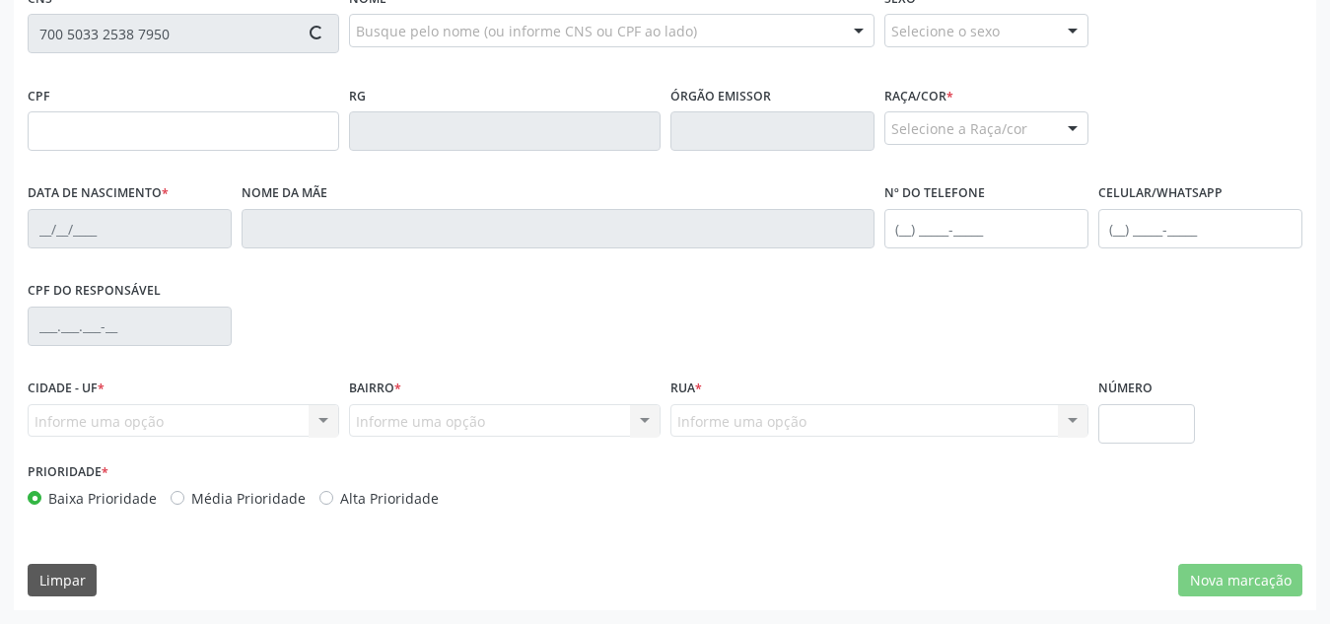
type input "468.625.138-93"
type input "[DATE]"
type input "[PERSON_NAME]"
type input "[PHONE_NUMBER]"
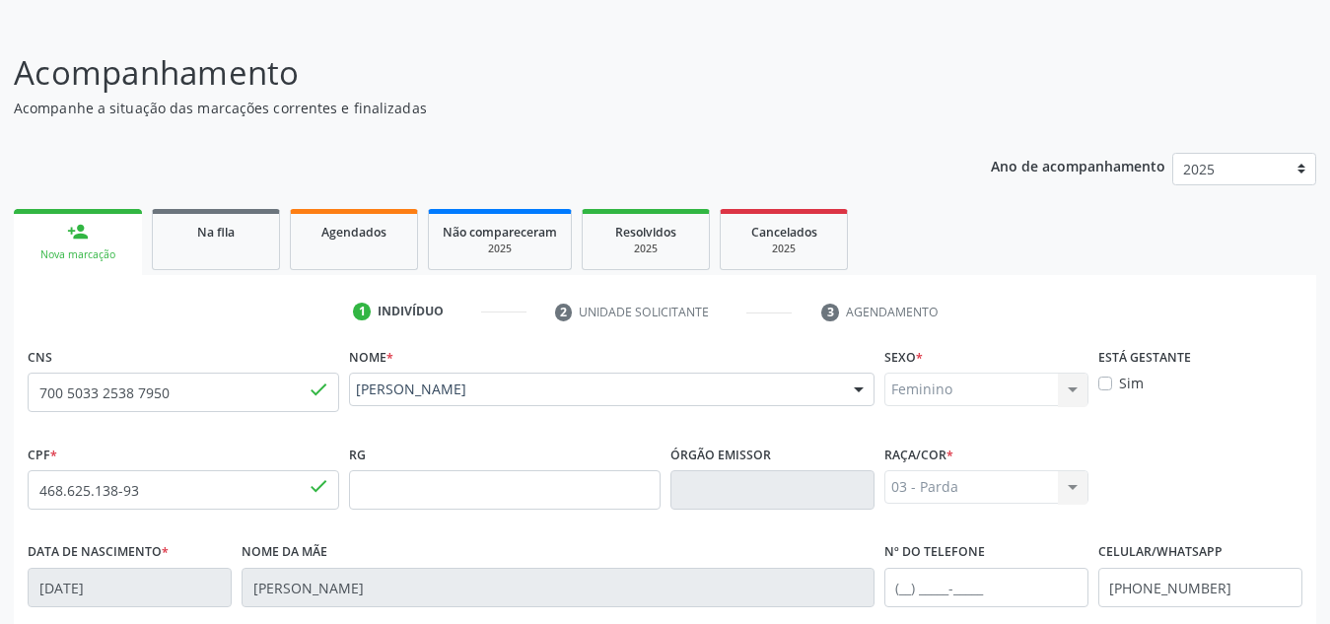
scroll to position [88, 0]
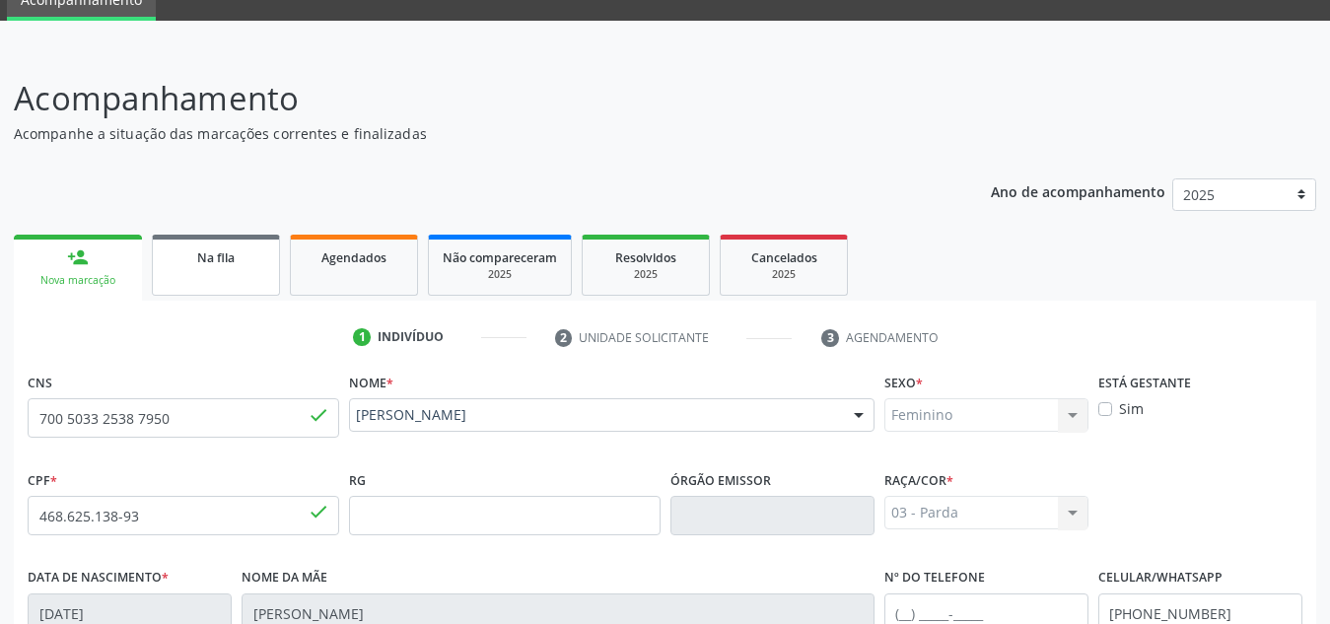
click at [231, 253] on span "Na fila" at bounding box center [215, 257] width 37 height 17
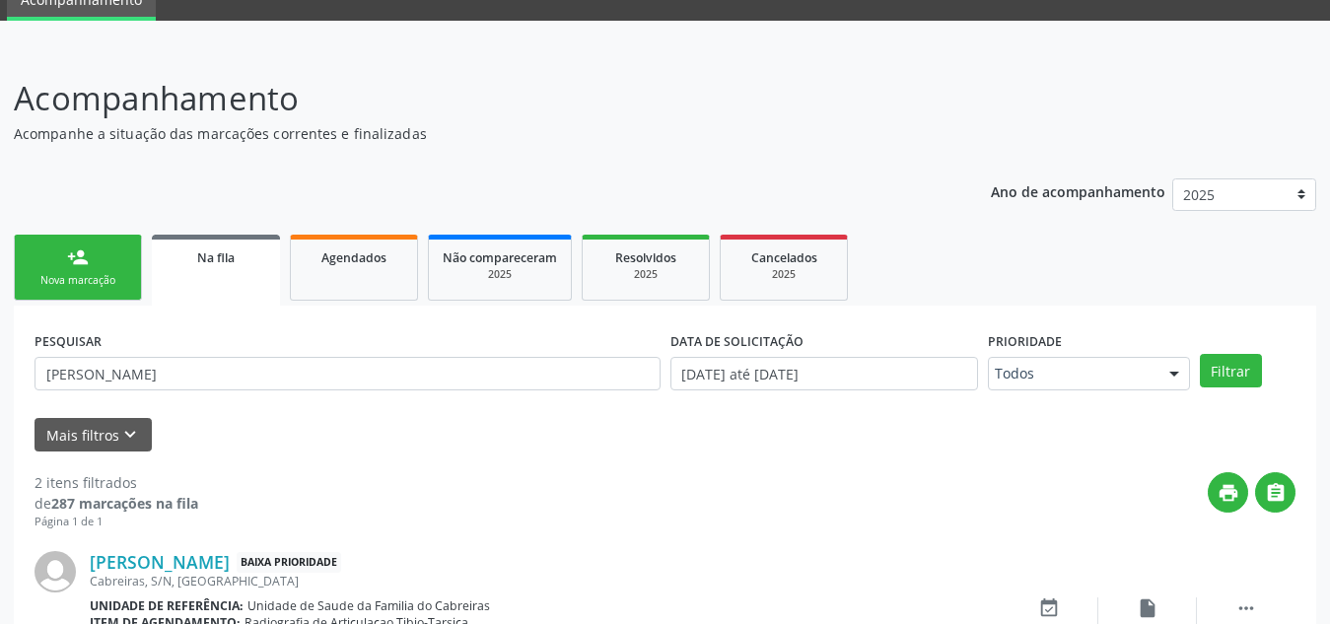
click at [109, 256] on link "person_add Nova marcação" at bounding box center [78, 268] width 128 height 66
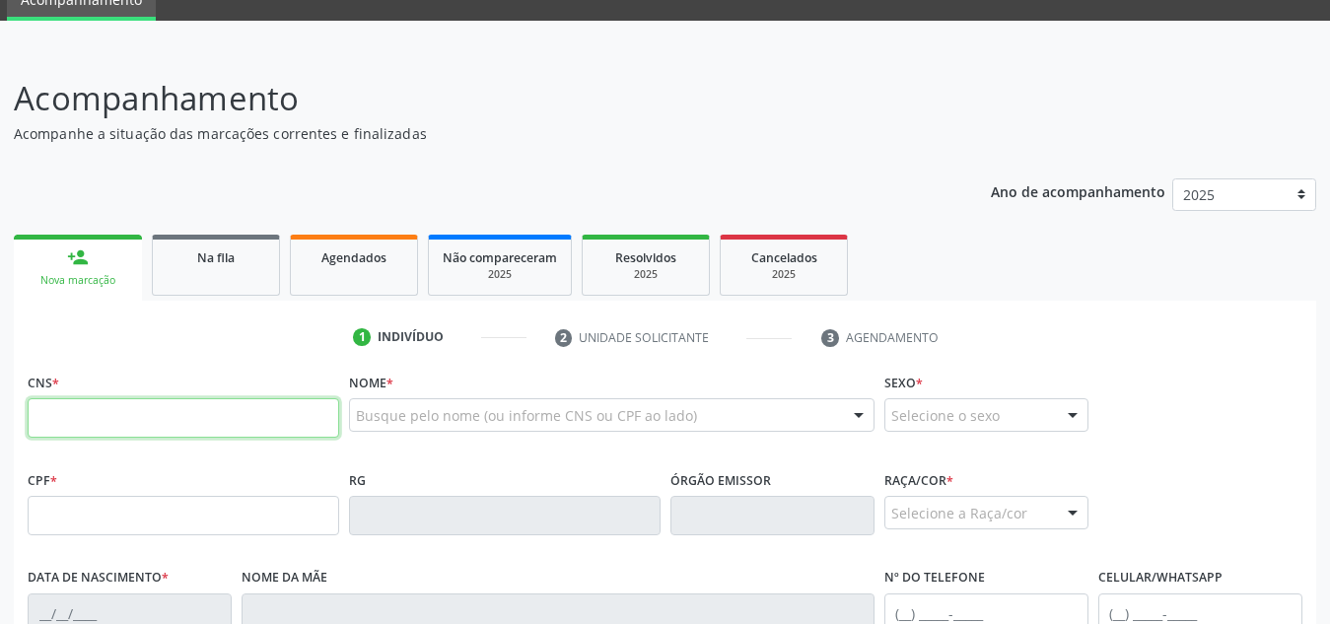
click at [153, 418] on input "text" at bounding box center [183, 417] width 311 height 39
type input "700 5033 2538 7950"
type input "468.625.138-93"
type input "[DATE]"
type input "[PERSON_NAME]"
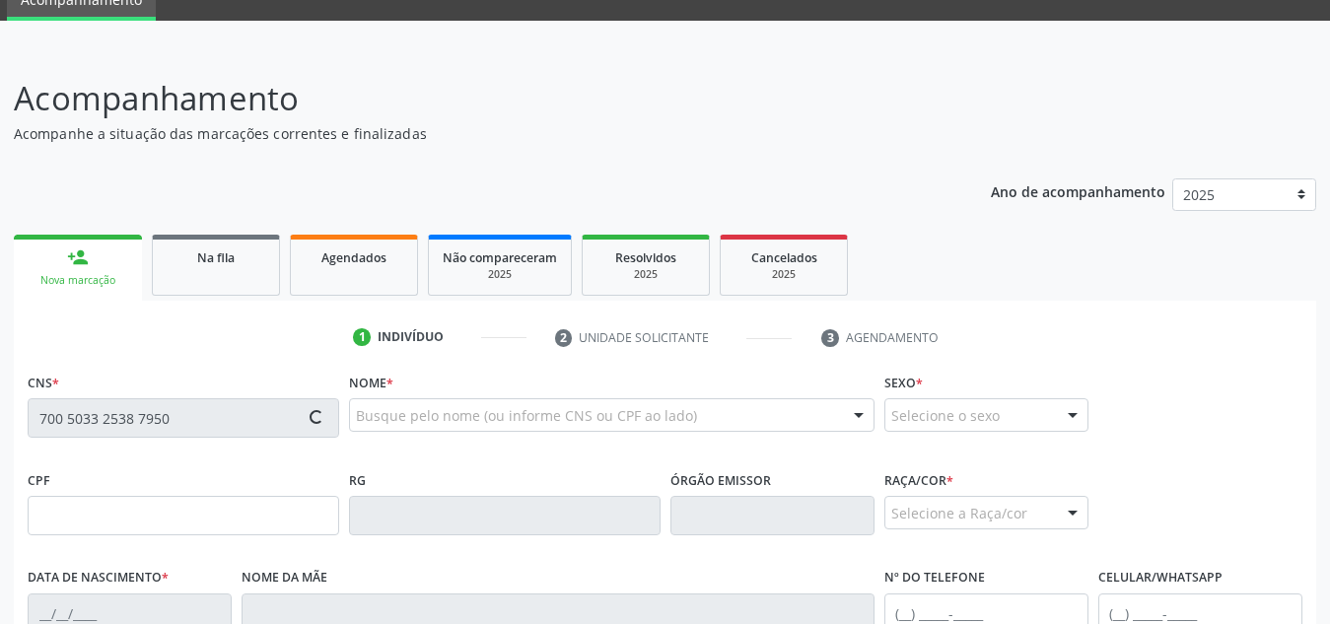
type input "[PHONE_NUMBER]"
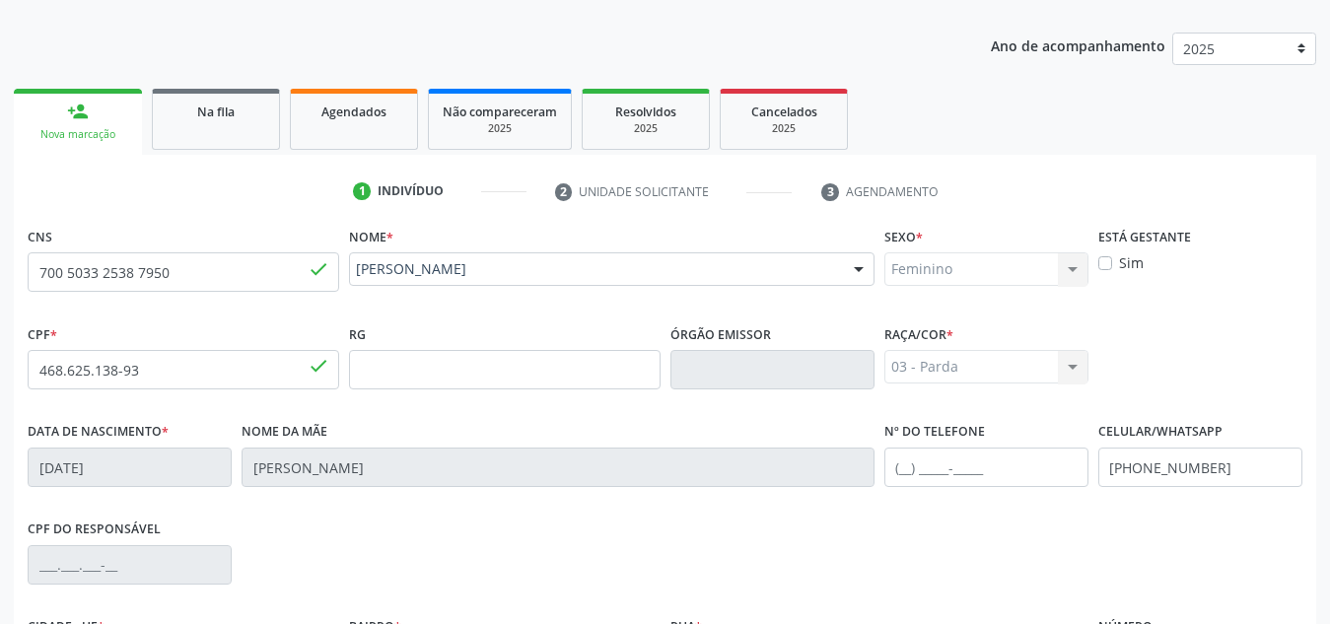
scroll to position [0, 0]
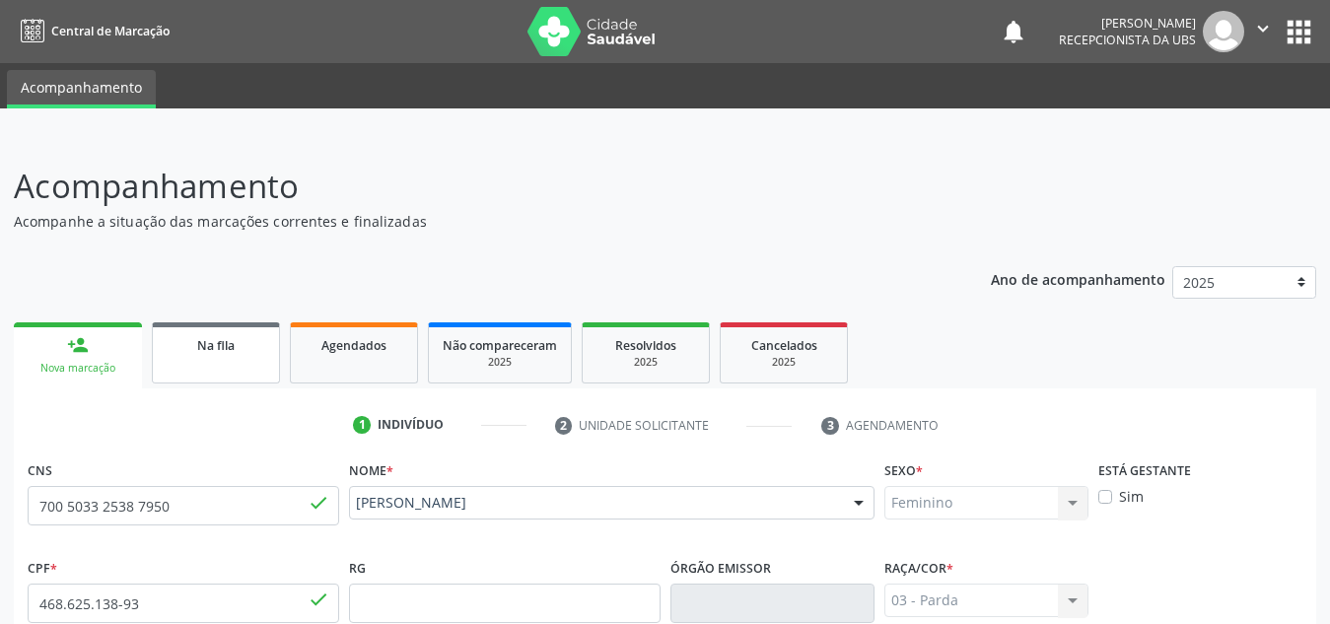
click at [263, 347] on div "Na fila" at bounding box center [216, 344] width 99 height 21
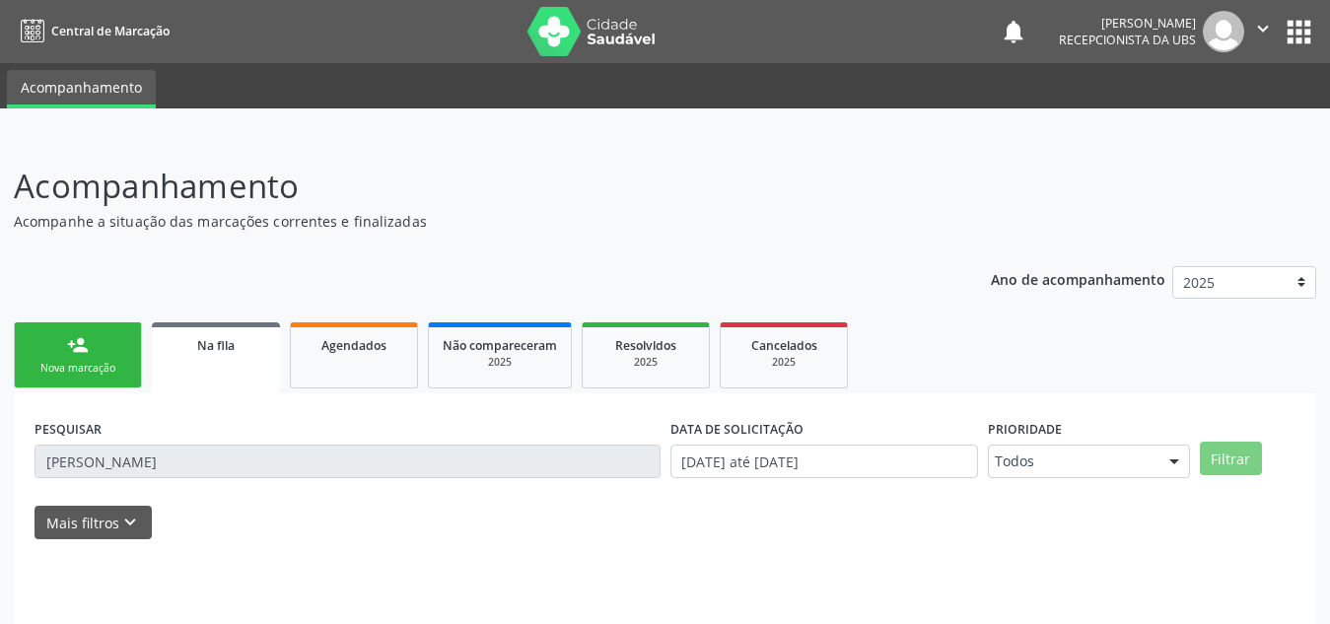
click at [66, 359] on link "person_add Nova marcação" at bounding box center [78, 355] width 128 height 66
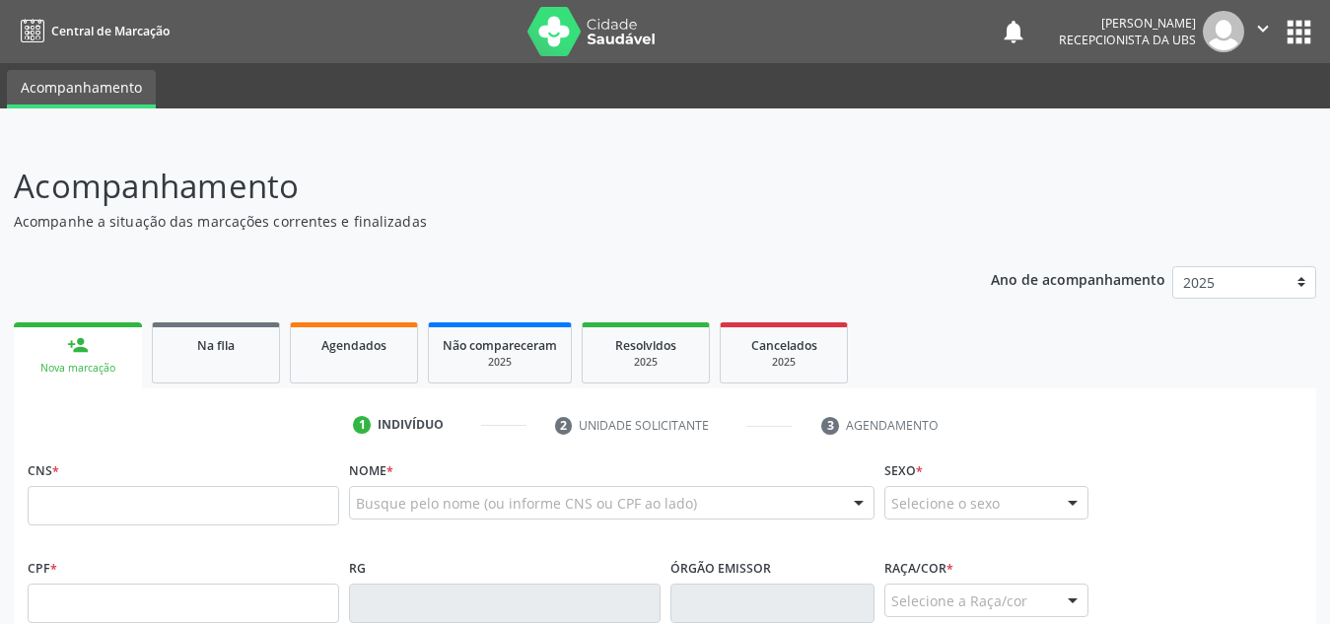
click at [66, 359] on link "person_add Nova marcação" at bounding box center [78, 355] width 128 height 66
click at [89, 518] on input "text" at bounding box center [183, 505] width 311 height 39
paste input "700 5033 2538 7950"
click at [89, 518] on input "text" at bounding box center [183, 505] width 311 height 39
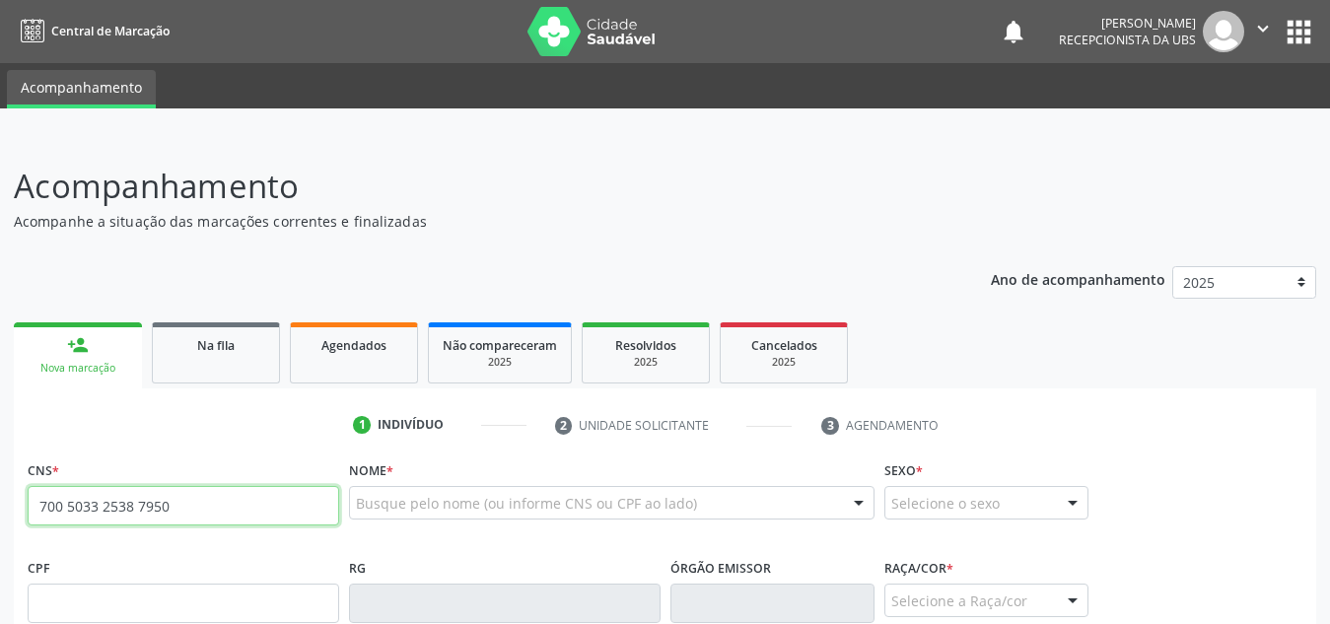
type input "700 5033 2538 7950"
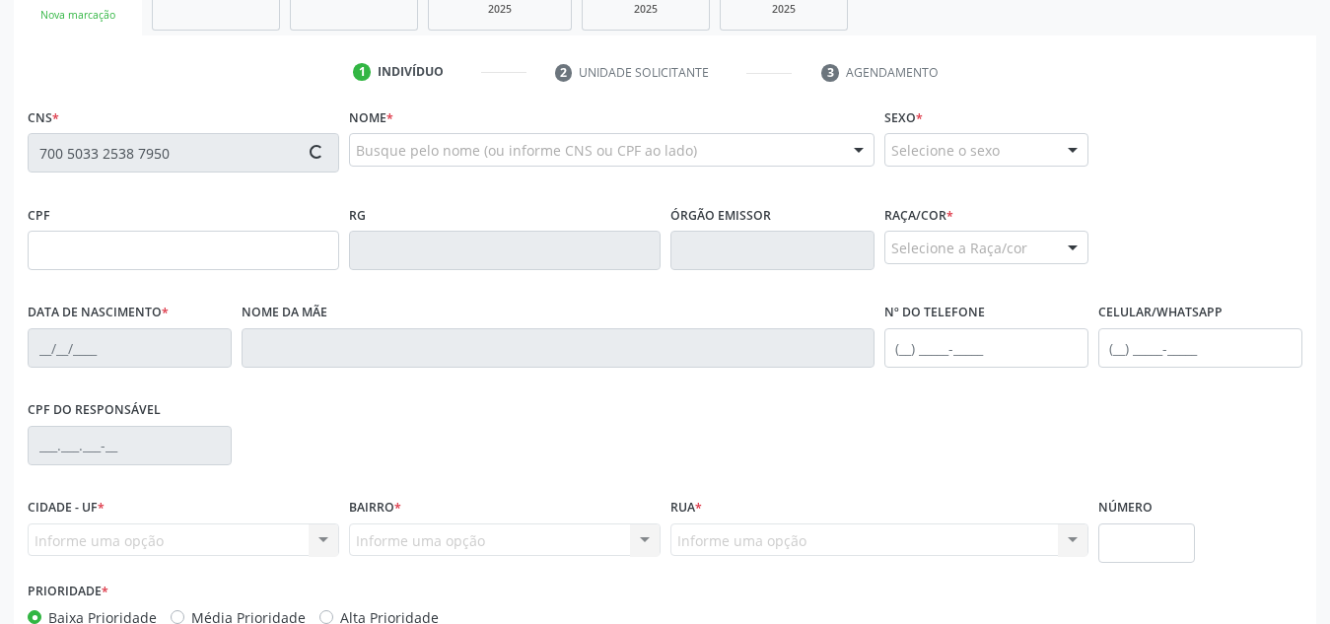
scroll to position [336, 0]
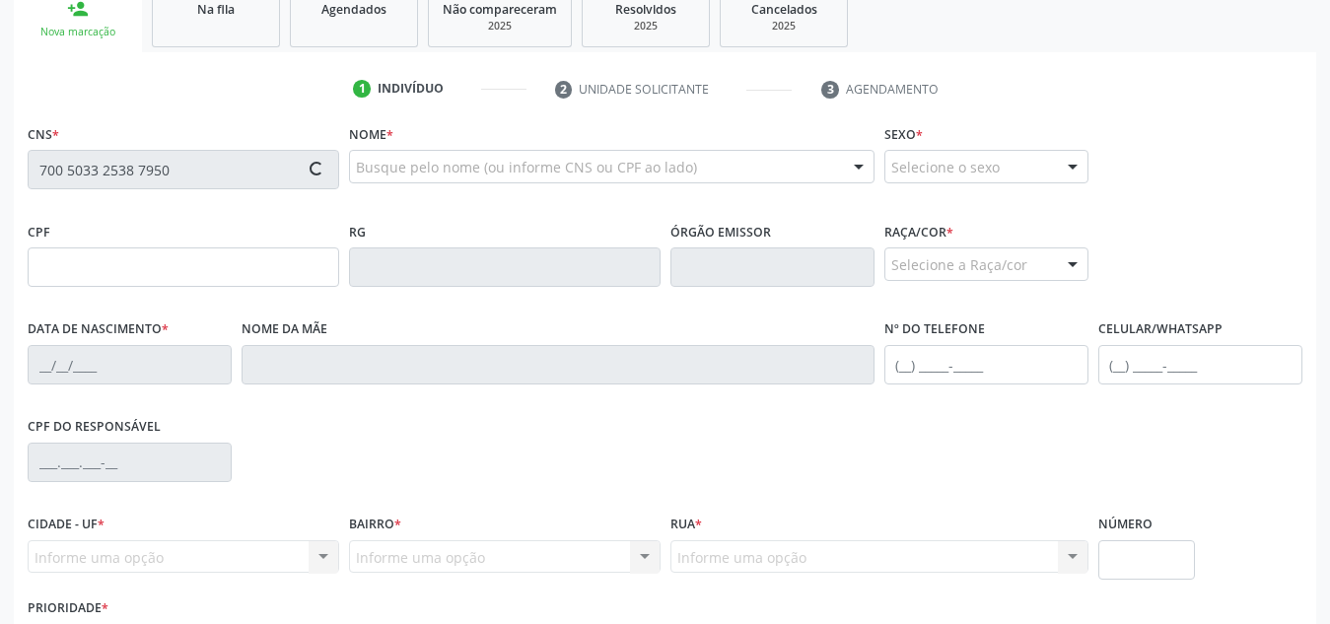
type input "468.625.138-93"
type input "[DATE]"
type input "[PERSON_NAME]"
type input "[PHONE_NUMBER]"
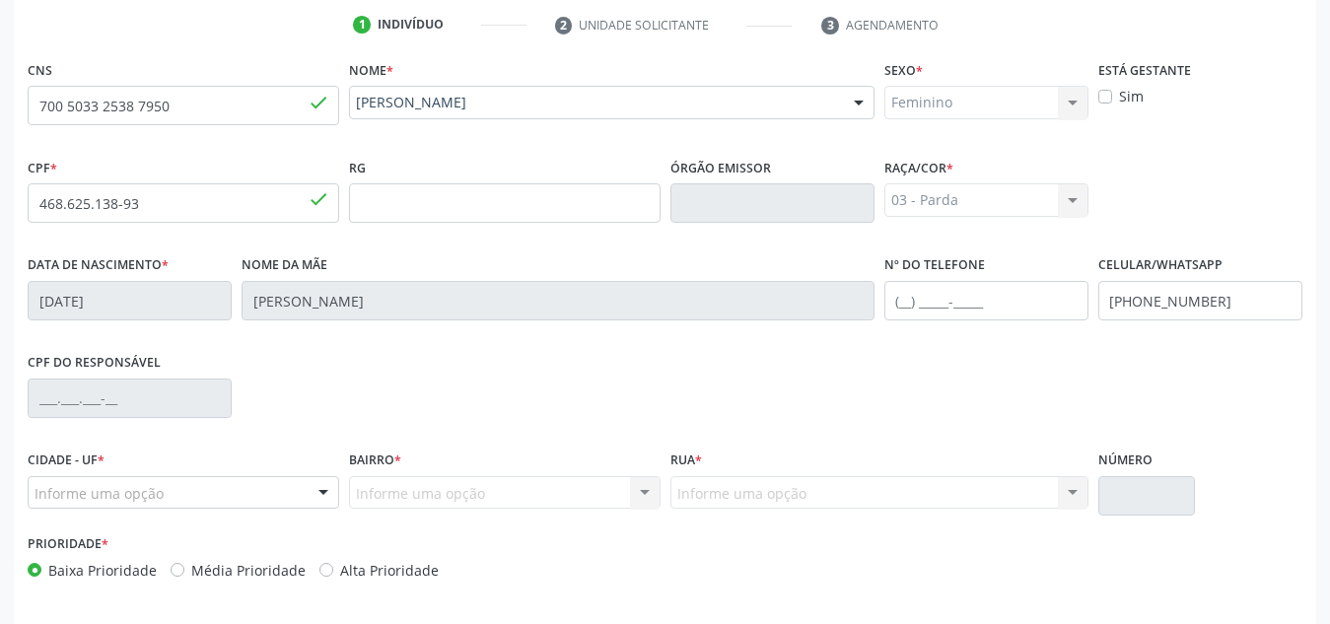
scroll to position [472, 0]
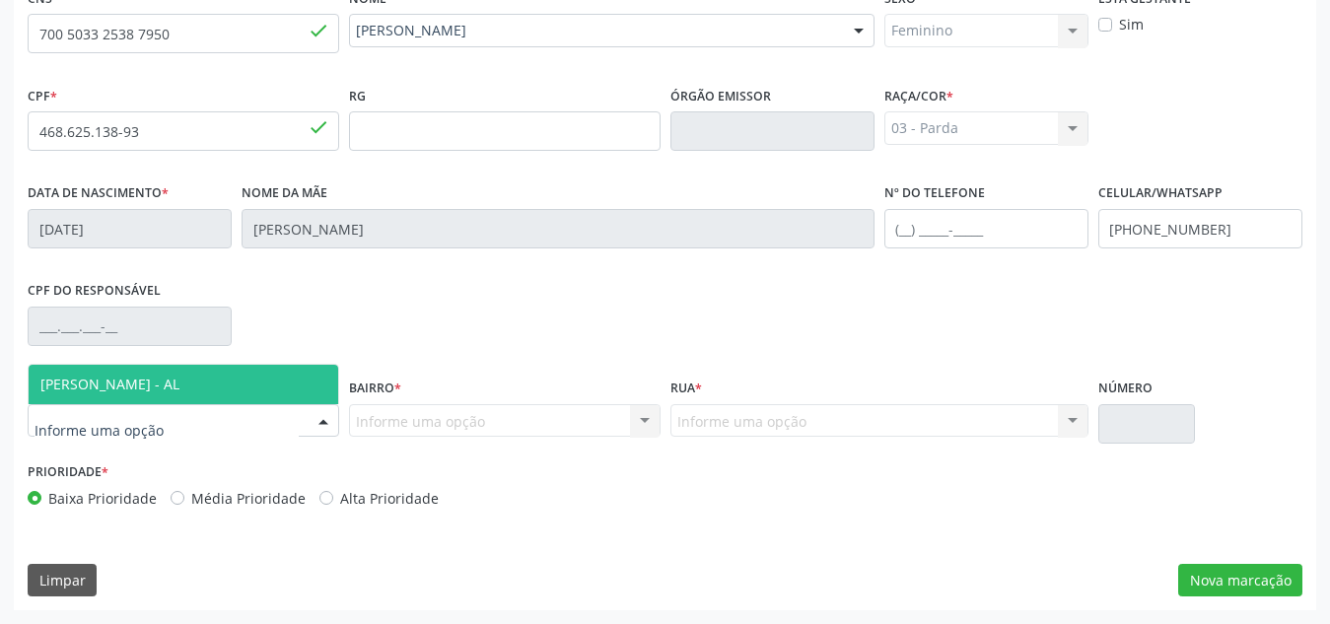
click at [279, 421] on div at bounding box center [183, 421] width 311 height 34
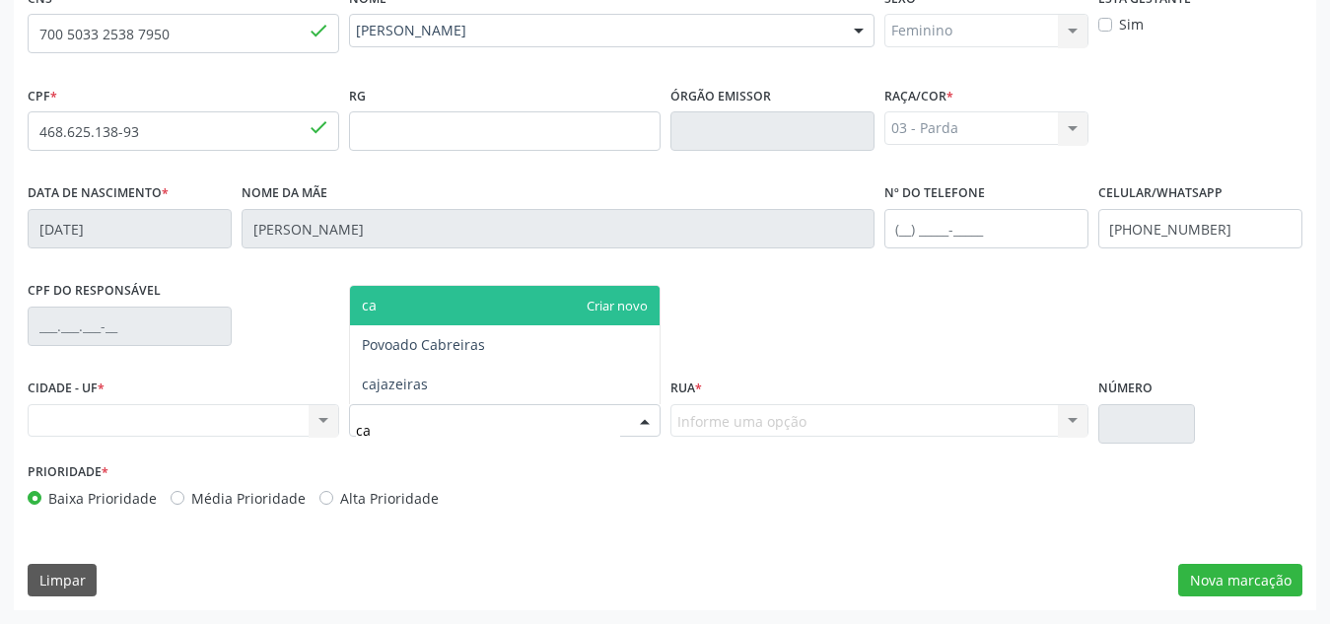
type input "cab"
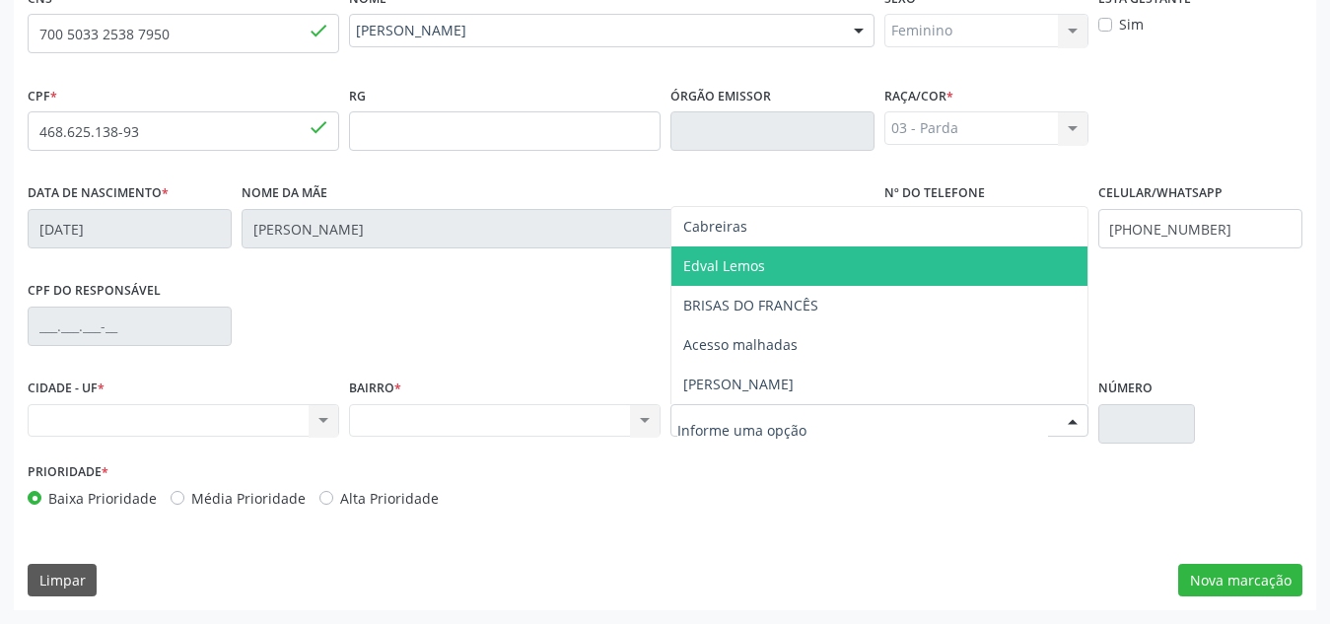
click at [773, 270] on span "Edval Lemos" at bounding box center [879, 265] width 416 height 39
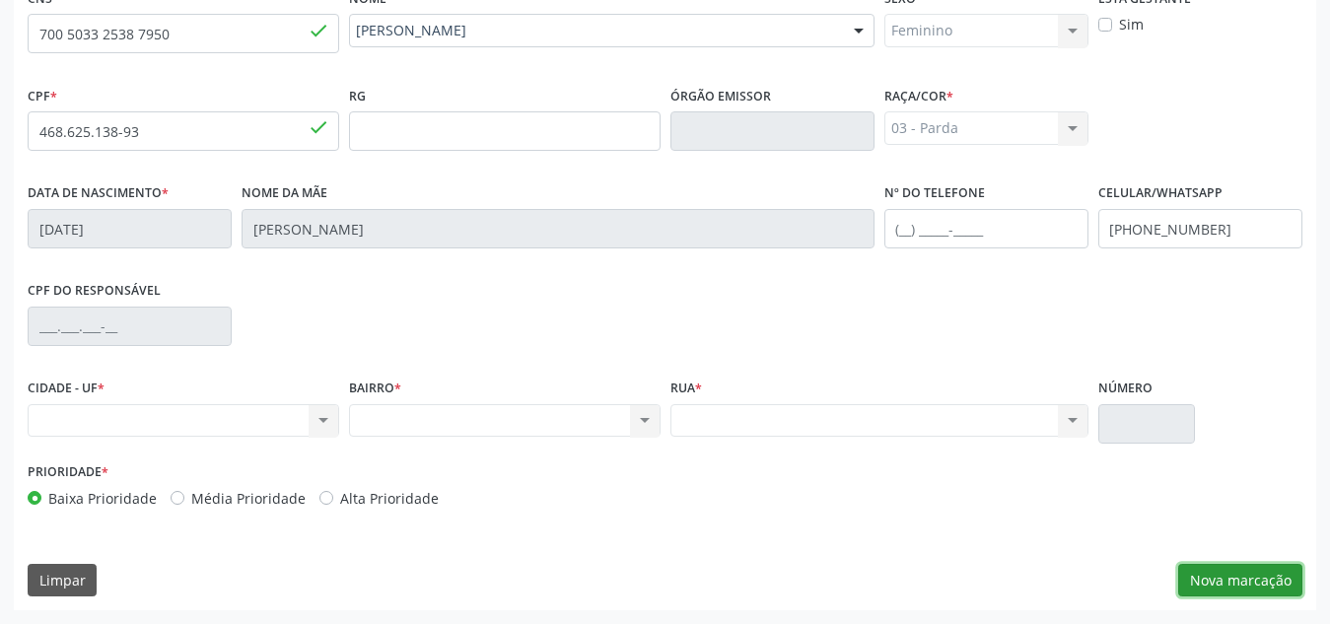
click at [1233, 583] on button "Nova marcação" at bounding box center [1240, 581] width 124 height 34
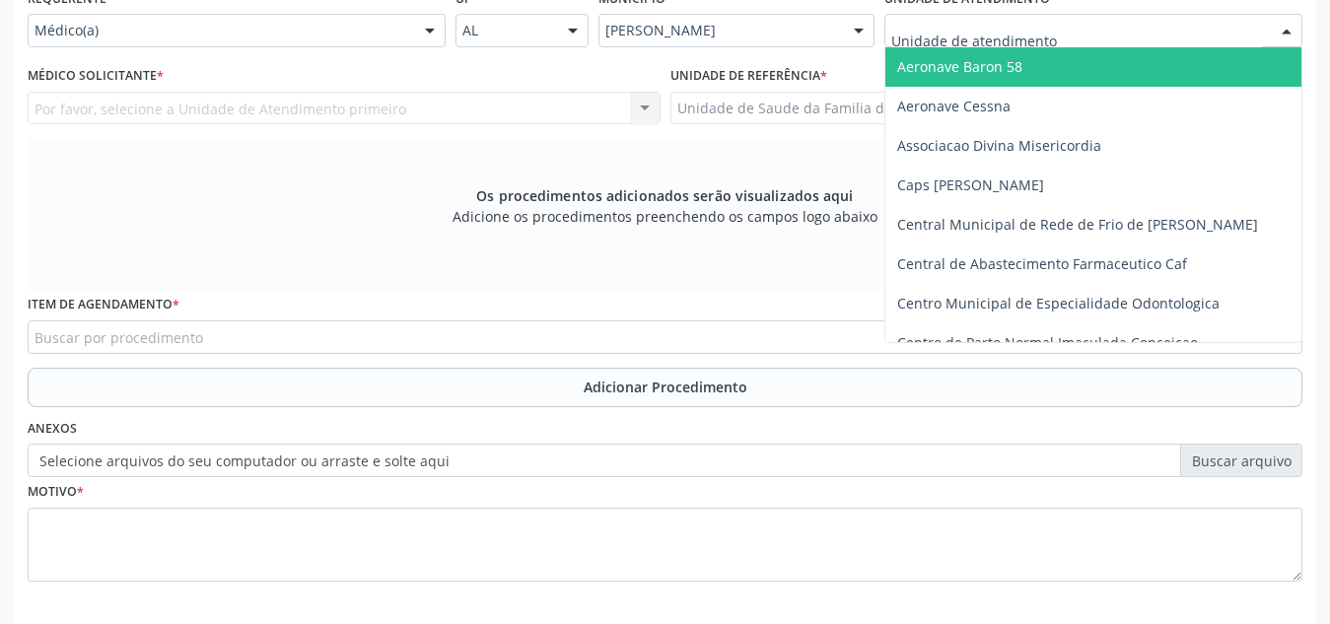
click at [1181, 25] on div at bounding box center [1093, 31] width 418 height 34
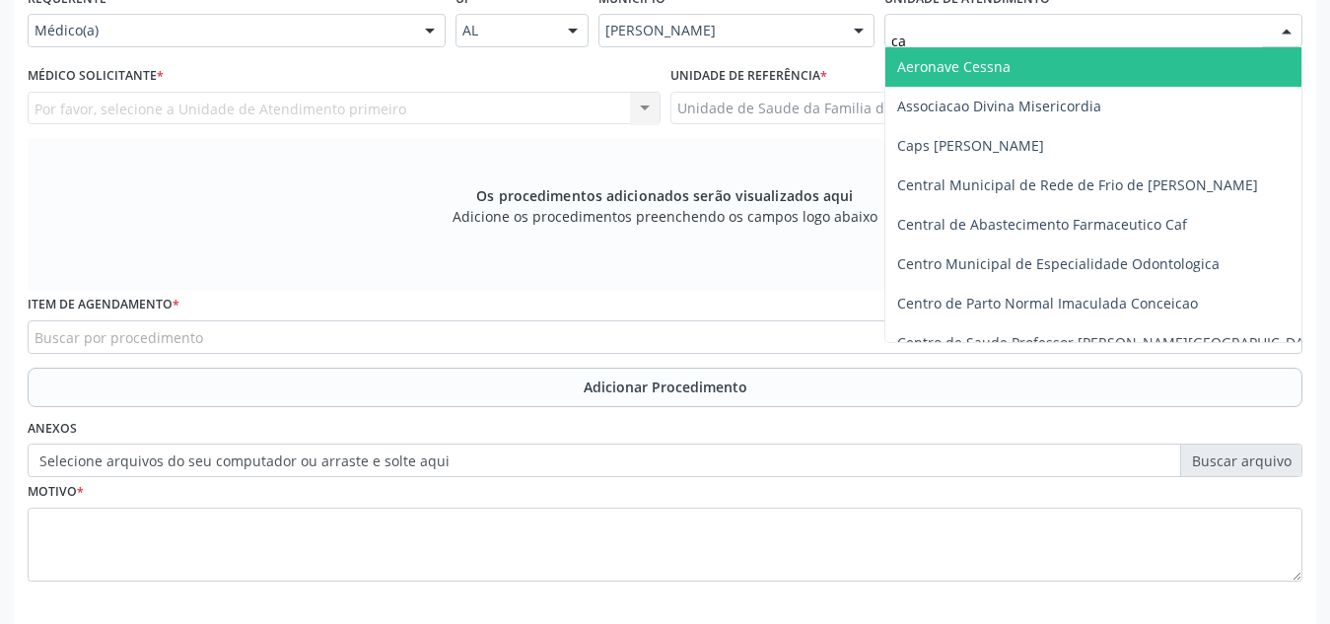
type input "cab"
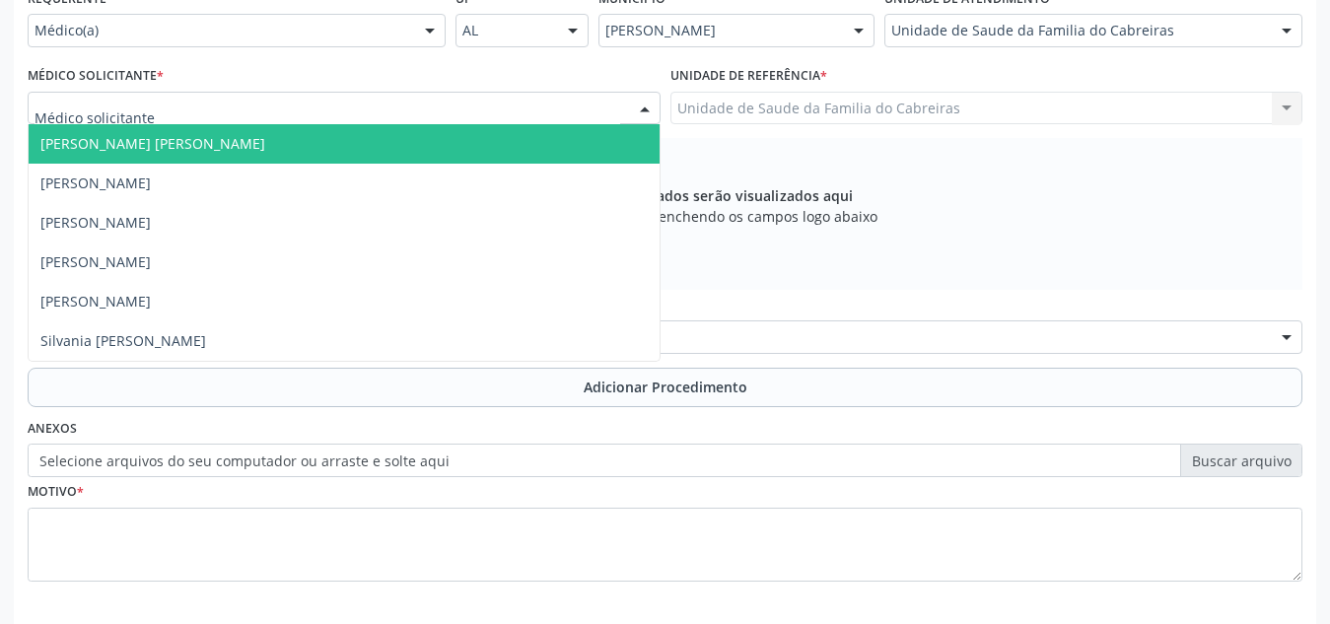
click at [279, 111] on div at bounding box center [344, 109] width 633 height 34
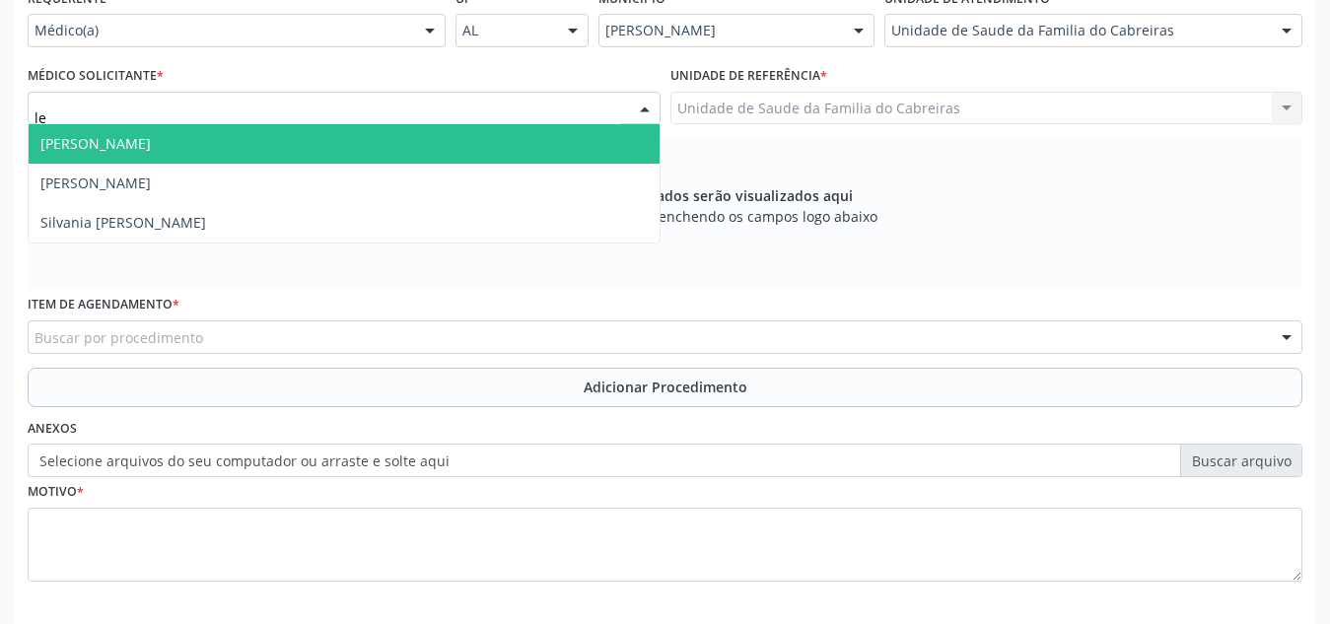
type input "let"
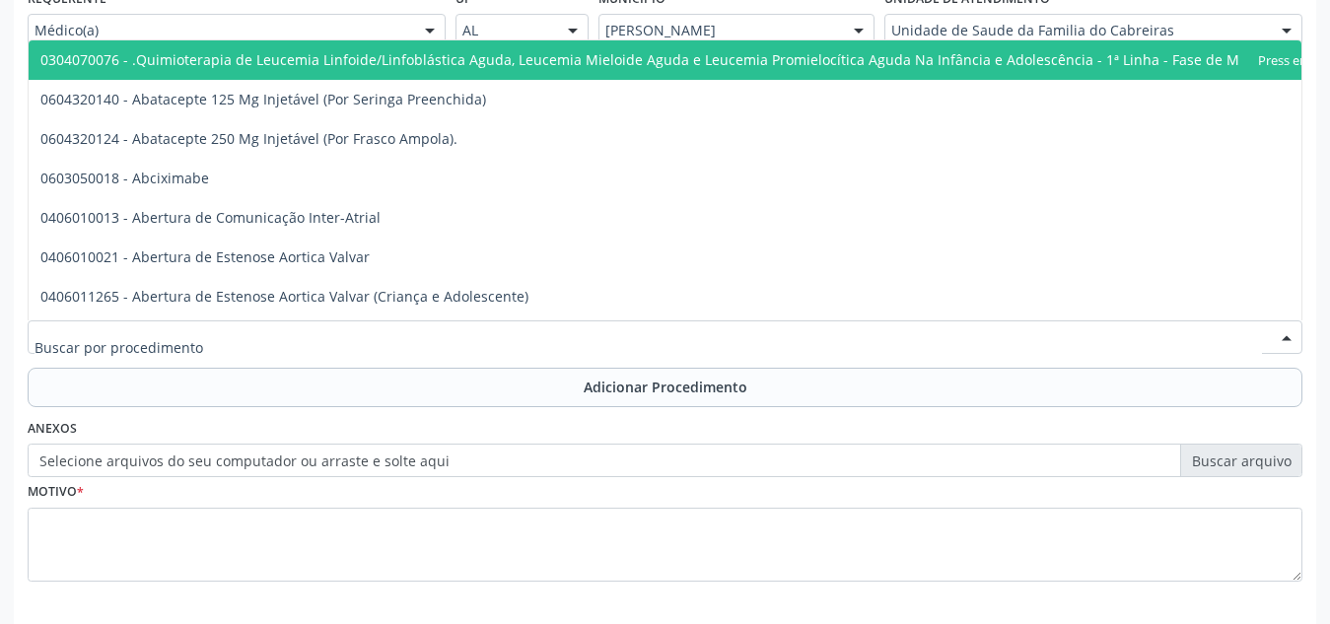
click at [131, 331] on input "text" at bounding box center [648, 346] width 1227 height 39
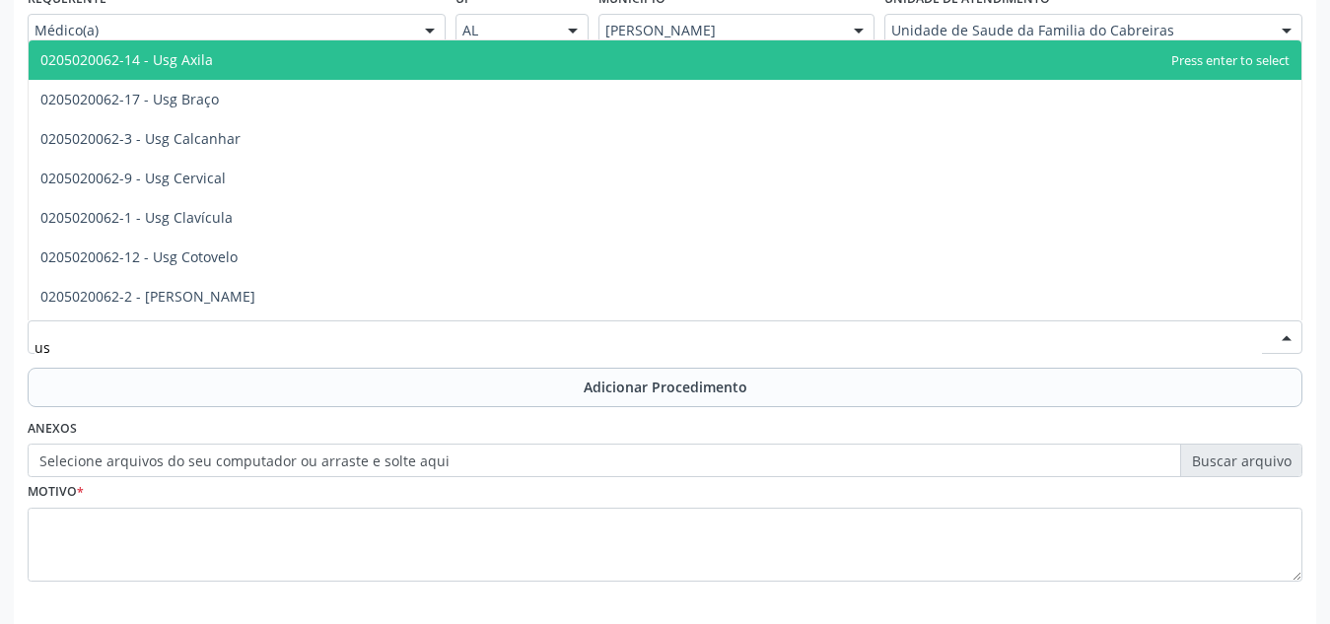
type input "u"
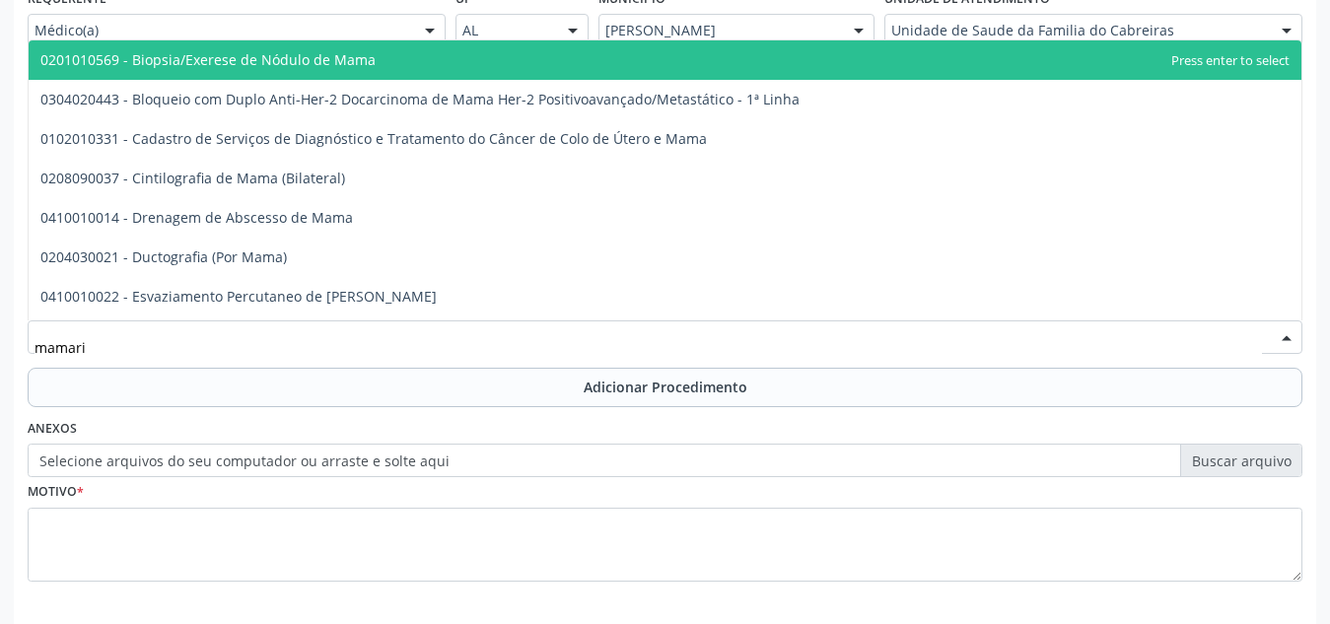
type input "mamaria"
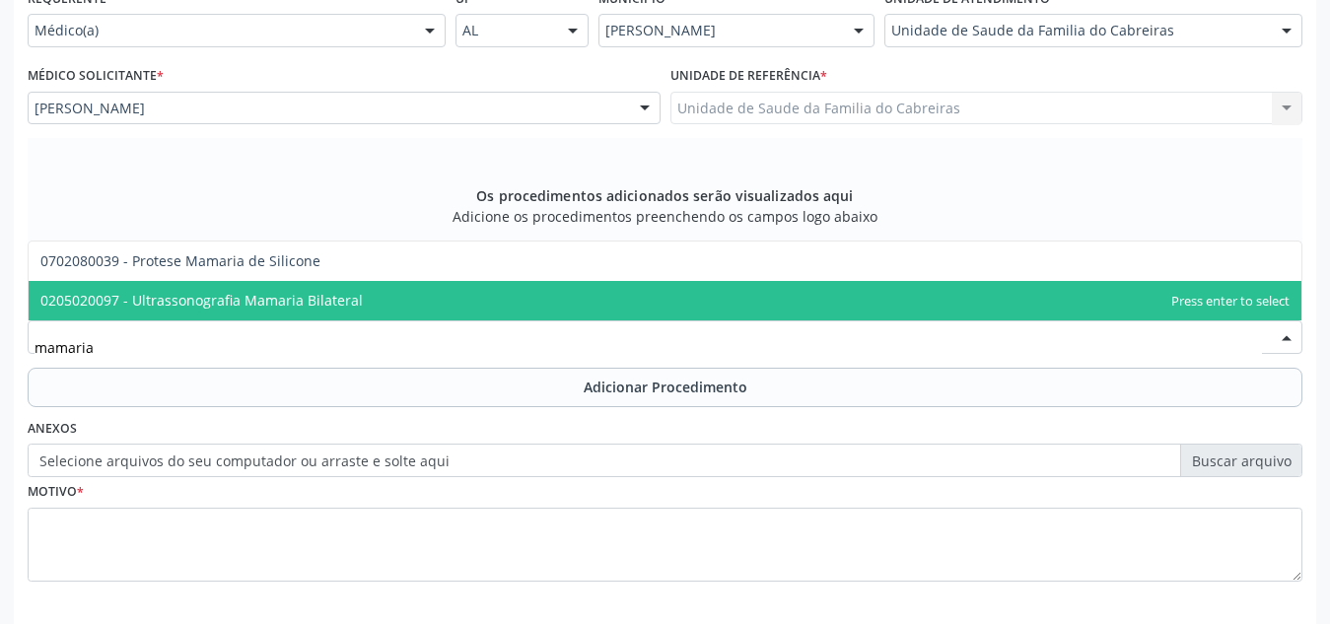
click at [269, 298] on span "0205020097 - Ultrassonografia Mamaria Bilateral" at bounding box center [201, 300] width 322 height 19
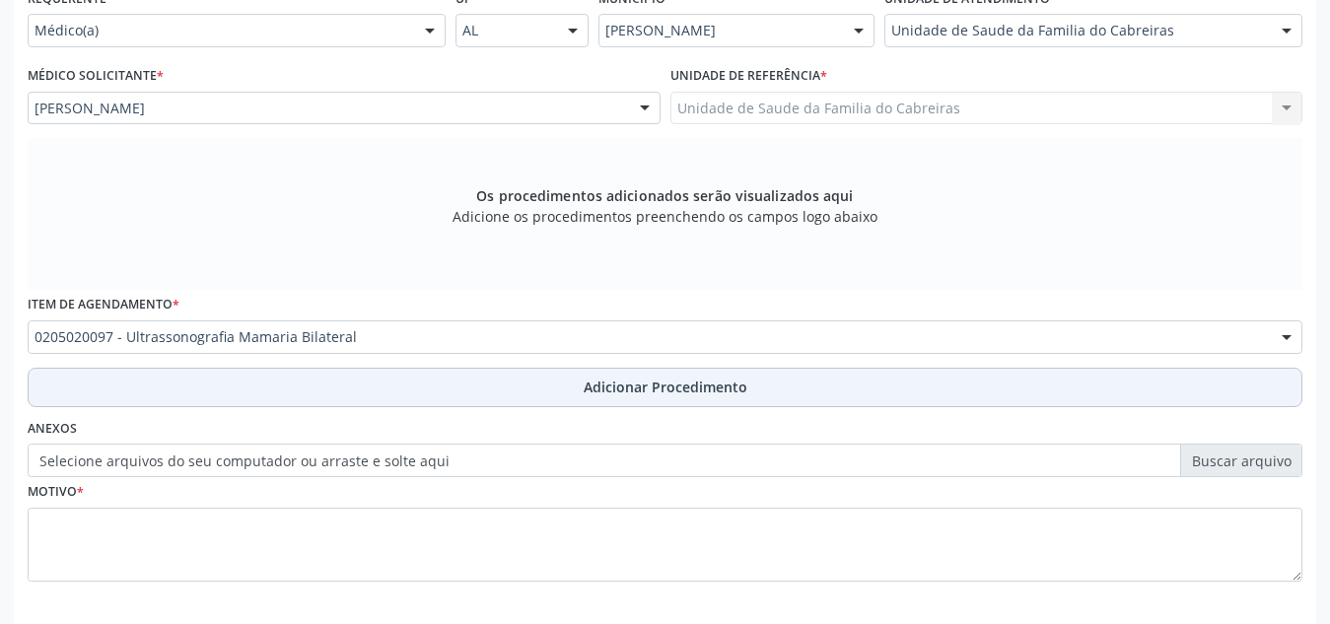
click at [452, 386] on button "Adicionar Procedimento" at bounding box center [665, 387] width 1275 height 39
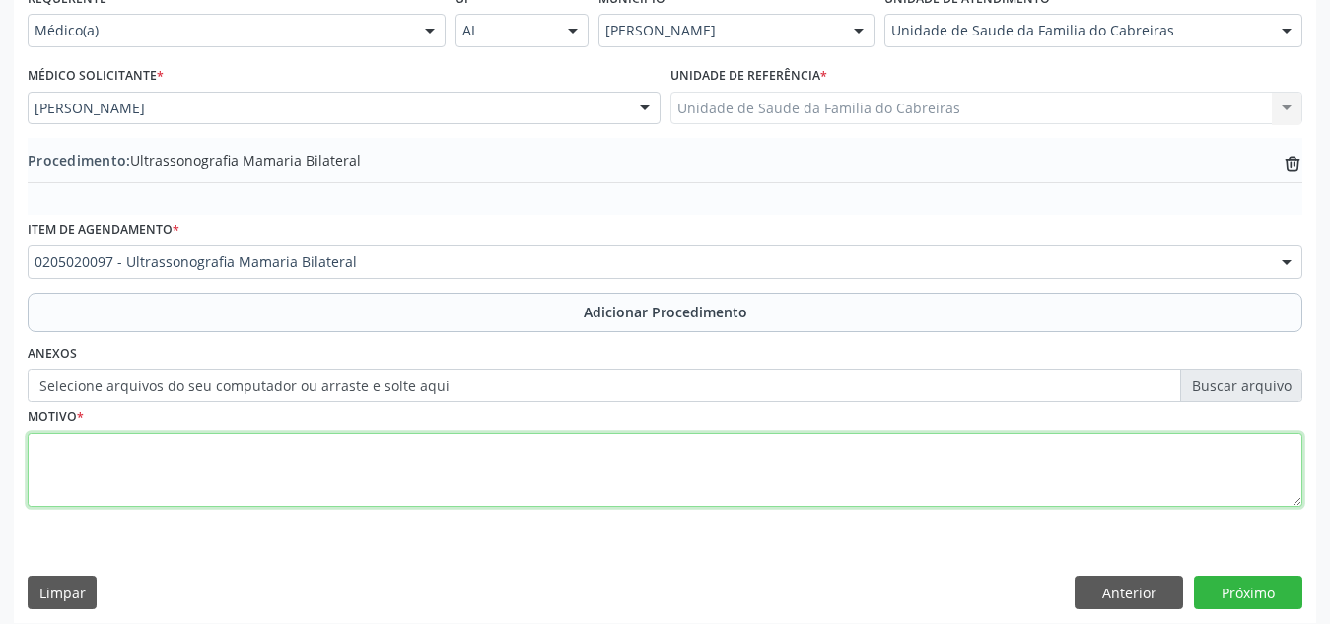
click at [513, 490] on textarea at bounding box center [665, 470] width 1275 height 75
type textarea "A"
type textarea "[MEDICAL_DATA] após uso de norestirona"
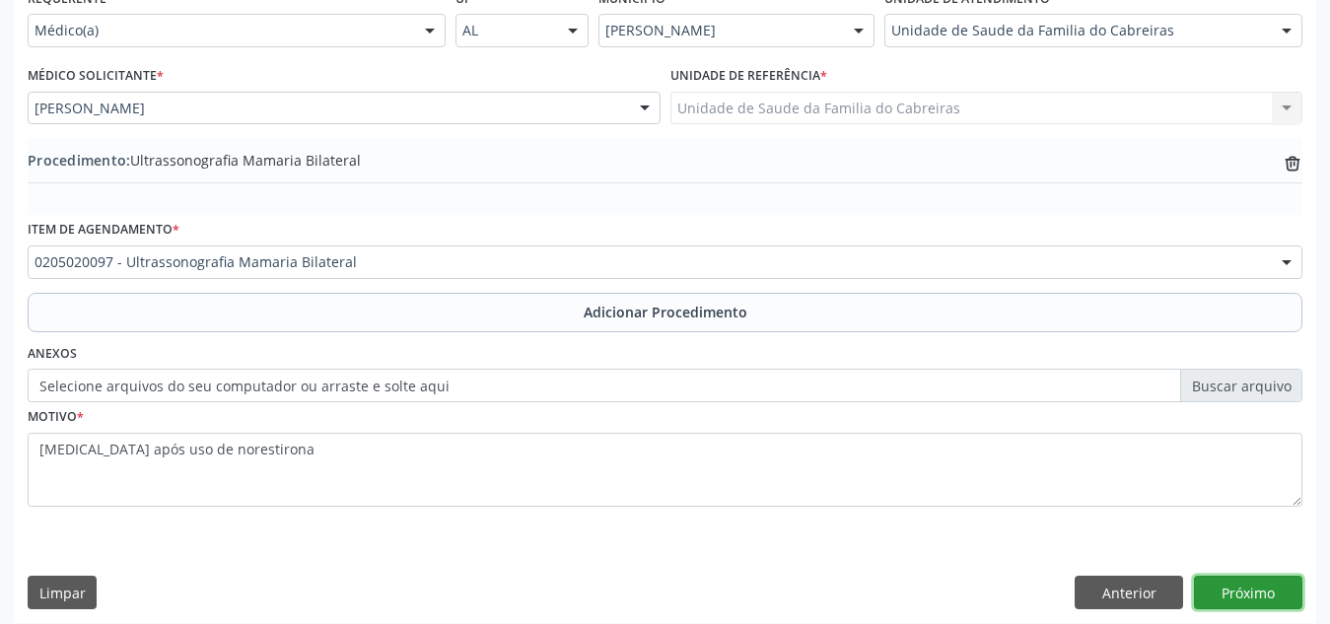
click at [1269, 586] on button "Próximo" at bounding box center [1248, 593] width 108 height 34
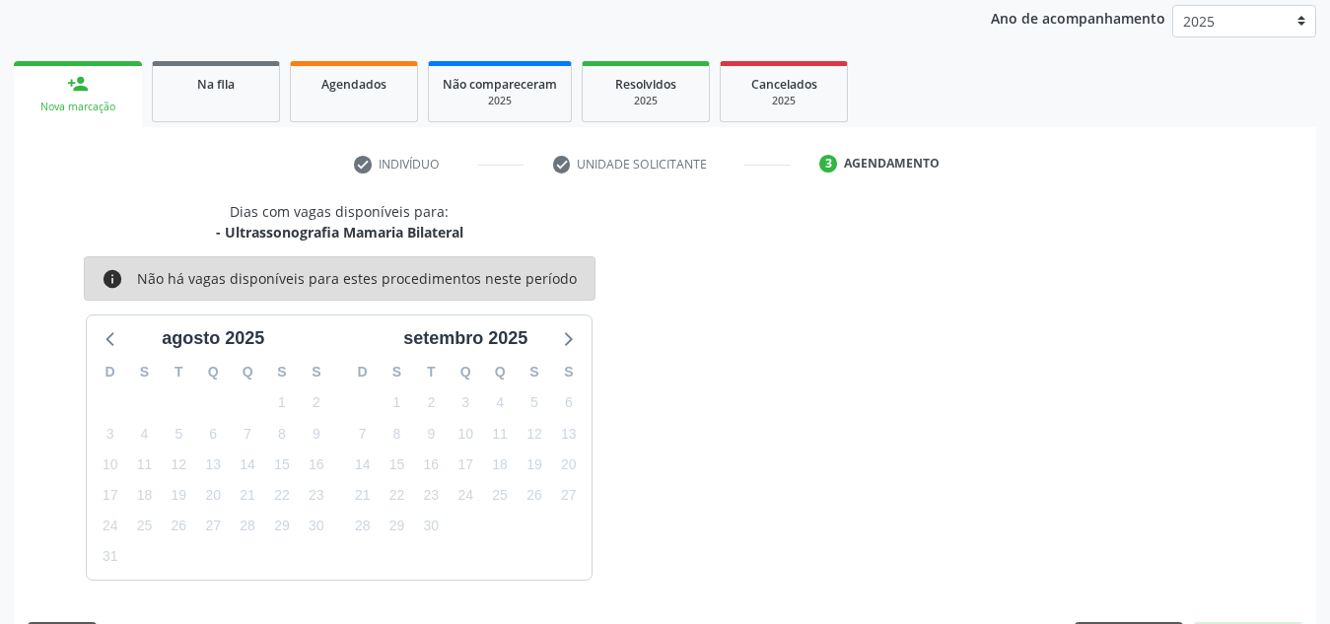
scroll to position [319, 0]
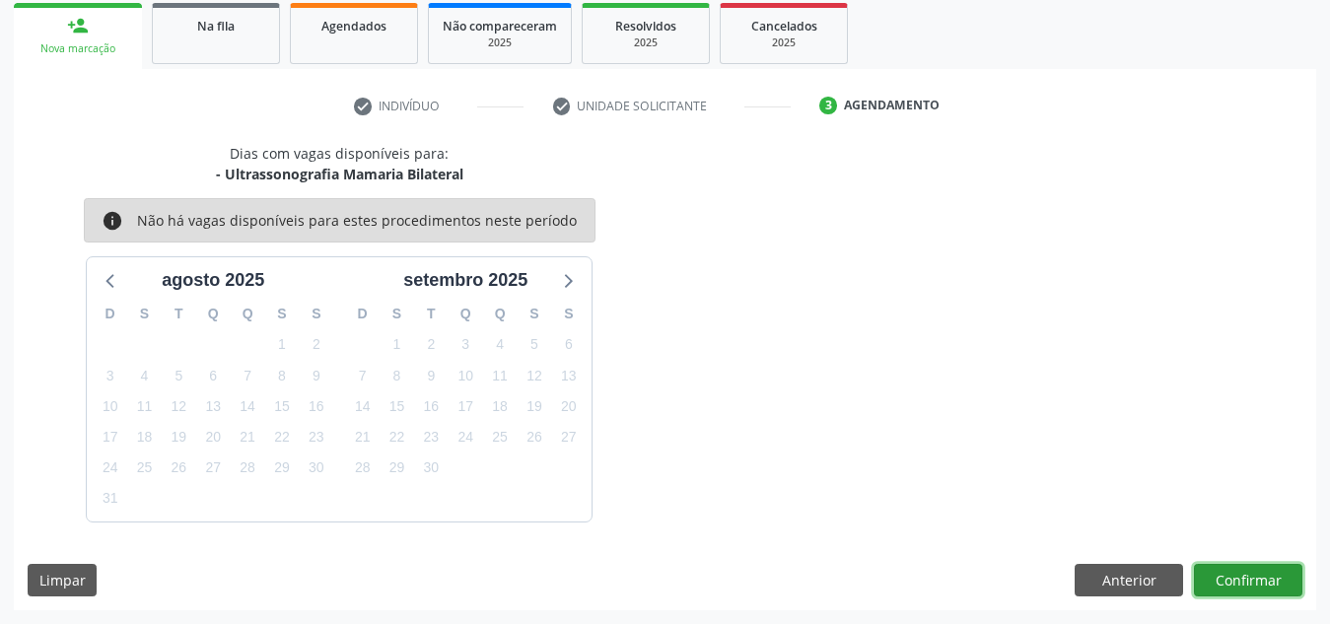
click at [1269, 586] on button "Confirmar" at bounding box center [1248, 581] width 108 height 34
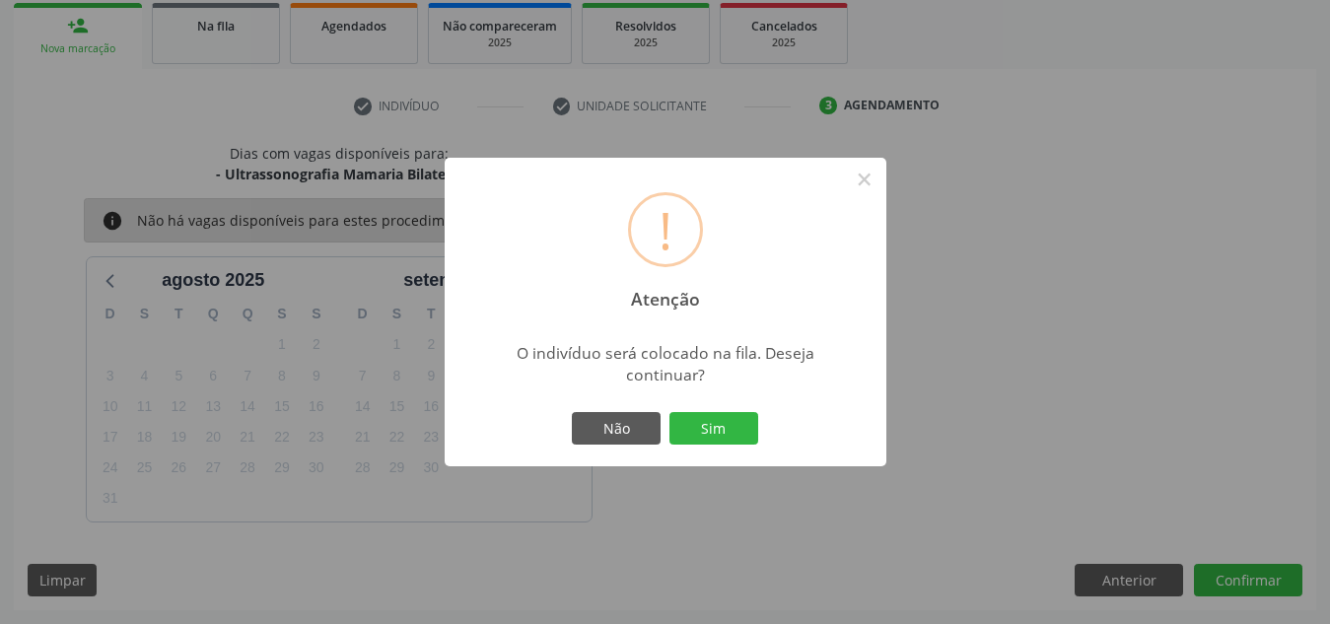
click at [669, 412] on button "Sim" at bounding box center [713, 429] width 89 height 34
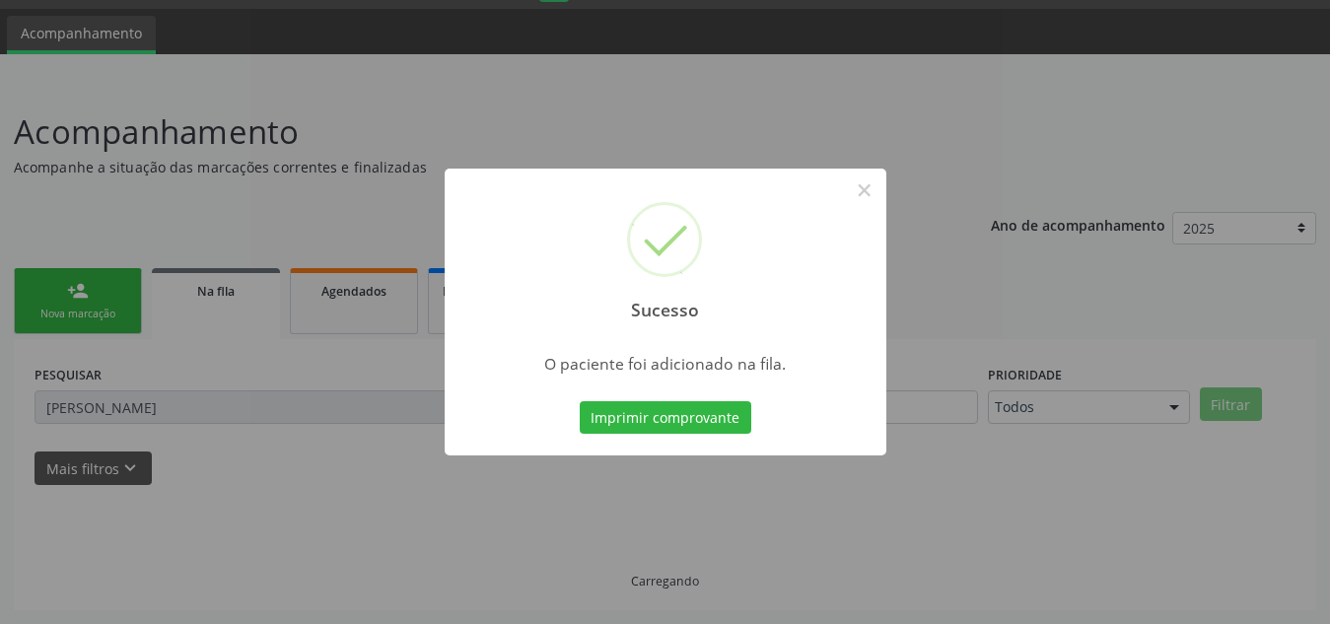
scroll to position [54, 0]
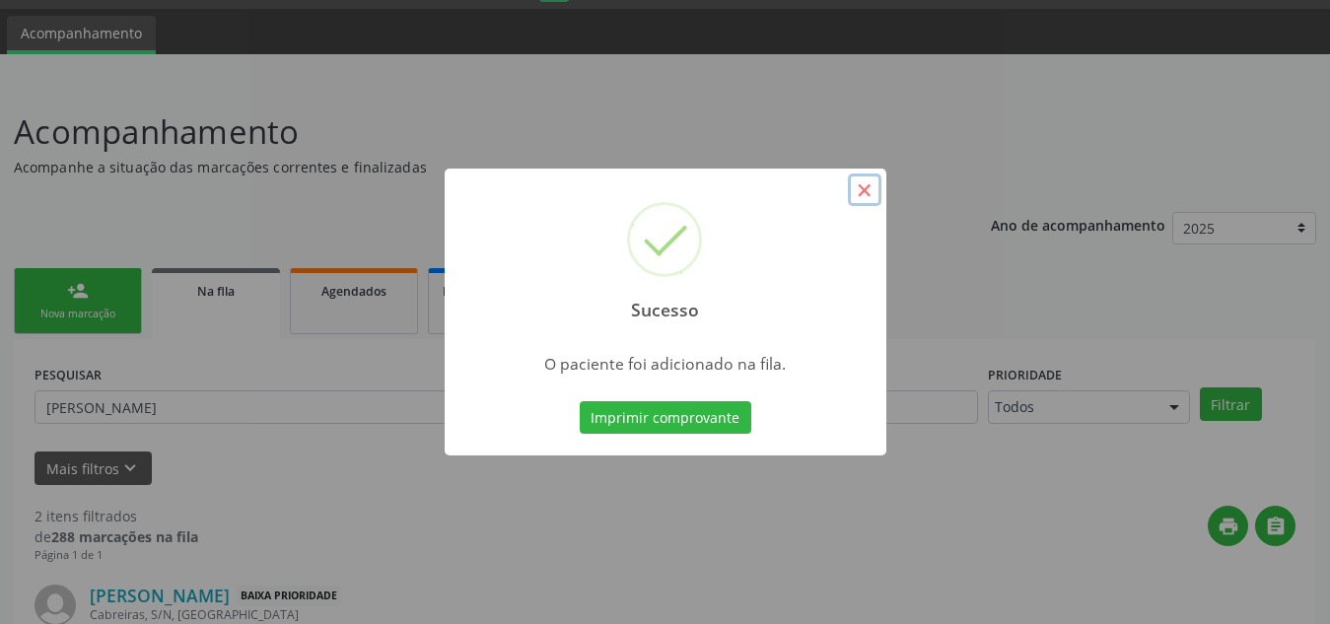
click at [862, 176] on button "×" at bounding box center [865, 190] width 34 height 34
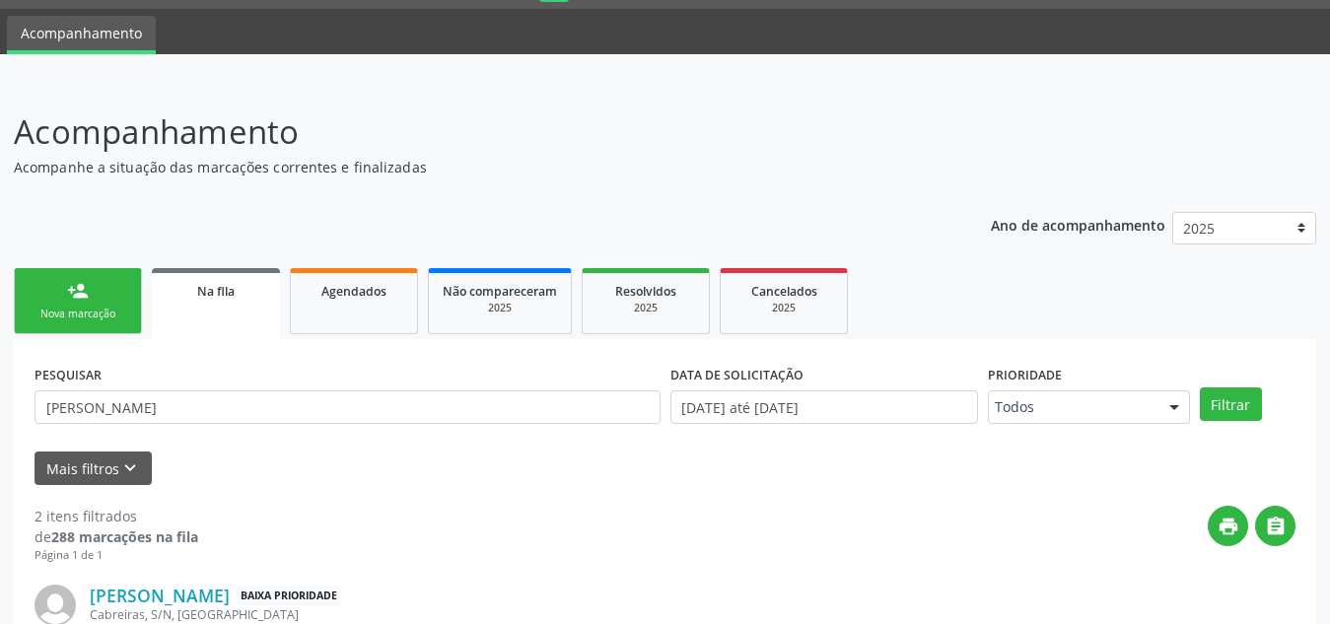
click at [65, 273] on link "person_add Nova marcação" at bounding box center [78, 301] width 128 height 66
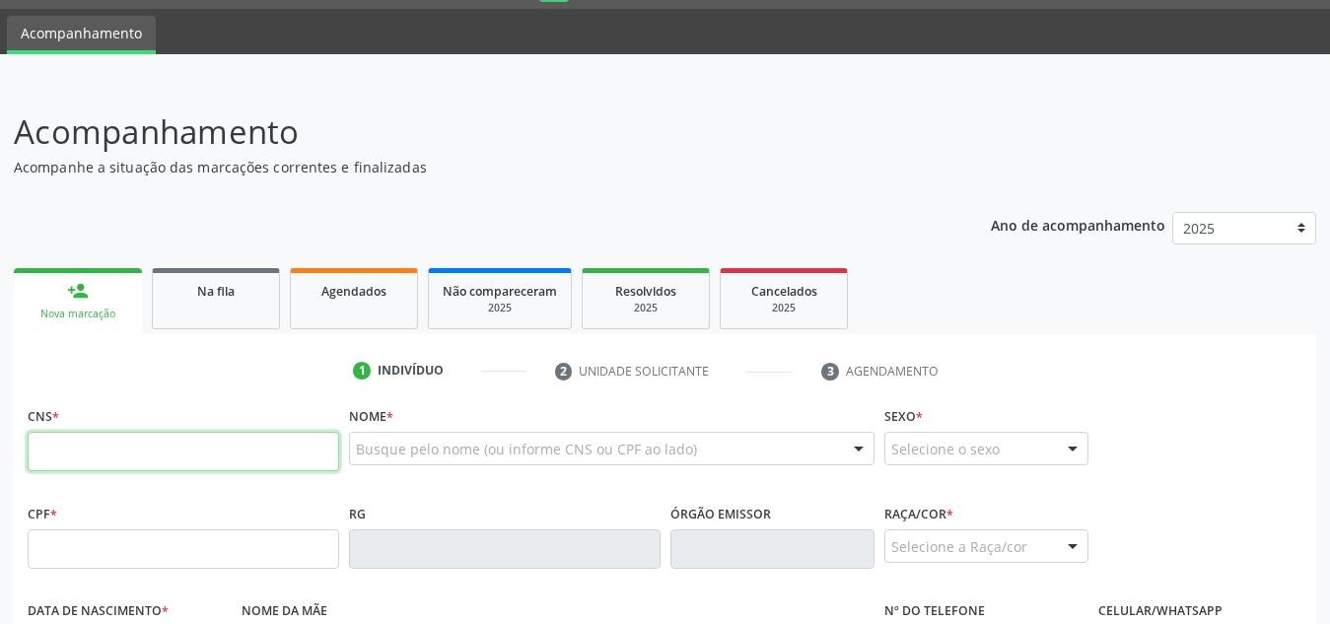
click at [64, 448] on input "text" at bounding box center [183, 451] width 311 height 39
paste input "704 6031 3430 5625"
type input "704 6031 3430 5625"
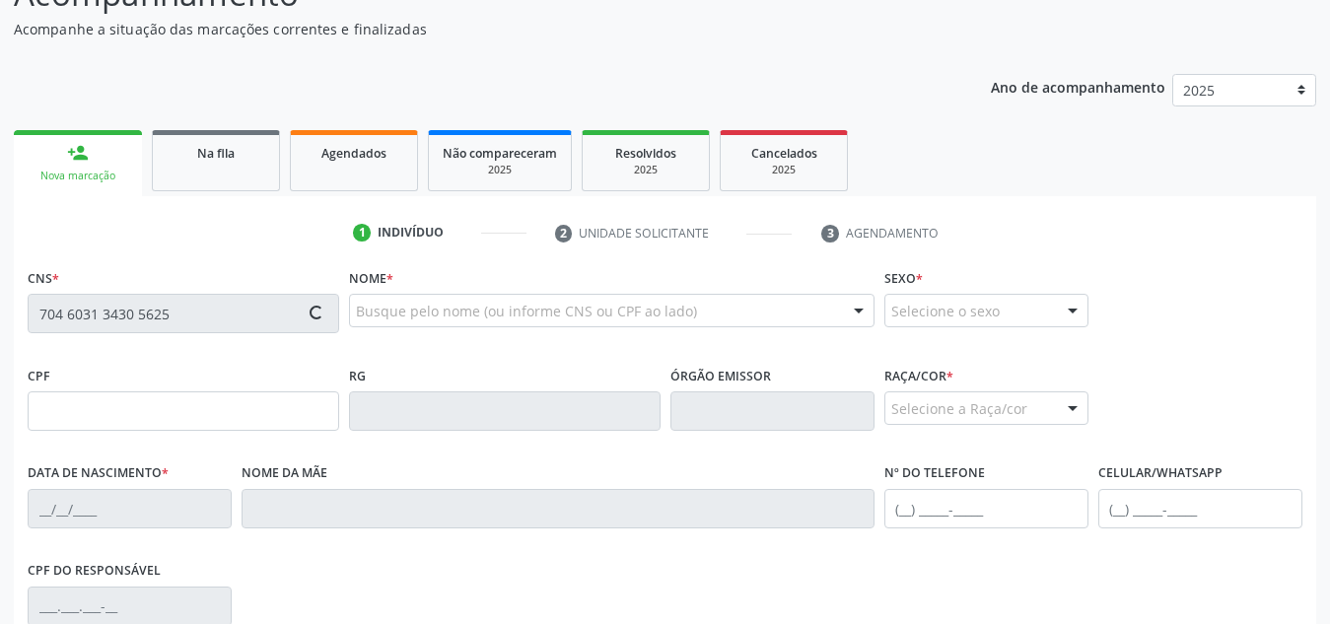
type input "[DATE]"
type input "[PERSON_NAME]"
type input "[PHONE_NUMBER]"
type input "S/N"
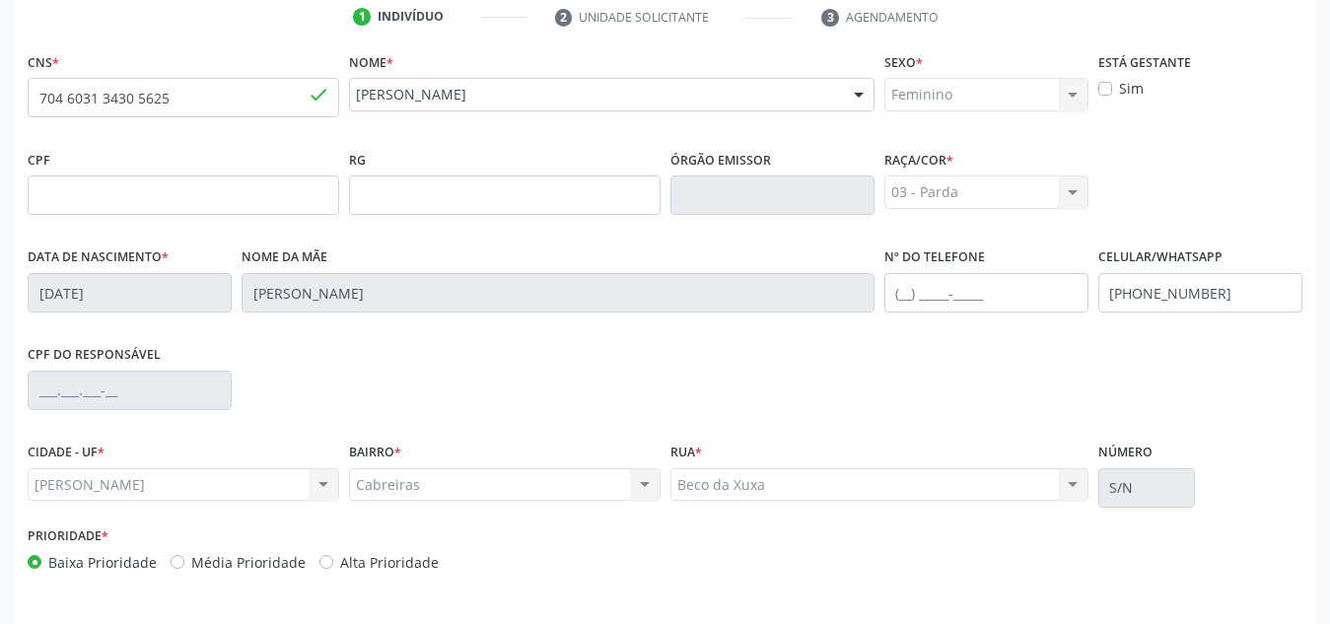
scroll to position [472, 0]
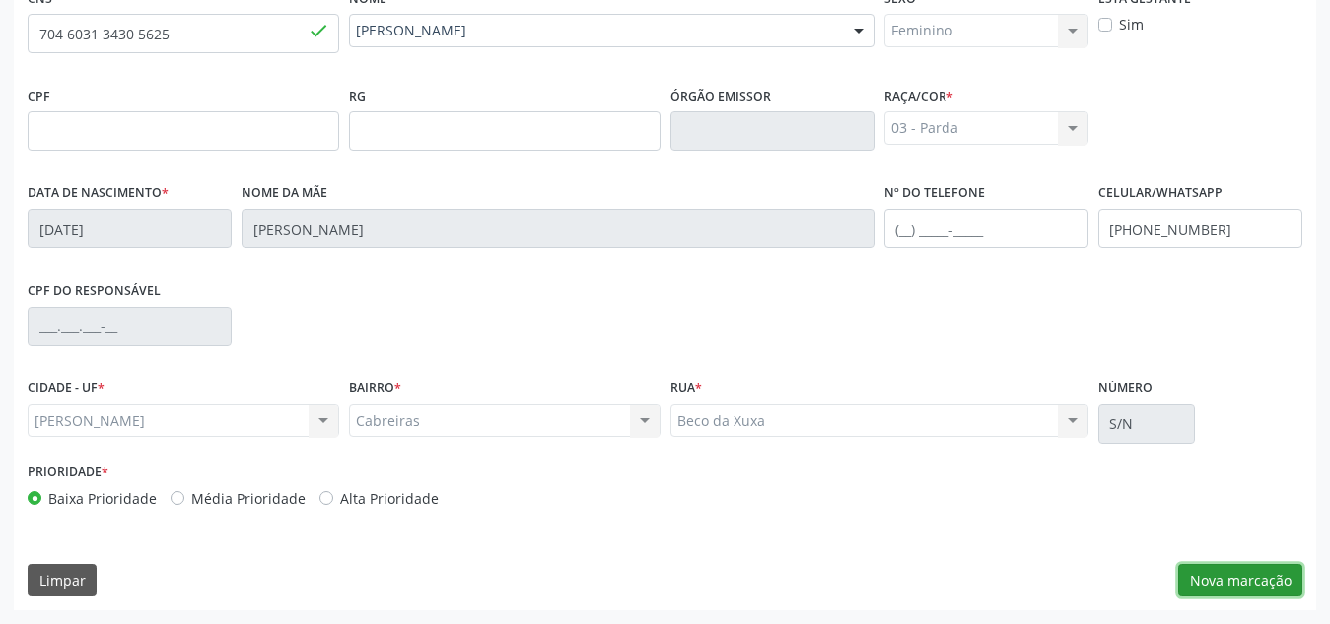
click at [1218, 564] on button "Nova marcação" at bounding box center [1240, 581] width 124 height 34
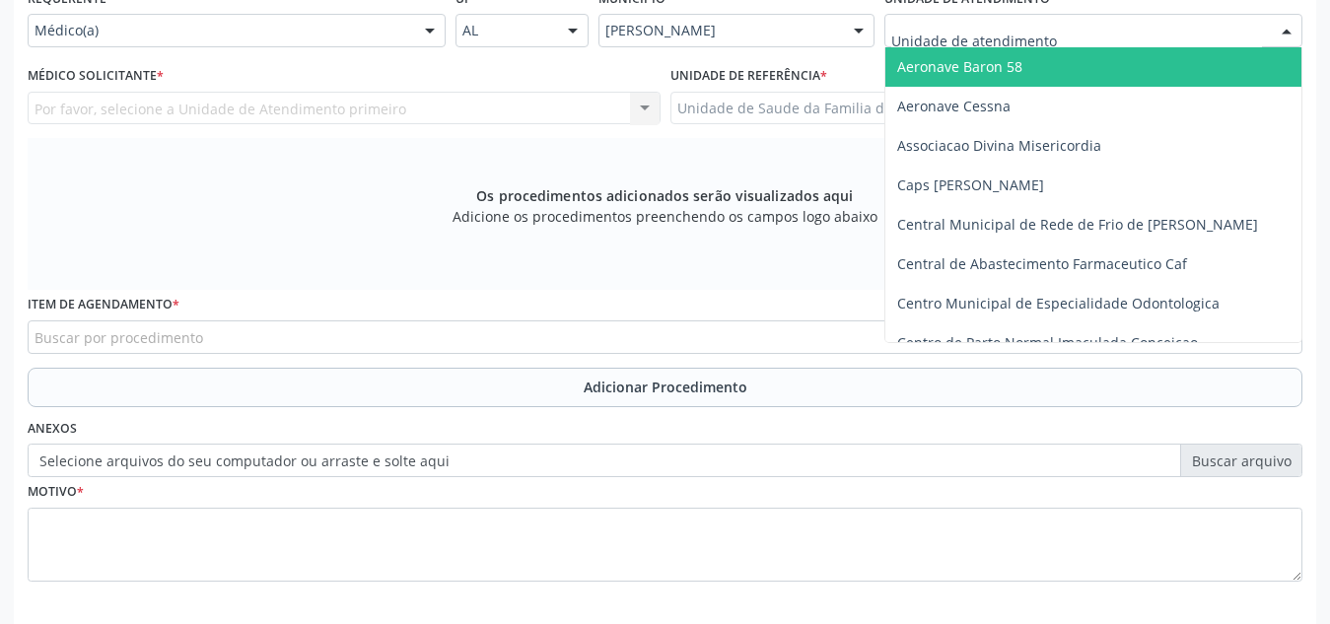
click at [1124, 20] on div at bounding box center [1093, 31] width 418 height 34
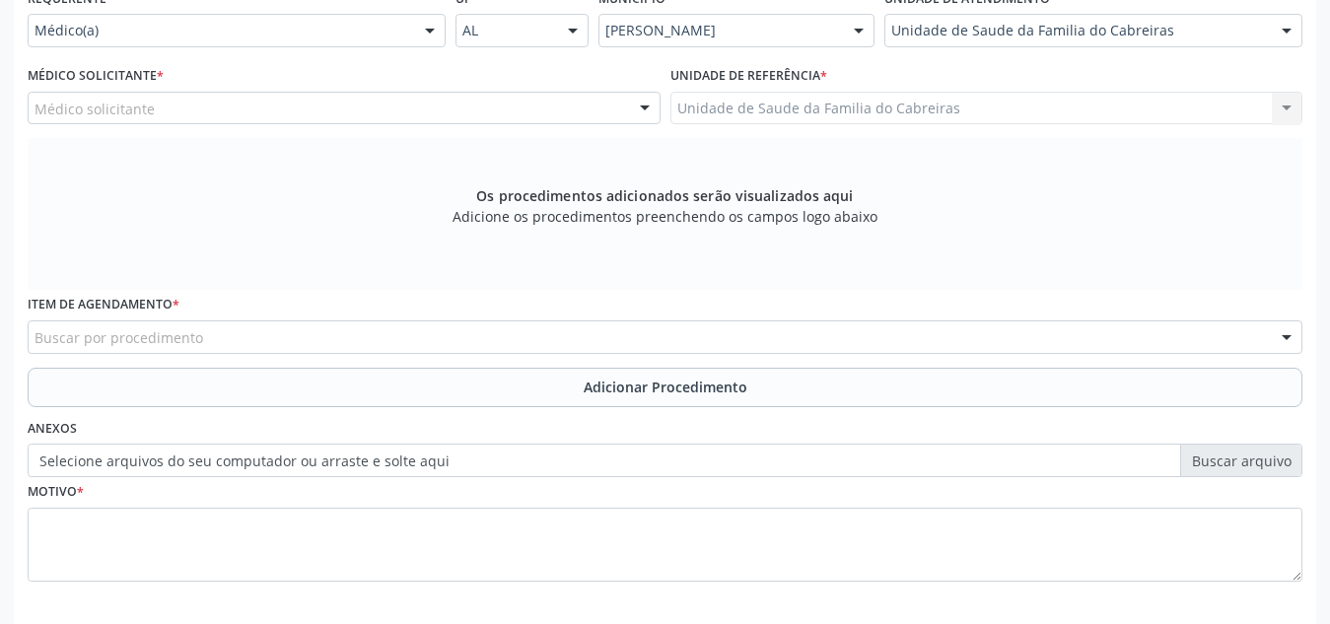
click at [510, 120] on div "Médico solicitante" at bounding box center [344, 109] width 633 height 34
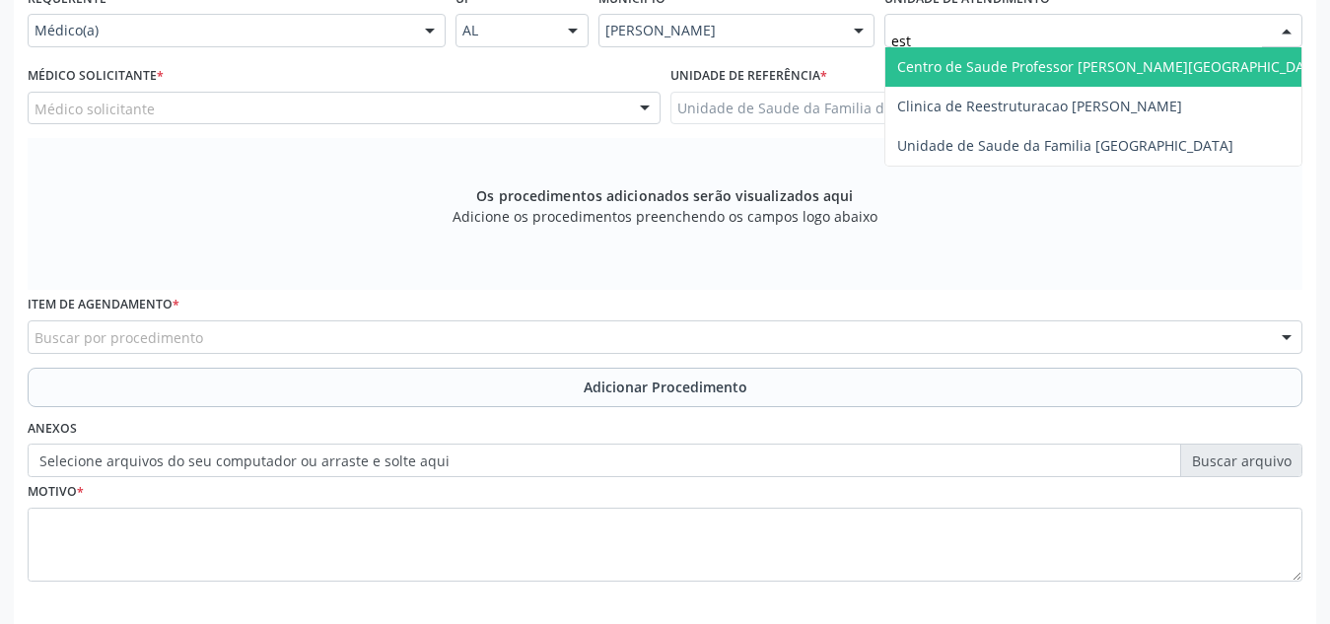
type input "esta"
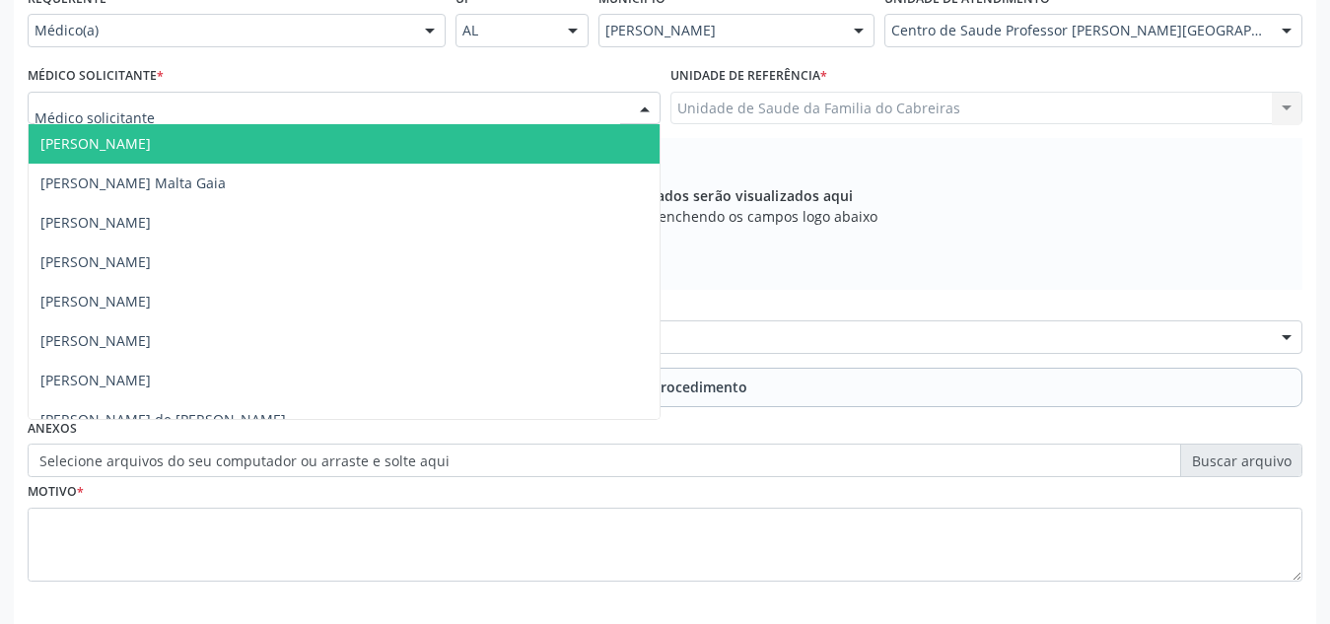
click at [559, 110] on div at bounding box center [344, 109] width 633 height 34
type input "s"
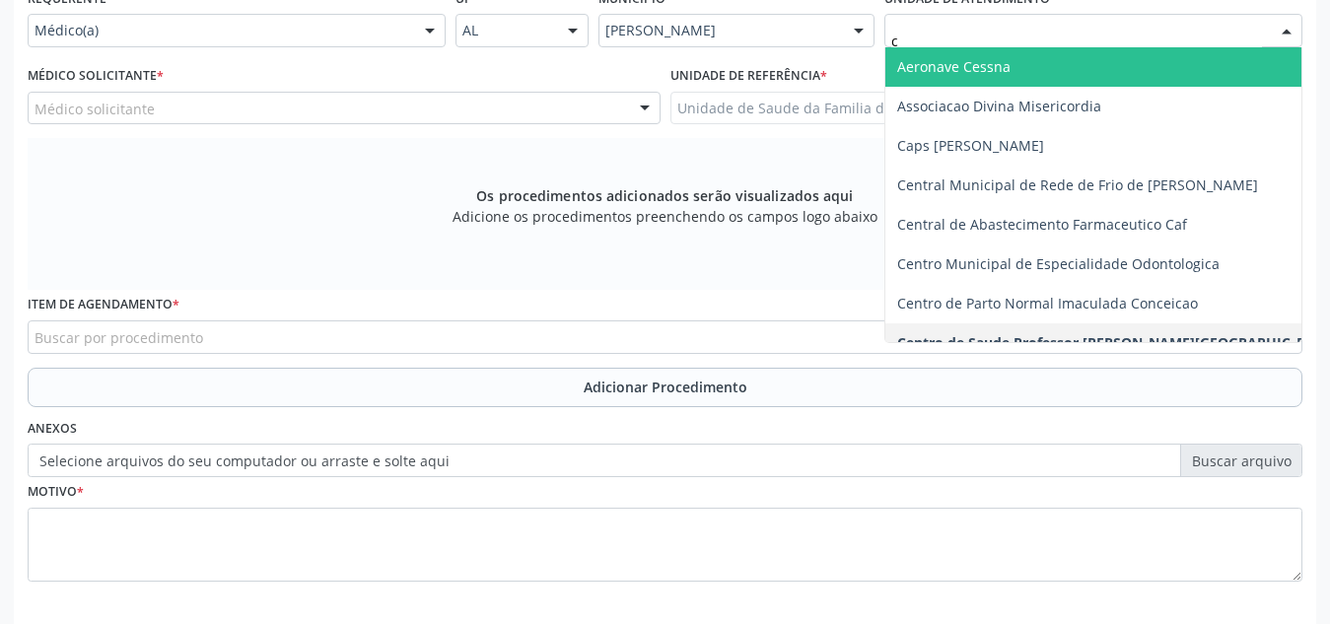
type input "ca"
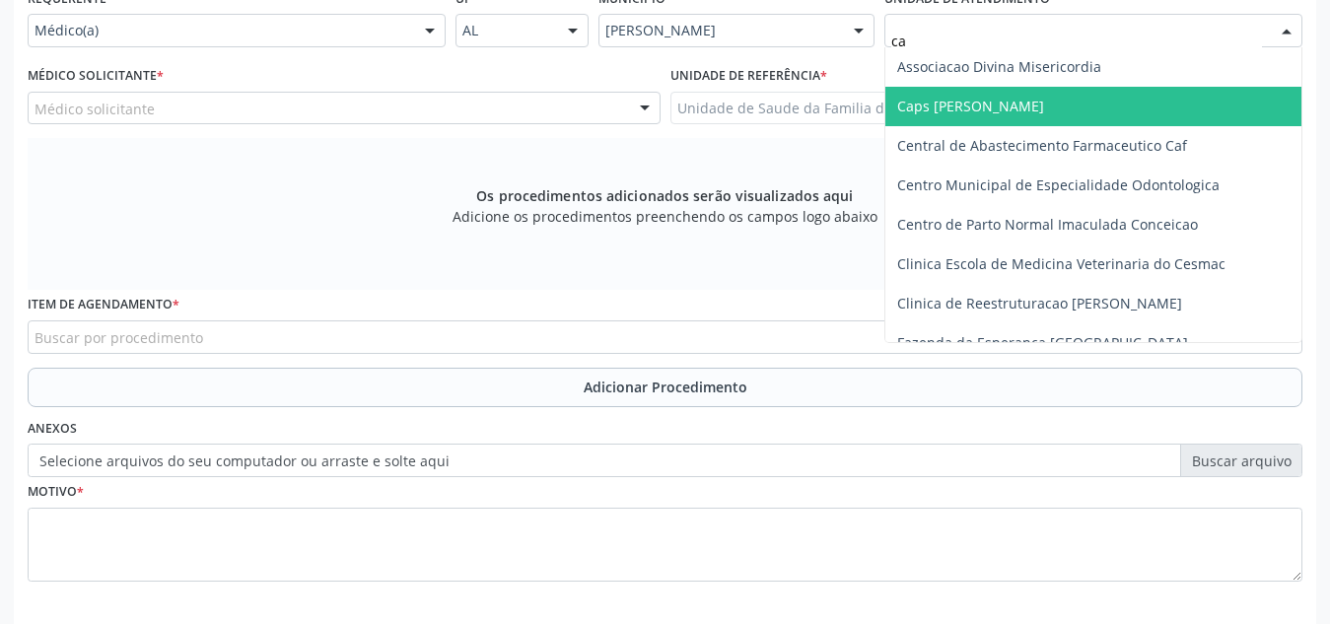
click at [1001, 121] on span "Caps [PERSON_NAME]" at bounding box center [1093, 106] width 416 height 39
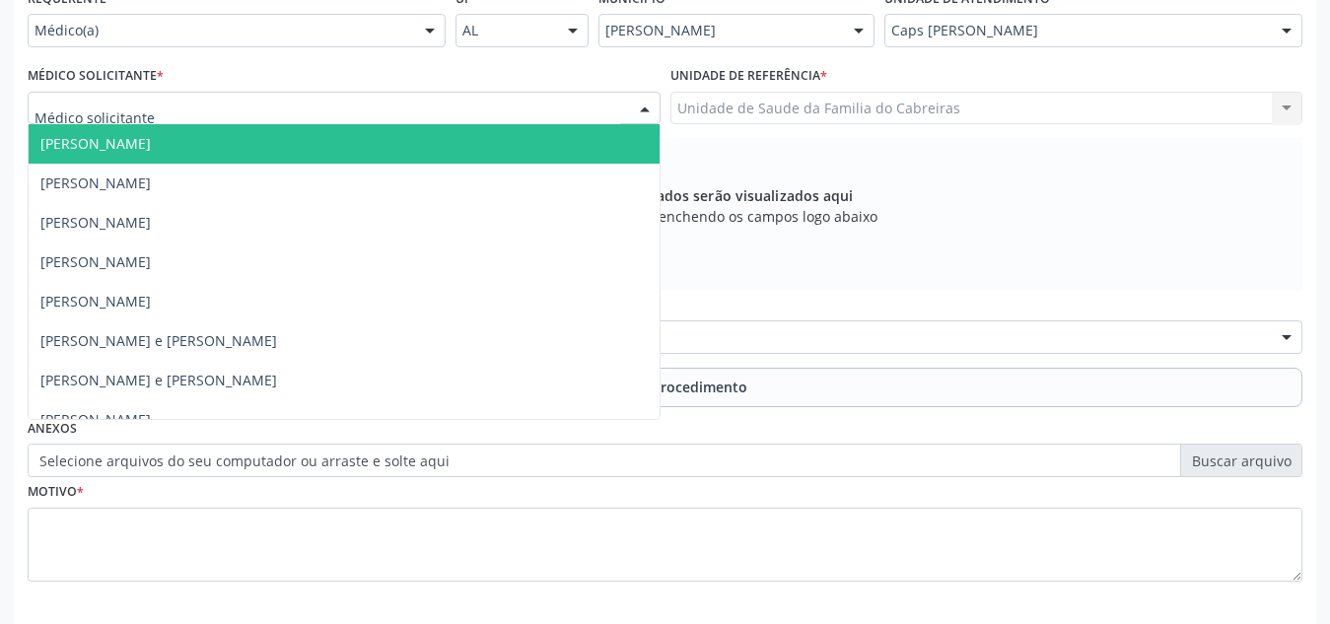
click at [362, 109] on div at bounding box center [344, 109] width 633 height 34
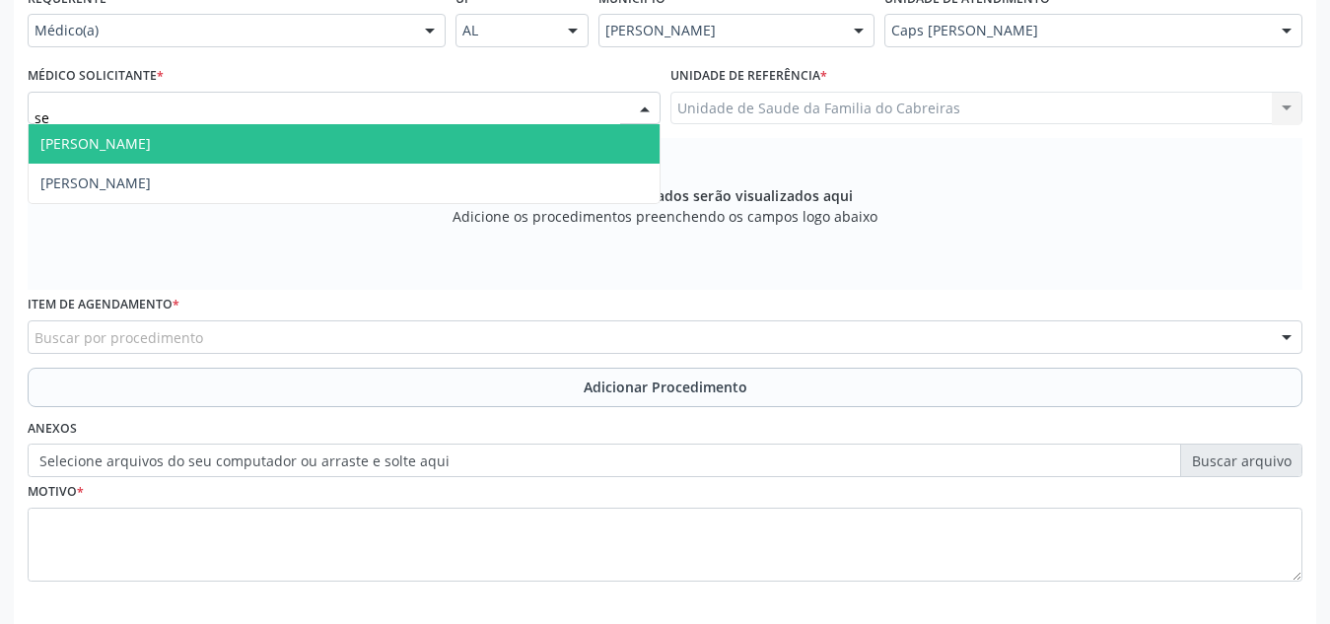
type input "ser"
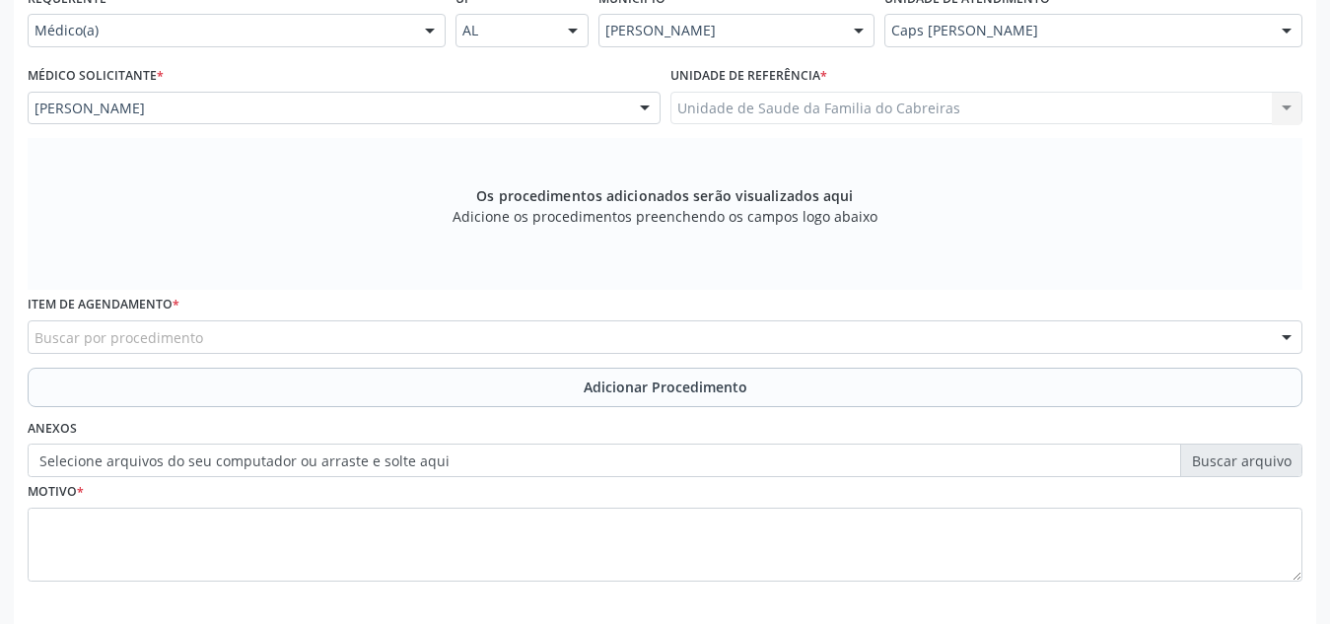
click at [330, 333] on div "Buscar por procedimento" at bounding box center [665, 337] width 1275 height 34
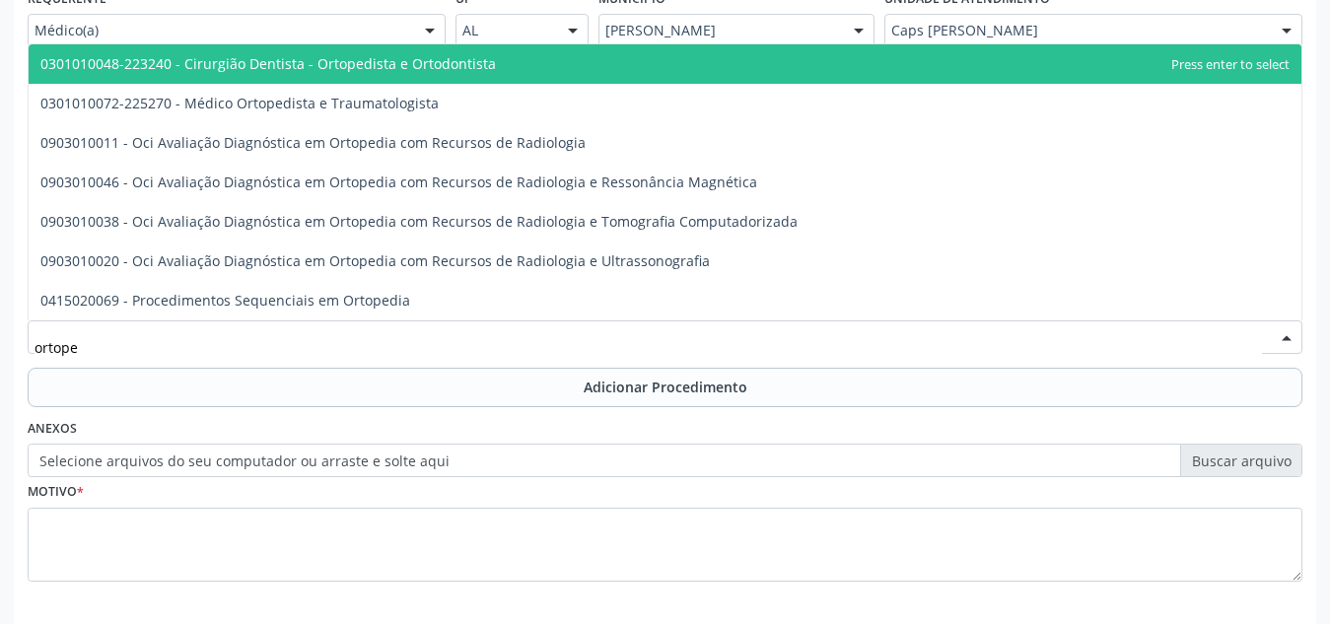
type input "ortoped"
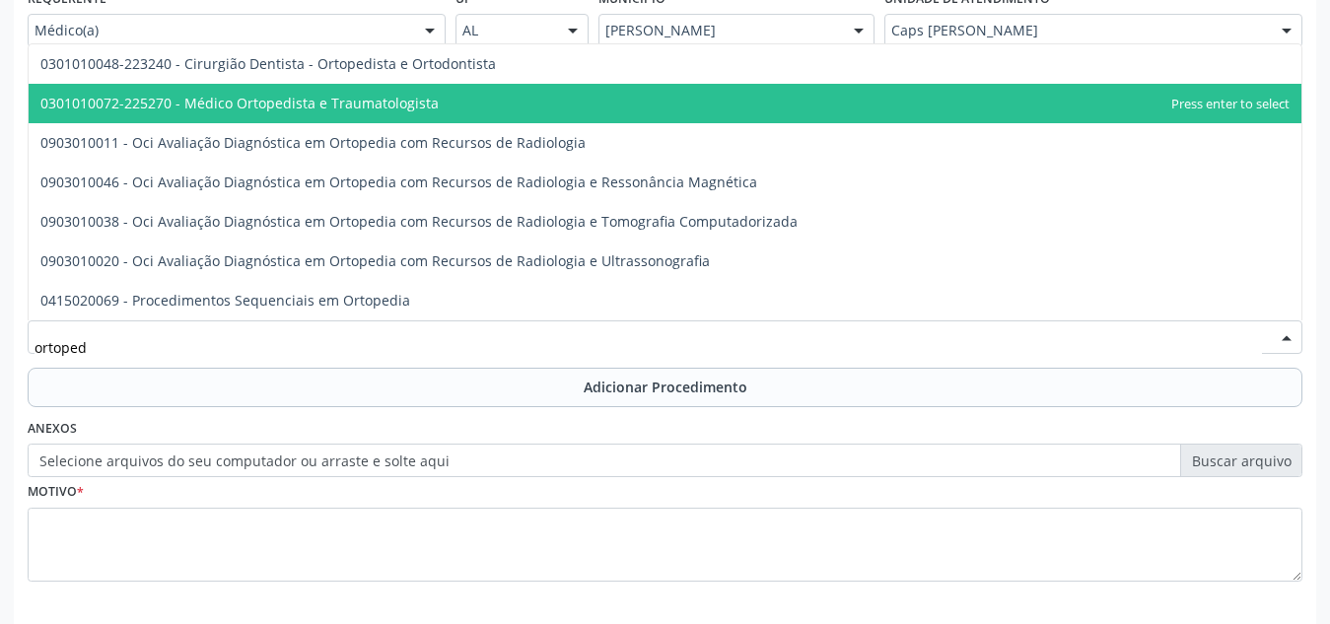
click at [409, 103] on span "0301010072-225270 - Médico Ortopedista e Traumatologista" at bounding box center [239, 103] width 398 height 19
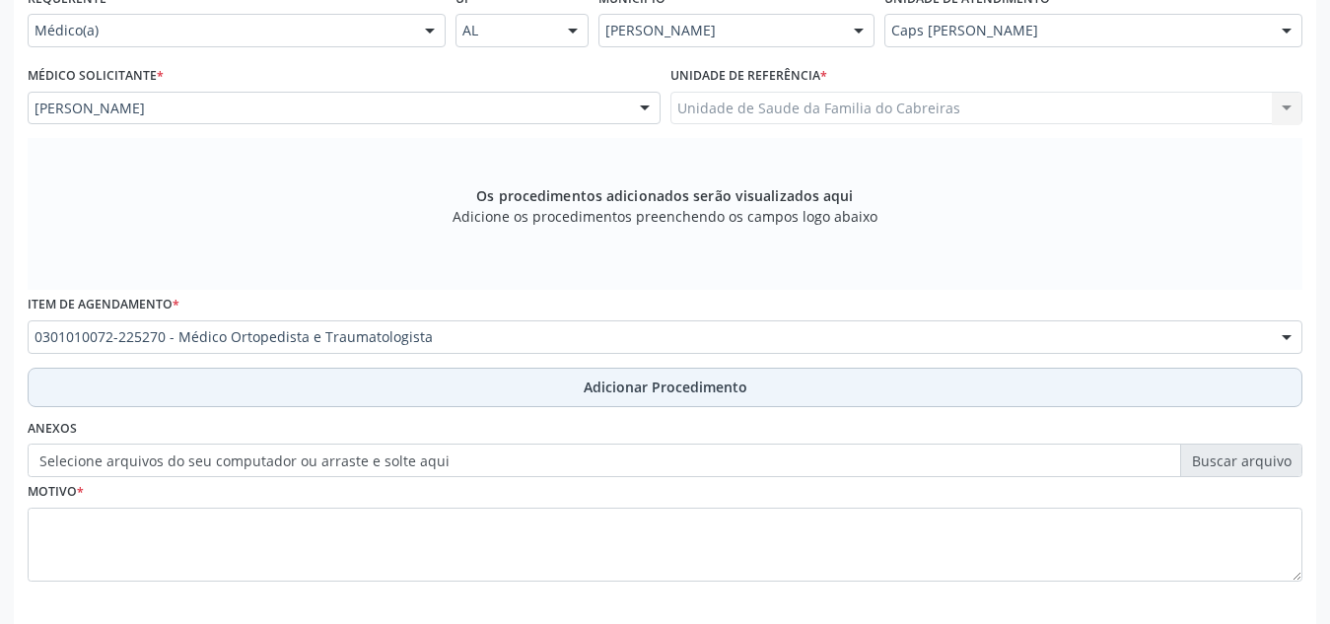
click at [400, 392] on button "Adicionar Procedimento" at bounding box center [665, 387] width 1275 height 39
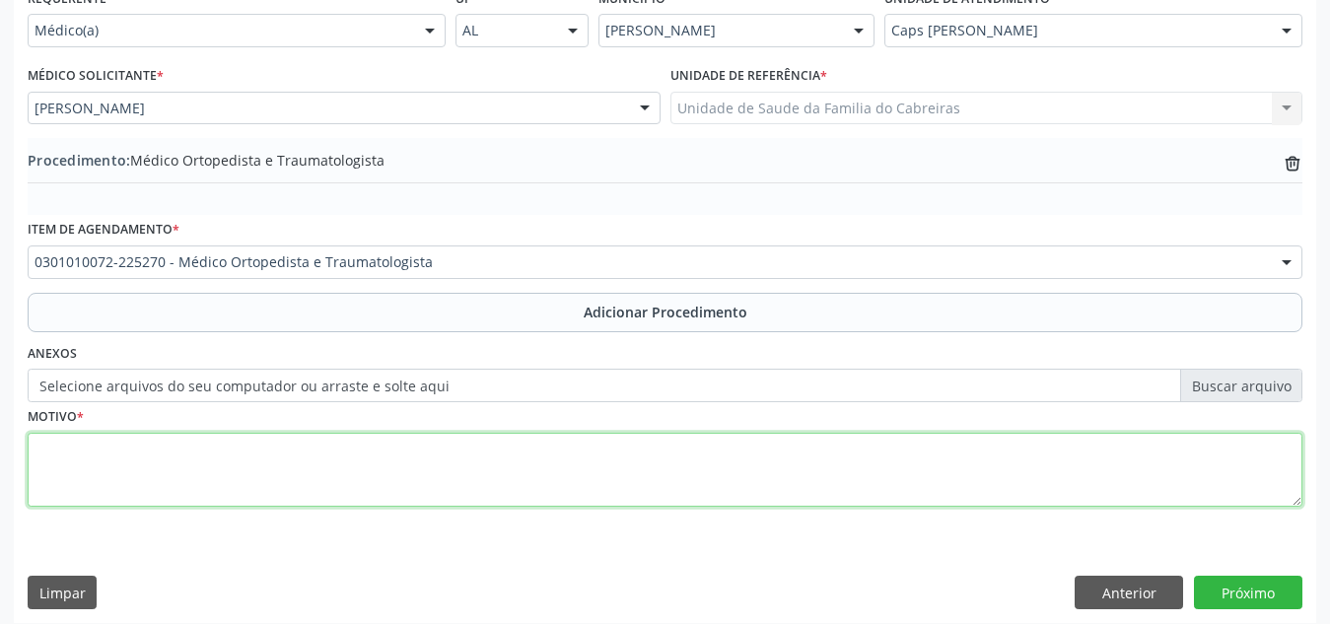
click at [407, 461] on textarea at bounding box center [665, 470] width 1275 height 75
type textarea "Paciente relata dores em sistema músculo esquelético região quadril"
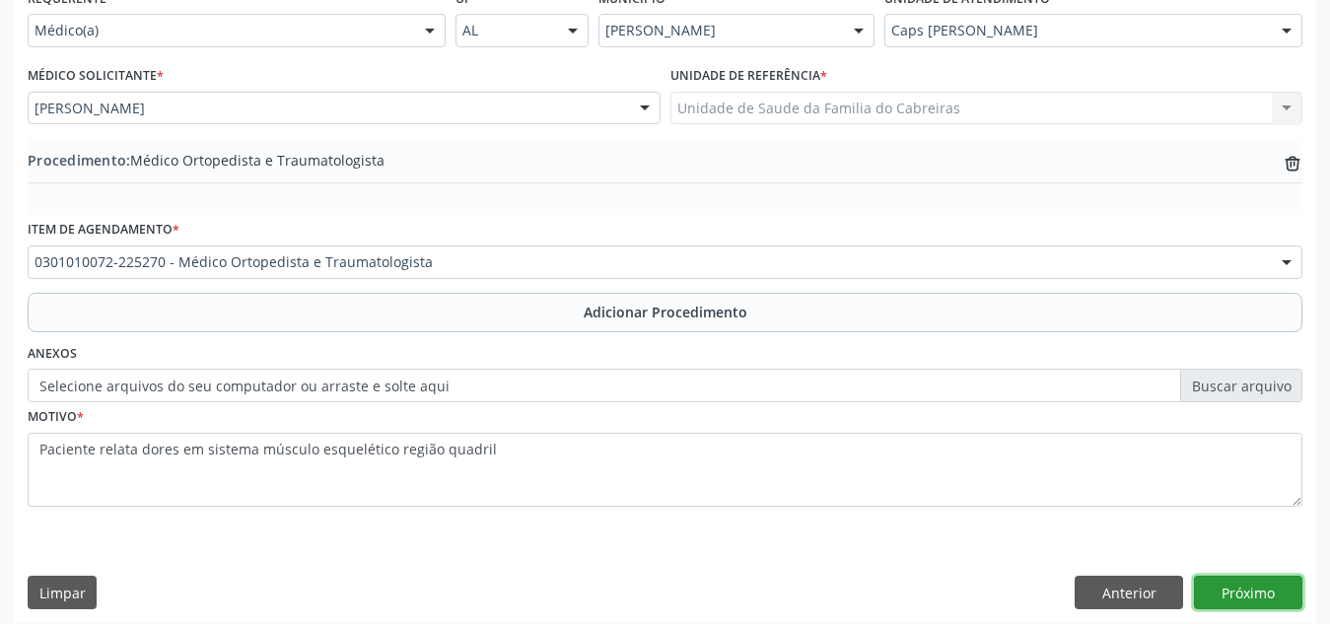
click at [1240, 604] on button "Próximo" at bounding box center [1248, 593] width 108 height 34
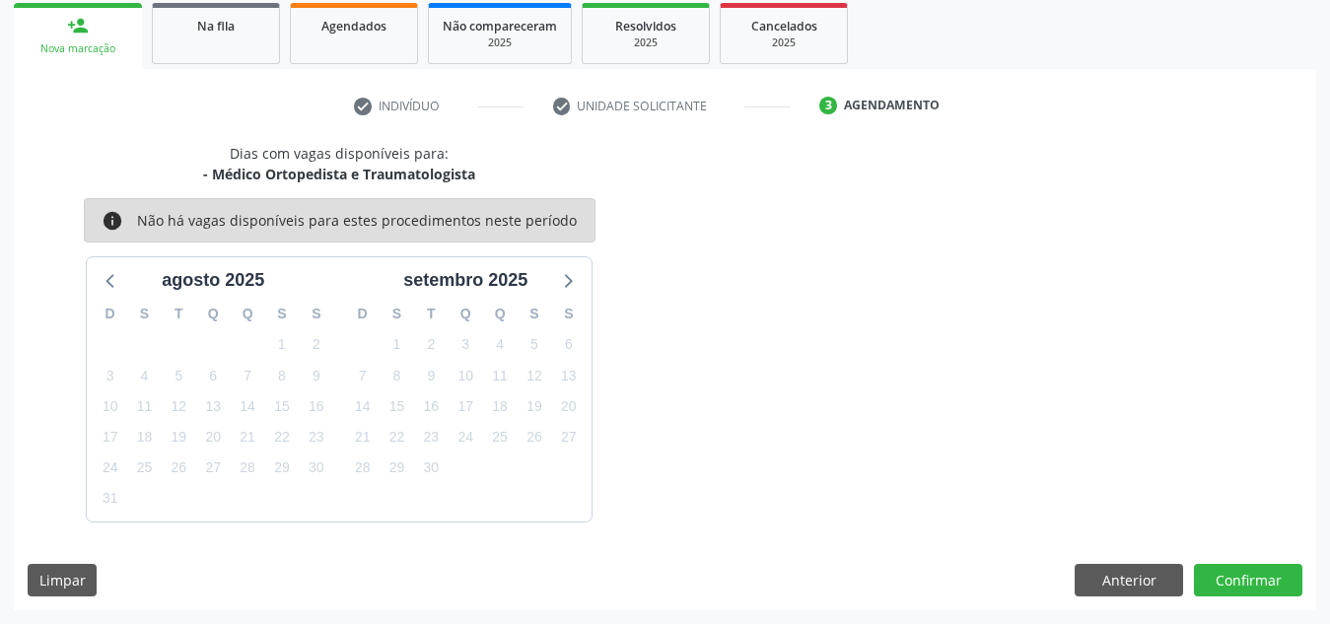
scroll to position [319, 0]
click at [1240, 604] on div "Dias com vagas disponíveis para: - Médico Ortopedista e Traumatologista info Nã…" at bounding box center [665, 376] width 1302 height 467
click at [1243, 578] on button "Confirmar" at bounding box center [1248, 581] width 108 height 34
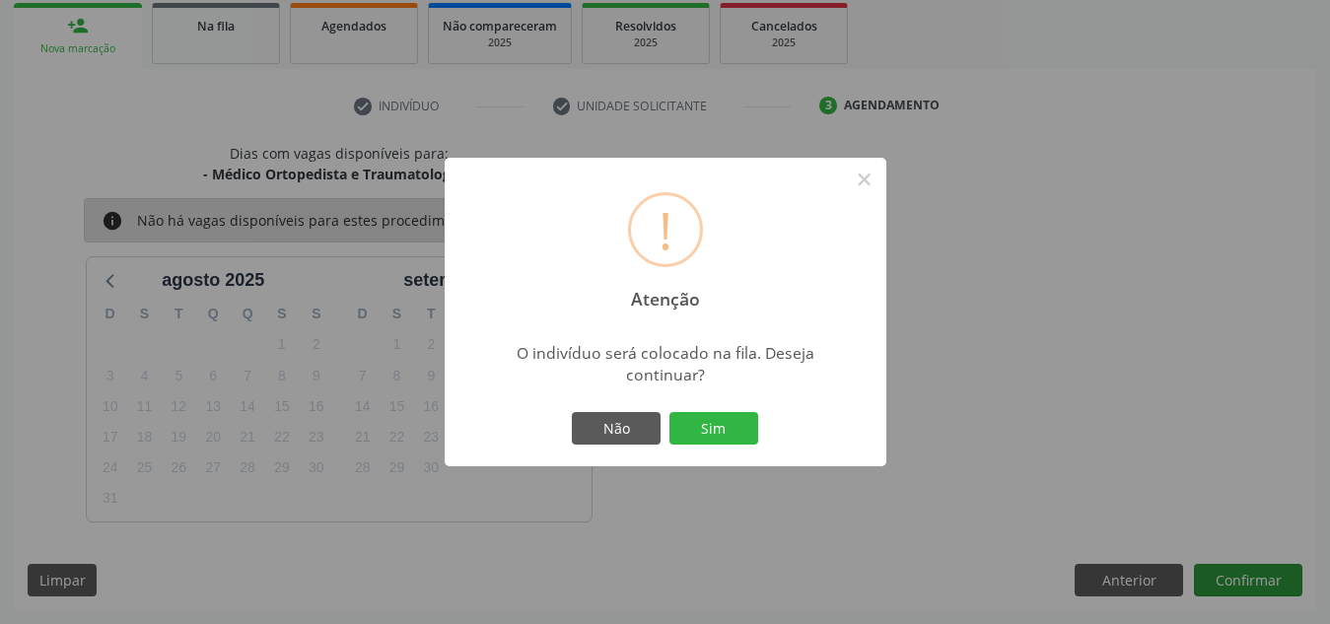
click at [669, 412] on button "Sim" at bounding box center [713, 429] width 89 height 34
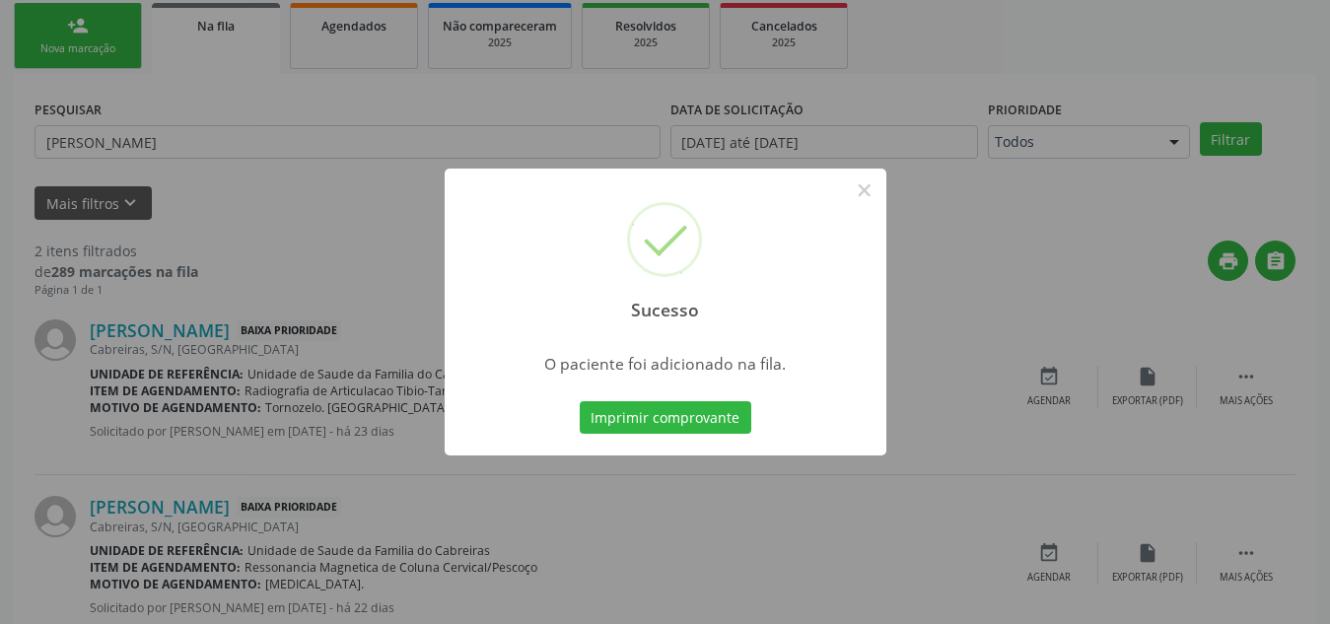
scroll to position [54, 0]
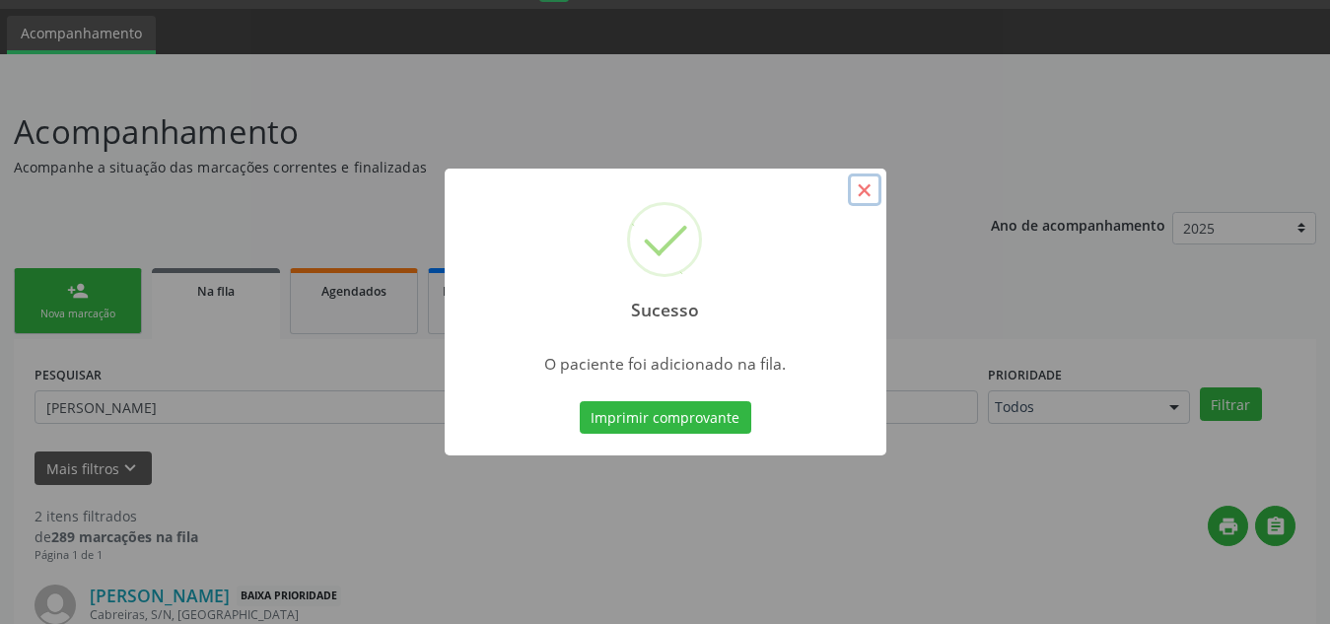
click at [854, 185] on button "×" at bounding box center [865, 190] width 34 height 34
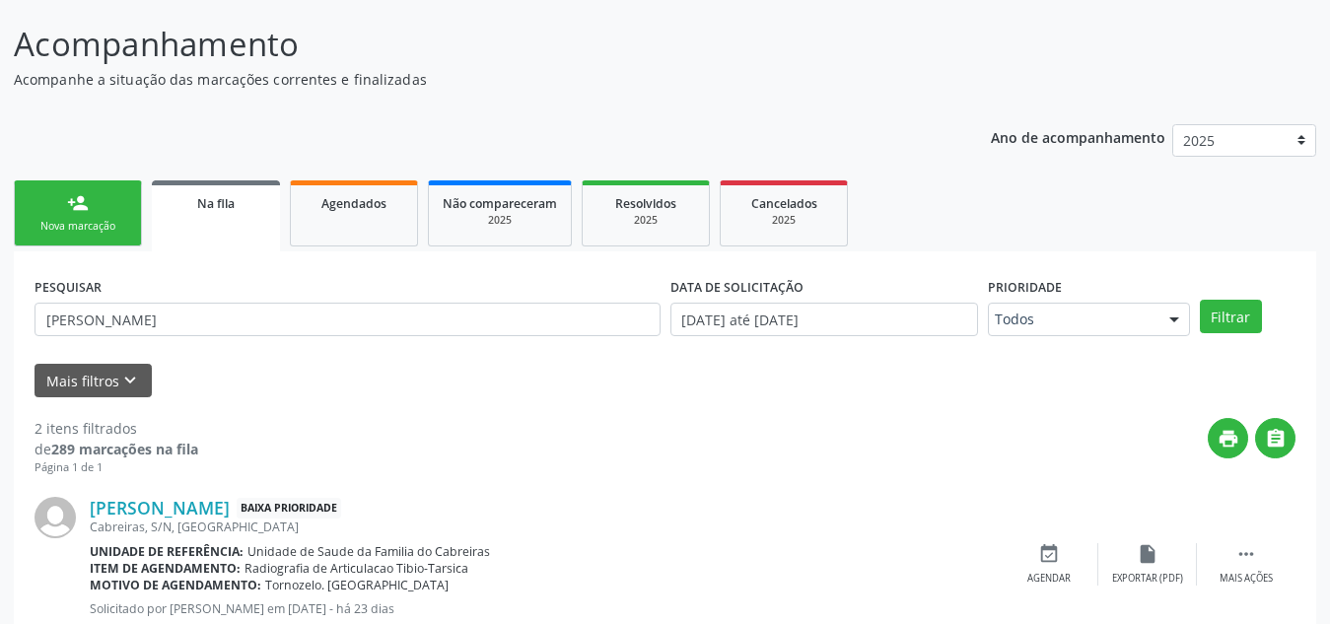
scroll to position [165, 0]
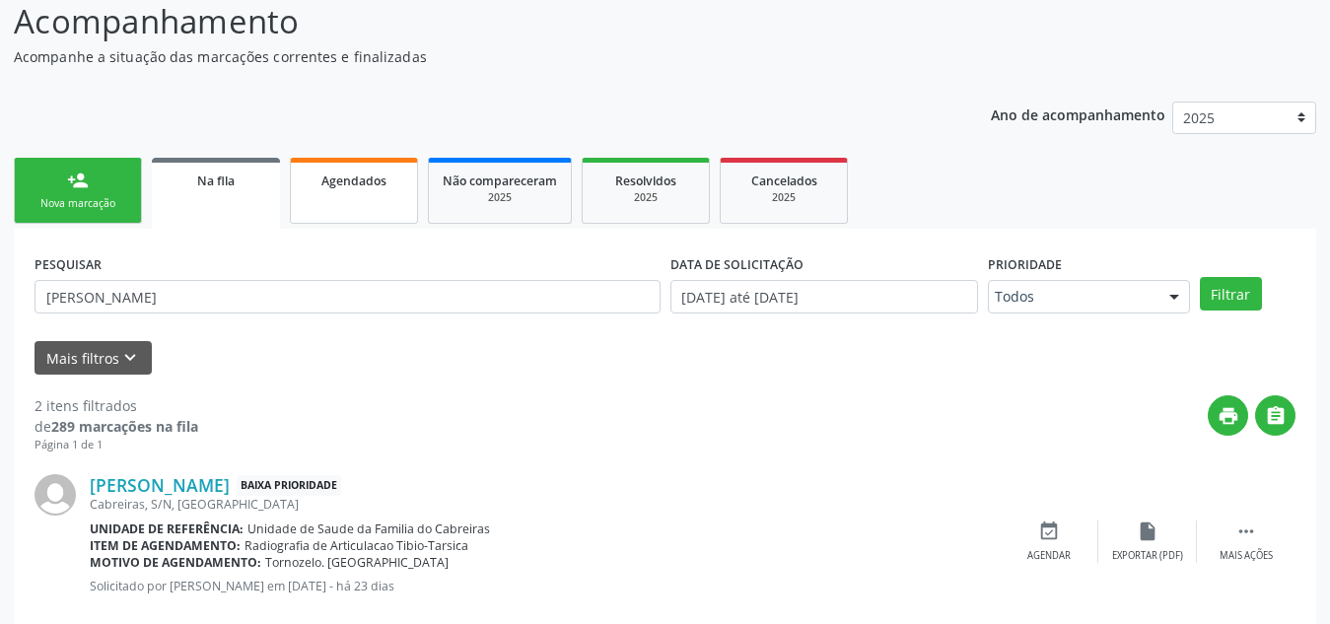
click at [375, 207] on link "Agendados" at bounding box center [354, 191] width 128 height 66
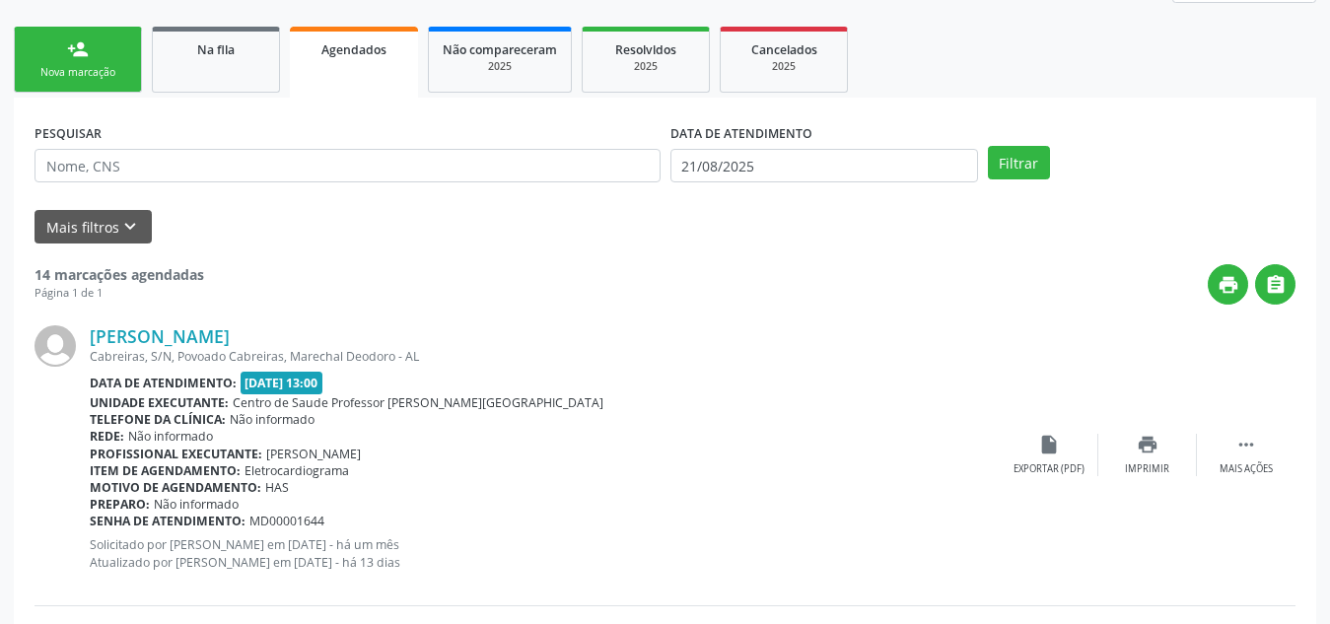
scroll to position [187, 0]
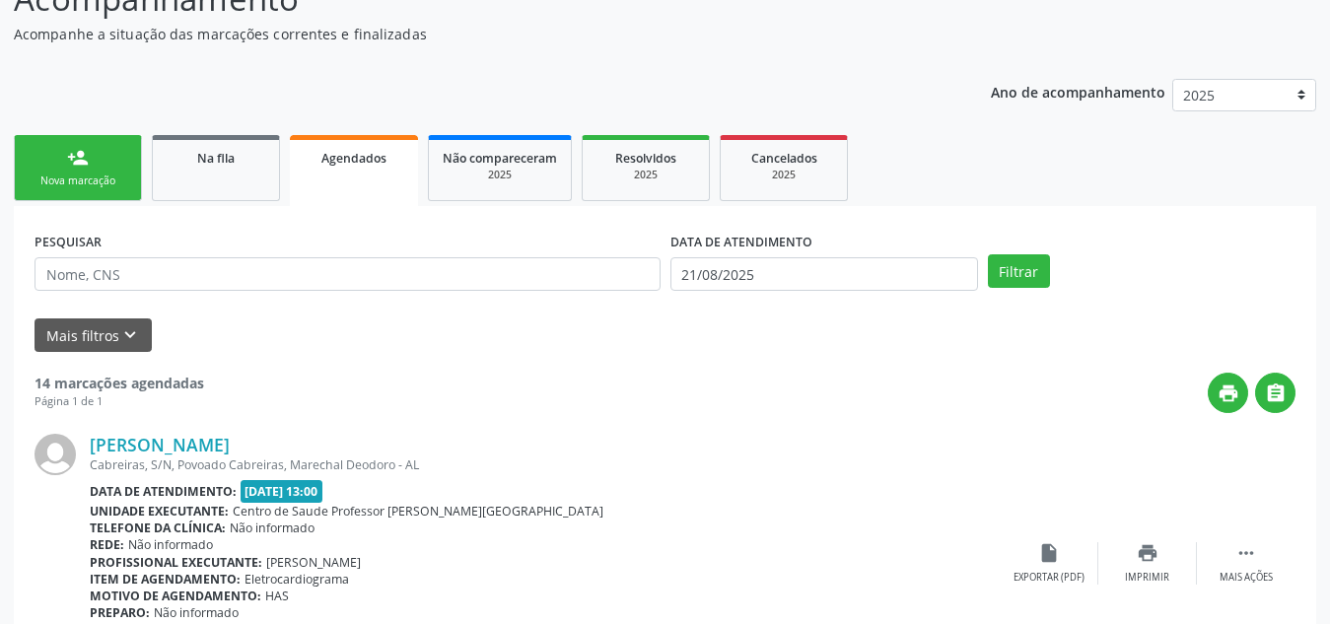
click at [104, 171] on link "person_add Nova marcação" at bounding box center [78, 168] width 128 height 66
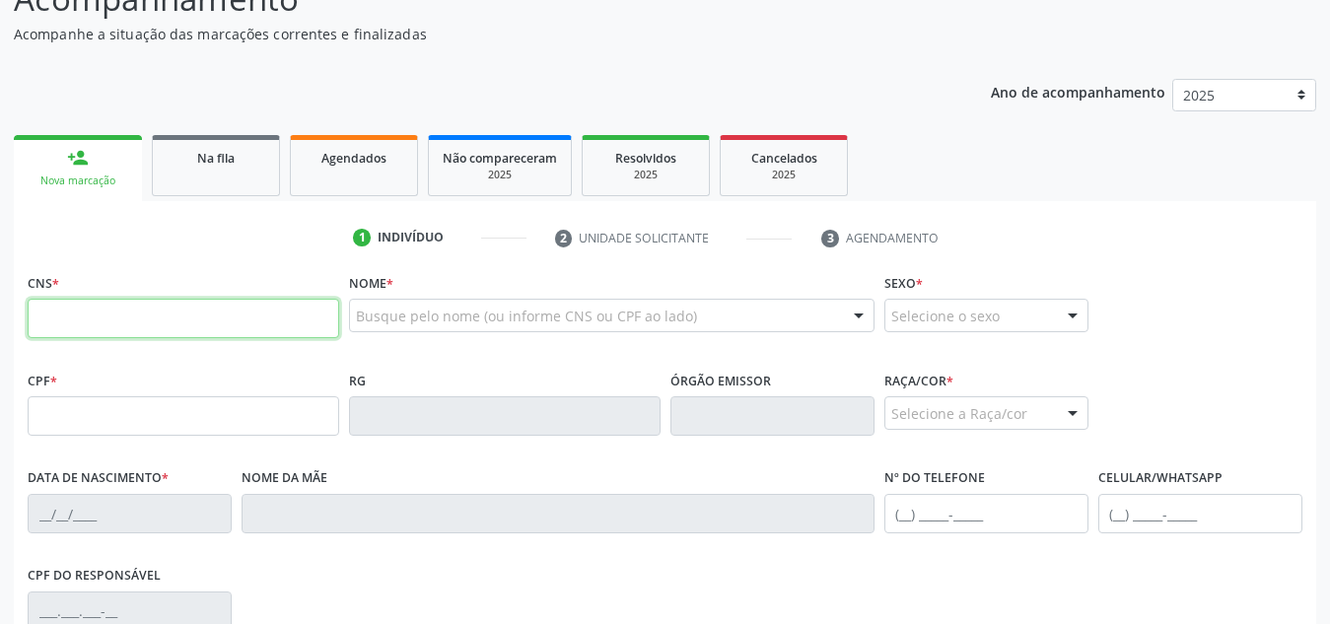
click at [126, 308] on input "text" at bounding box center [183, 318] width 311 height 39
type input "708 0003 8025 4220"
type input "0[DATE]"
type input "[PERSON_NAME]"
type input "[PHONE_NUMBER]"
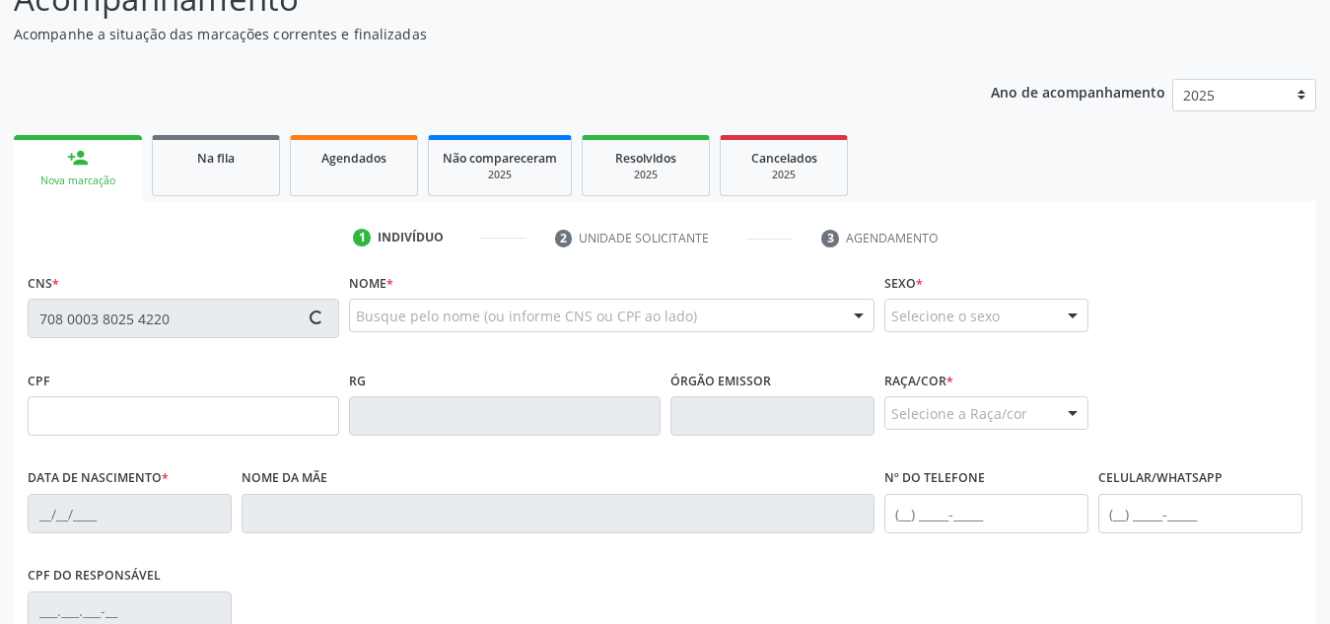
type input "S/N"
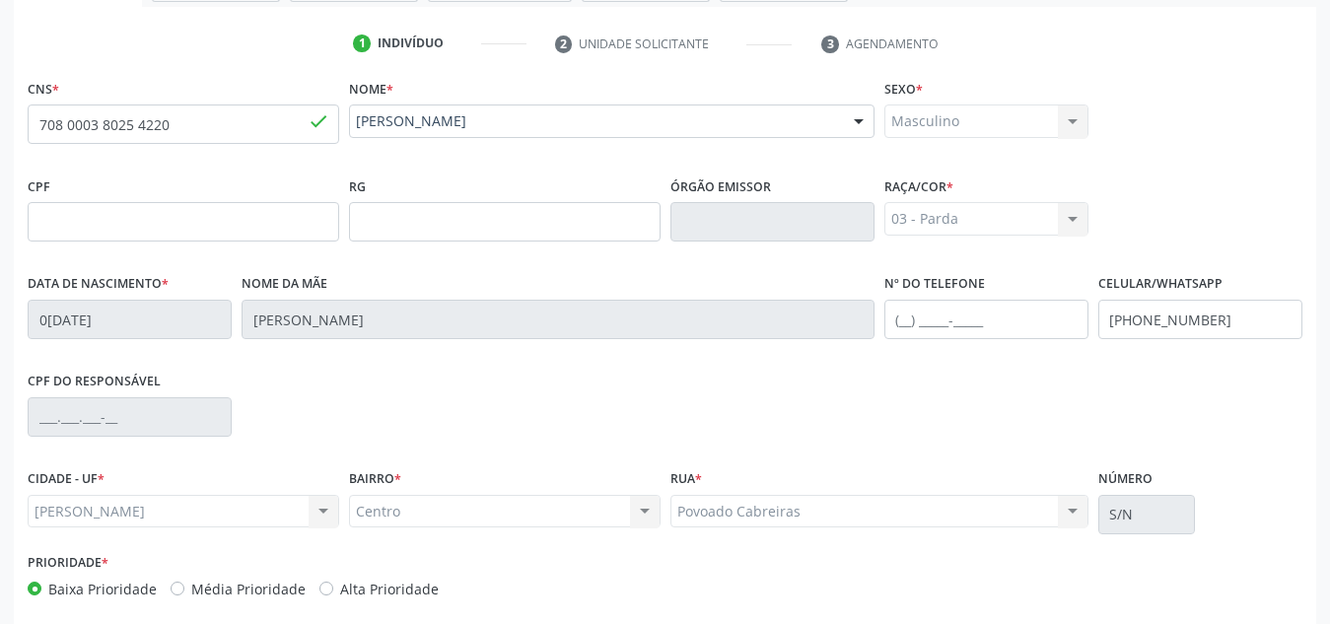
scroll to position [188, 0]
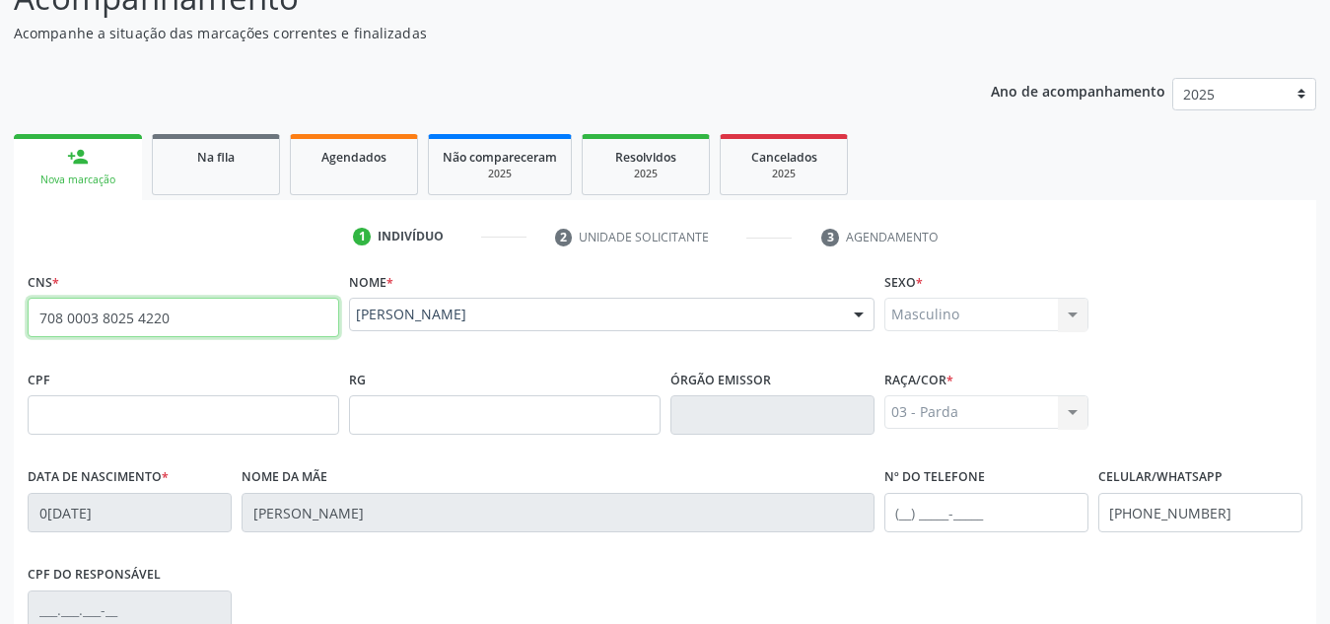
drag, startPoint x: 204, startPoint y: 314, endPoint x: 18, endPoint y: 307, distance: 186.5
click at [18, 307] on div "CNS * 708 0003 8025 4220 done Nome * [PERSON_NAME] [PERSON_NAME] CNS: 708 0003 …" at bounding box center [665, 580] width 1302 height 627
paste input "text"
type input "708 0003 8025 4220"
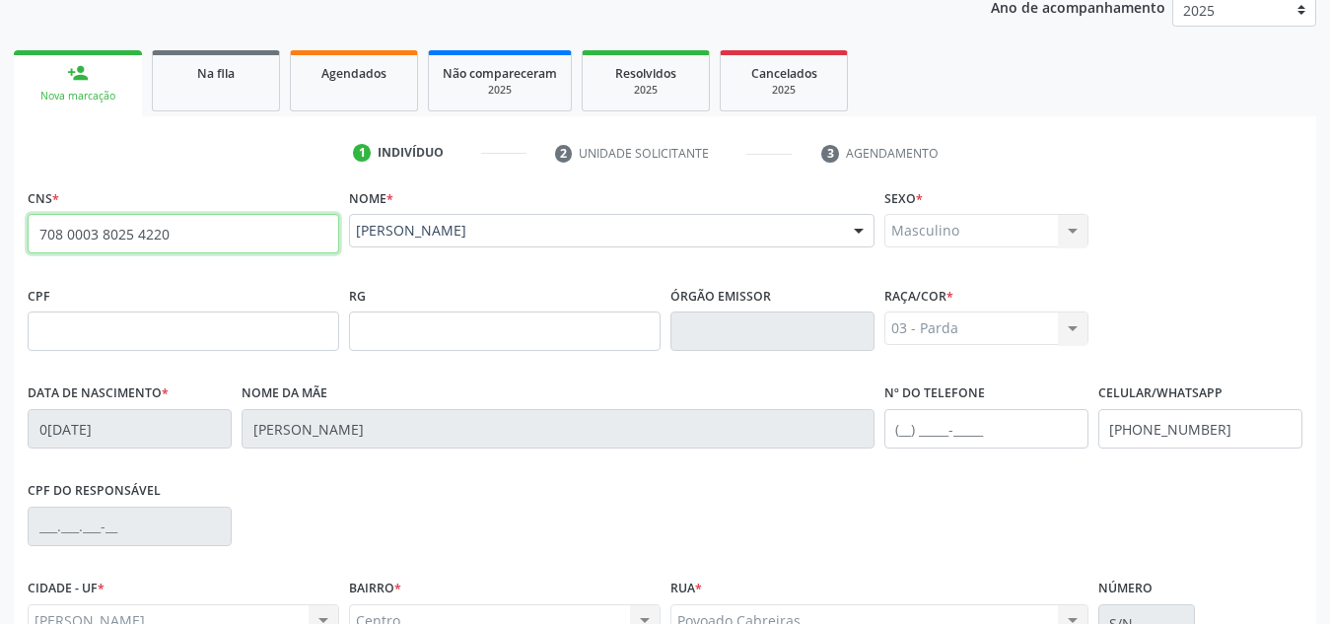
scroll to position [271, 0]
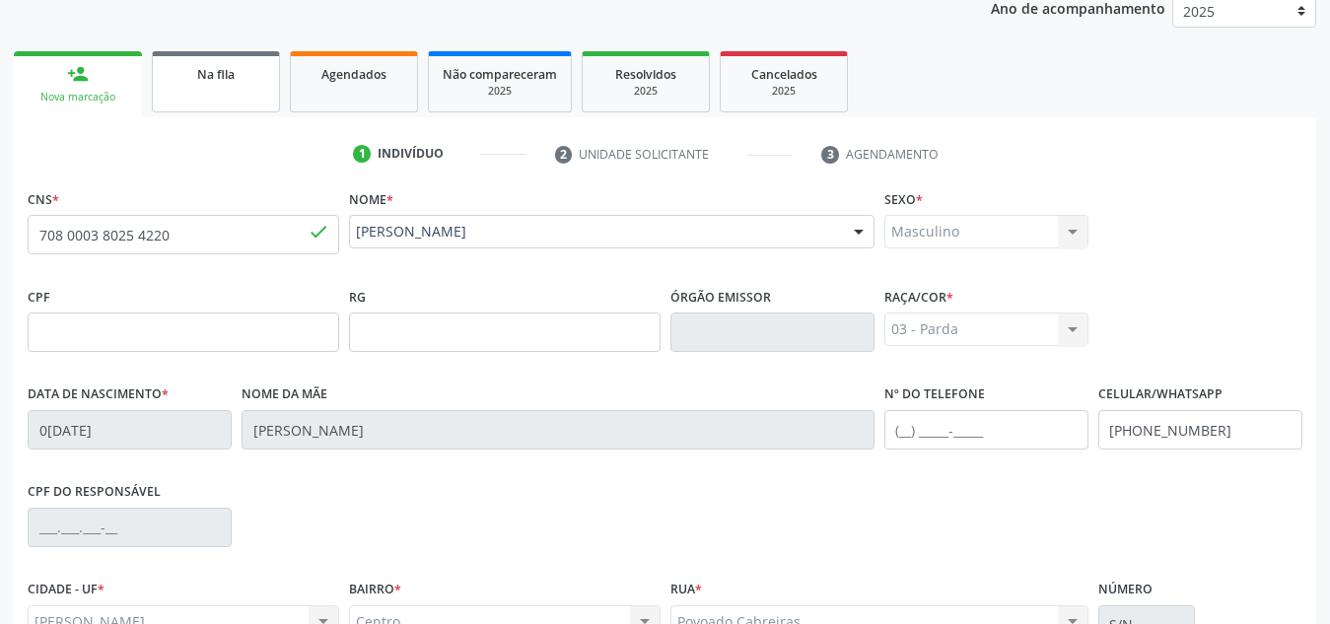
click at [240, 84] on link "Na fila" at bounding box center [216, 81] width 128 height 61
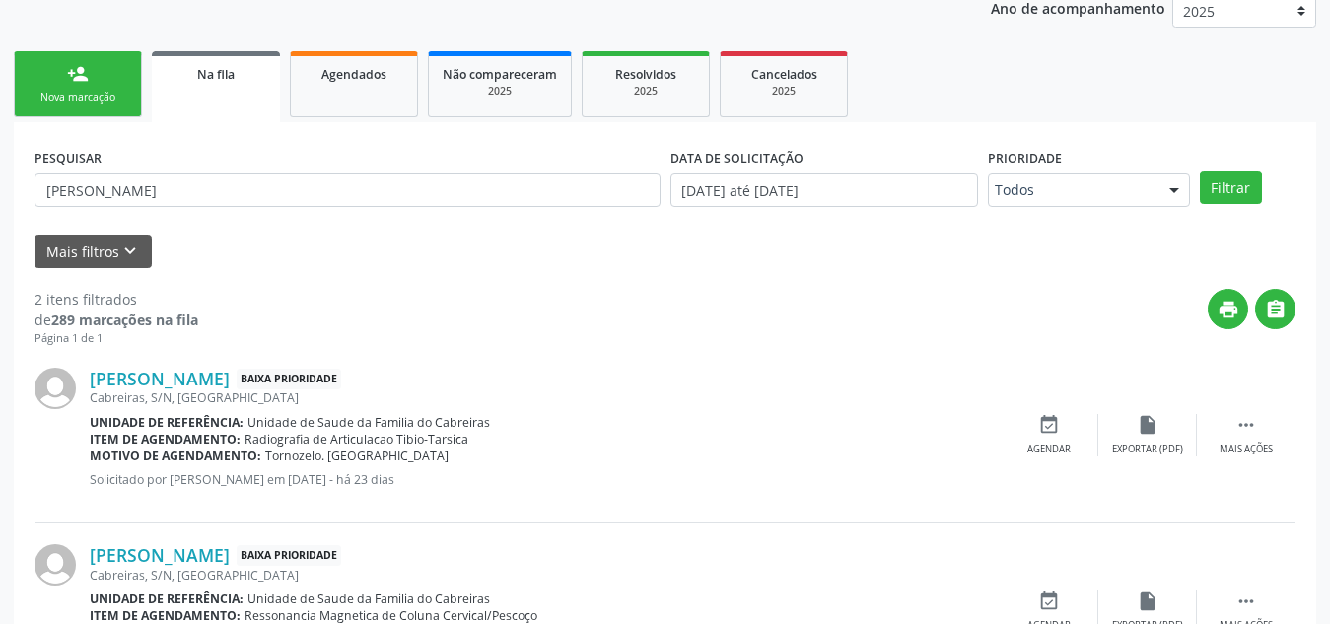
click at [118, 293] on div "2 itens filtrados" at bounding box center [117, 299] width 164 height 21
click at [66, 83] on link "person_add Nova marcação" at bounding box center [78, 84] width 128 height 66
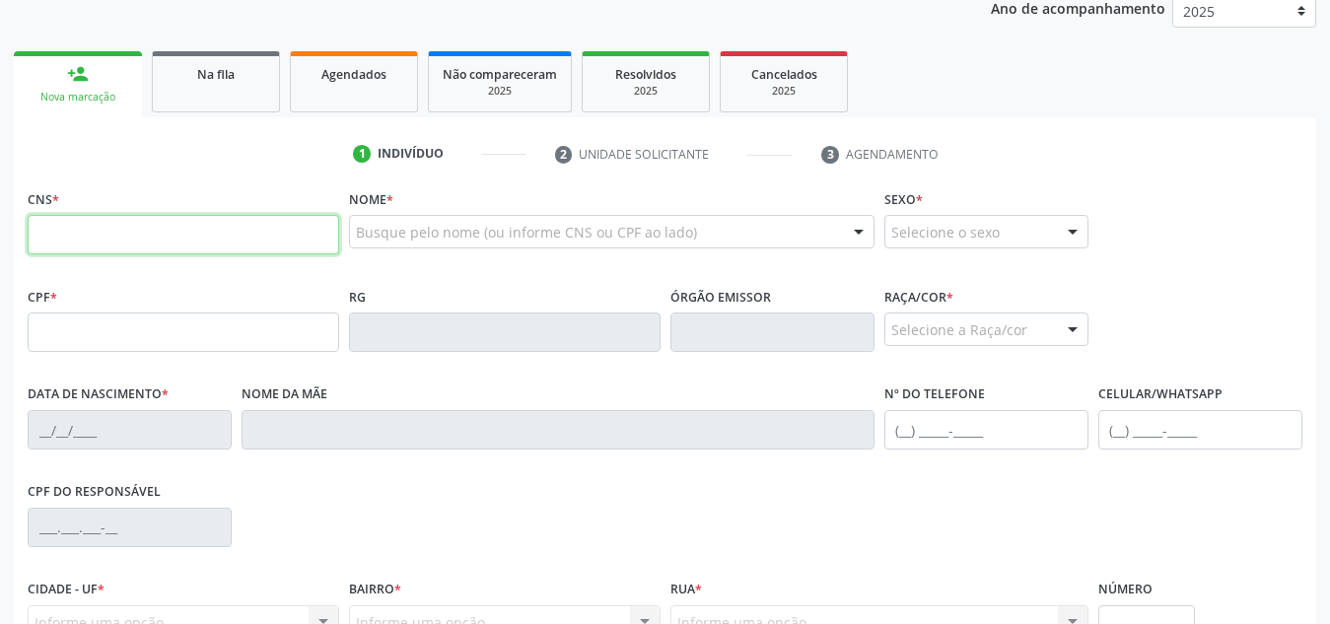
click at [123, 225] on input "text" at bounding box center [183, 234] width 311 height 39
paste input "708 0003 8025 4220"
type input "708 0003 8025 4220"
type input "0[DATE]"
type input "[PERSON_NAME]"
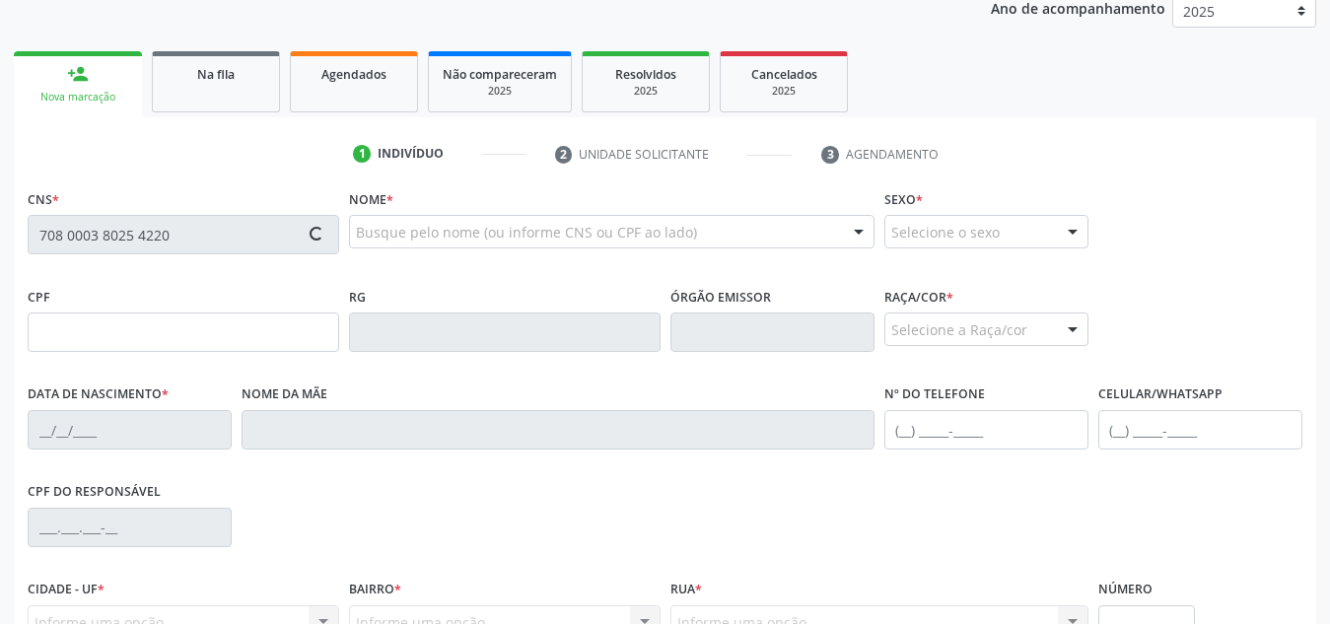
type input "[PHONE_NUMBER]"
type input "S/N"
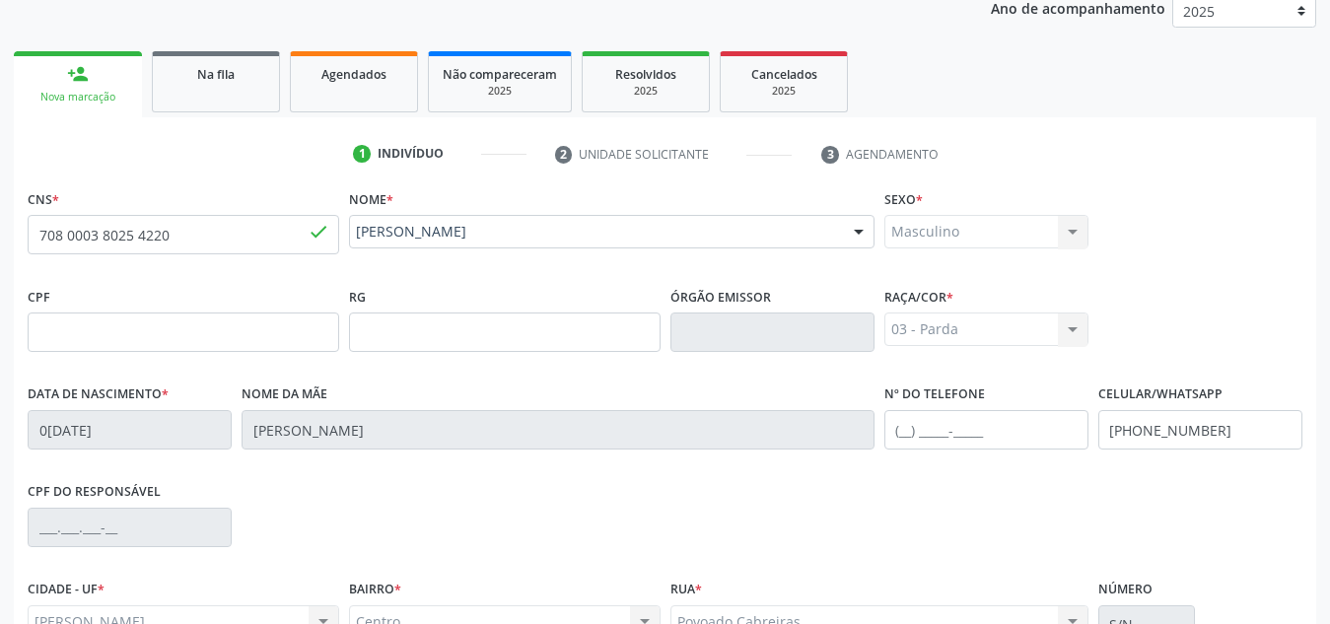
scroll to position [472, 0]
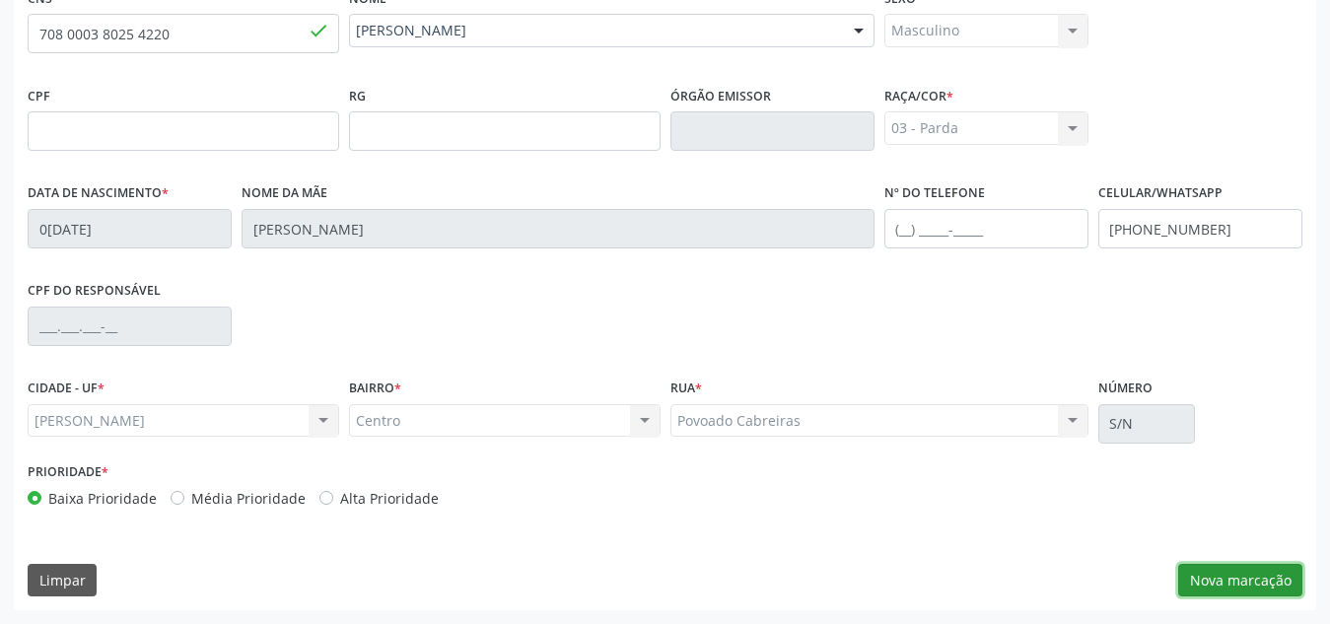
click at [1211, 577] on button "Nova marcação" at bounding box center [1240, 581] width 124 height 34
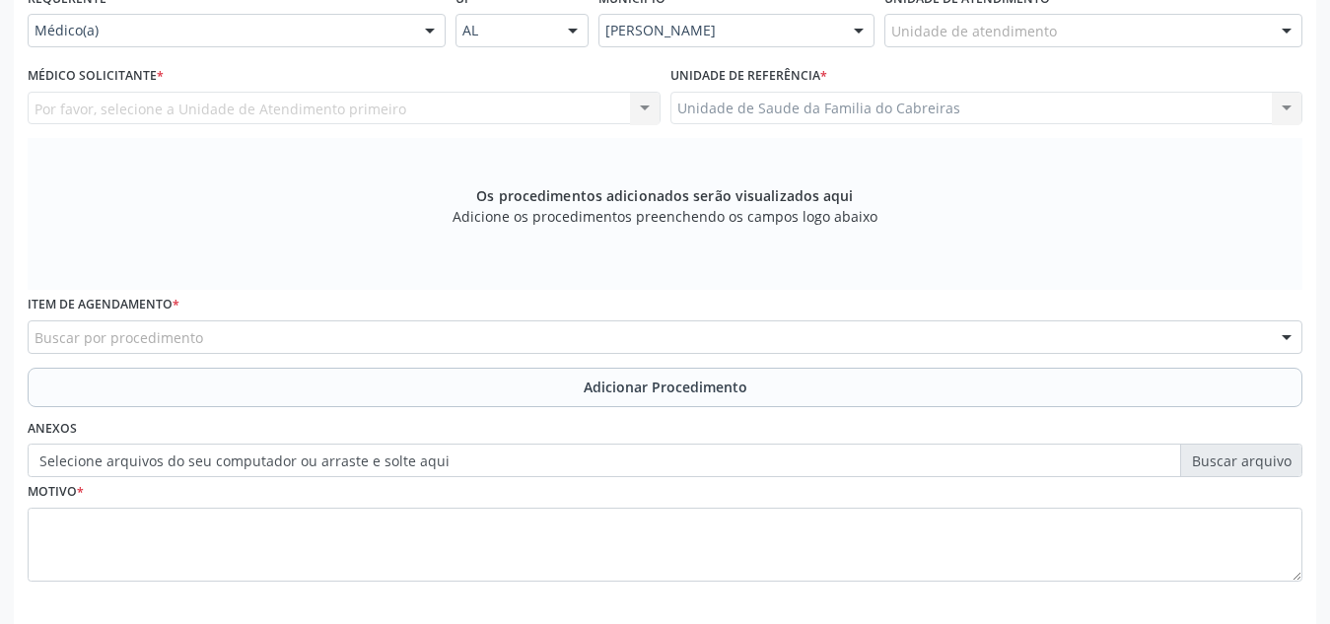
click at [1102, 36] on div "Unidade de atendimento" at bounding box center [1093, 31] width 418 height 34
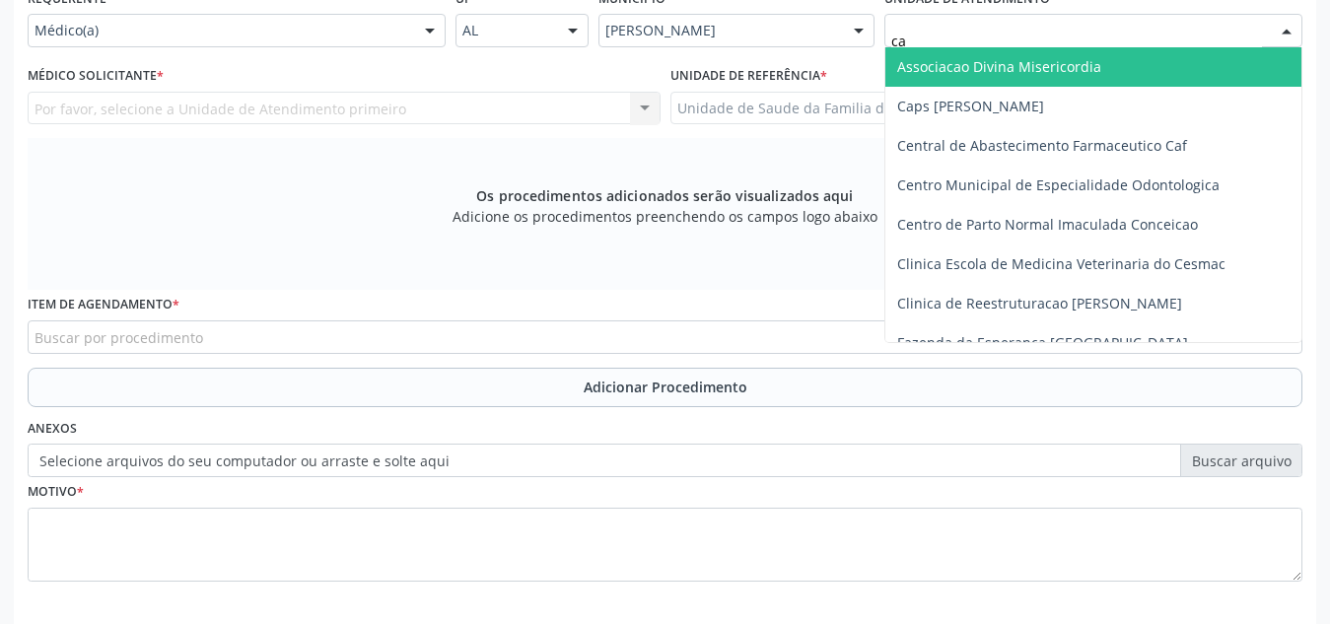
type input "cab"
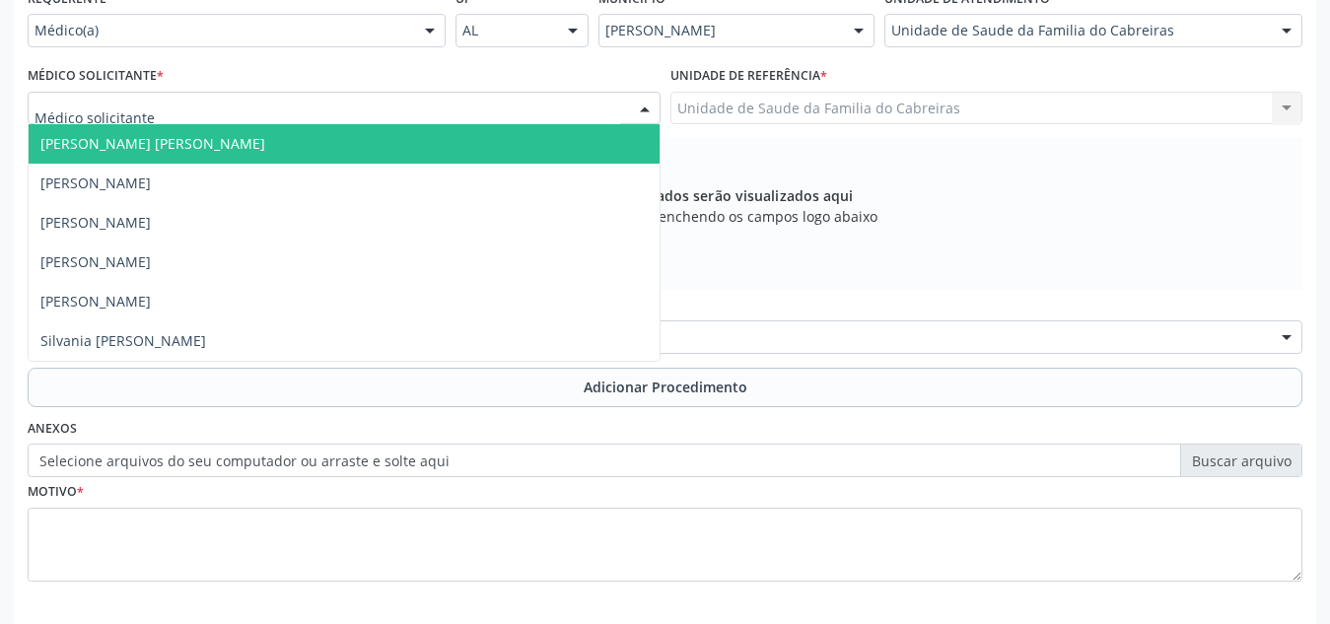
click at [426, 106] on div at bounding box center [344, 109] width 633 height 34
type input "le"
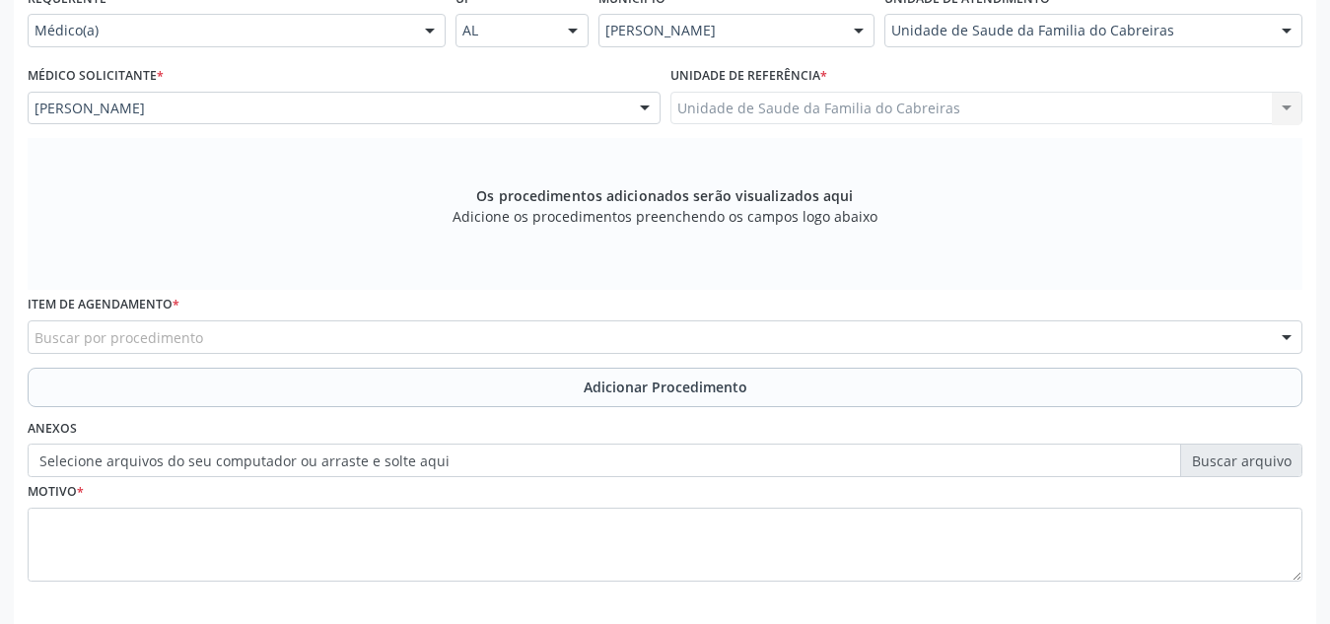
click at [354, 332] on div "Buscar por procedimento" at bounding box center [665, 337] width 1275 height 34
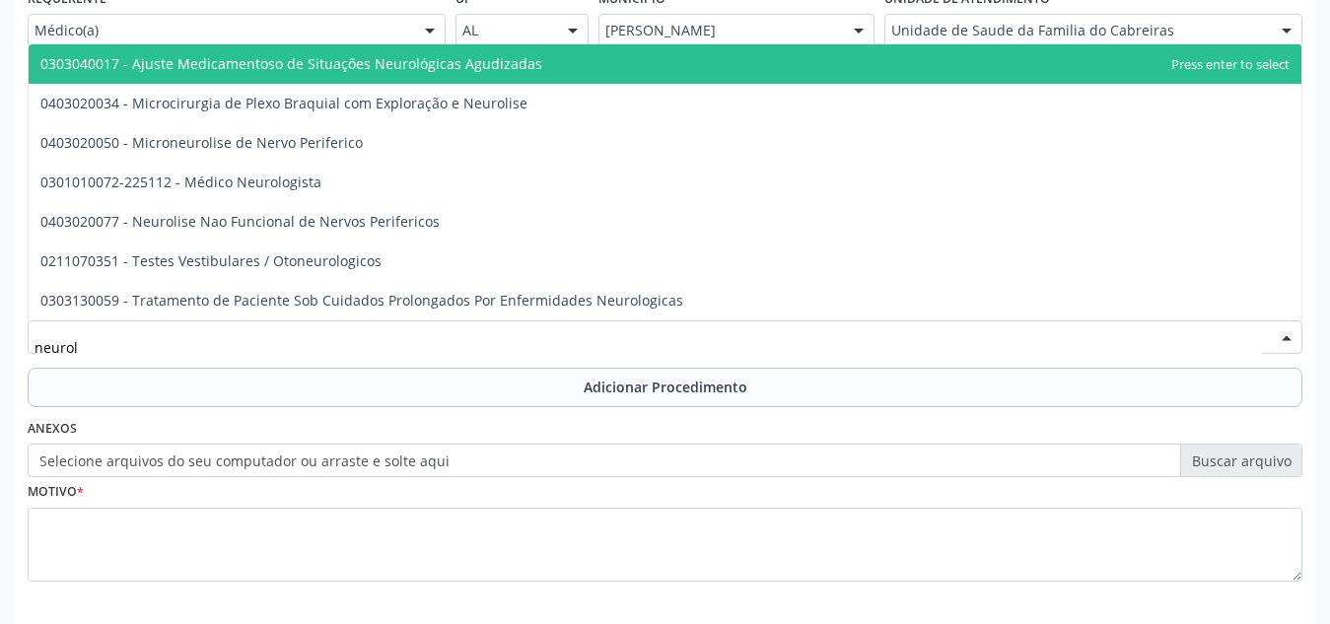
type input "neurolo"
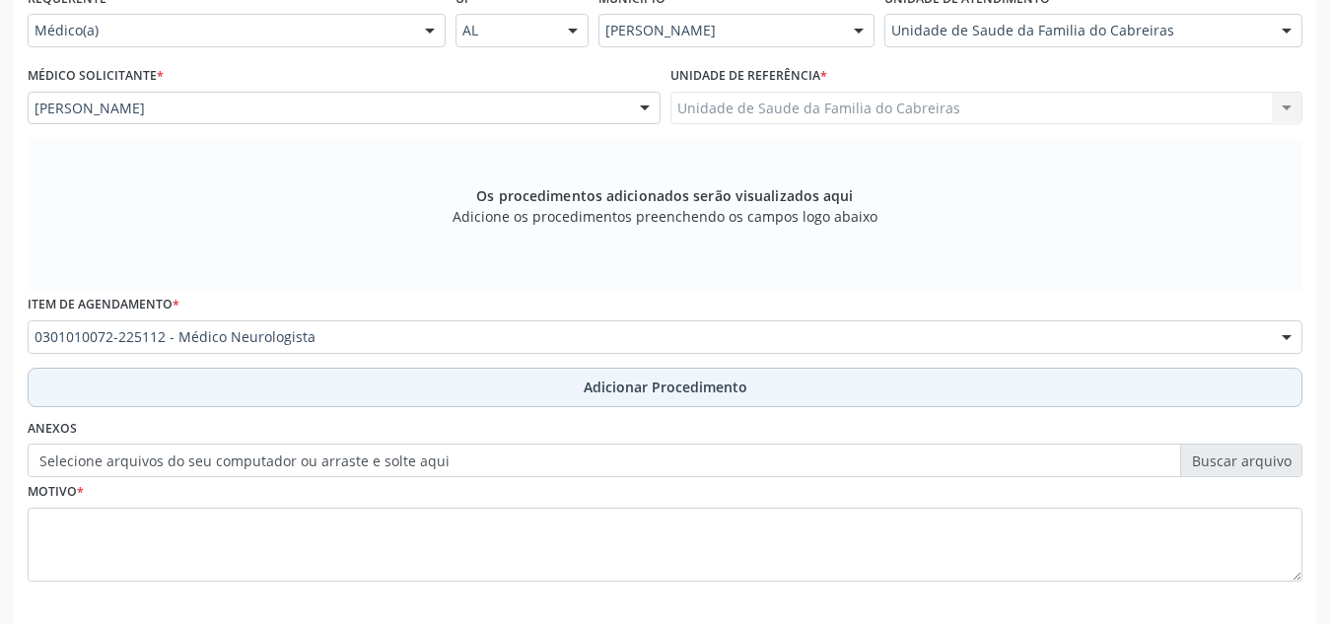
click at [355, 385] on button "Adicionar Procedimento" at bounding box center [665, 387] width 1275 height 39
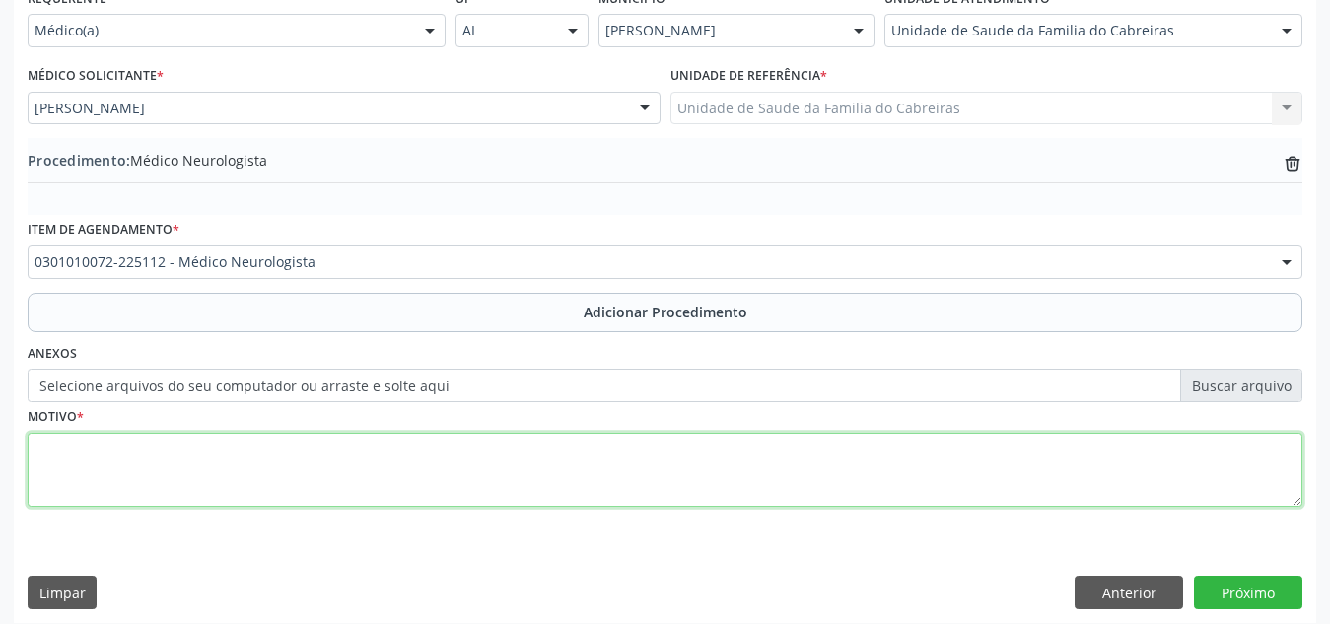
click at [352, 475] on textarea at bounding box center [665, 470] width 1275 height 75
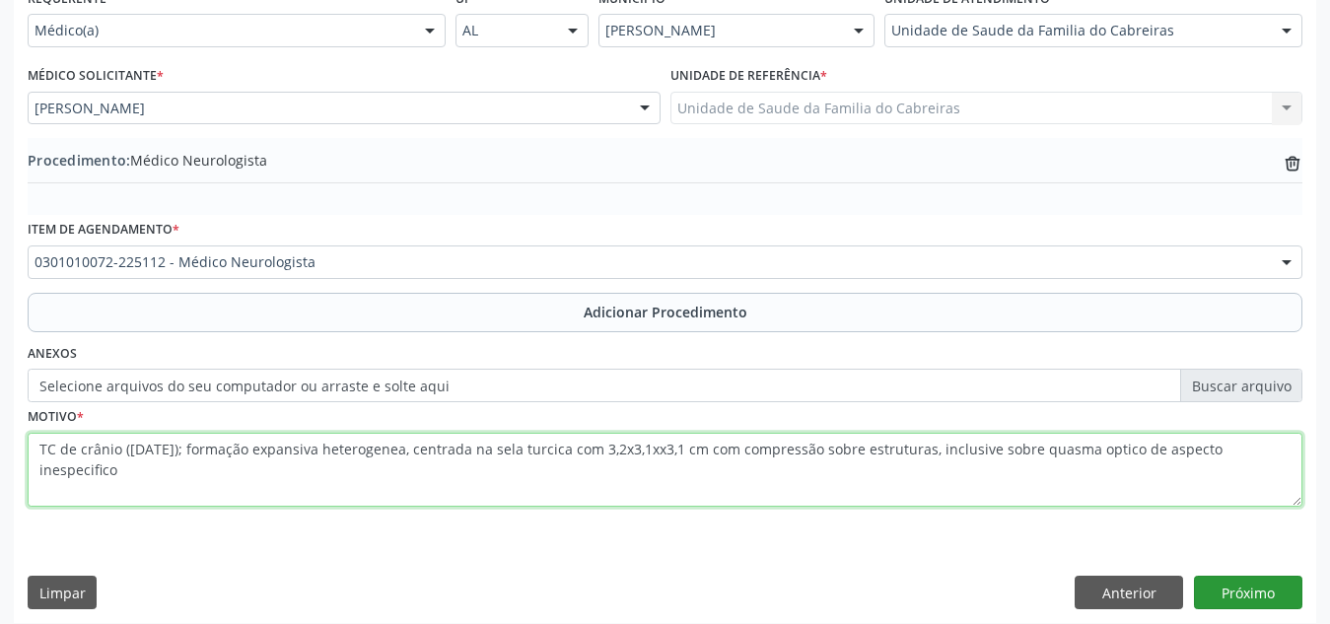
type textarea "TC de crânio ([DATE]); formação expansiva heterogenea, centrada na sela turcica…"
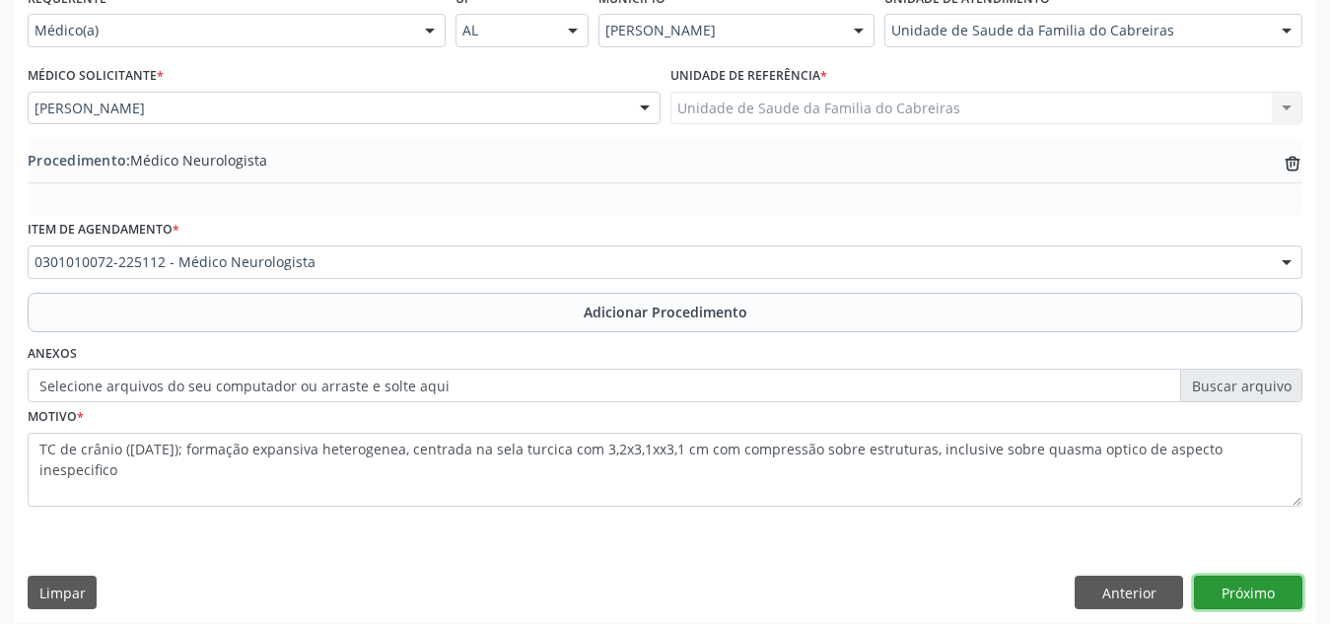
click at [1236, 597] on button "Próximo" at bounding box center [1248, 593] width 108 height 34
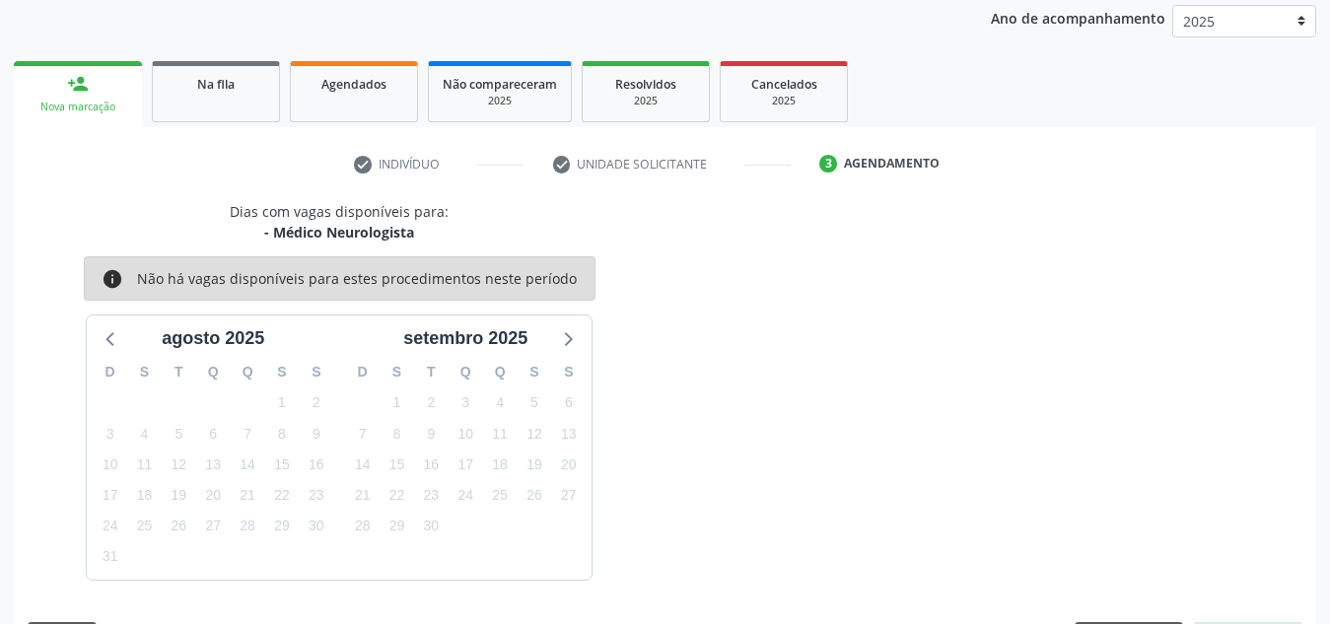
scroll to position [319, 0]
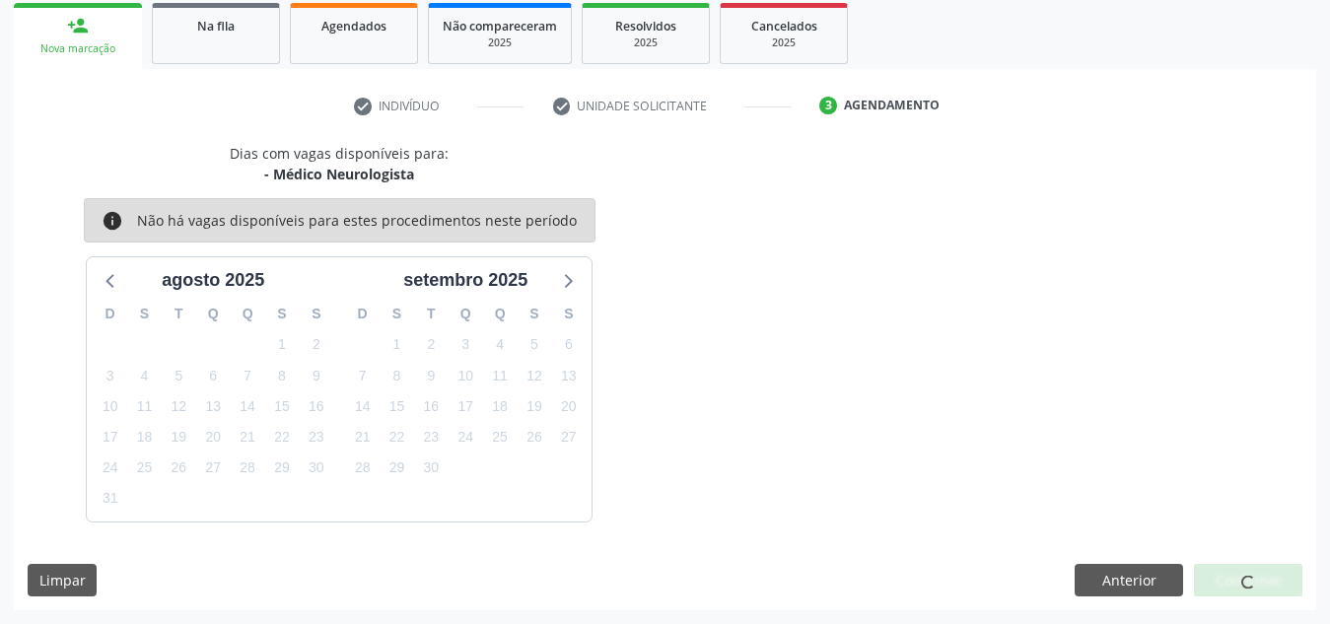
click at [1236, 597] on div "Dias com vagas disponíveis para: - Médico Neurologista info Não há vagas dispon…" at bounding box center [665, 376] width 1302 height 467
click at [1236, 584] on button "Confirmar" at bounding box center [1248, 581] width 108 height 34
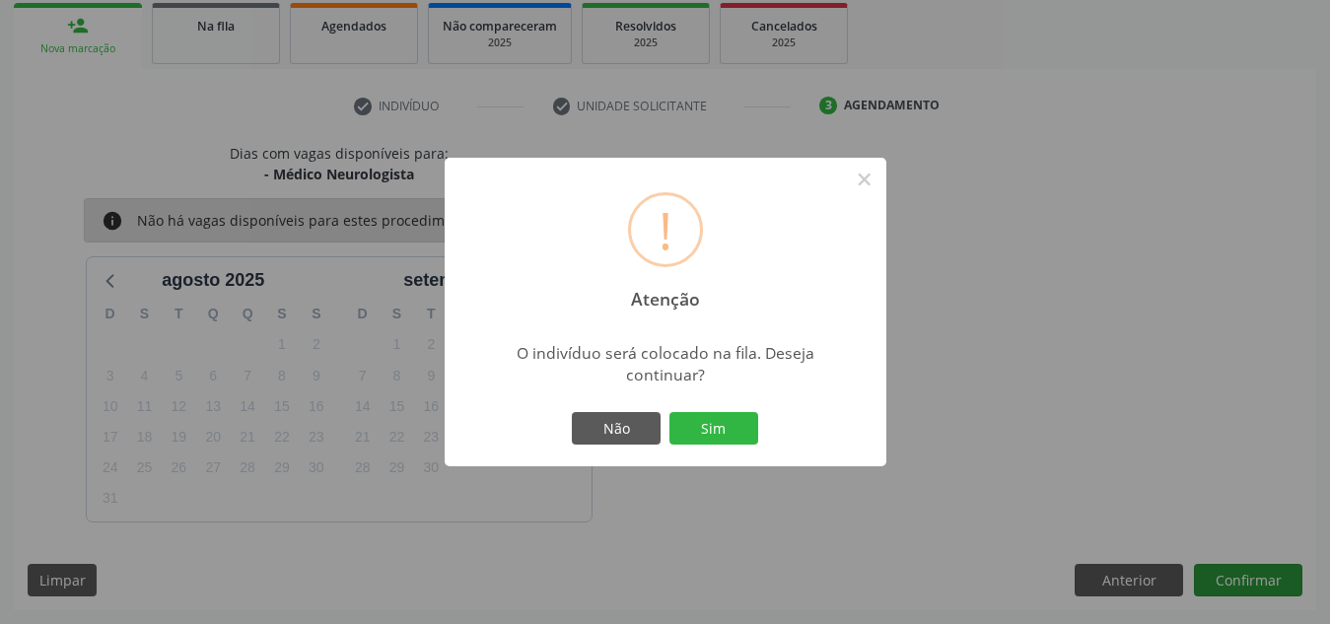
click at [669, 412] on button "Sim" at bounding box center [713, 429] width 89 height 34
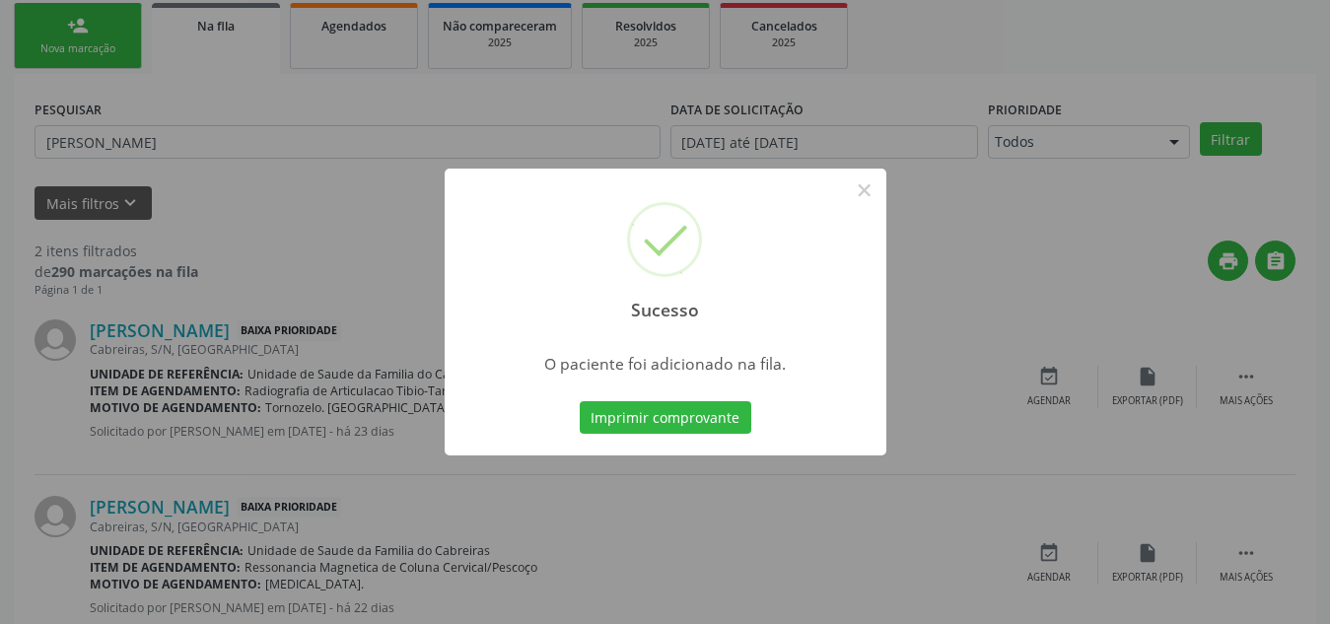
scroll to position [54, 0]
